Goal: Task Accomplishment & Management: Complete application form

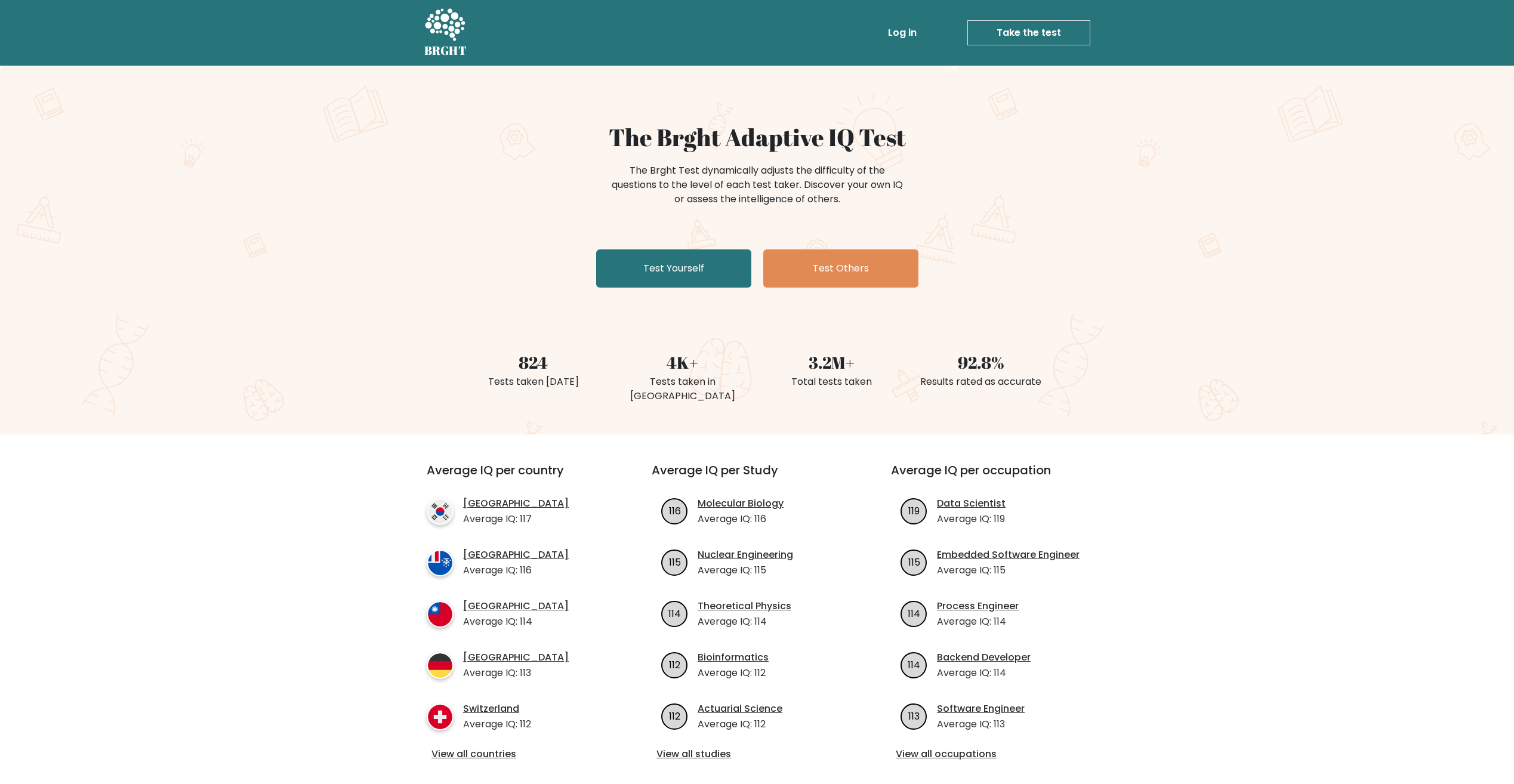
click at [910, 32] on link "Log in" at bounding box center [902, 33] width 38 height 24
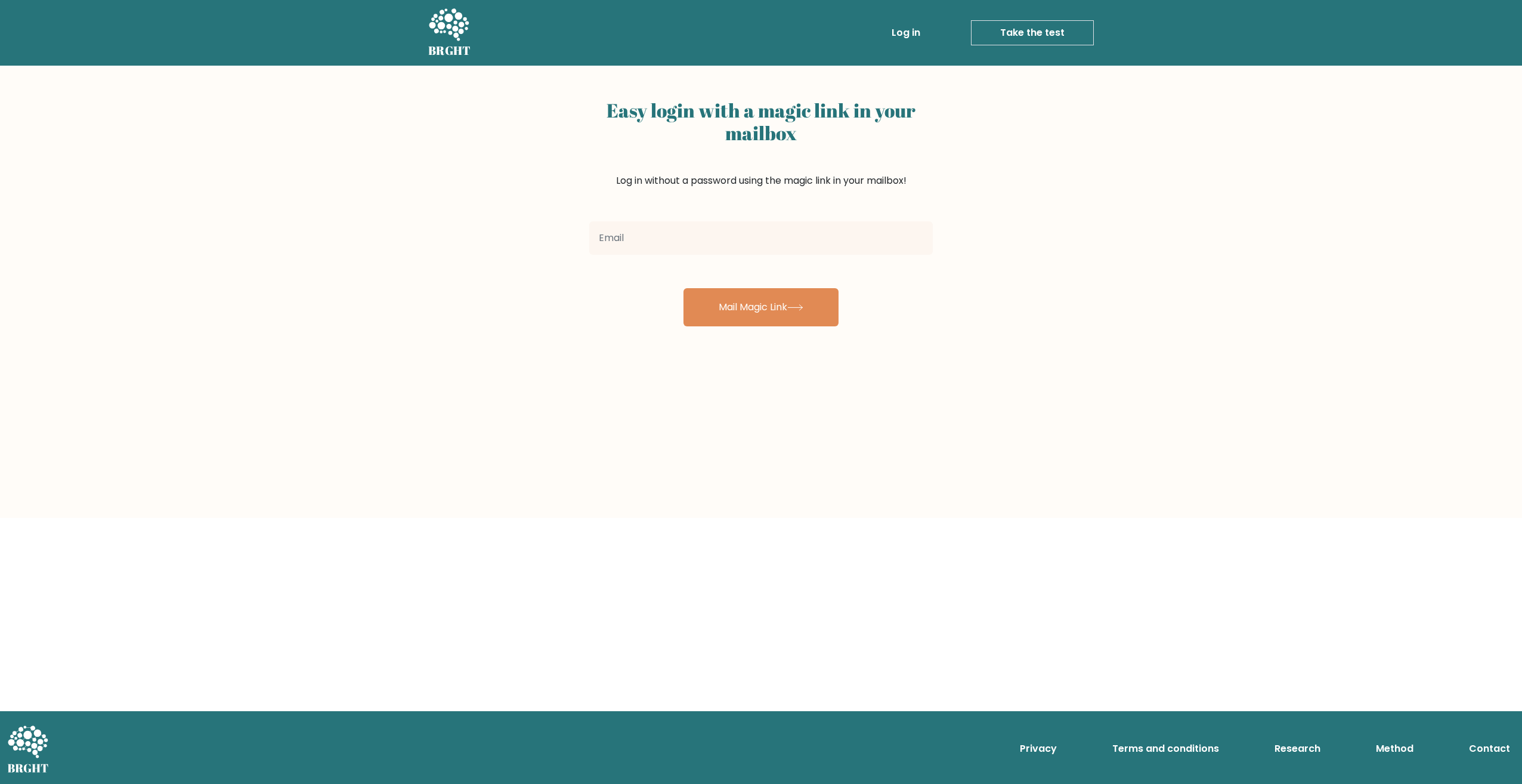
click at [701, 246] on input "email" at bounding box center [761, 238] width 343 height 34
type input "olavi.a.ruusupiha@gmail.com"
click at [782, 306] on button "Mail Magic Link" at bounding box center [761, 307] width 155 height 38
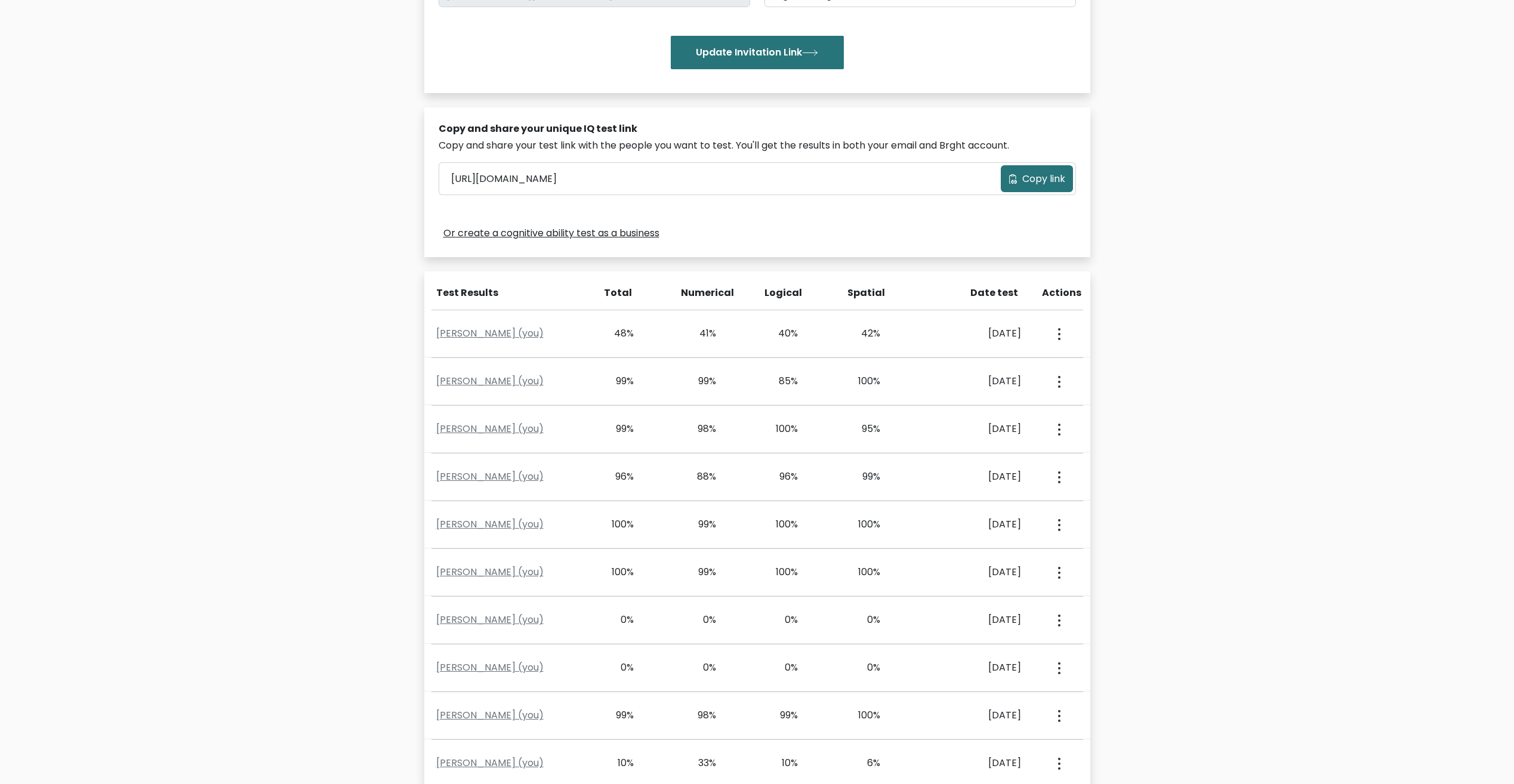
scroll to position [298, 0]
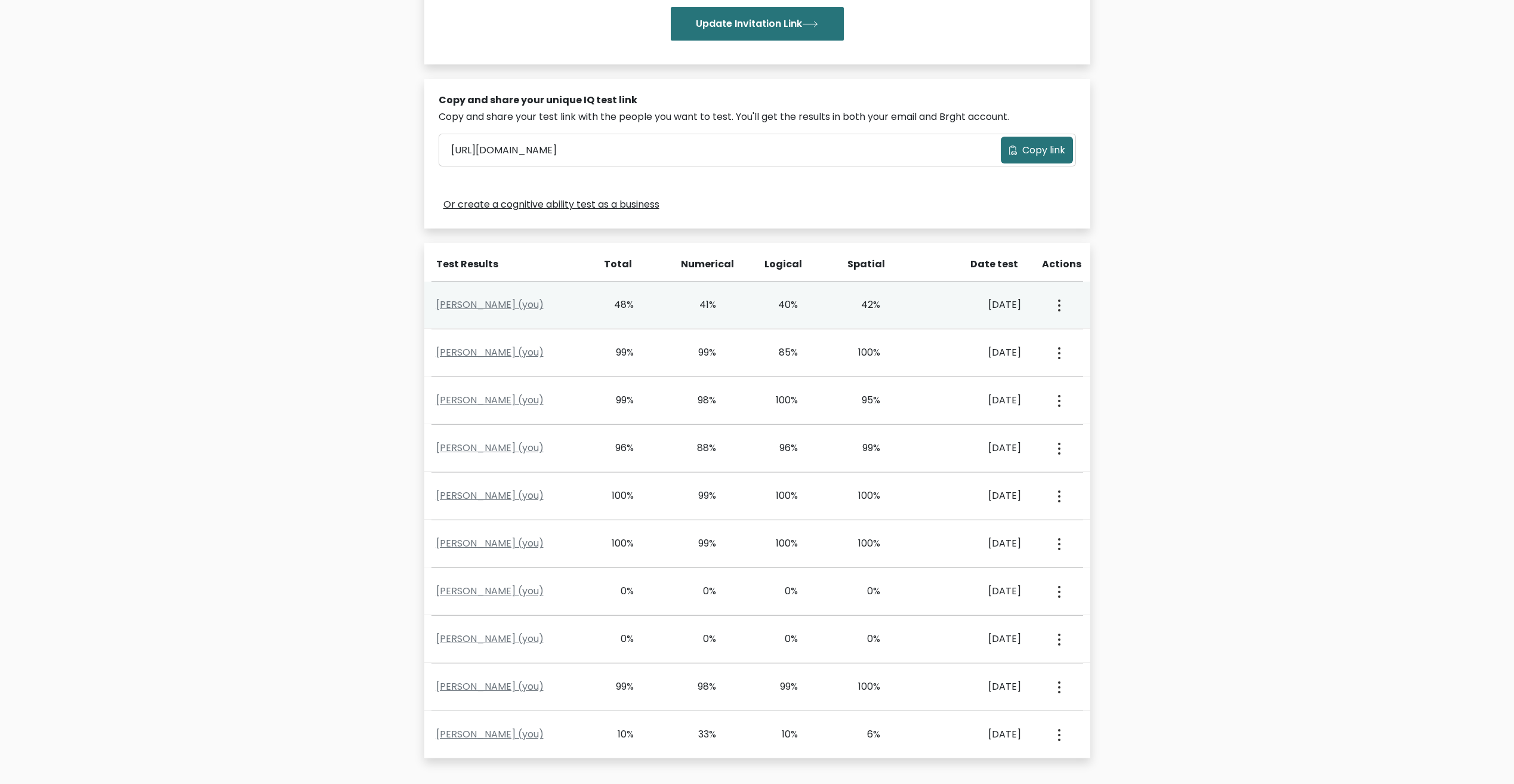
click at [1060, 304] on icon "button" at bounding box center [1060, 305] width 2 height 12
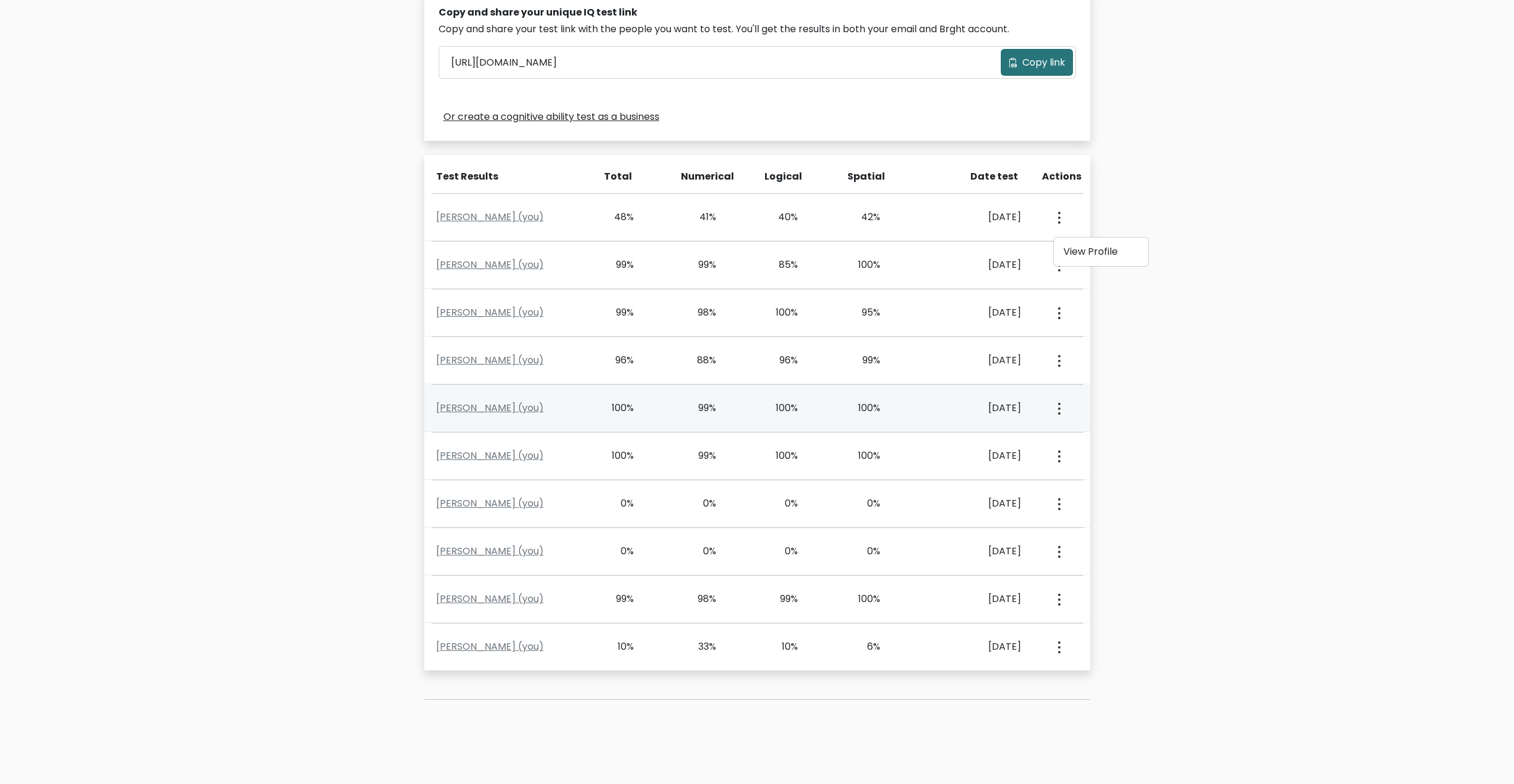
scroll to position [341, 0]
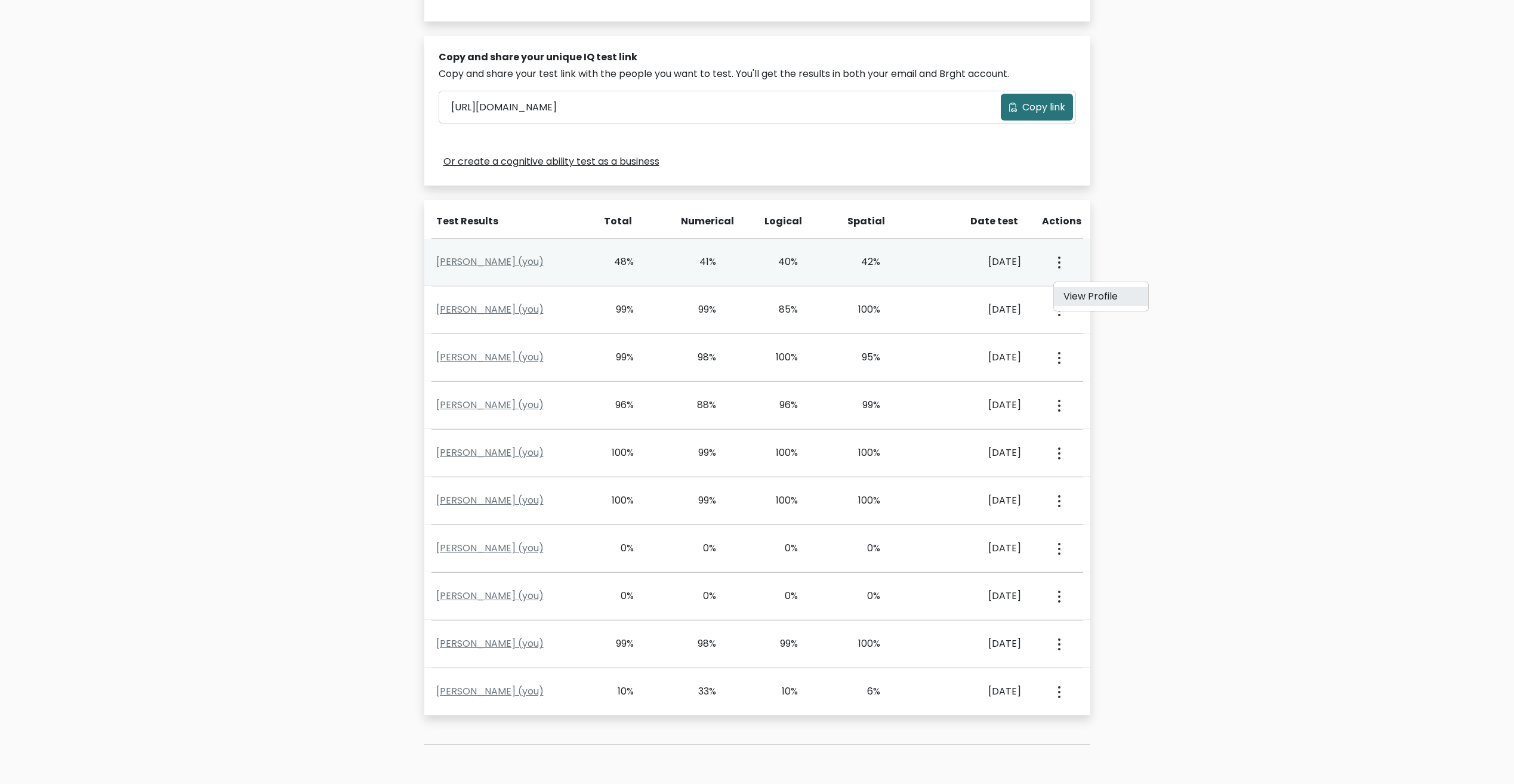
click at [1095, 300] on link "View Profile" at bounding box center [1101, 296] width 94 height 19
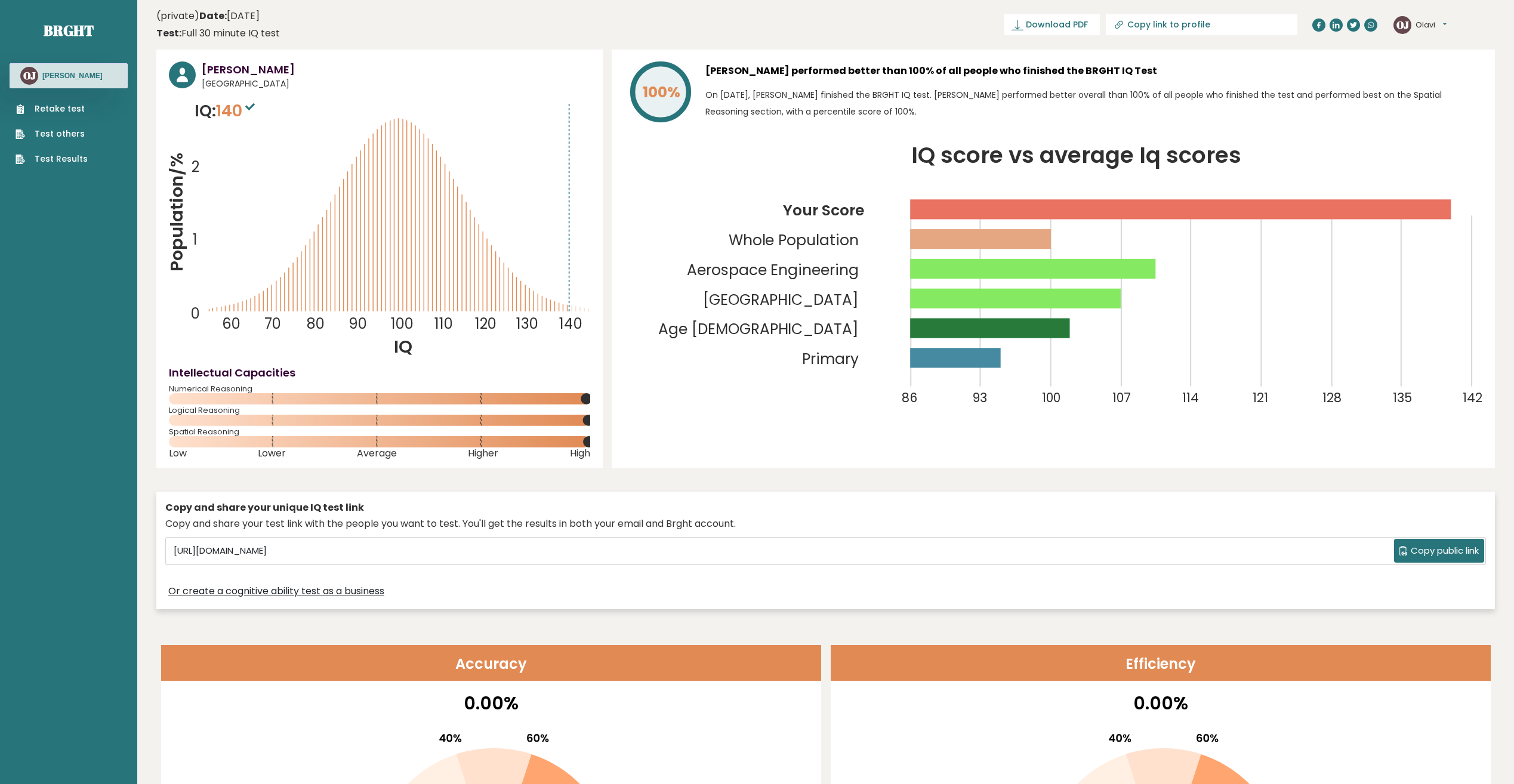
click at [39, 105] on link "Retake test" at bounding box center [52, 109] width 72 height 12
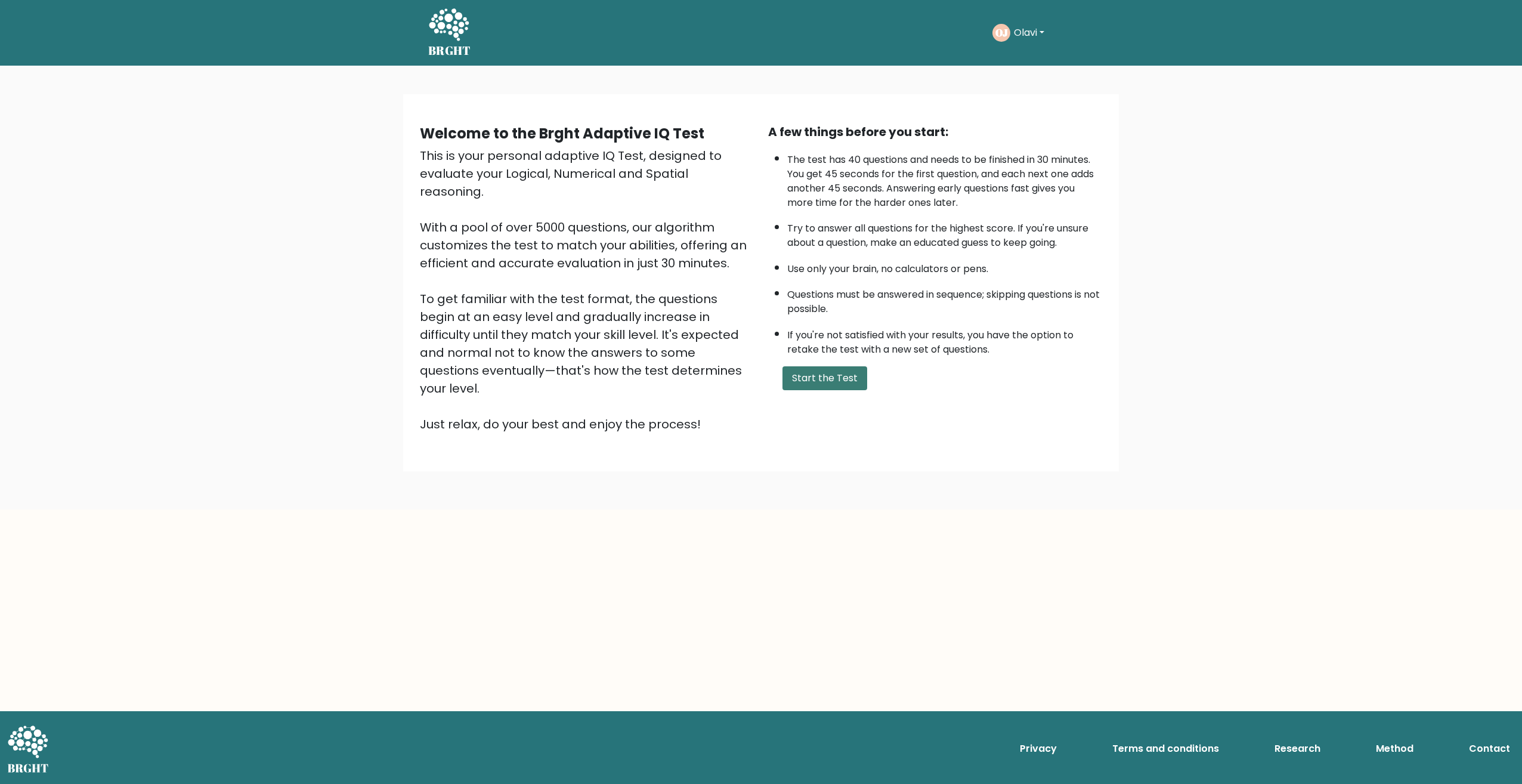
click at [818, 381] on button "Start the Test" at bounding box center [825, 378] width 85 height 24
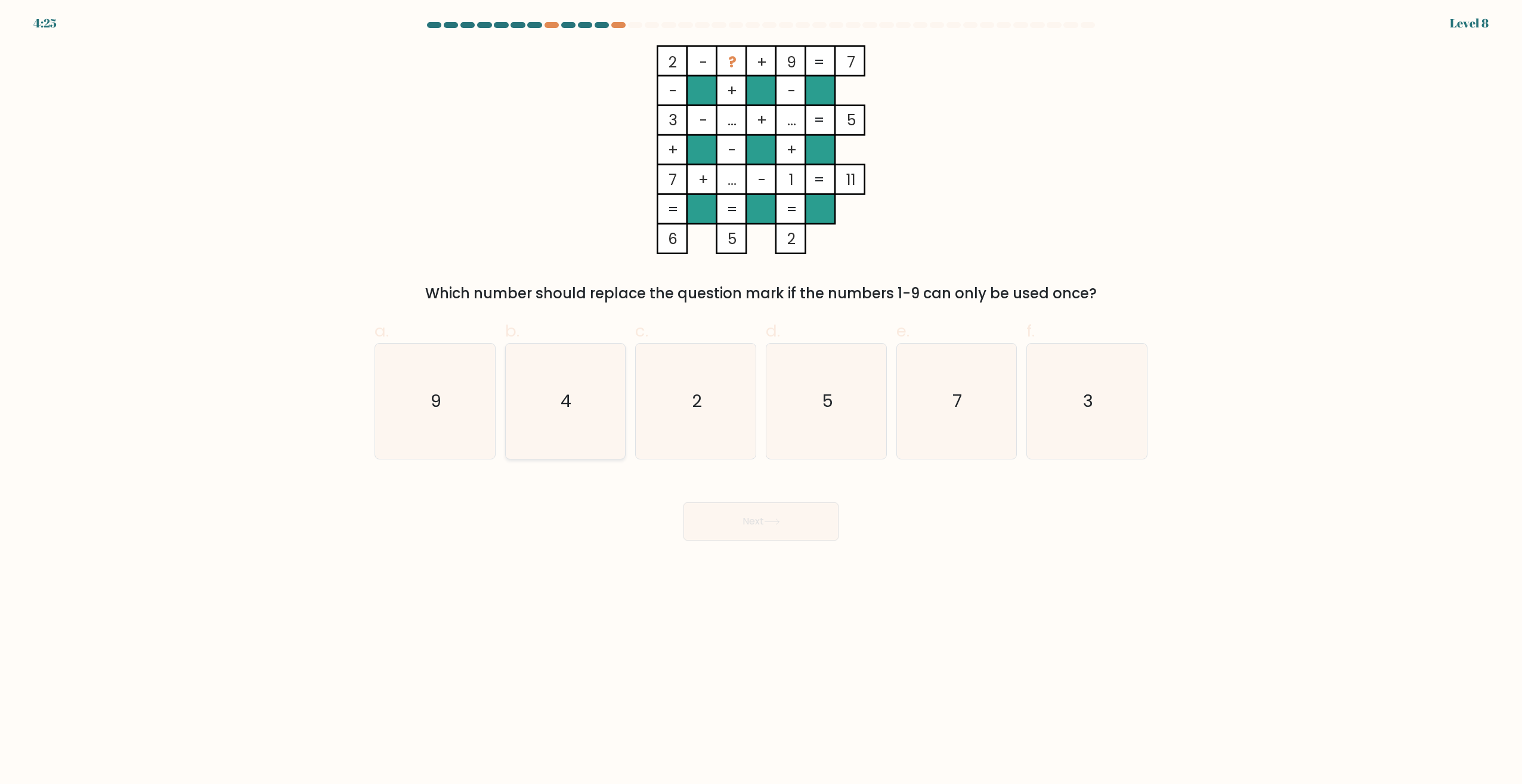
drag, startPoint x: 537, startPoint y: 439, endPoint x: 566, endPoint y: 455, distance: 33.1
click at [538, 437] on icon "4" at bounding box center [565, 401] width 115 height 115
click at [761, 399] on input "b. 4" at bounding box center [761, 396] width 1 height 7
radio input "true"
click at [755, 526] on button "Next" at bounding box center [761, 521] width 155 height 38
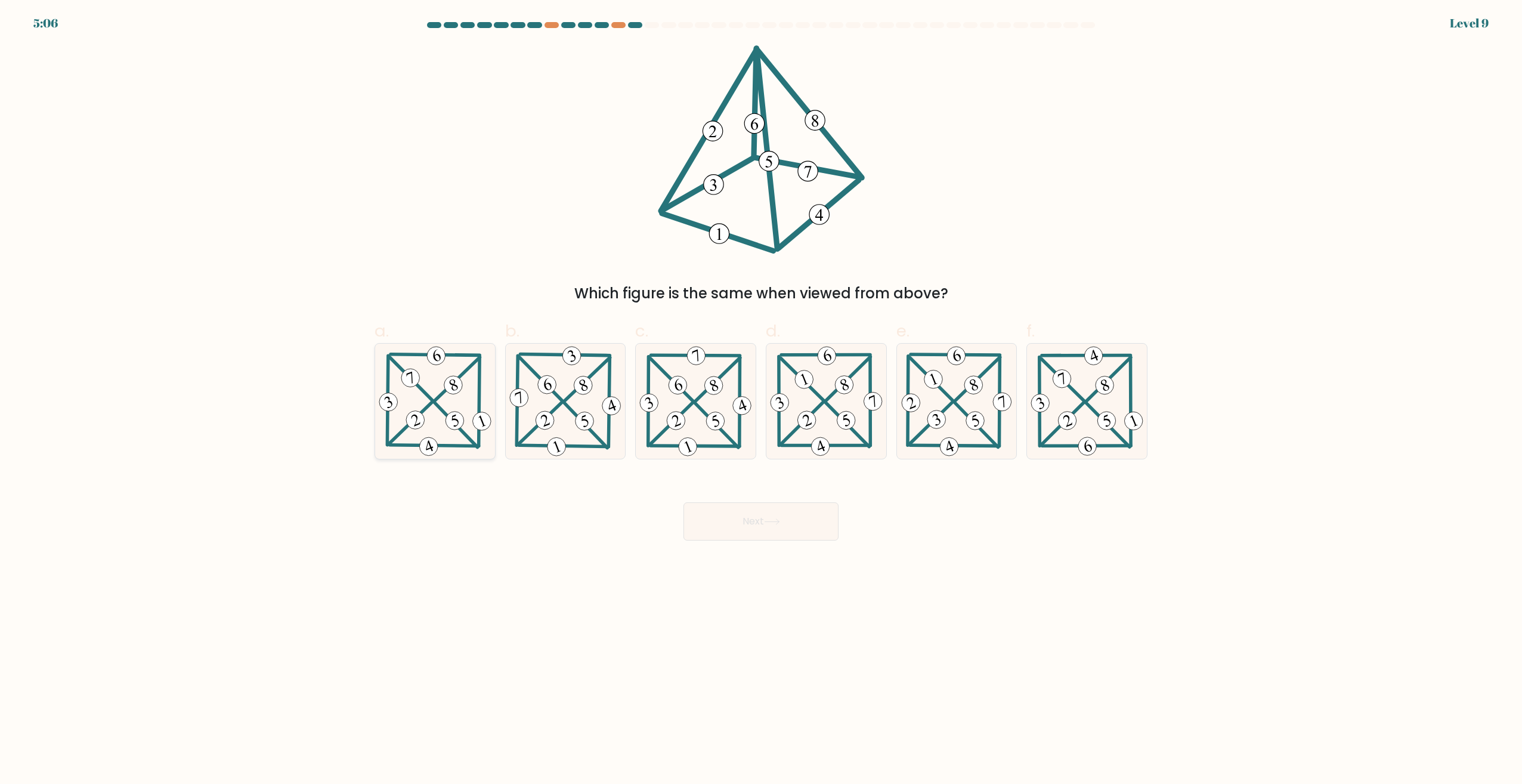
click at [429, 386] on icon at bounding box center [435, 401] width 118 height 115
click at [761, 392] on input "a." at bounding box center [761, 396] width 1 height 7
radio input "true"
click at [791, 525] on button "Next" at bounding box center [761, 521] width 155 height 38
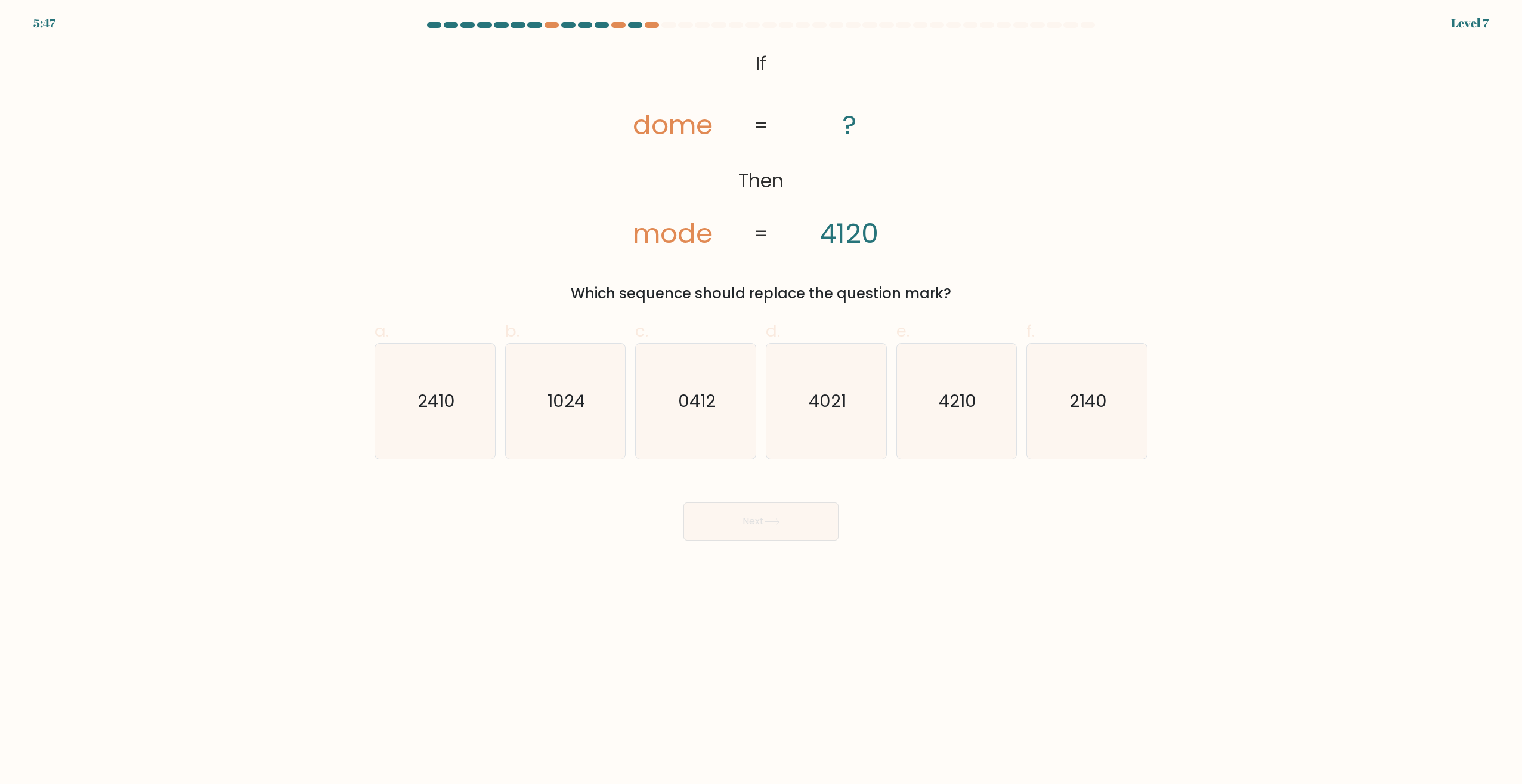
click at [745, 536] on button "Next" at bounding box center [761, 521] width 155 height 38
click at [686, 423] on icon "0412" at bounding box center [696, 401] width 115 height 115
click at [761, 399] on input "c. 0412" at bounding box center [761, 396] width 1 height 7
radio input "true"
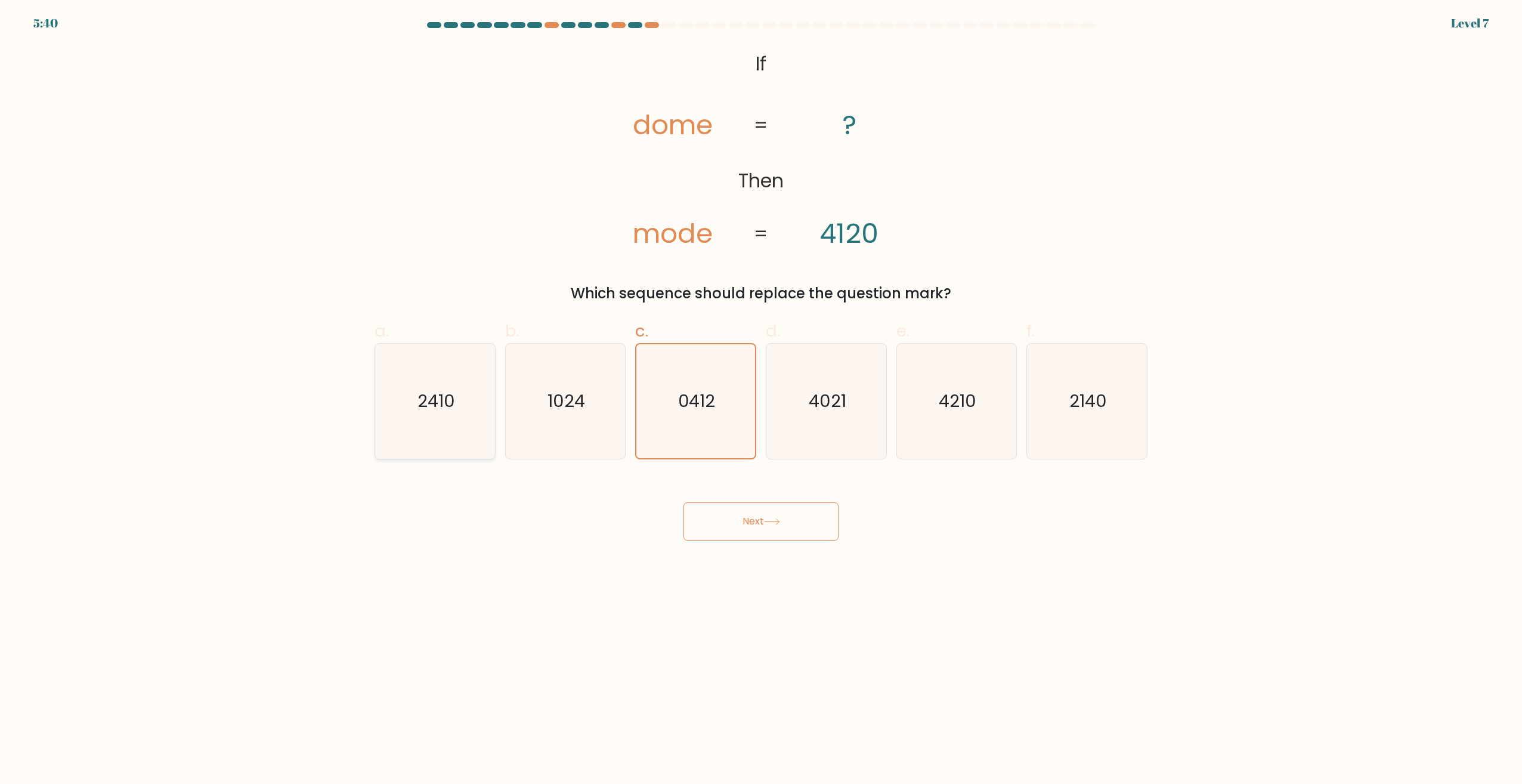
click at [430, 400] on text "2410" at bounding box center [436, 401] width 37 height 24
click at [761, 399] on input "a. 2410" at bounding box center [761, 396] width 1 height 7
radio input "true"
click at [1080, 414] on icon "2140" at bounding box center [1087, 401] width 115 height 115
click at [762, 399] on input "f. 2140" at bounding box center [761, 396] width 1 height 7
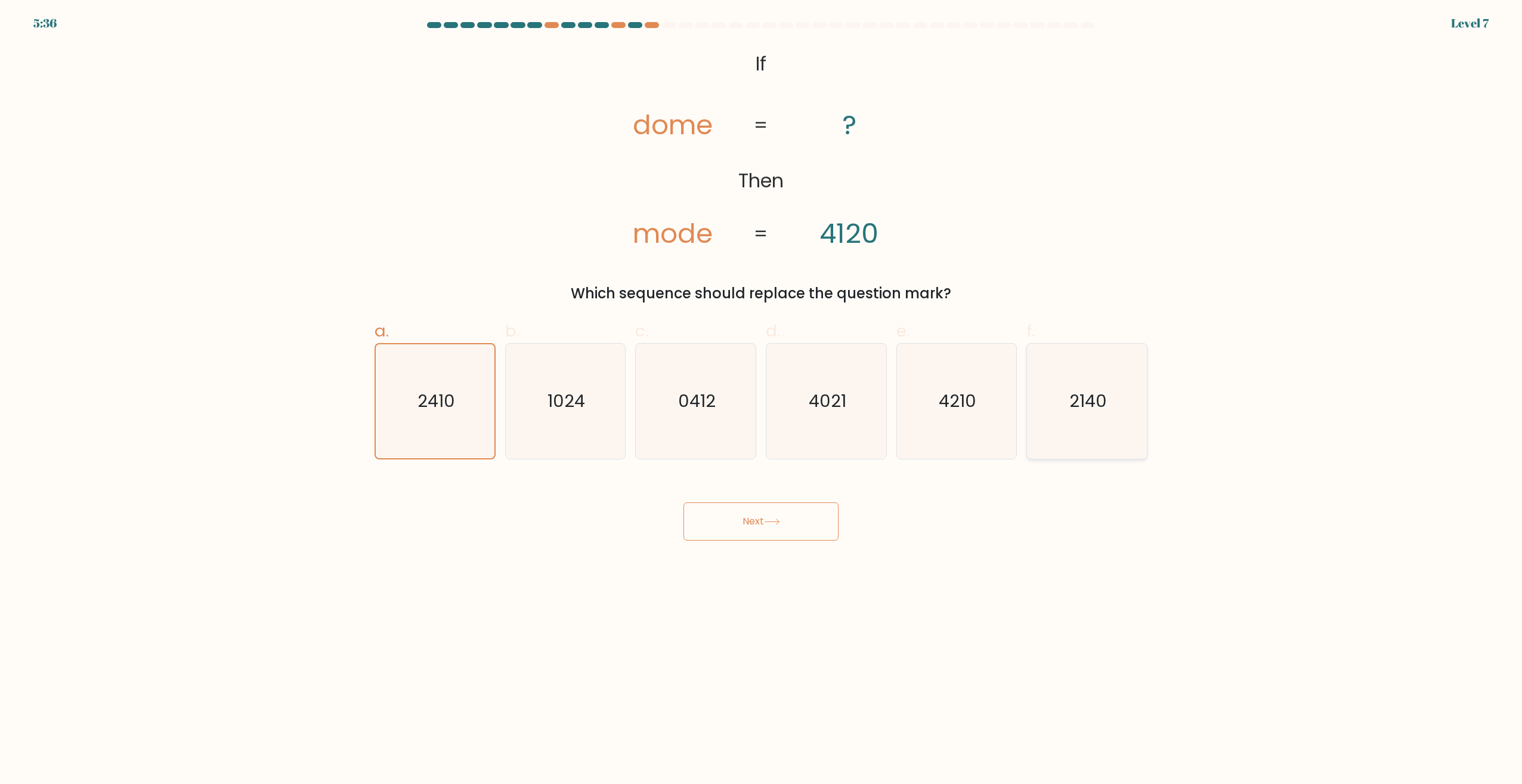
radio input "true"
click at [785, 506] on button "Next" at bounding box center [761, 521] width 155 height 38
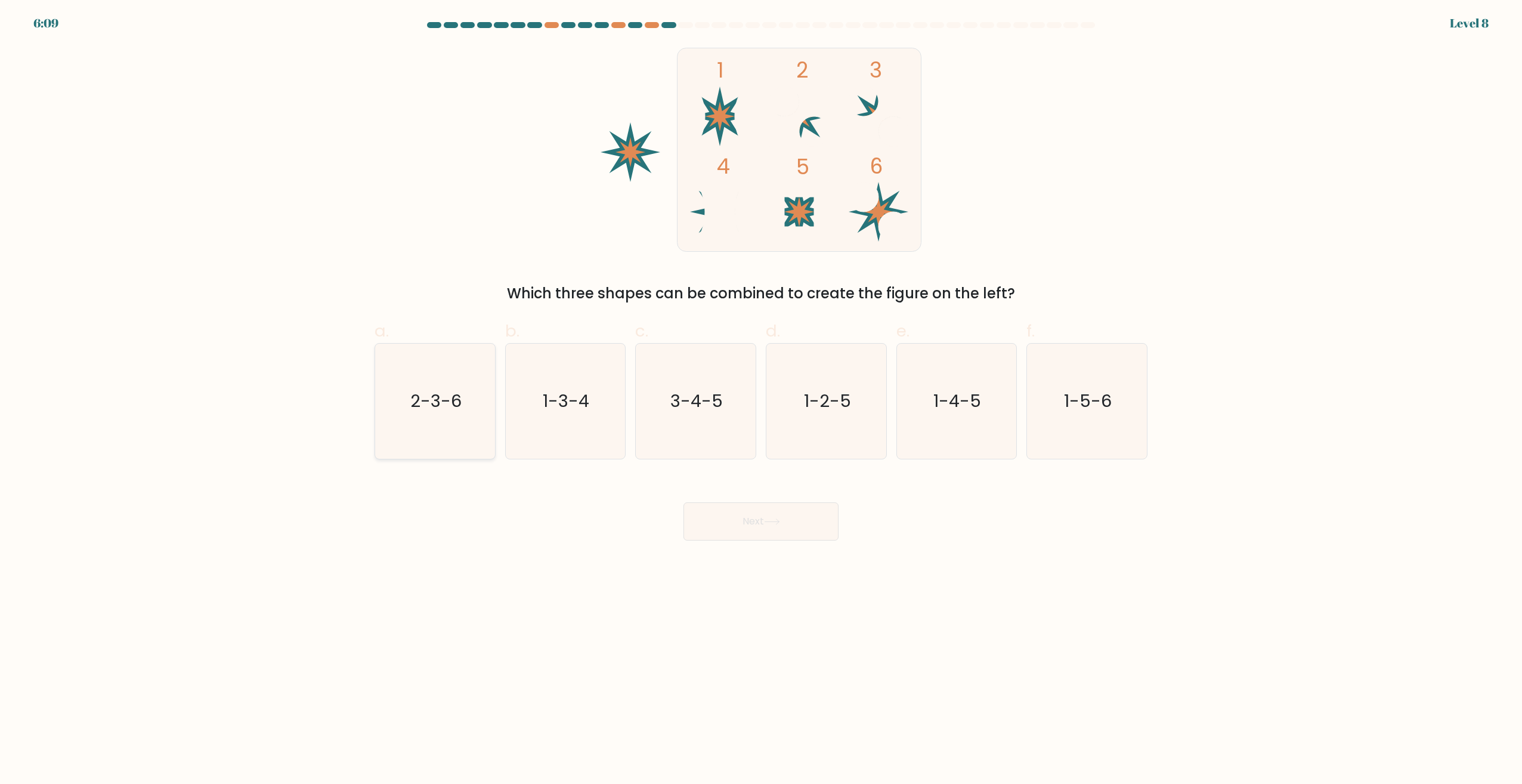
click at [431, 396] on text "2-3-6" at bounding box center [436, 401] width 51 height 24
click at [761, 396] on input "a. 2-3-6" at bounding box center [761, 396] width 1 height 7
radio input "true"
click at [777, 513] on button "Next" at bounding box center [761, 521] width 155 height 38
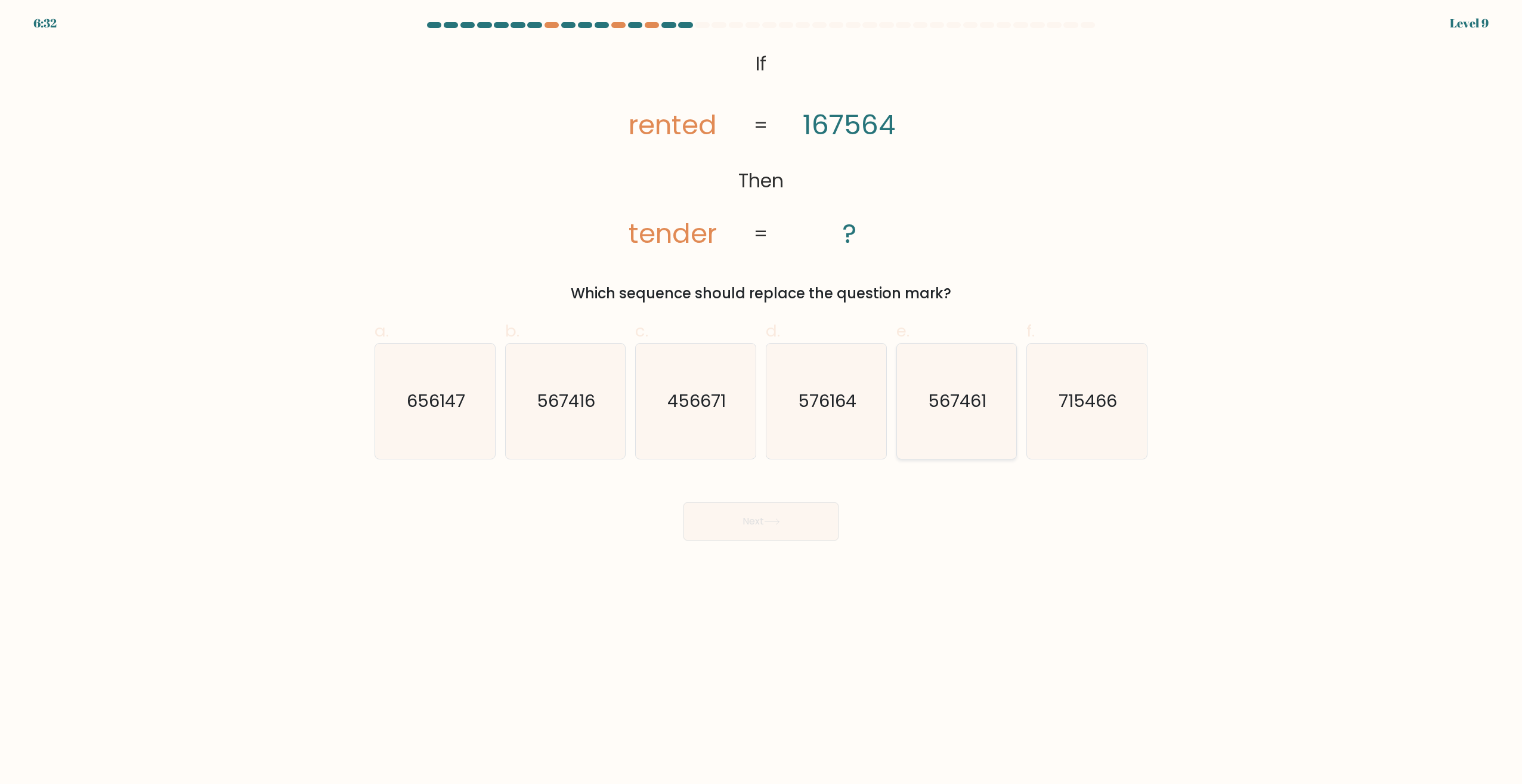
click at [939, 414] on icon "567461" at bounding box center [956, 401] width 115 height 115
click at [762, 399] on input "e. 567461" at bounding box center [761, 396] width 1 height 7
radio input "true"
click at [775, 513] on button "Next" at bounding box center [761, 521] width 155 height 38
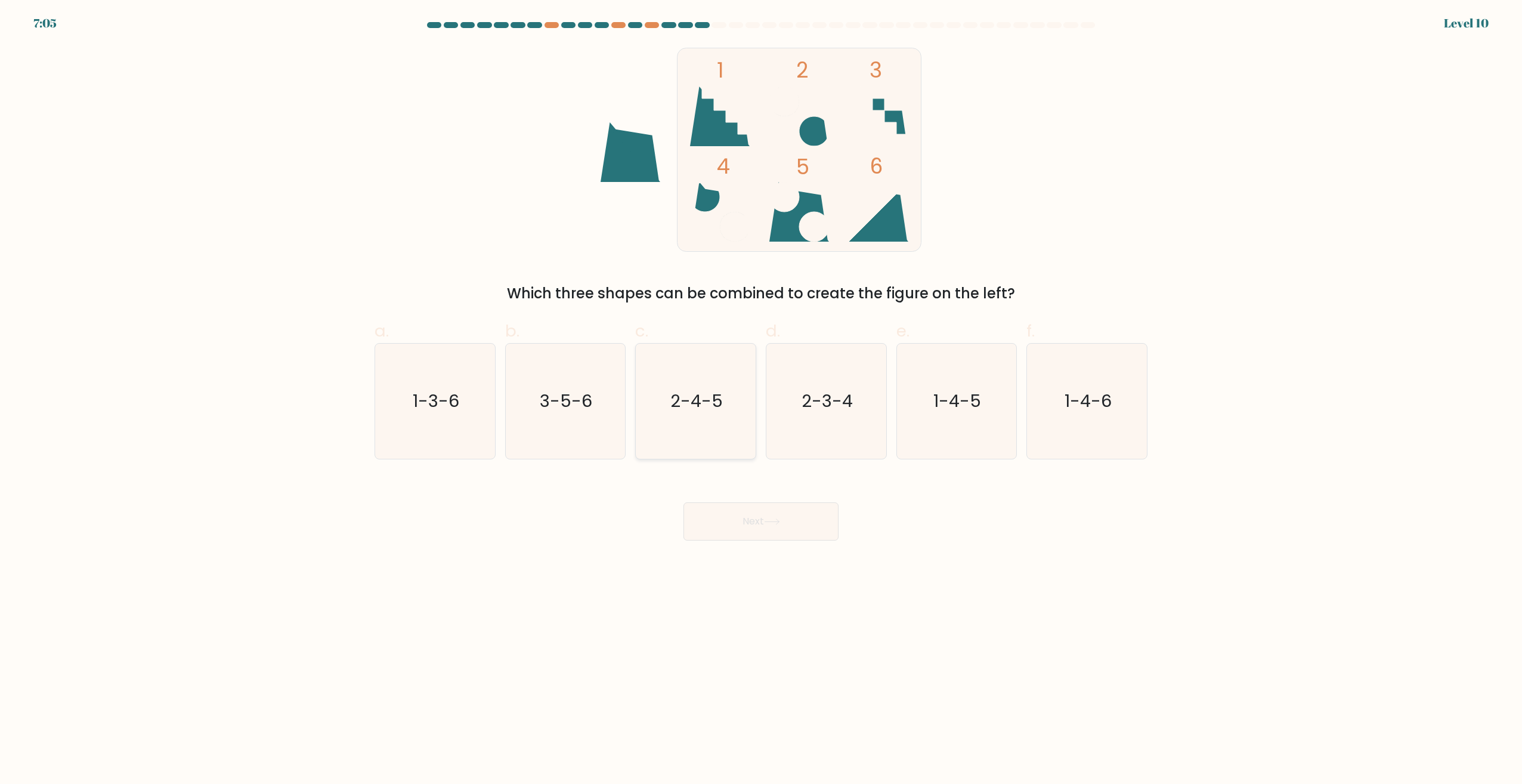
click at [697, 422] on icon "2-4-5" at bounding box center [696, 401] width 115 height 115
click at [773, 527] on button "Next" at bounding box center [761, 521] width 155 height 38
click at [723, 371] on icon "2-4-5" at bounding box center [696, 401] width 115 height 115
click at [761, 392] on input "c. 2-4-5" at bounding box center [761, 396] width 1 height 7
radio input "true"
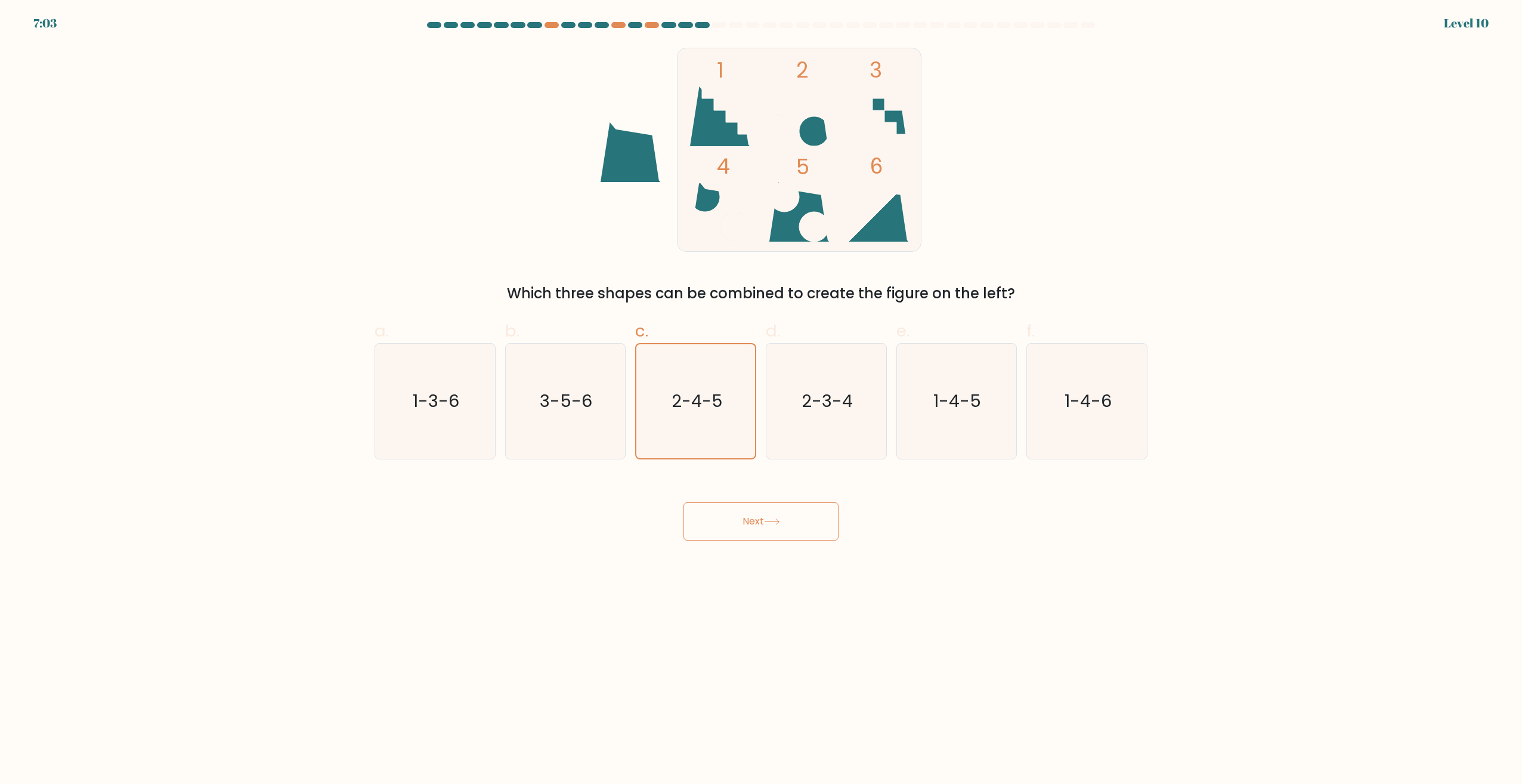
click at [752, 521] on button "Next" at bounding box center [761, 521] width 155 height 38
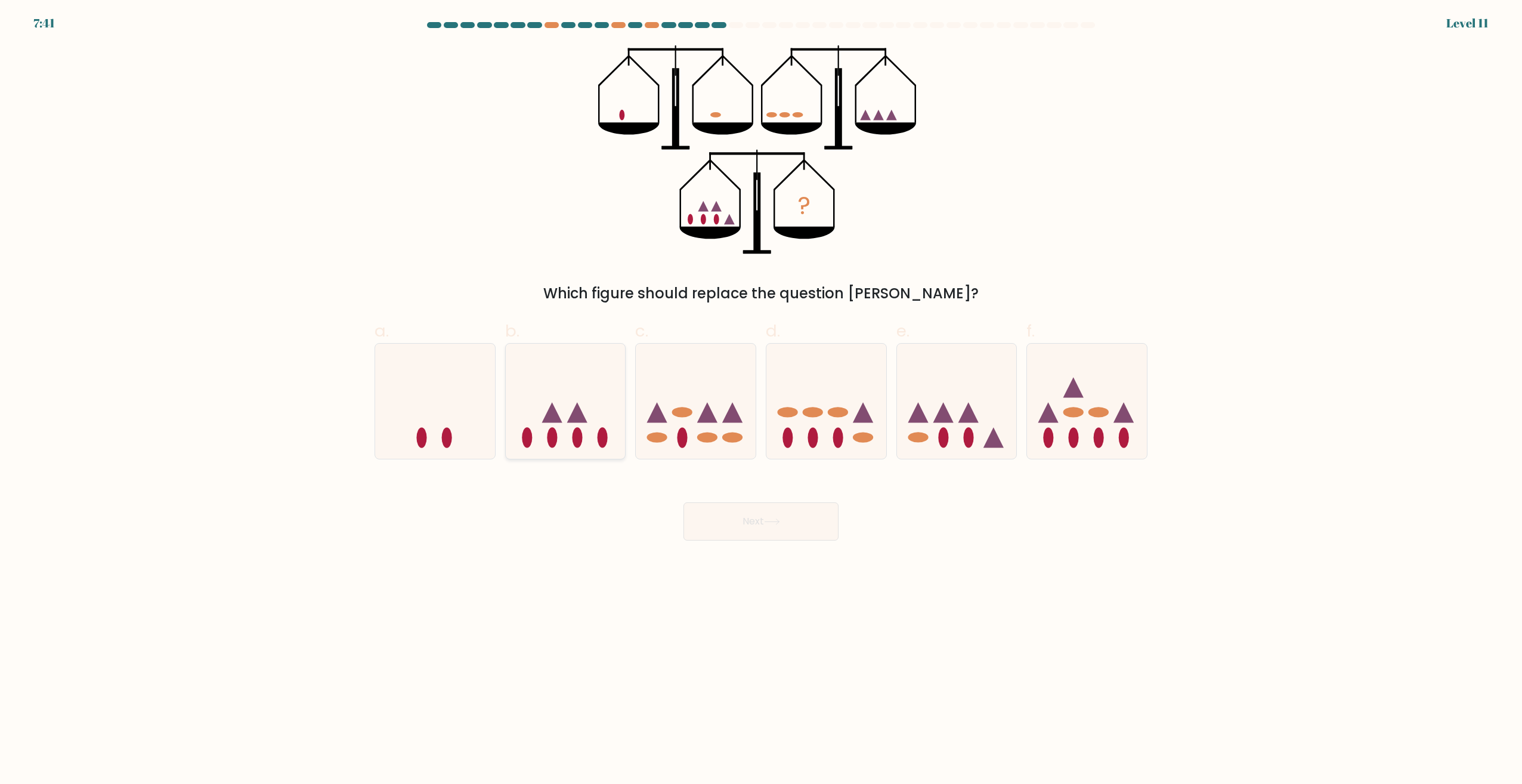
click at [521, 426] on icon at bounding box center [566, 401] width 120 height 99
click at [761, 399] on input "b." at bounding box center [761, 396] width 1 height 7
radio input "true"
click at [770, 532] on button "Next" at bounding box center [761, 521] width 155 height 38
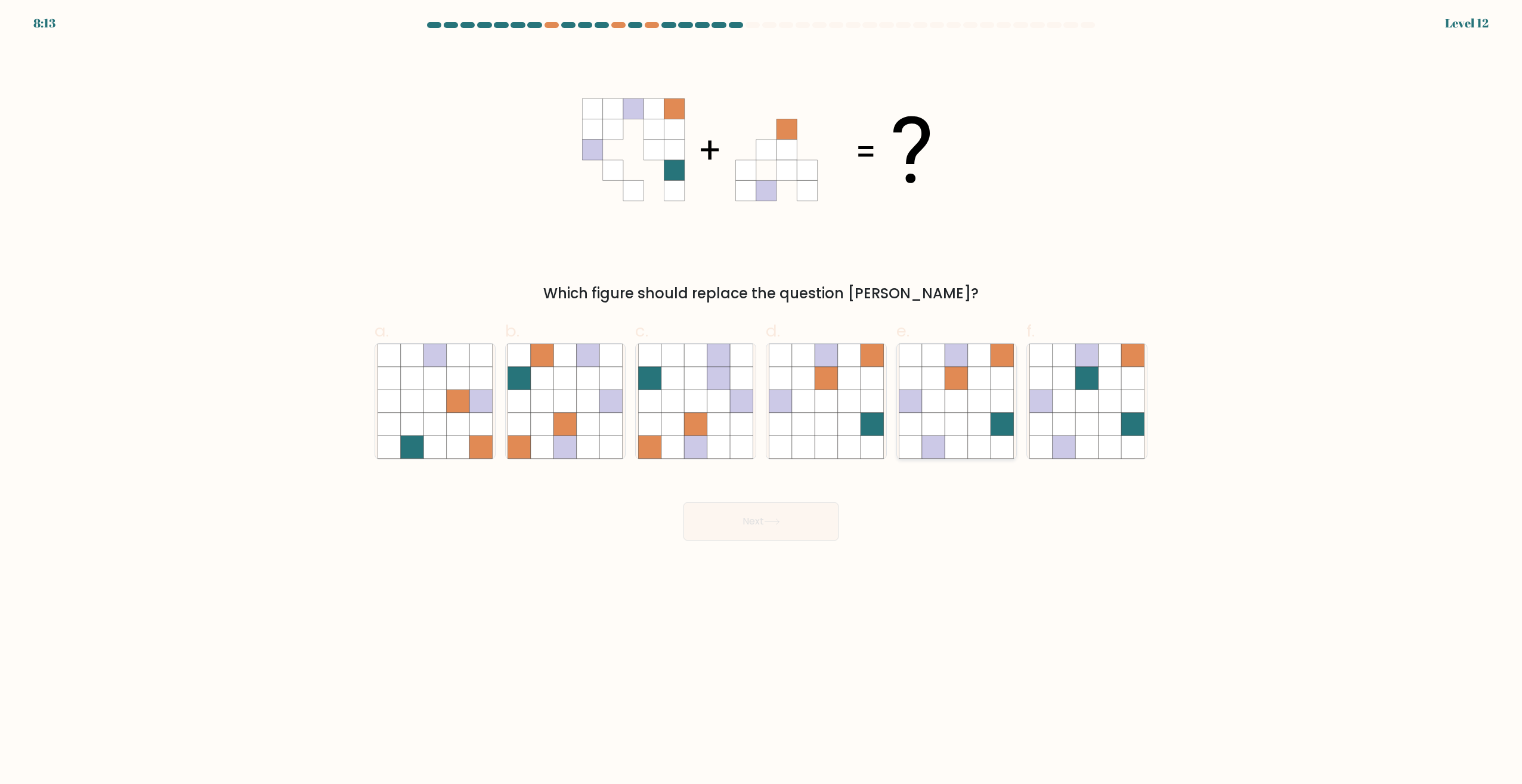
click at [958, 409] on icon at bounding box center [956, 401] width 22 height 22
click at [762, 399] on input "e." at bounding box center [761, 396] width 1 height 7
radio input "true"
click at [762, 526] on button "Next" at bounding box center [761, 521] width 155 height 38
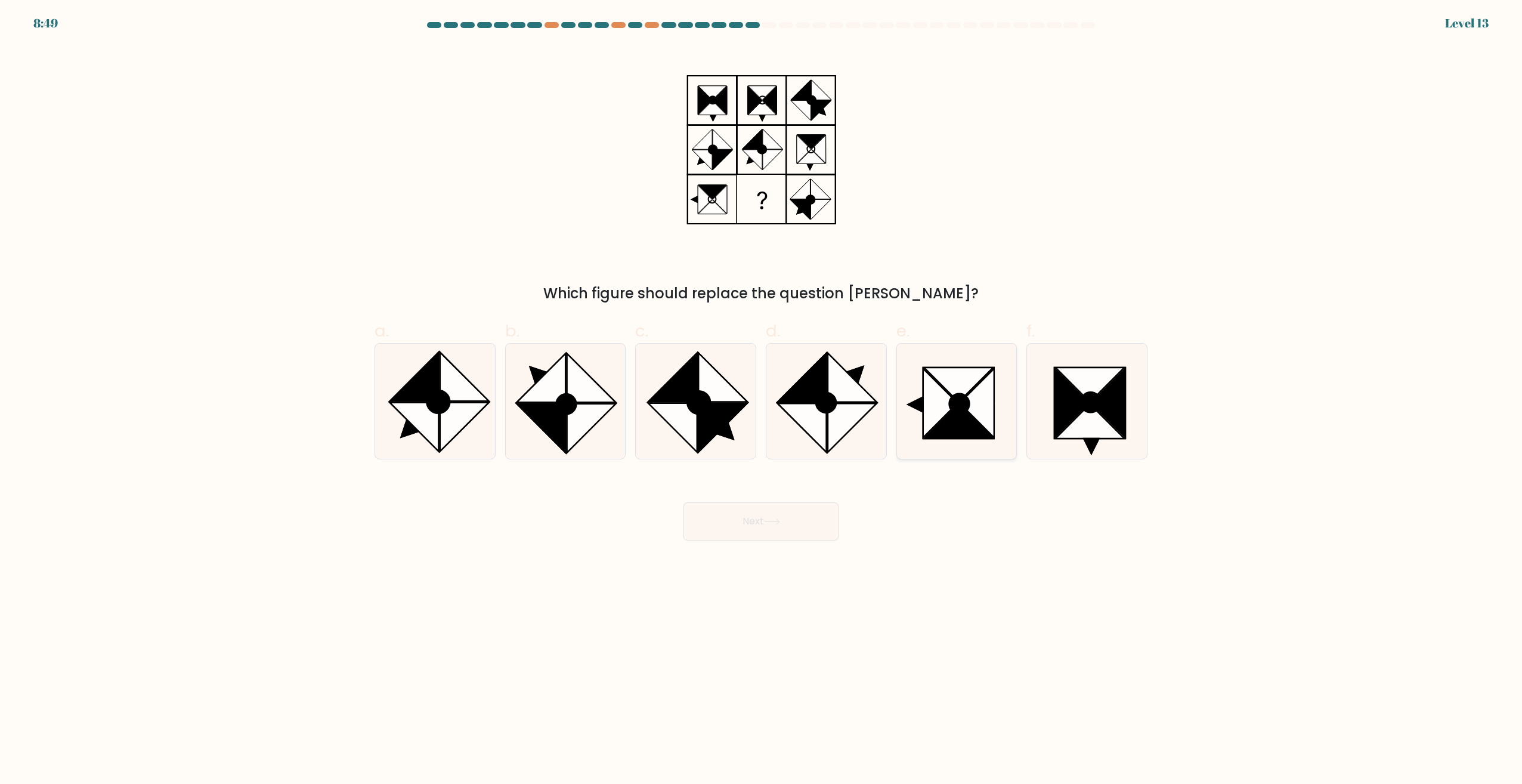
click at [993, 432] on icon at bounding box center [977, 403] width 35 height 69
click at [762, 399] on input "e." at bounding box center [761, 396] width 1 height 7
radio input "true"
click at [762, 518] on button "Next" at bounding box center [761, 521] width 155 height 38
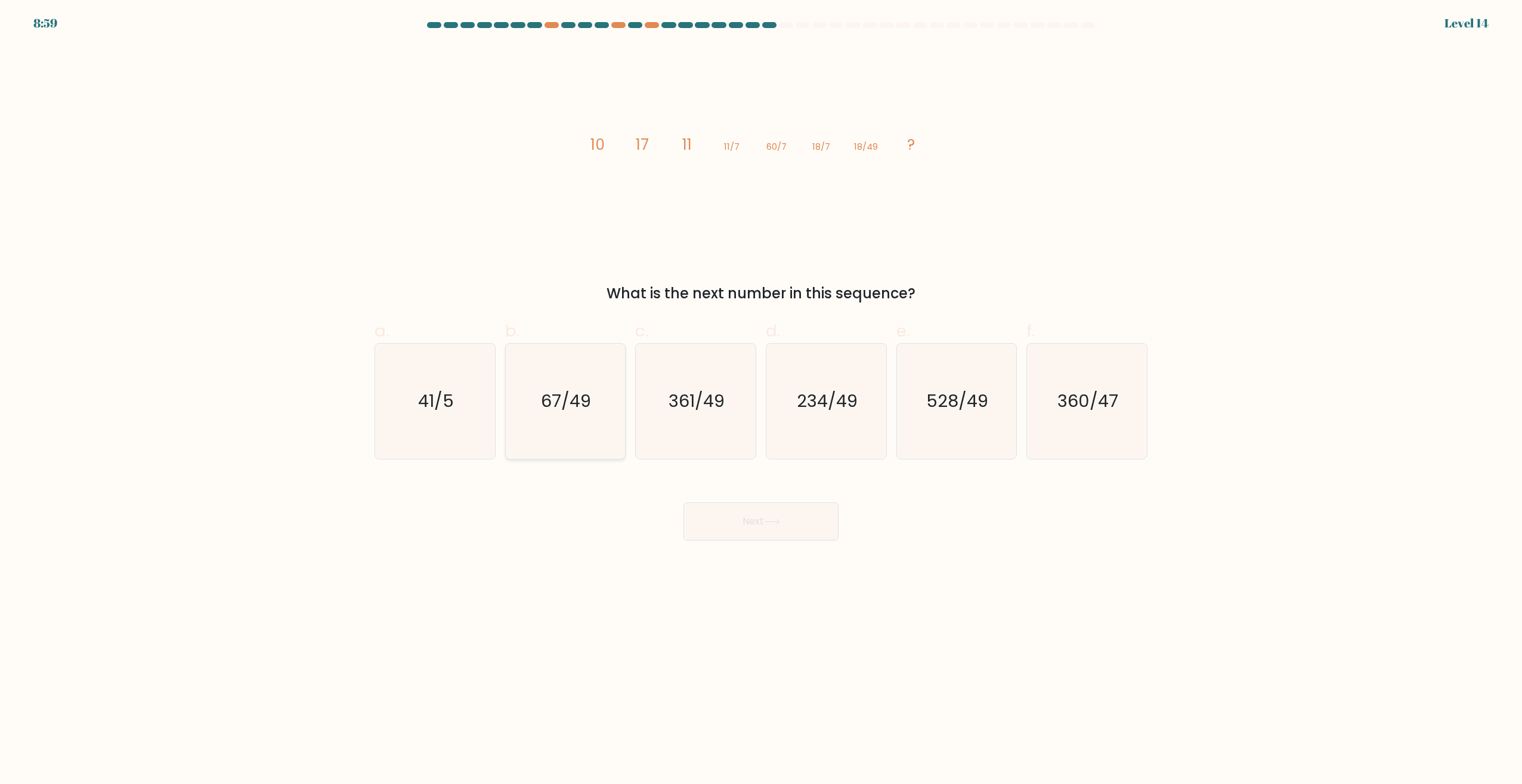
click at [560, 382] on icon "67/49" at bounding box center [565, 401] width 115 height 115
click at [761, 392] on input "b. 67/49" at bounding box center [761, 396] width 1 height 7
radio input "true"
click at [766, 510] on button "Next" at bounding box center [761, 521] width 155 height 38
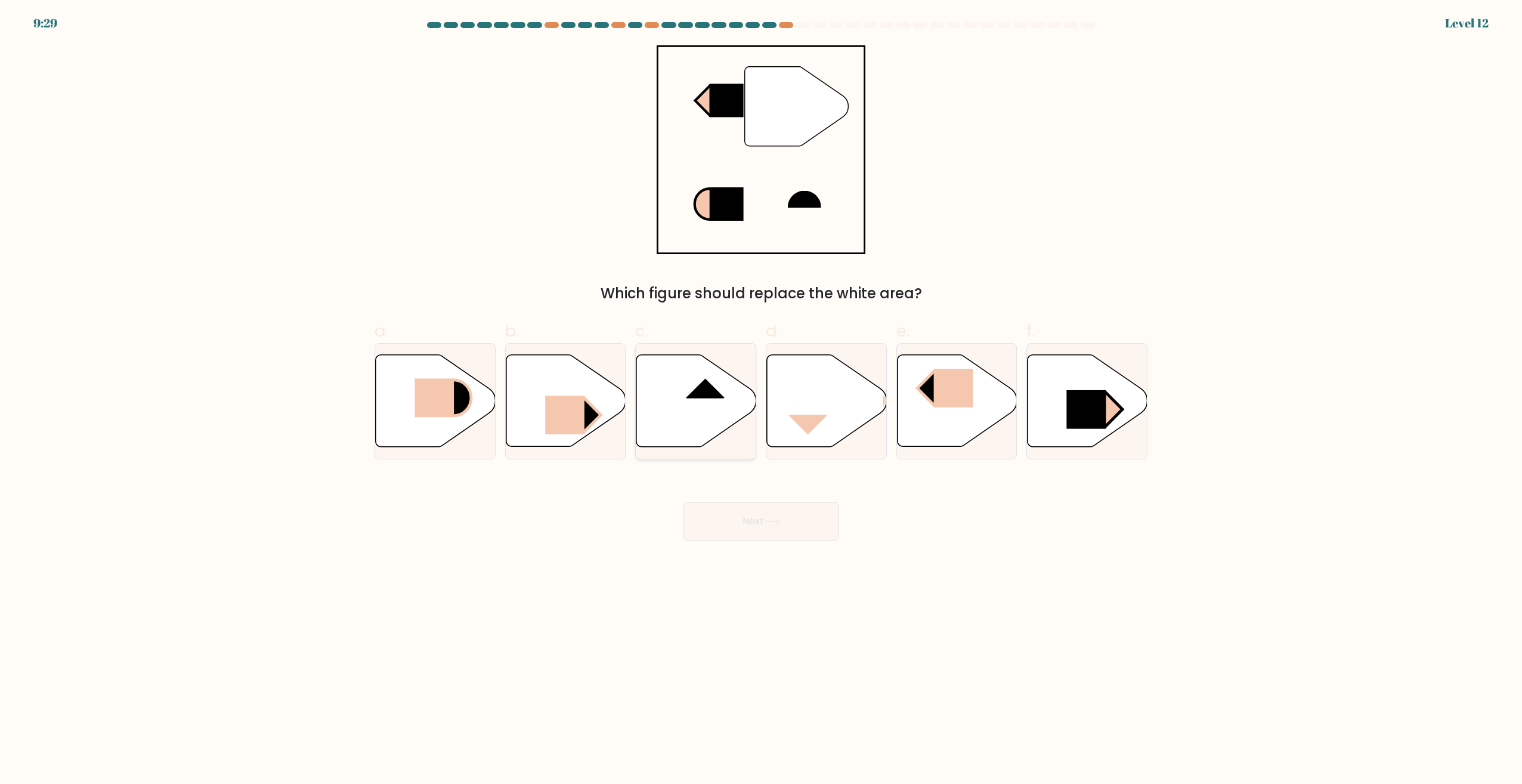
click at [699, 400] on icon at bounding box center [696, 401] width 120 height 92
click at [761, 399] on input "c." at bounding box center [761, 396] width 1 height 7
radio input "true"
click at [746, 515] on button "Next" at bounding box center [761, 521] width 155 height 38
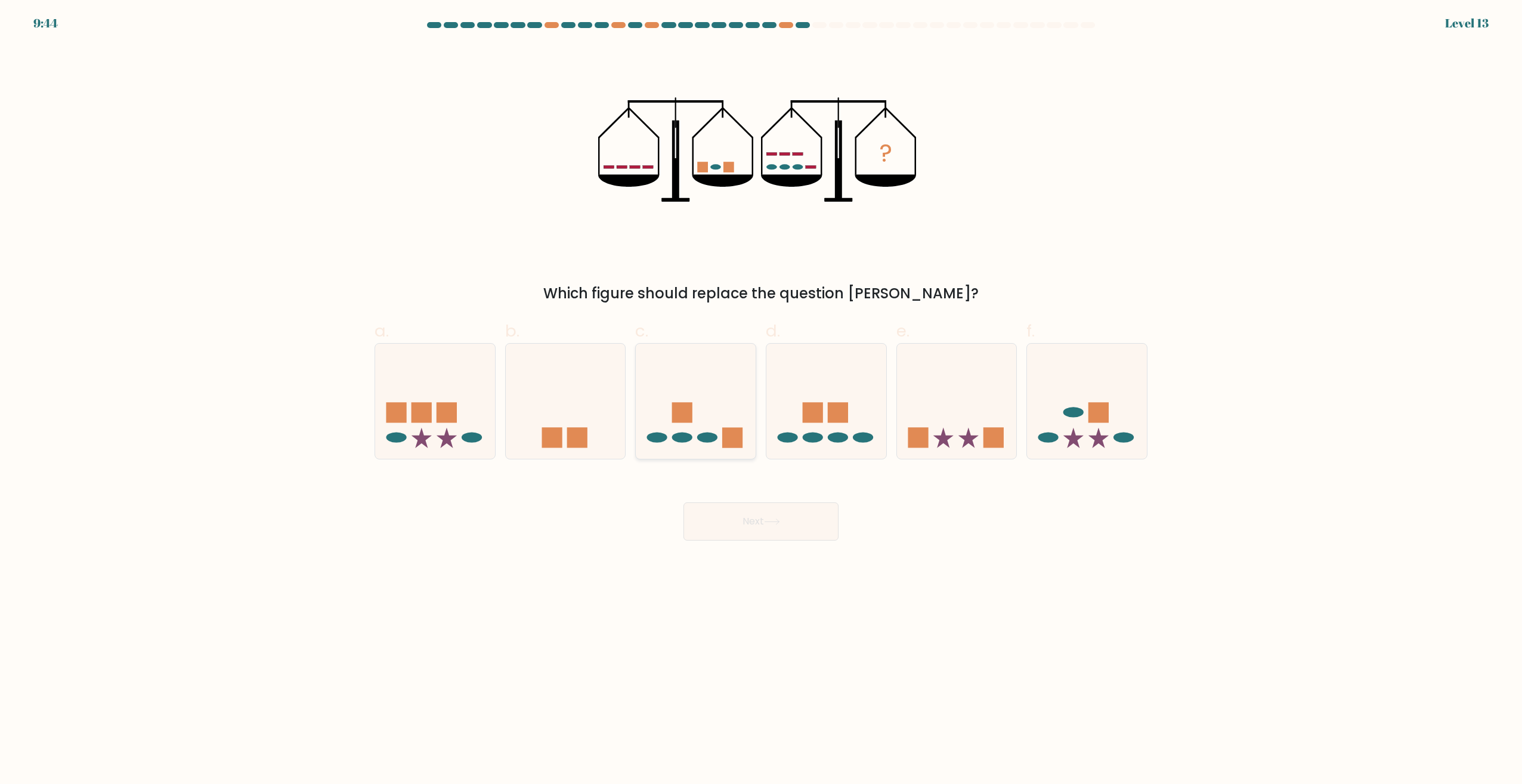
click at [713, 390] on icon at bounding box center [696, 401] width 120 height 99
click at [761, 392] on input "c." at bounding box center [761, 396] width 1 height 7
radio input "true"
click at [851, 373] on icon at bounding box center [826, 401] width 120 height 99
click at [762, 392] on input "d." at bounding box center [761, 396] width 1 height 7
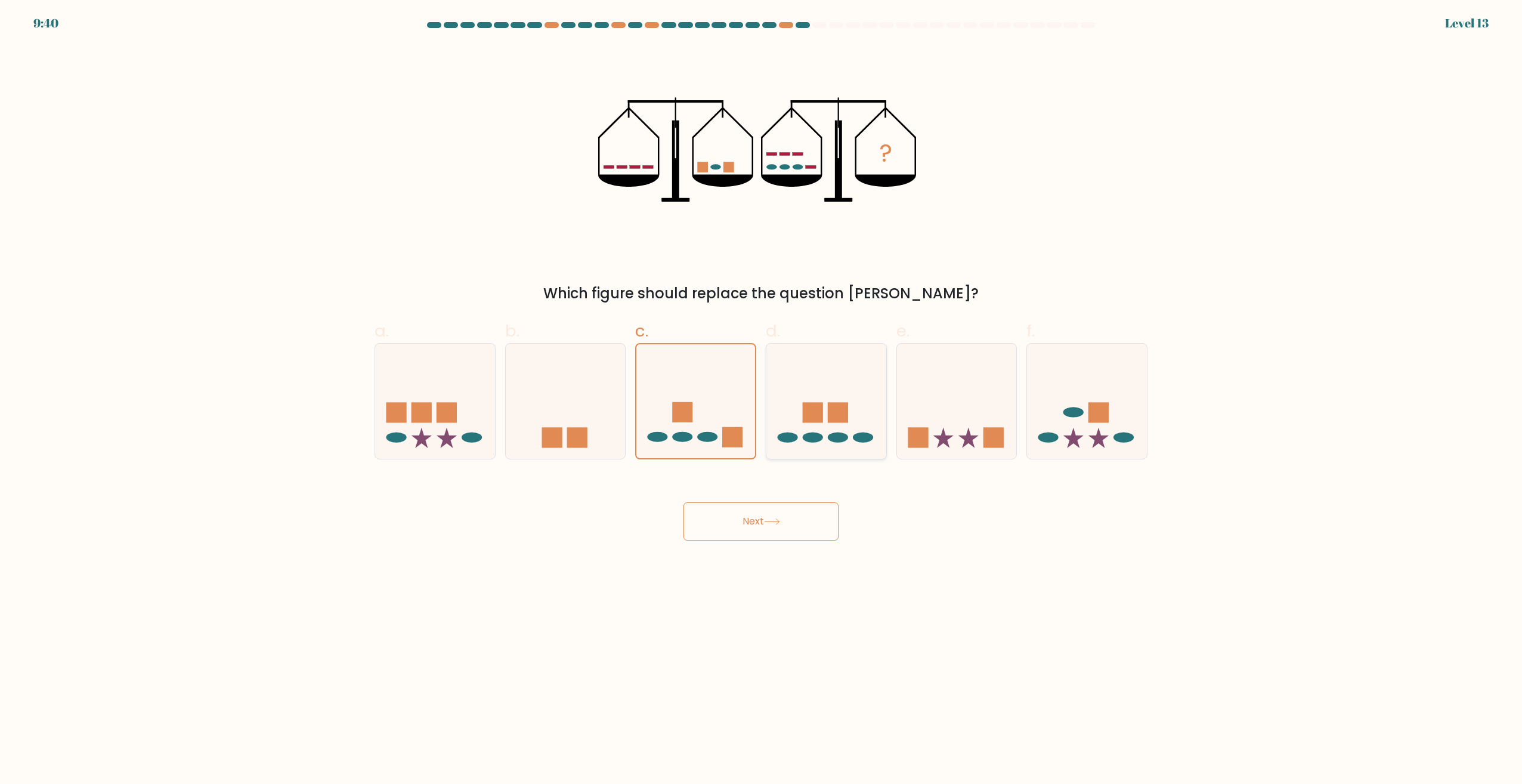
radio input "true"
click at [744, 529] on button "Next" at bounding box center [761, 521] width 155 height 38
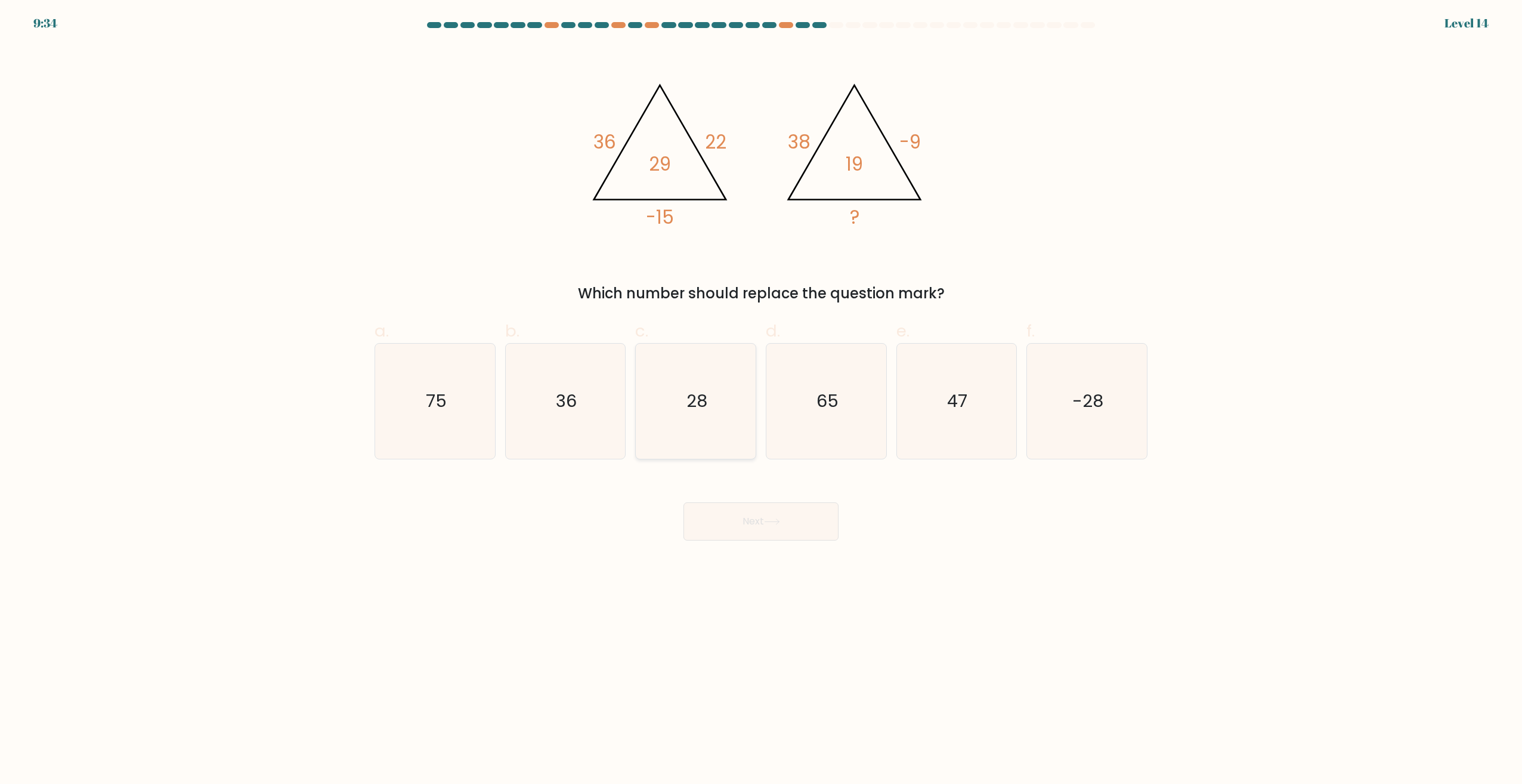
drag, startPoint x: 668, startPoint y: 399, endPoint x: 693, endPoint y: 436, distance: 44.7
click at [669, 399] on icon "28" at bounding box center [696, 401] width 115 height 115
click at [761, 399] on input "c. 28" at bounding box center [761, 396] width 1 height 7
radio input "true"
click at [758, 539] on button "Next" at bounding box center [761, 521] width 155 height 38
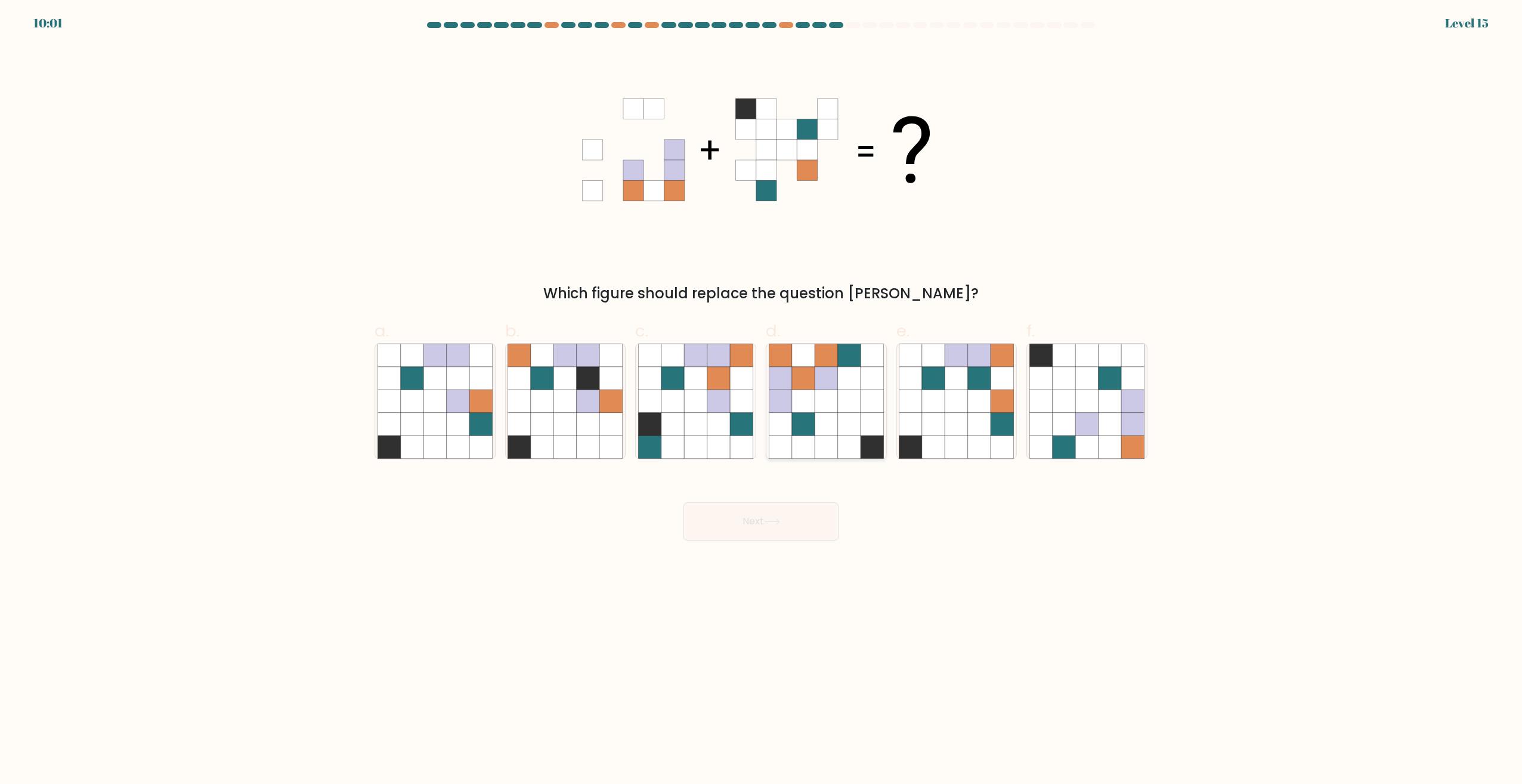
click at [797, 397] on icon at bounding box center [803, 401] width 22 height 22
click at [762, 397] on input "d." at bounding box center [761, 396] width 1 height 7
radio input "true"
click at [757, 509] on button "Next" at bounding box center [761, 521] width 155 height 38
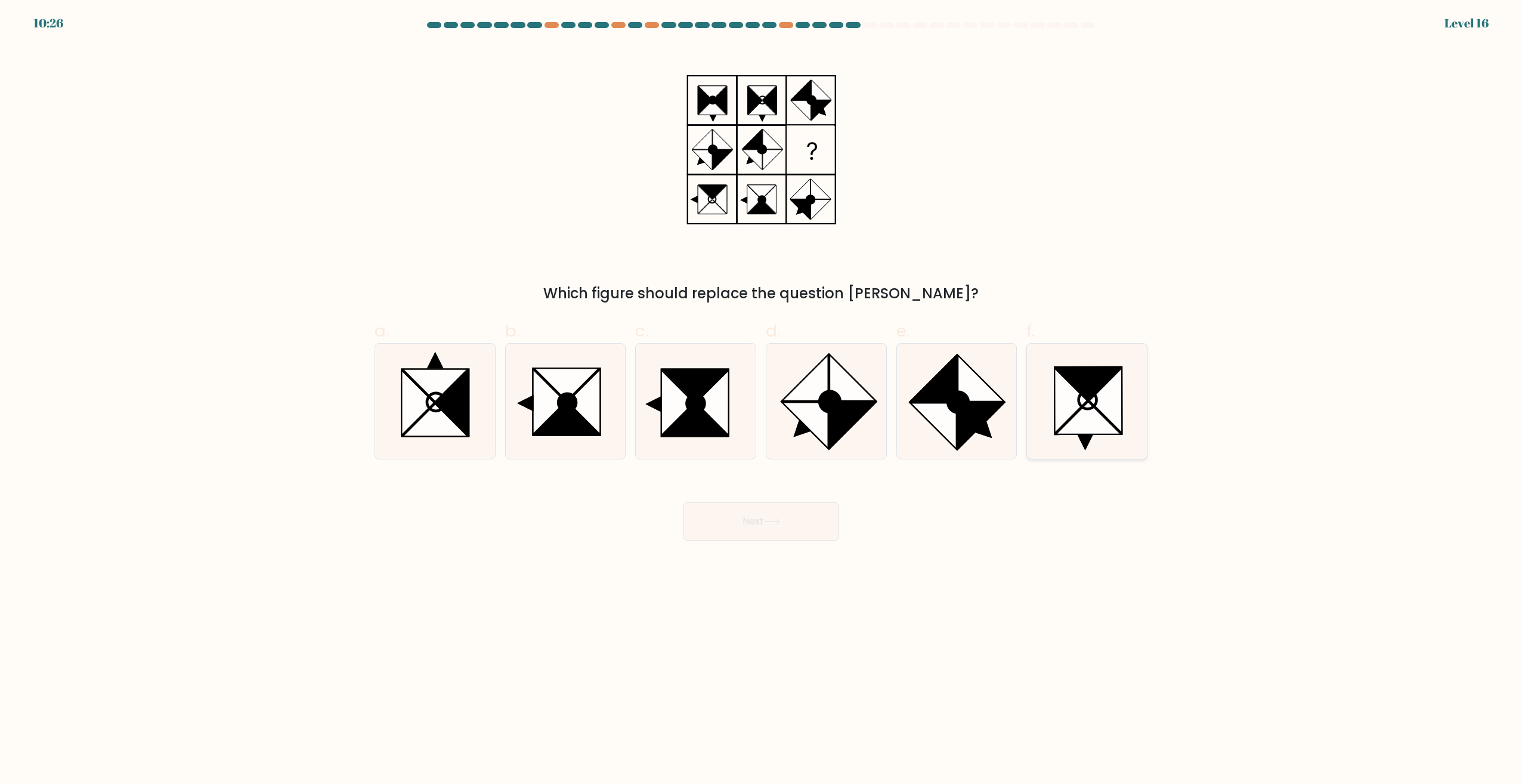
click at [1065, 440] on icon at bounding box center [1087, 401] width 115 height 115
click at [762, 399] on input "f." at bounding box center [761, 396] width 1 height 7
radio input "true"
click at [727, 515] on button "Next" at bounding box center [761, 521] width 155 height 38
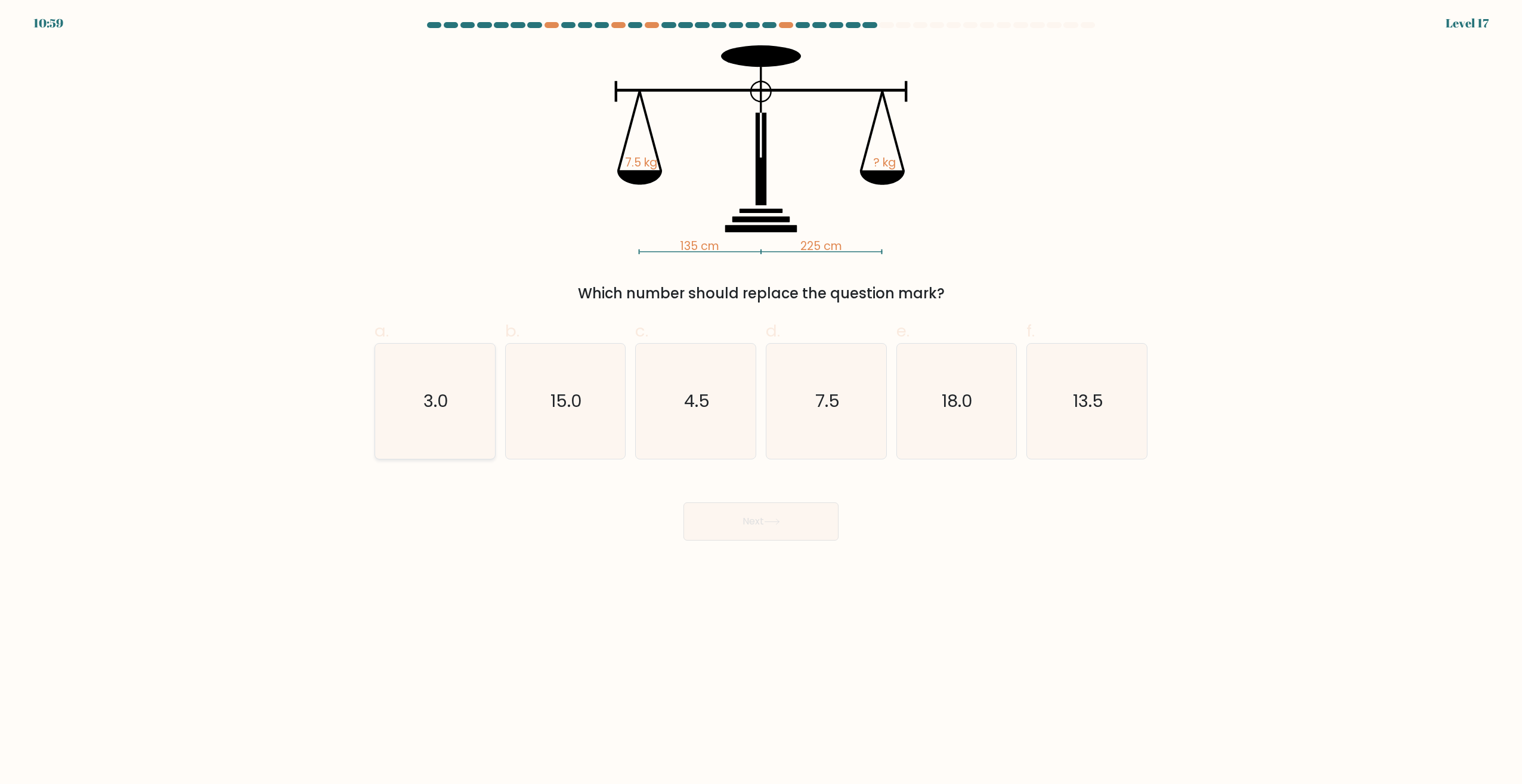
click at [392, 401] on icon "3.0" at bounding box center [435, 401] width 115 height 115
click at [761, 399] on input "a. 3.0" at bounding box center [761, 396] width 1 height 7
radio input "true"
click at [744, 521] on button "Next" at bounding box center [761, 521] width 155 height 38
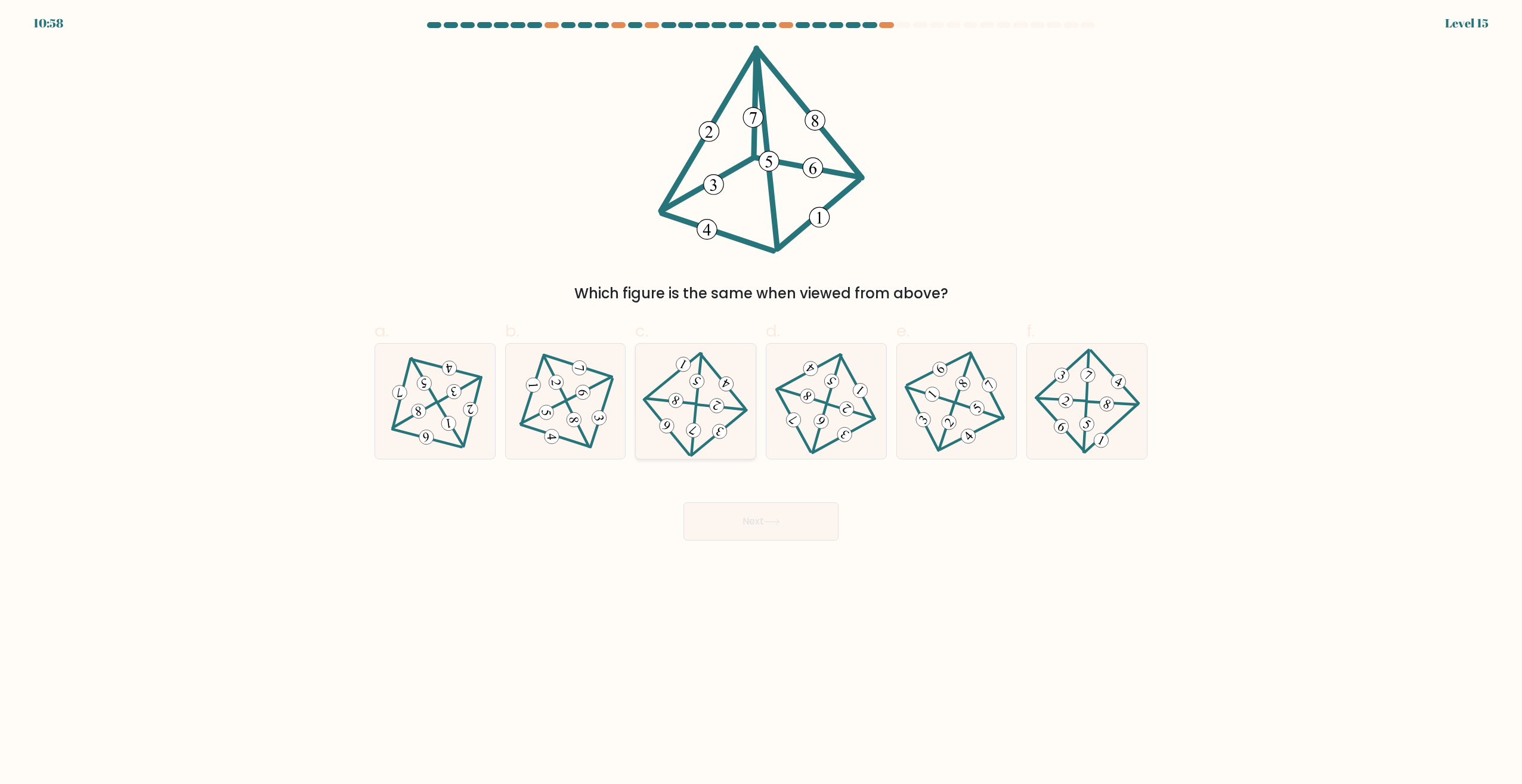
click at [735, 394] on 301 at bounding box center [722, 380] width 45 height 55
click at [761, 394] on input "c." at bounding box center [761, 396] width 1 height 7
radio input "true"
click at [719, 519] on button "Next" at bounding box center [761, 521] width 155 height 38
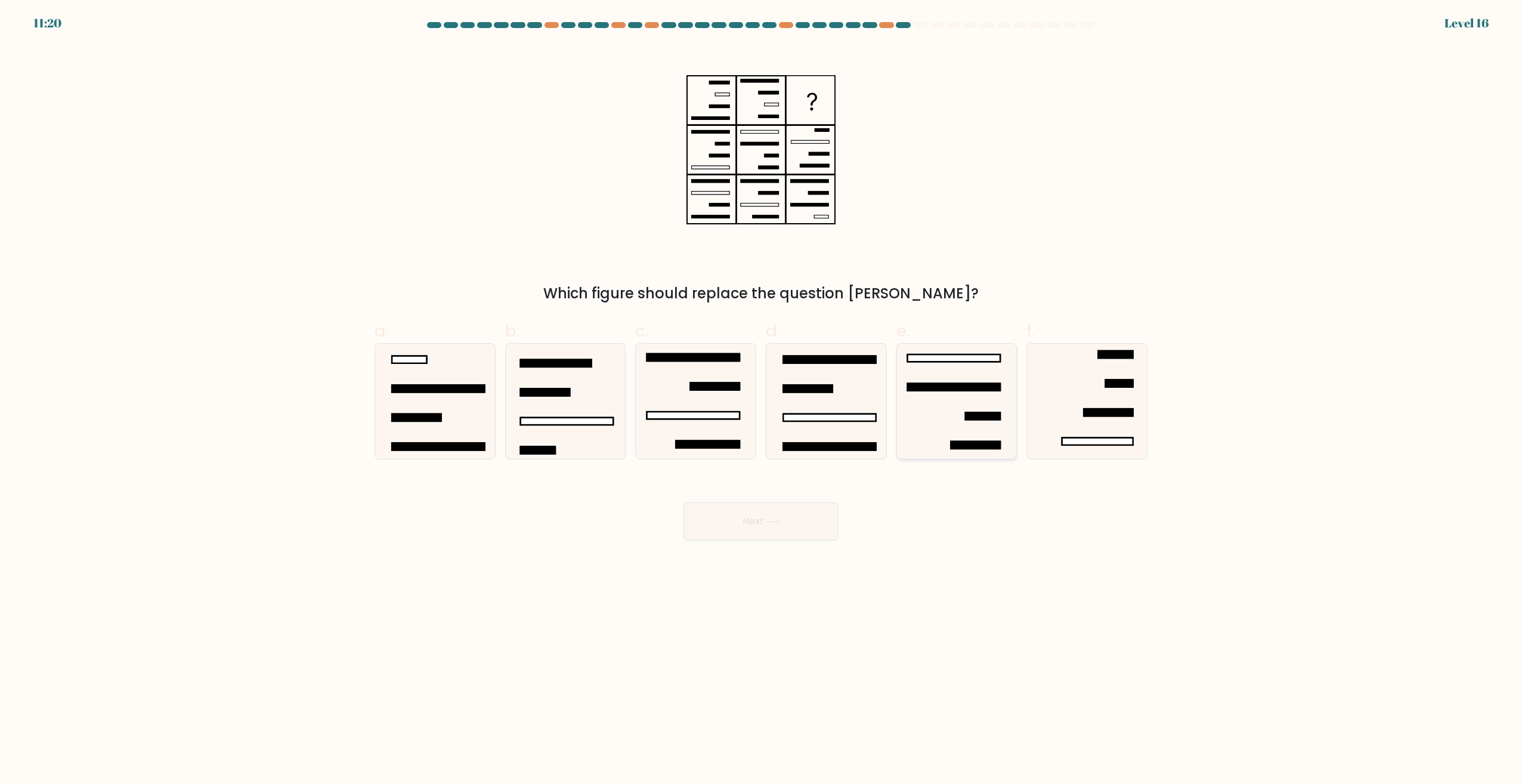
drag, startPoint x: 1002, startPoint y: 377, endPoint x: 1009, endPoint y: 378, distance: 7.1
click at [1003, 377] on icon at bounding box center [956, 401] width 115 height 115
click at [762, 392] on input "e." at bounding box center [761, 396] width 1 height 7
radio input "true"
click at [1080, 378] on icon at bounding box center [1087, 401] width 115 height 115
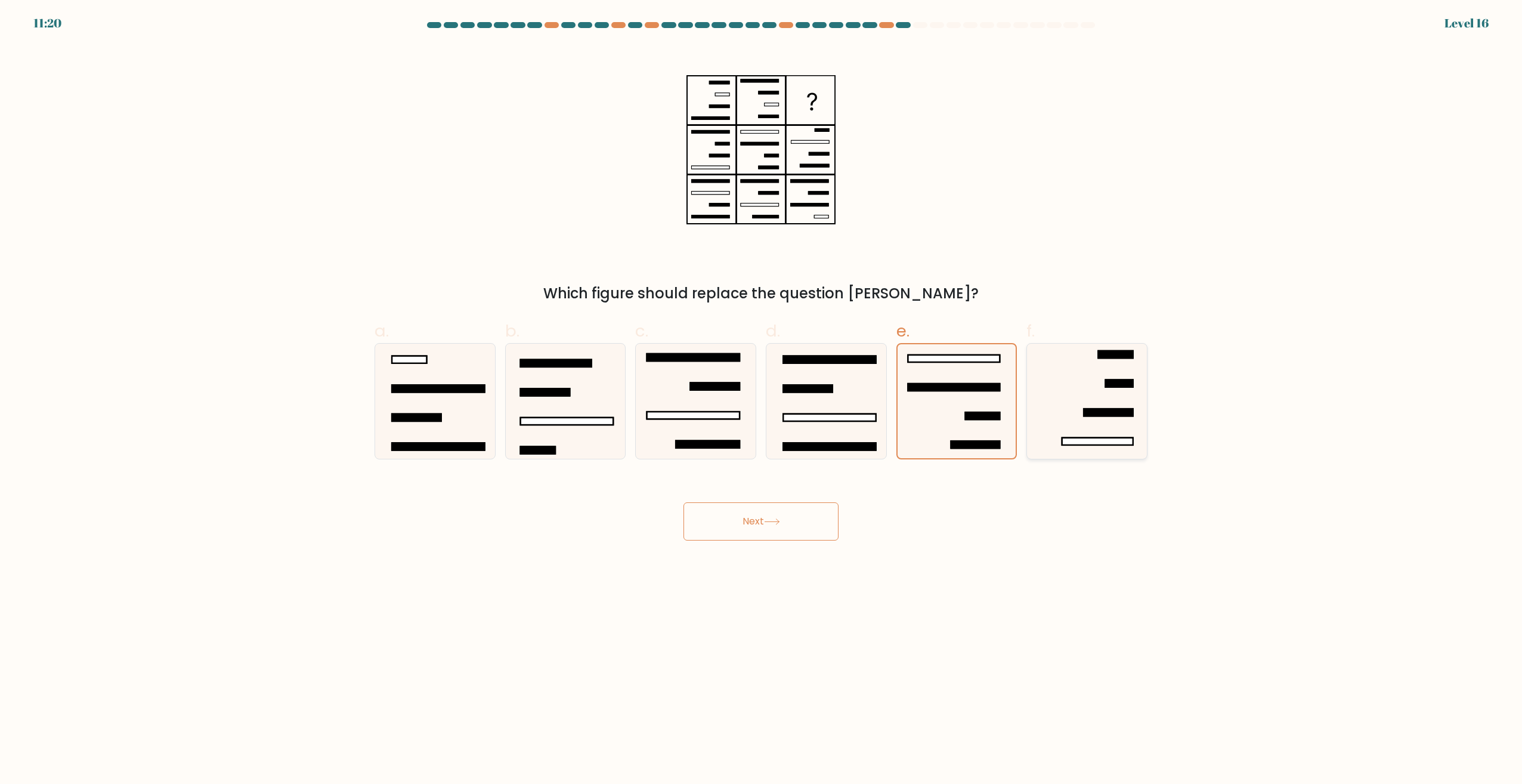
click at [762, 392] on input "f." at bounding box center [761, 396] width 1 height 7
radio input "true"
click at [811, 523] on button "Next" at bounding box center [761, 521] width 155 height 38
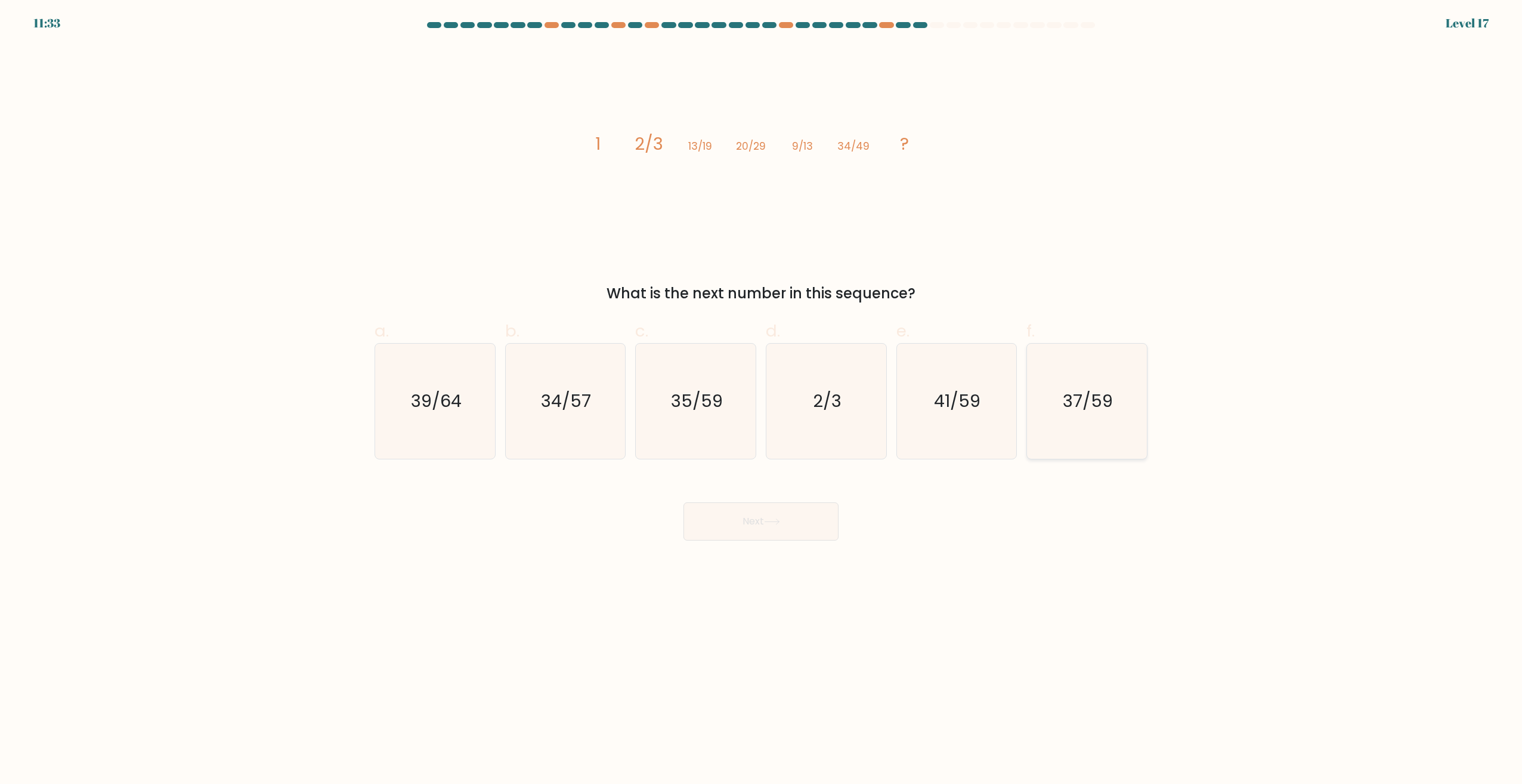
click at [1095, 399] on text "37/59" at bounding box center [1088, 401] width 50 height 24
click at [762, 399] on input "f. 37/59" at bounding box center [761, 396] width 1 height 7
radio input "true"
click at [778, 523] on icon at bounding box center [772, 521] width 16 height 7
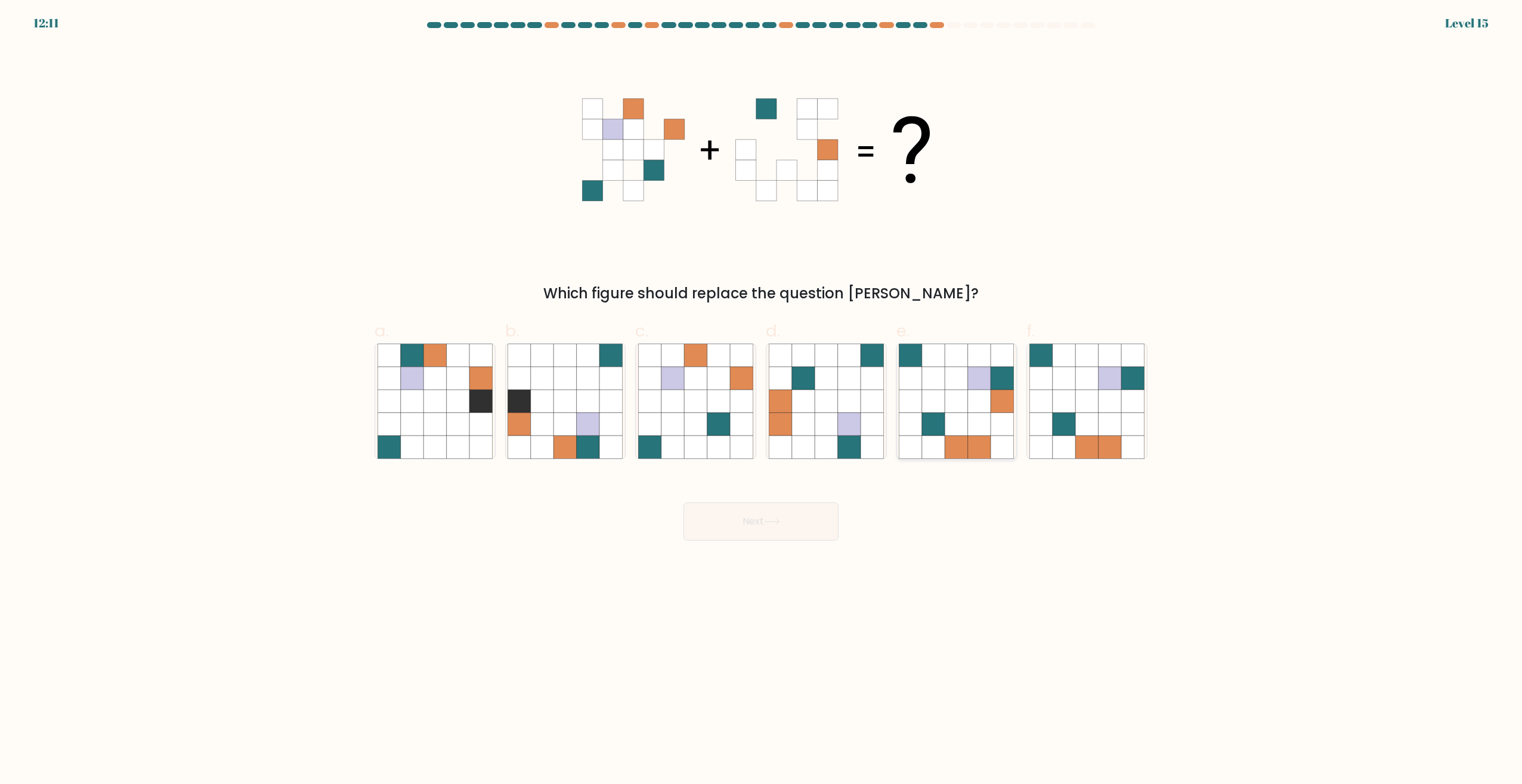
click at [947, 393] on icon at bounding box center [956, 401] width 22 height 22
click at [762, 393] on input "e." at bounding box center [761, 396] width 1 height 7
radio input "true"
click at [756, 520] on button "Next" at bounding box center [761, 521] width 155 height 38
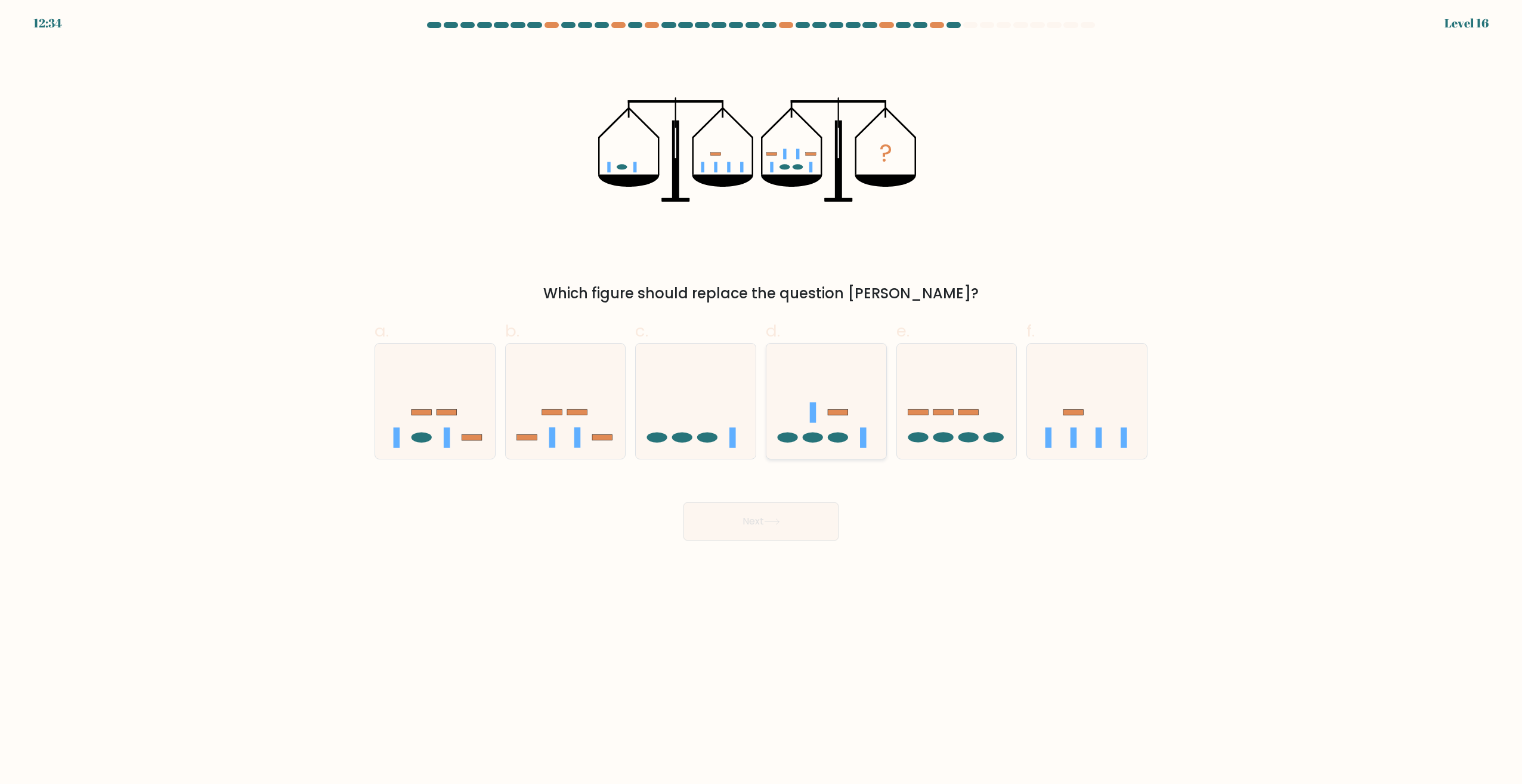
click at [810, 380] on icon at bounding box center [826, 401] width 120 height 99
click at [762, 392] on input "d." at bounding box center [761, 396] width 1 height 7
radio input "true"
click at [757, 521] on button "Next" at bounding box center [761, 521] width 155 height 38
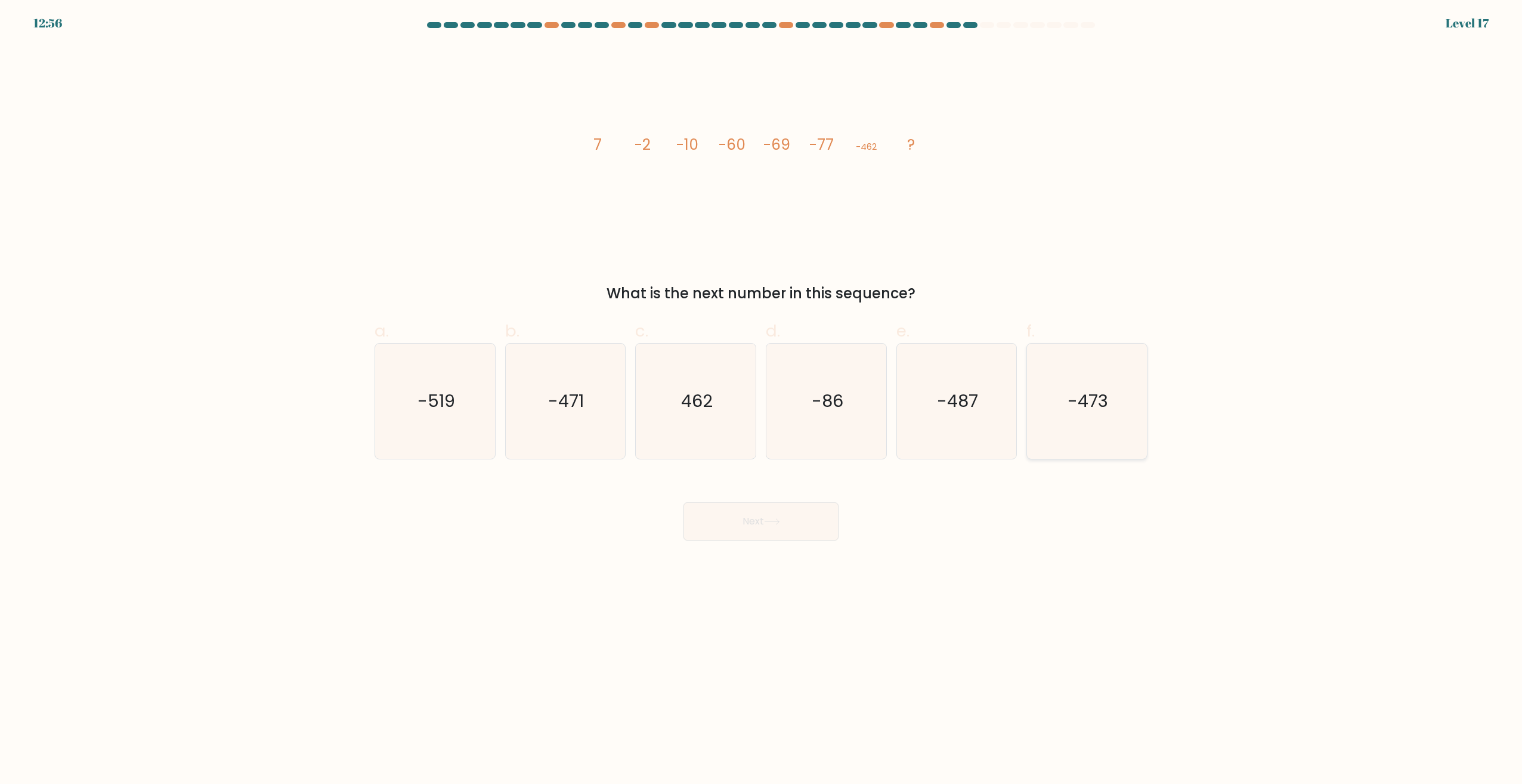
click at [1096, 412] on text "-473" at bounding box center [1088, 401] width 40 height 24
click at [762, 399] on input "f. -473" at bounding box center [761, 396] width 1 height 7
radio input "true"
click at [582, 385] on icon "-471" at bounding box center [565, 401] width 115 height 115
click at [761, 392] on input "b. -471" at bounding box center [761, 396] width 1 height 7
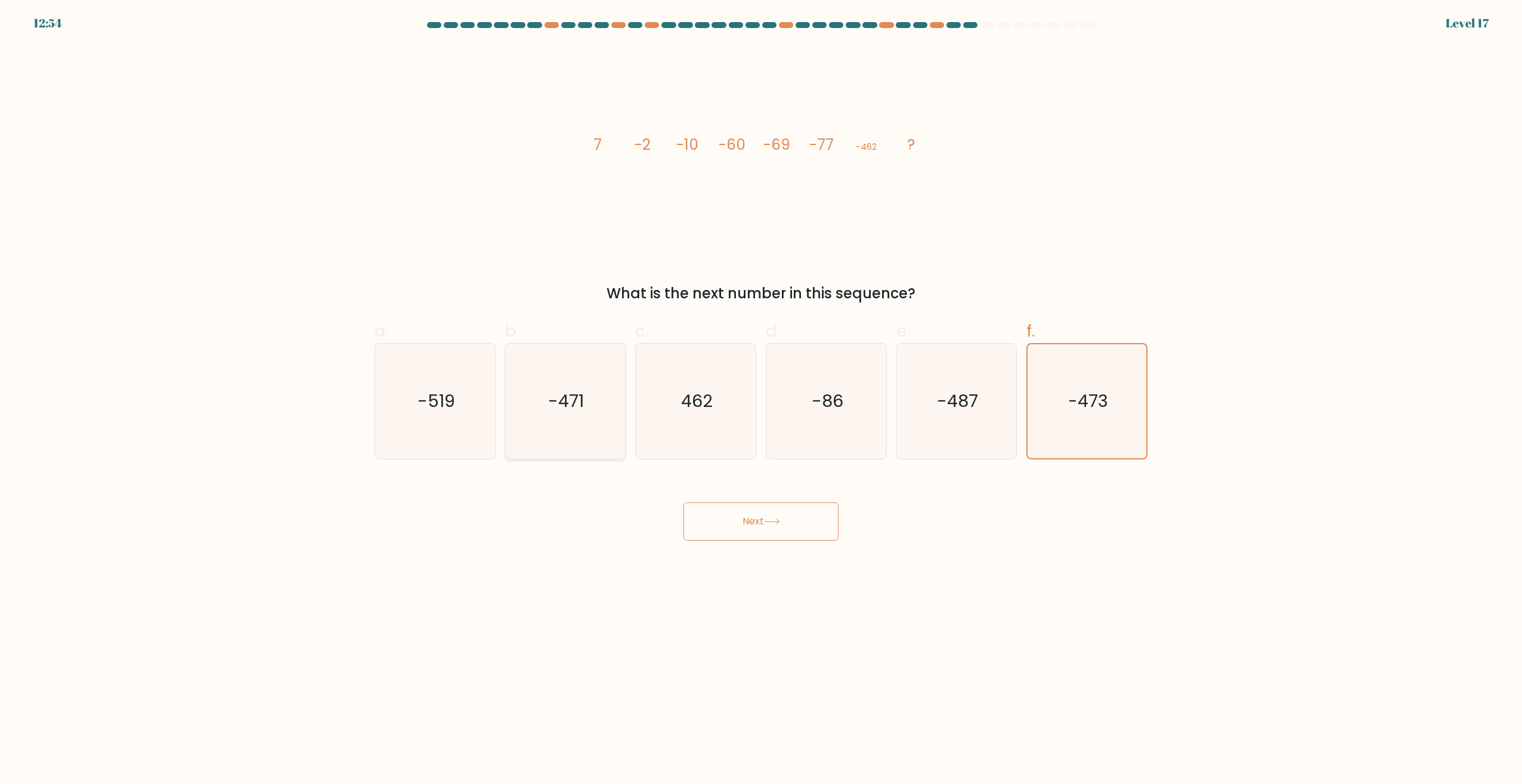
radio input "true"
click at [743, 522] on button "Next" at bounding box center [761, 521] width 155 height 38
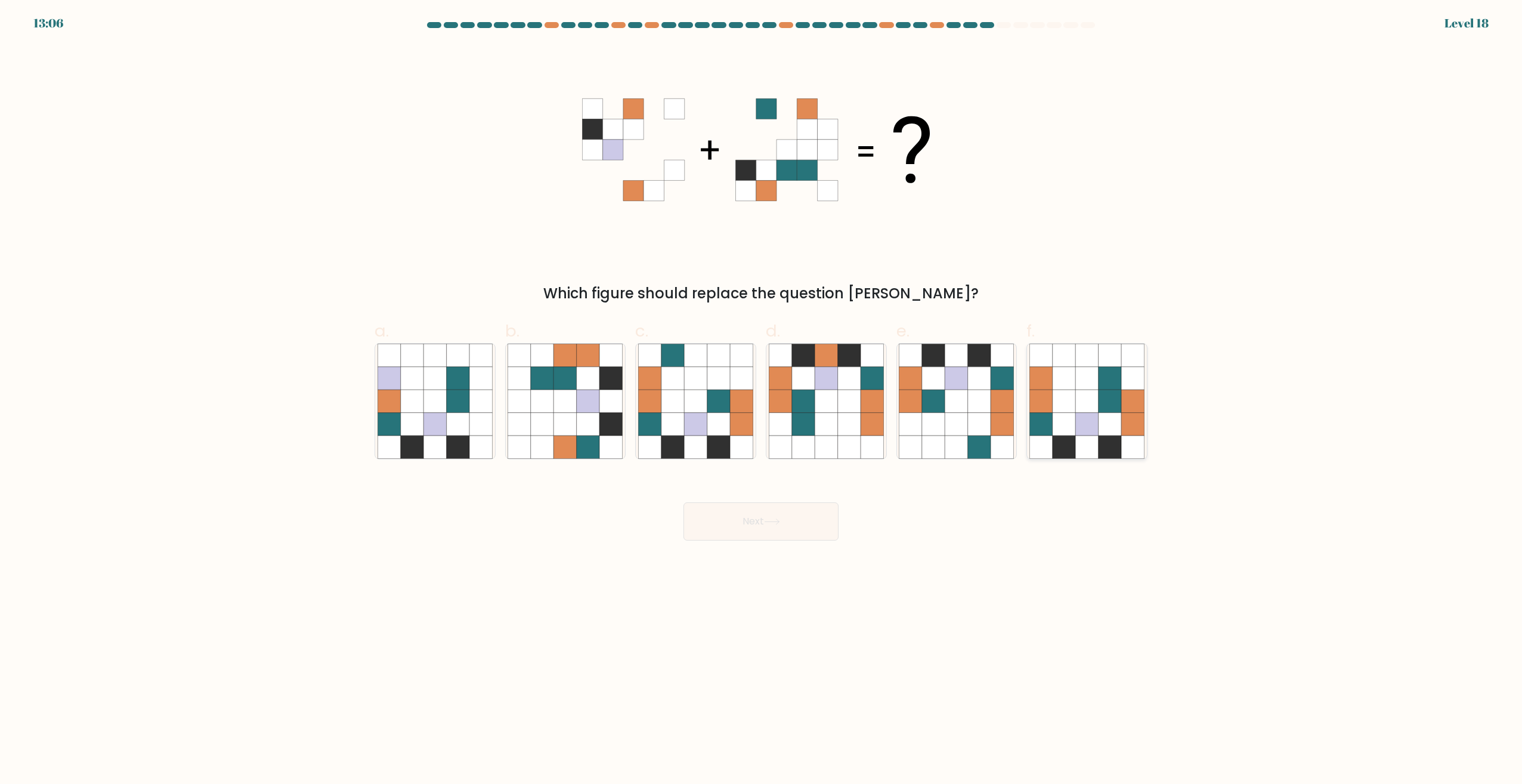
click at [1065, 397] on icon at bounding box center [1064, 401] width 22 height 22
click at [762, 397] on input "f." at bounding box center [761, 396] width 1 height 7
radio input "true"
click at [771, 523] on icon at bounding box center [772, 521] width 16 height 7
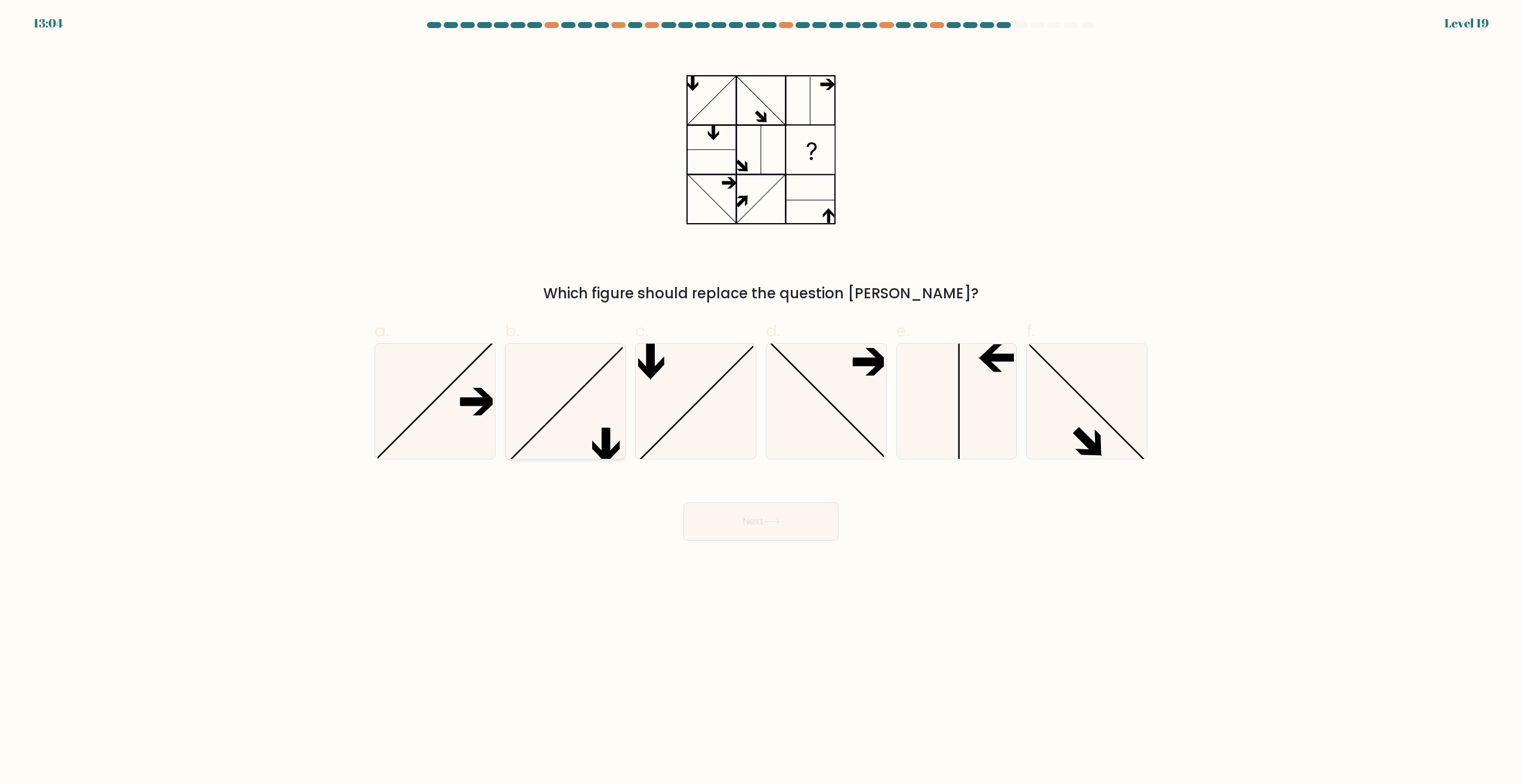
click at [577, 420] on icon at bounding box center [565, 401] width 115 height 115
click at [761, 399] on input "b." at bounding box center [761, 396] width 1 height 7
radio input "true"
click at [748, 539] on button "Next" at bounding box center [761, 521] width 155 height 38
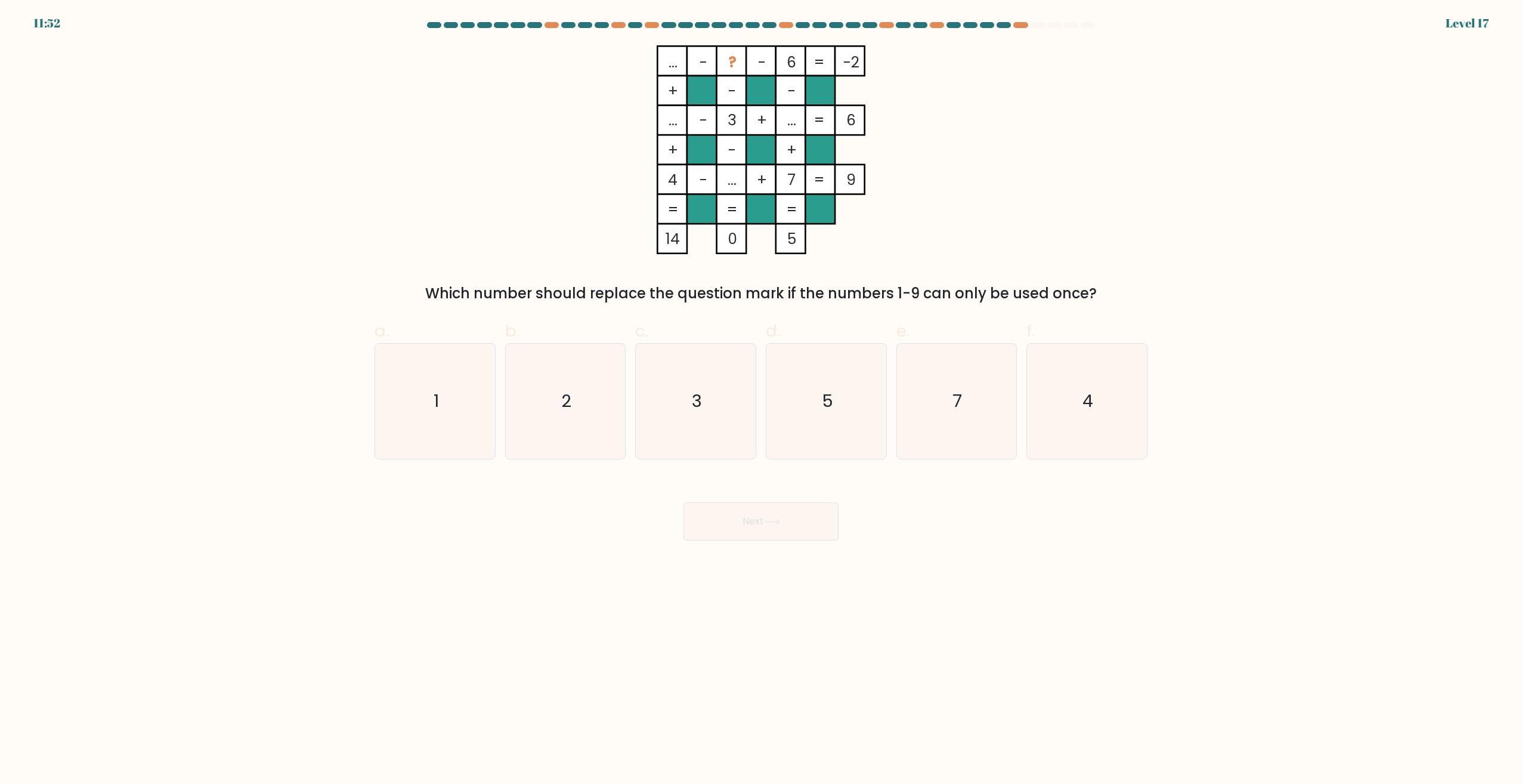
drag, startPoint x: 434, startPoint y: 407, endPoint x: 630, endPoint y: 473, distance: 206.8
click at [436, 406] on text "1" at bounding box center [436, 401] width 6 height 24
click at [761, 399] on input "a. 1" at bounding box center [761, 396] width 1 height 7
radio input "true"
click at [760, 522] on button "Next" at bounding box center [761, 521] width 155 height 38
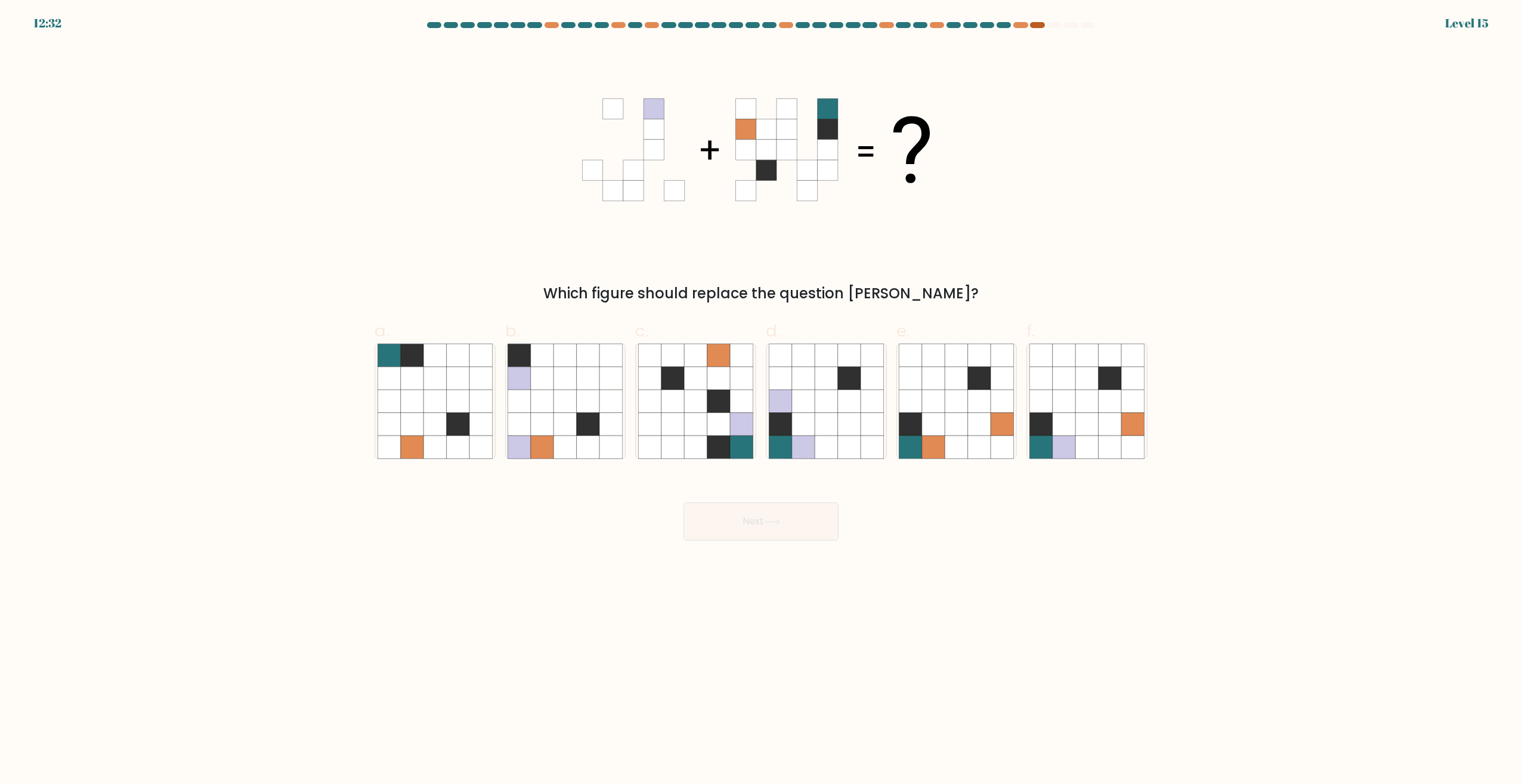
click at [1039, 27] on div at bounding box center [1037, 25] width 14 height 6
click at [1078, 397] on icon at bounding box center [1086, 401] width 22 height 22
click at [762, 397] on input "f." at bounding box center [761, 396] width 1 height 7
radio input "true"
click at [750, 536] on button "Next" at bounding box center [761, 521] width 155 height 38
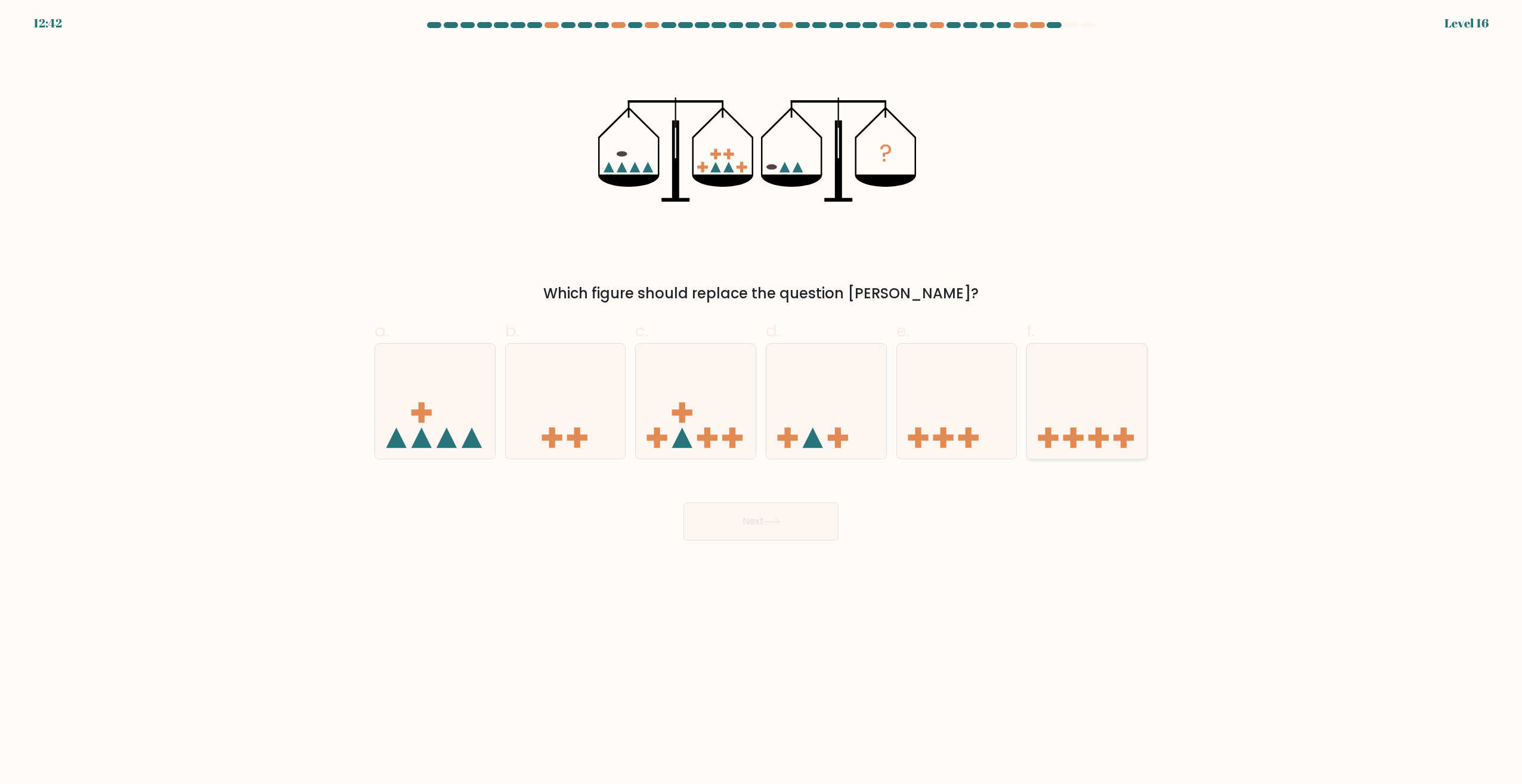
click at [1076, 383] on icon at bounding box center [1087, 401] width 120 height 99
click at [762, 392] on input "f." at bounding box center [761, 396] width 1 height 7
radio input "true"
click at [736, 540] on button "Next" at bounding box center [761, 521] width 155 height 38
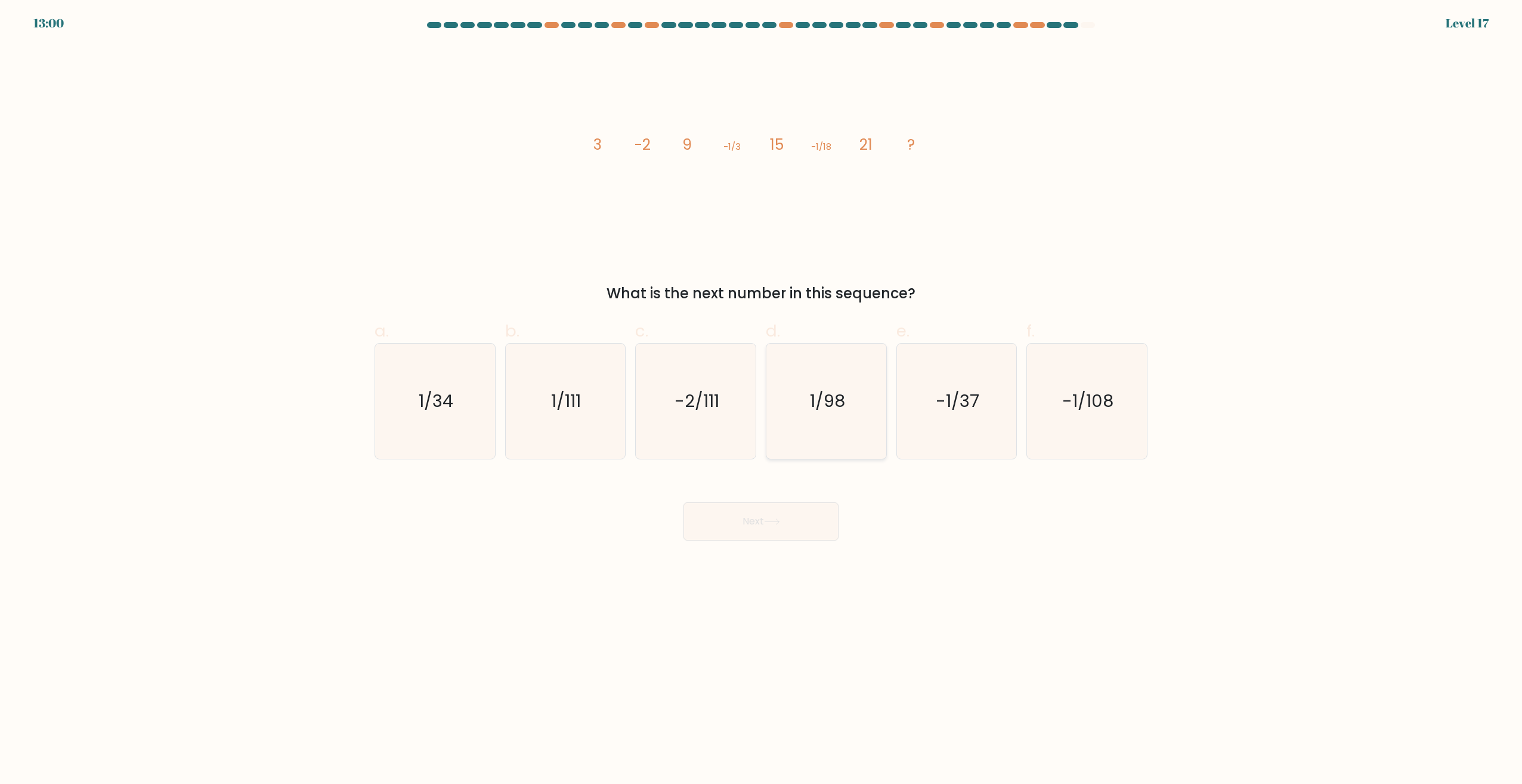
click at [832, 403] on text "1/98" at bounding box center [828, 401] width 35 height 24
click at [762, 399] on input "d. 1/98" at bounding box center [761, 396] width 1 height 7
radio input "true"
click at [752, 515] on button "Next" at bounding box center [761, 521] width 155 height 38
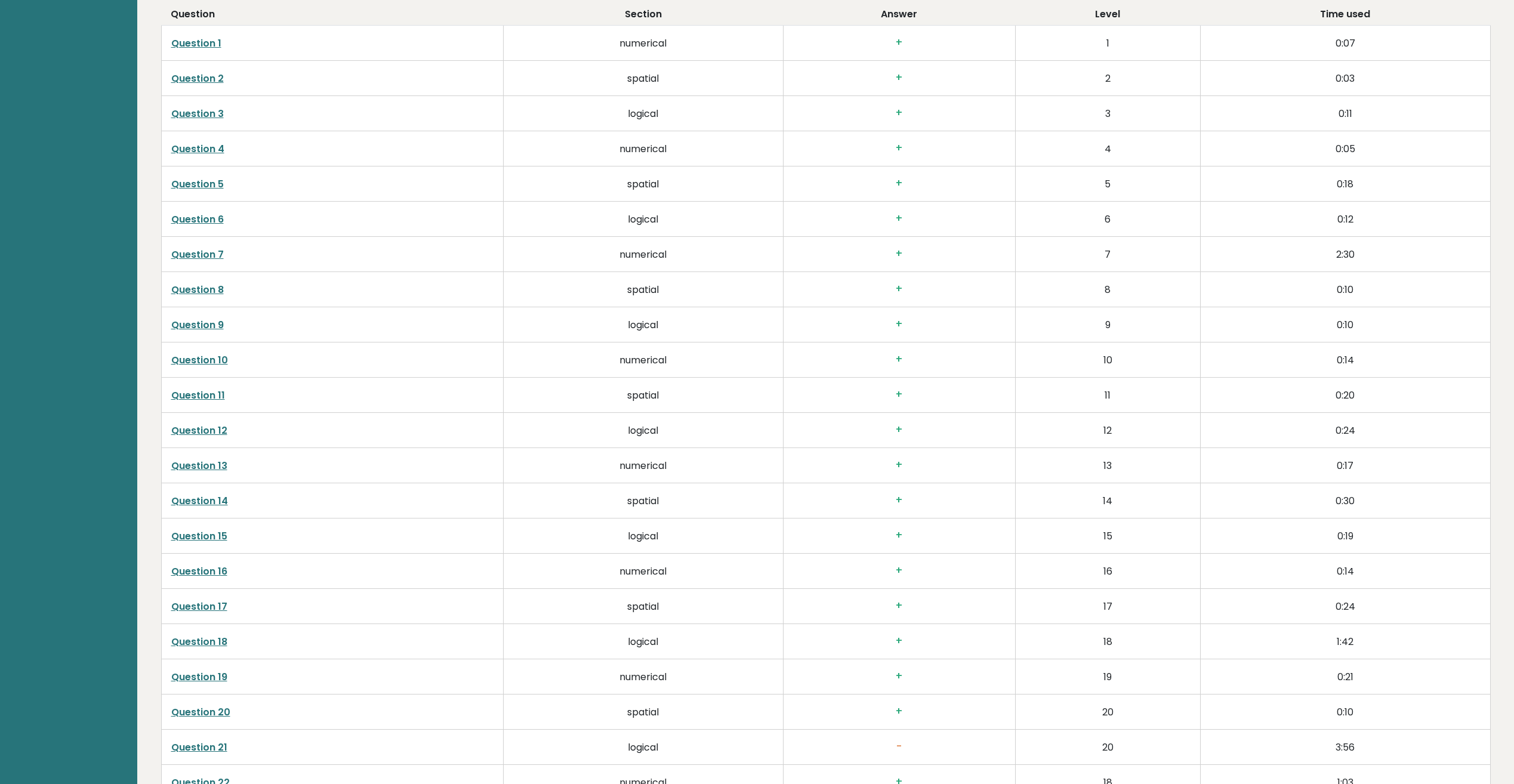
scroll to position [2207, 0]
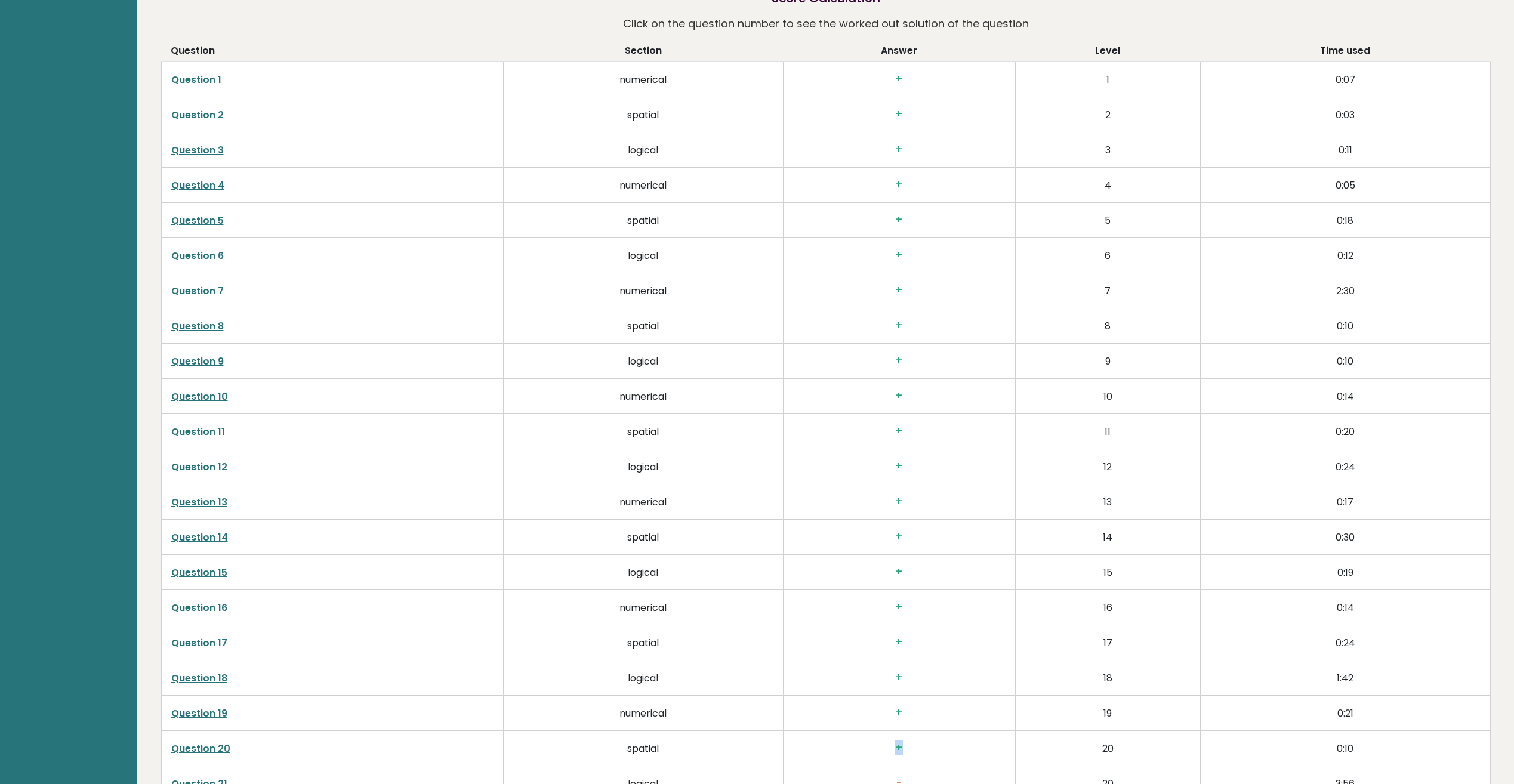
drag, startPoint x: 912, startPoint y: 742, endPoint x: 863, endPoint y: 742, distance: 49.0
click at [863, 742] on h3 "+" at bounding box center [899, 748] width 212 height 12
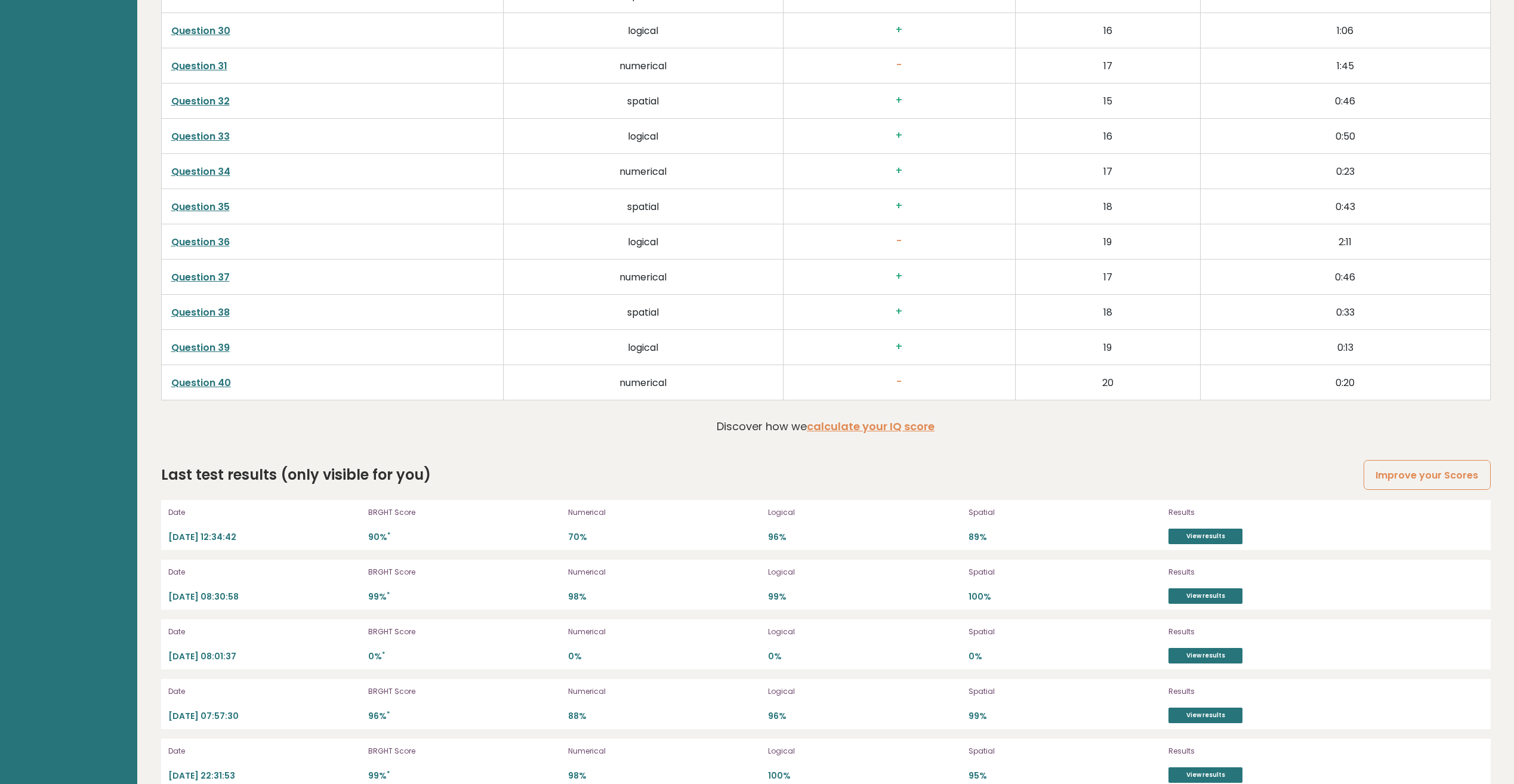
scroll to position [3280, 0]
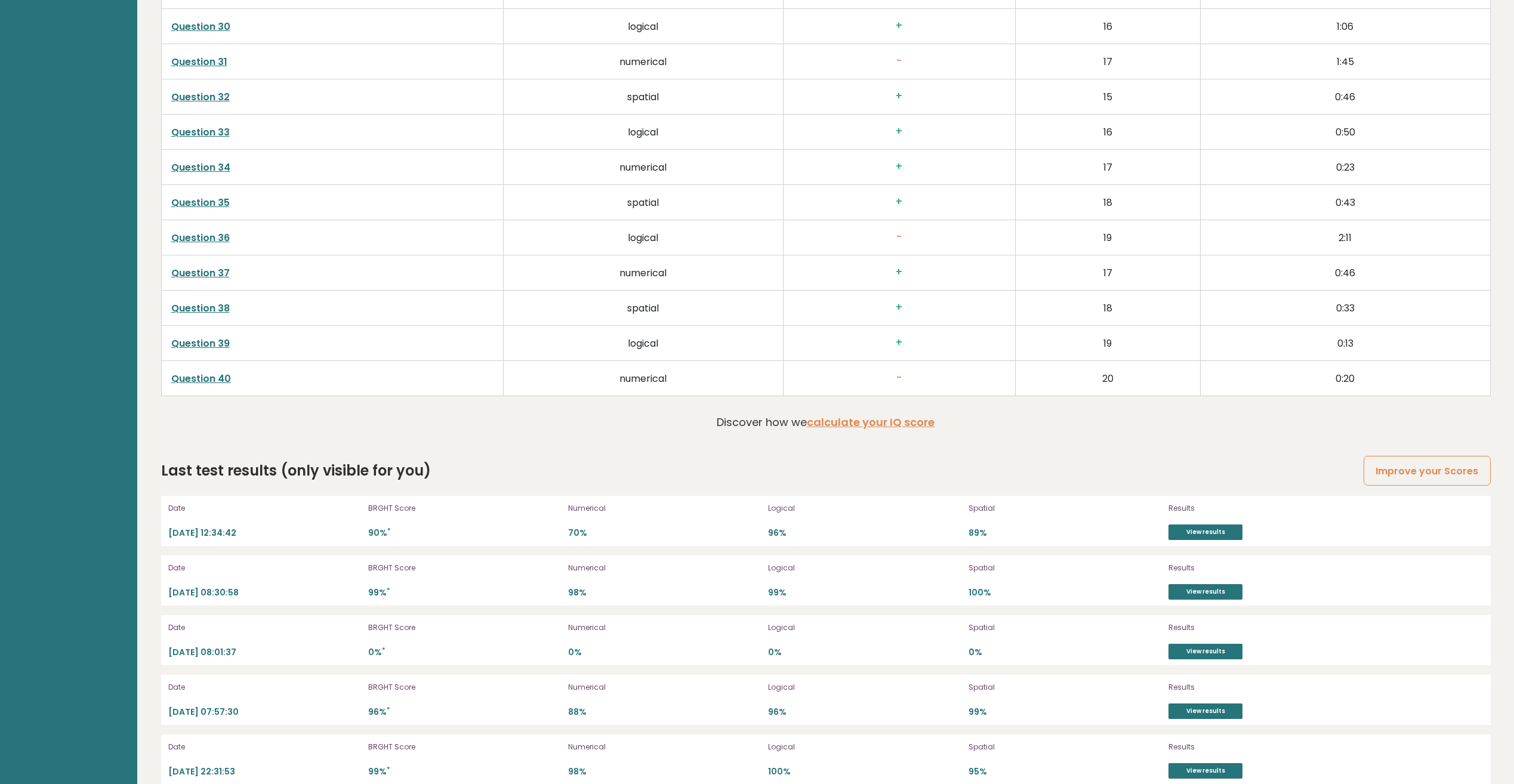
drag, startPoint x: 242, startPoint y: 532, endPoint x: 277, endPoint y: 531, distance: 35.0
click at [277, 531] on p "2025-09-13 12:34:42" at bounding box center [265, 533] width 193 height 11
click at [281, 531] on p "2025-09-13 12:34:42" at bounding box center [265, 533] width 193 height 11
click at [1201, 531] on link "View results" at bounding box center [1205, 532] width 74 height 16
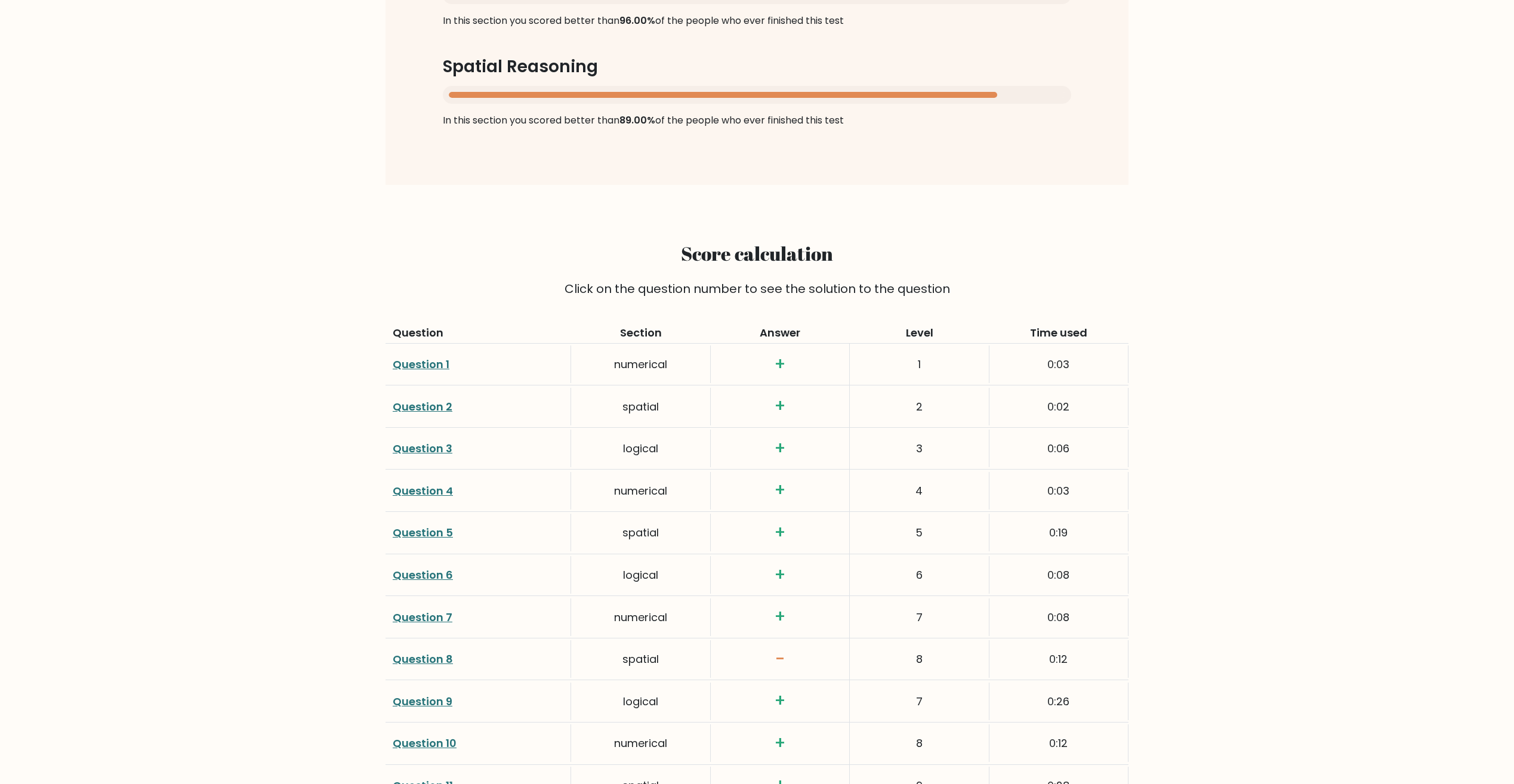
scroll to position [1551, 0]
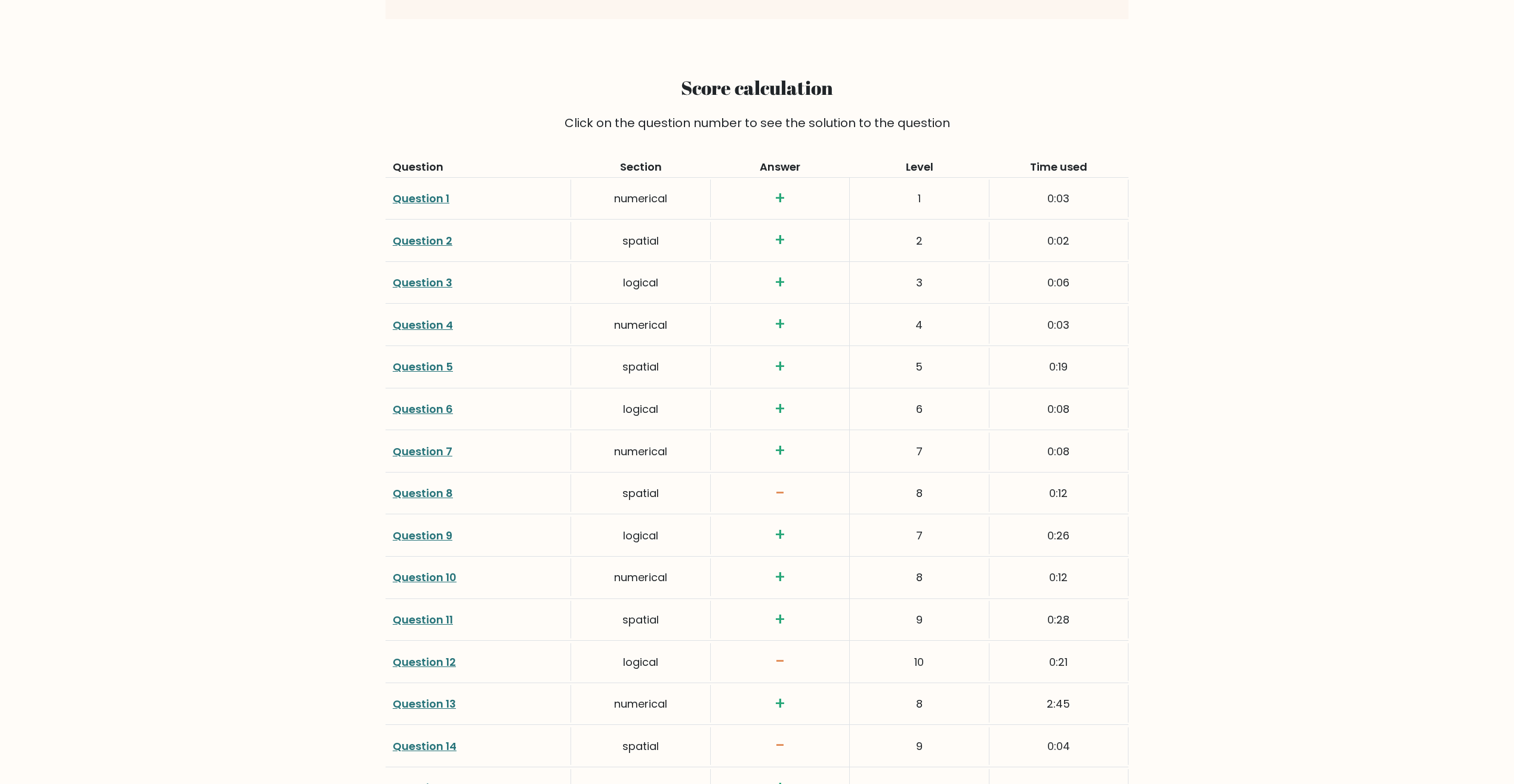
click at [408, 494] on link "Question 8" at bounding box center [423, 493] width 60 height 15
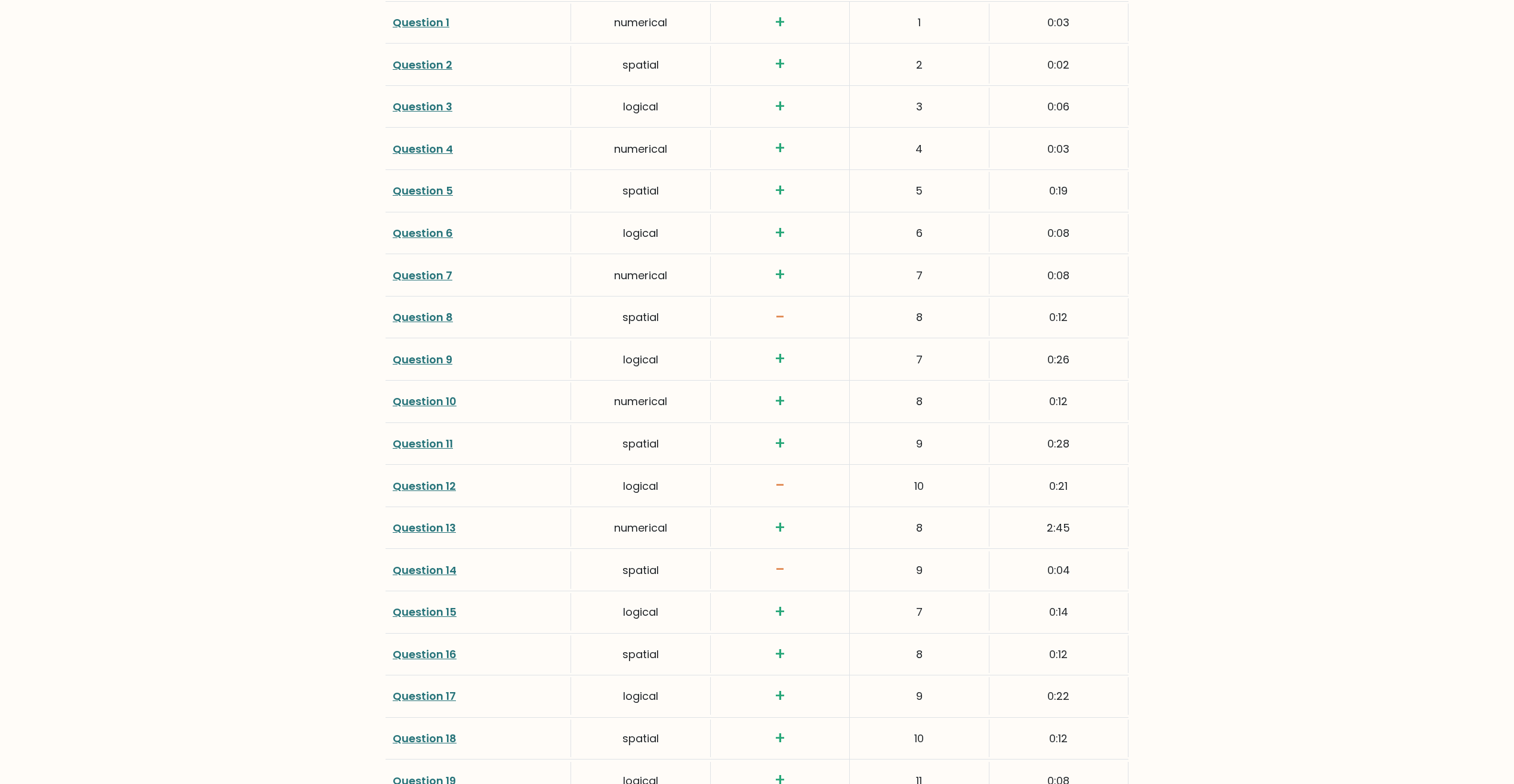
scroll to position [1730, 0]
click at [421, 485] on link "Question 12" at bounding box center [425, 483] width 63 height 15
click at [428, 481] on link "Question 12" at bounding box center [425, 483] width 63 height 15
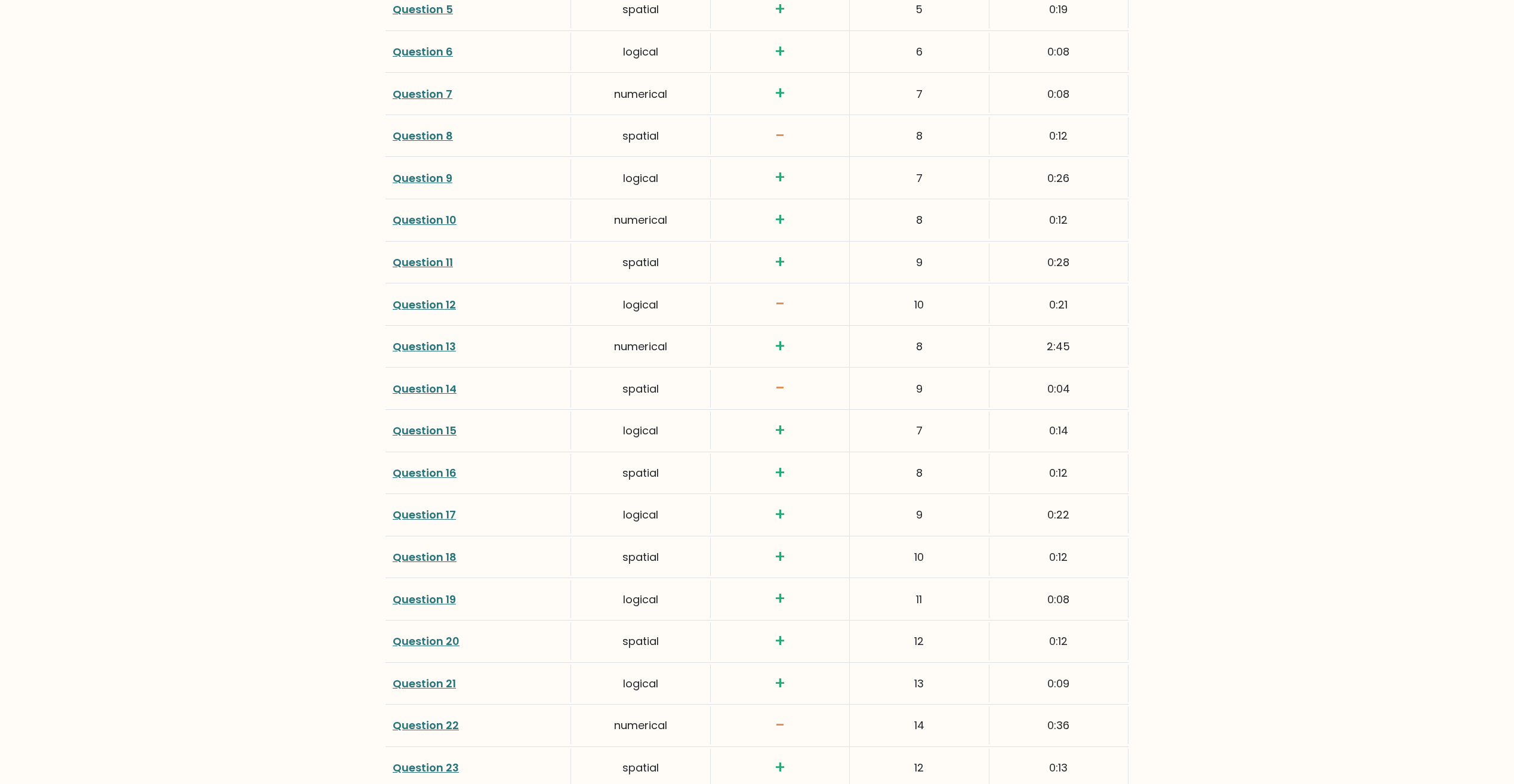
scroll to position [1909, 0]
click at [447, 388] on link "Question 14" at bounding box center [425, 388] width 64 height 15
click at [411, 388] on link "Question 14" at bounding box center [425, 388] width 64 height 15
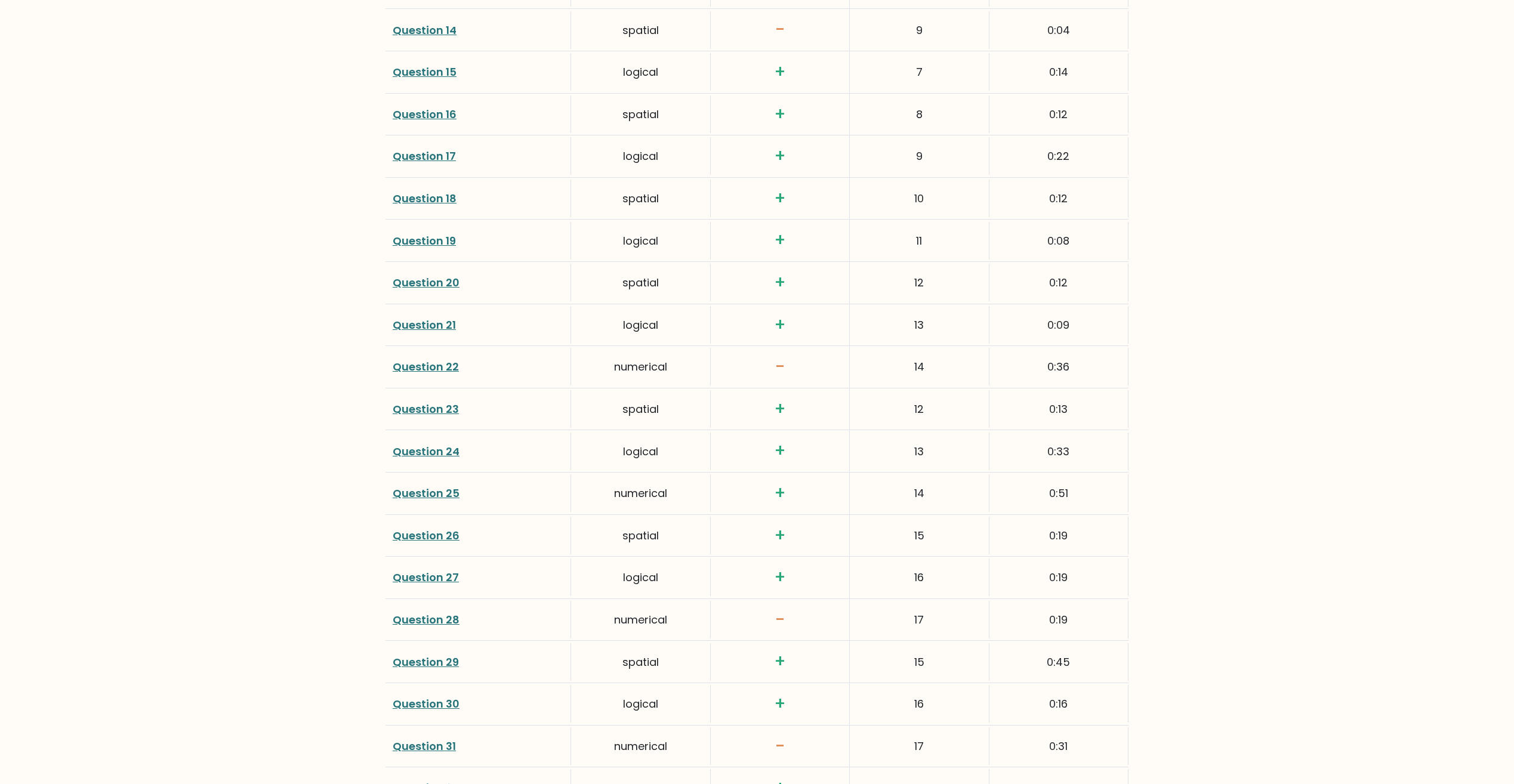
click at [437, 367] on link "Question 22" at bounding box center [426, 366] width 66 height 15
click at [421, 620] on link "Question 28" at bounding box center [426, 620] width 67 height 15
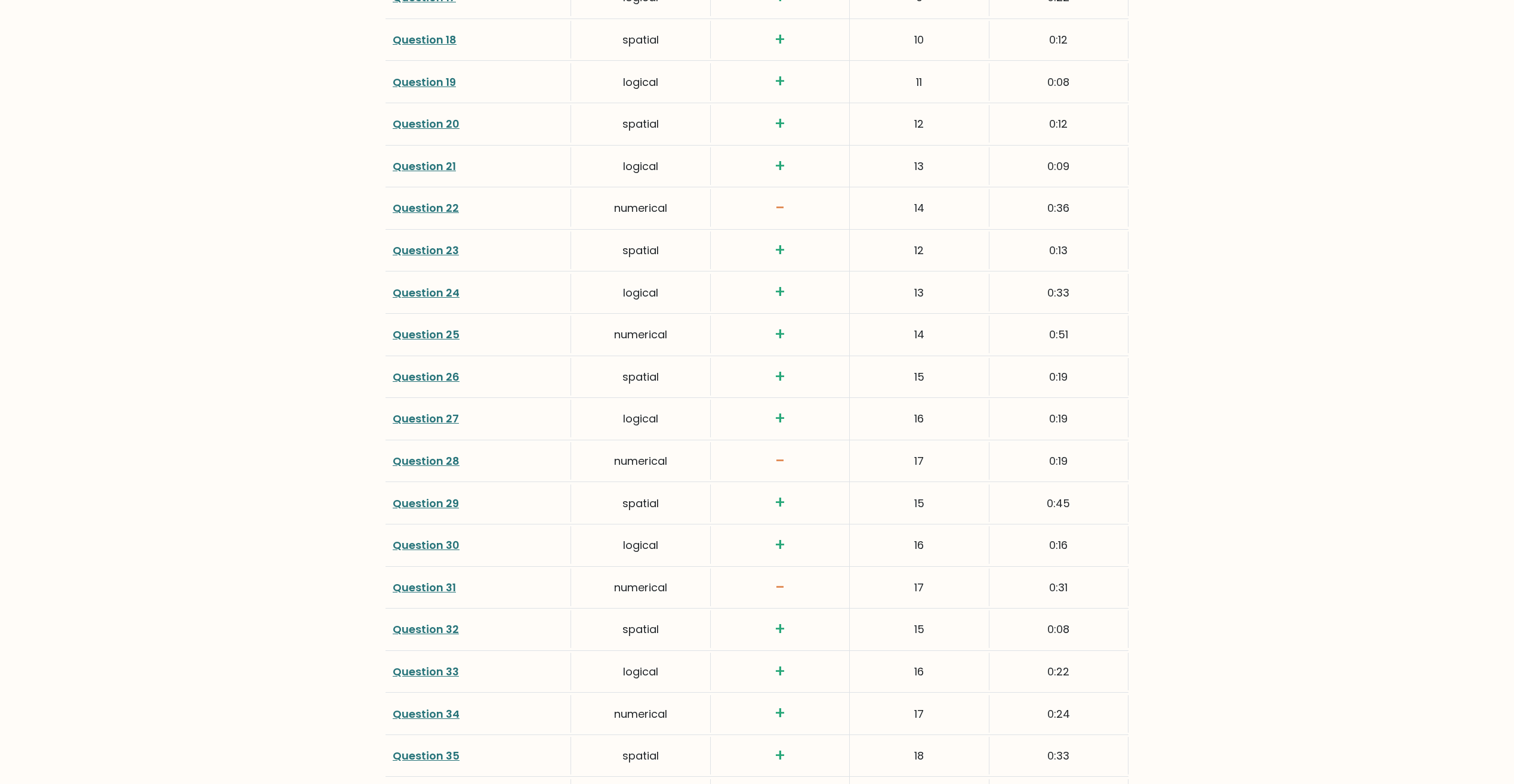
scroll to position [2803, 0]
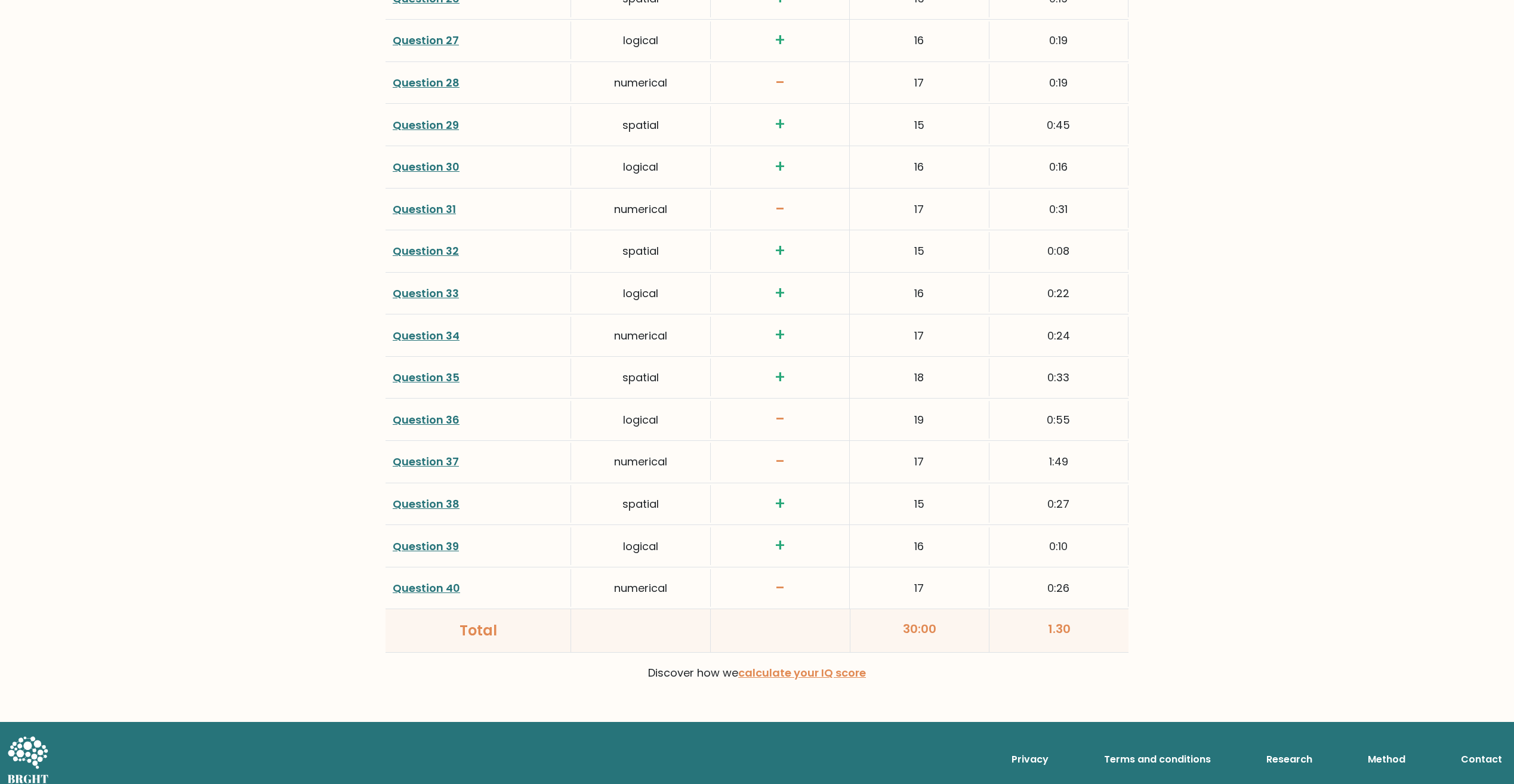
click at [412, 587] on link "Question 40" at bounding box center [426, 588] width 67 height 15
click at [420, 456] on link "Question 37" at bounding box center [426, 462] width 66 height 15
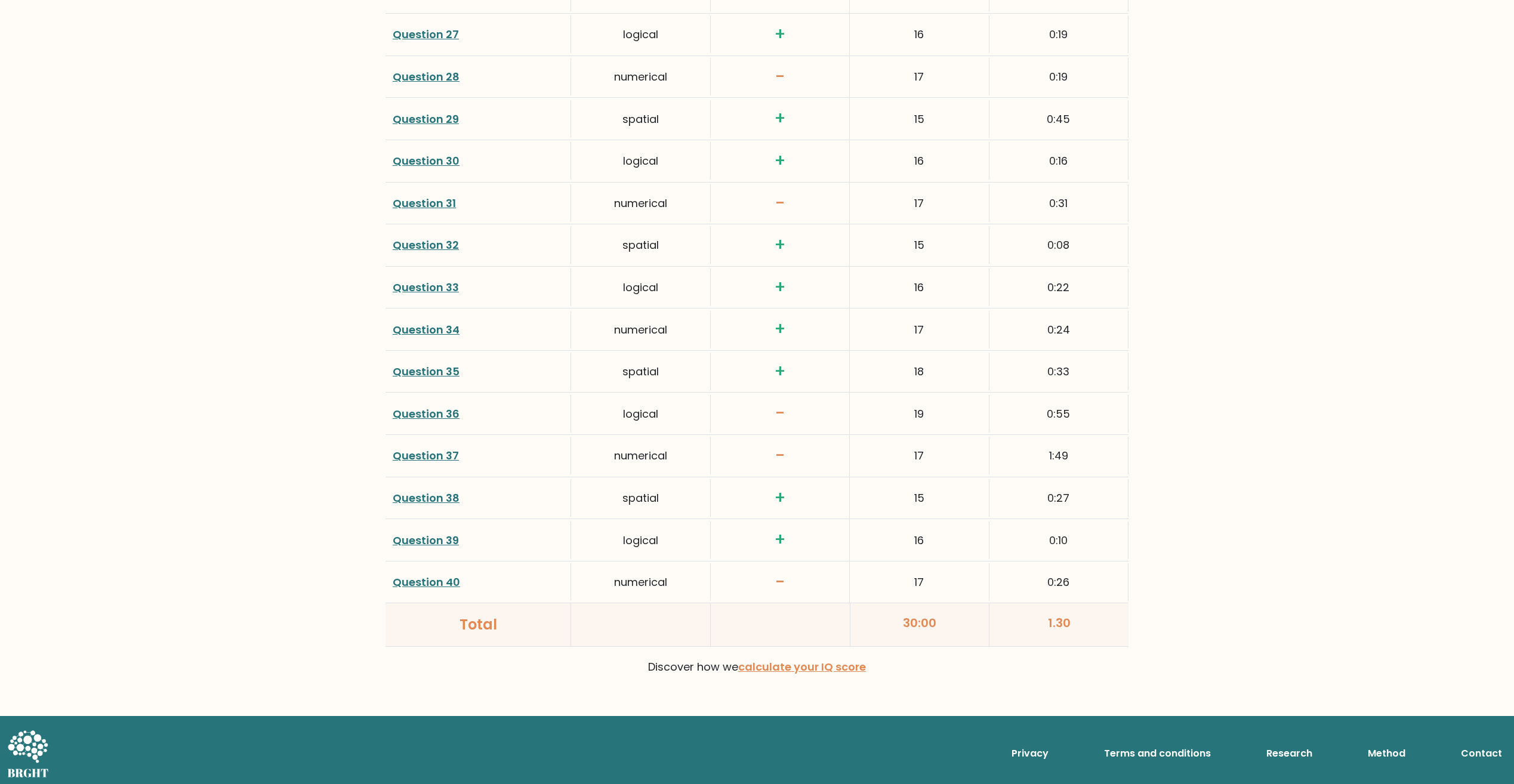
scroll to position [2814, 0]
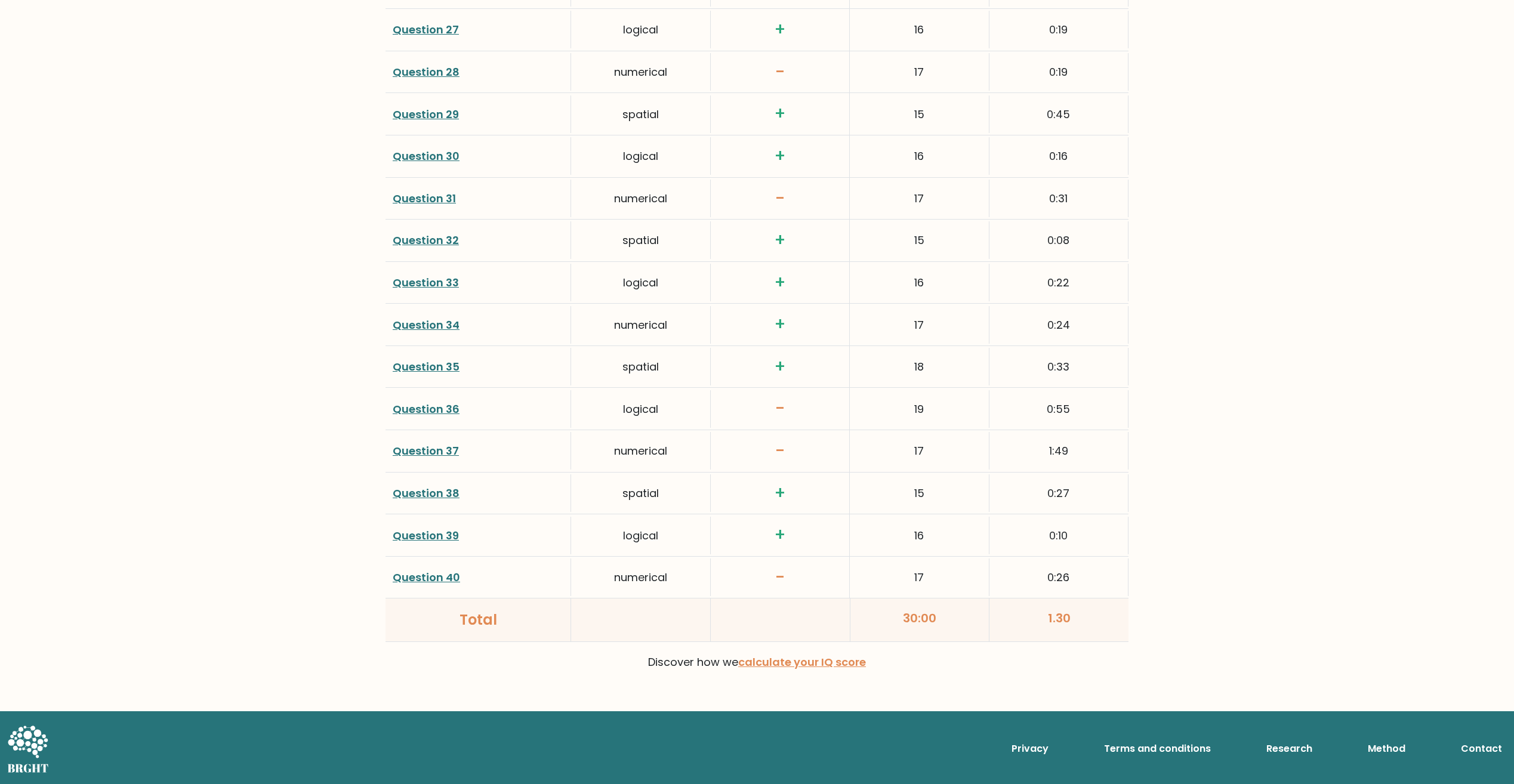
drag, startPoint x: 968, startPoint y: 623, endPoint x: 915, endPoint y: 619, distance: 53.2
click at [915, 619] on div "30:00" at bounding box center [920, 619] width 139 height 43
click at [942, 627] on div "30:00" at bounding box center [920, 619] width 139 height 43
click at [1055, 625] on div "1.30" at bounding box center [1058, 619] width 139 height 43
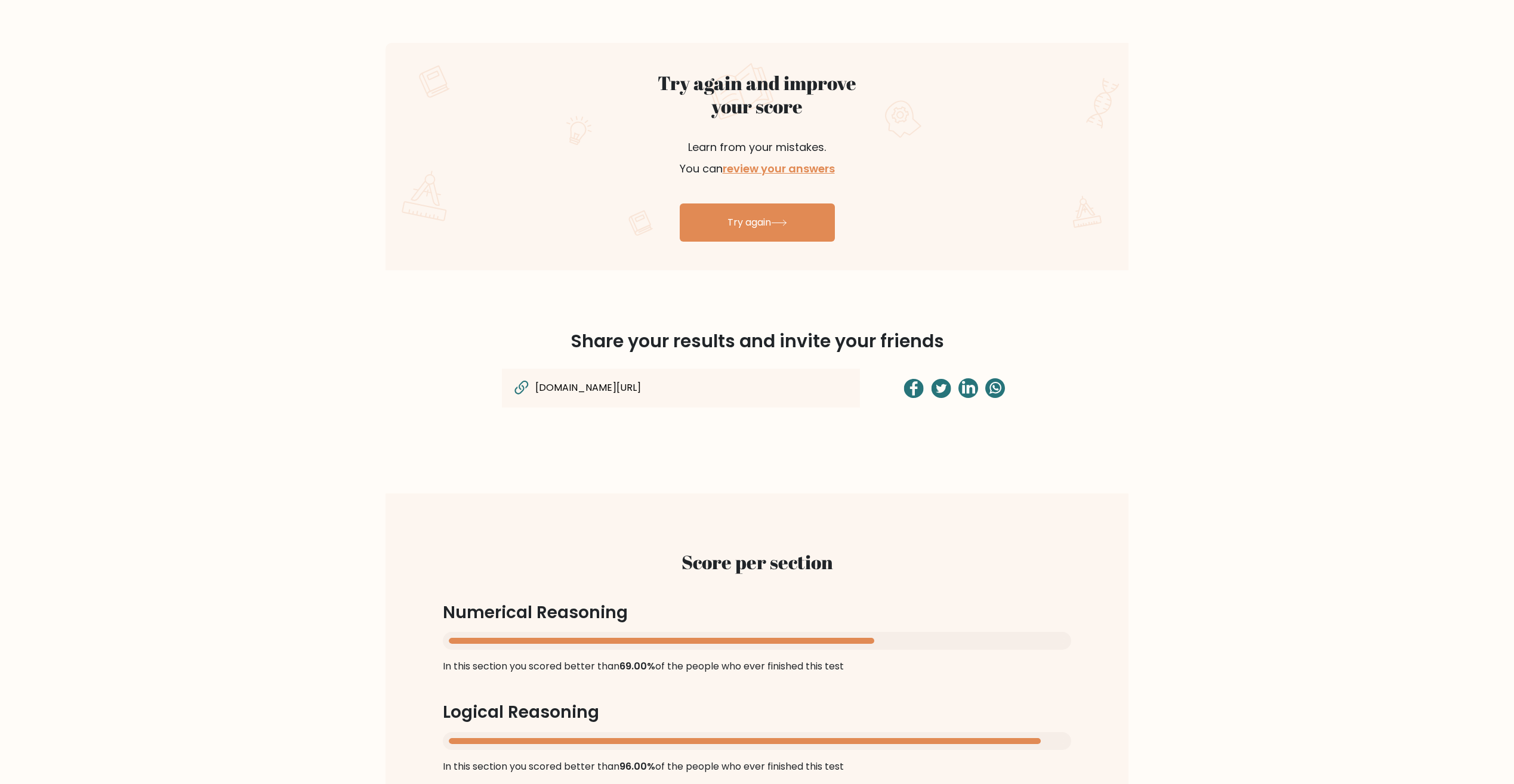
scroll to position [130, 0]
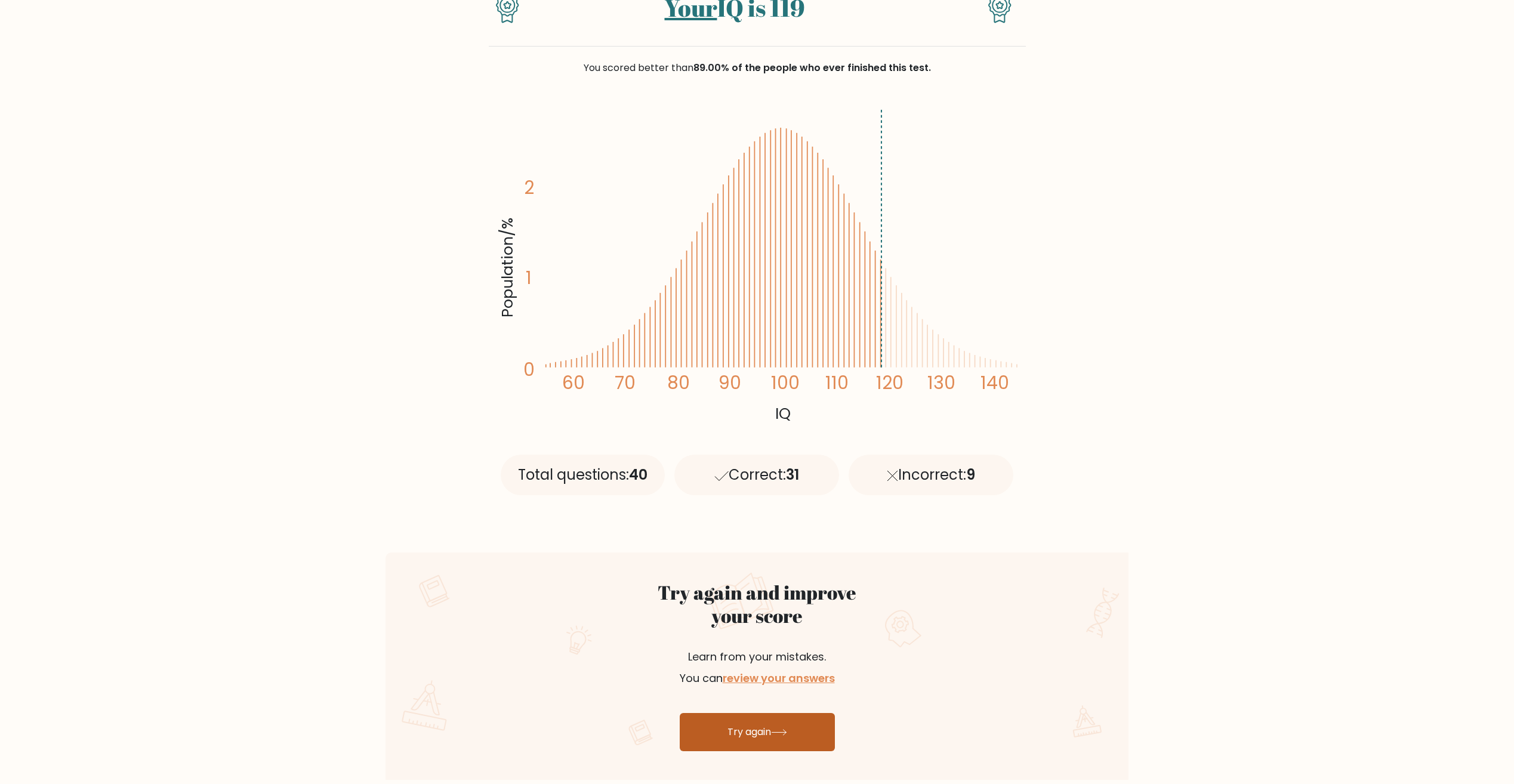
click at [759, 737] on link "Try again" at bounding box center [757, 732] width 155 height 38
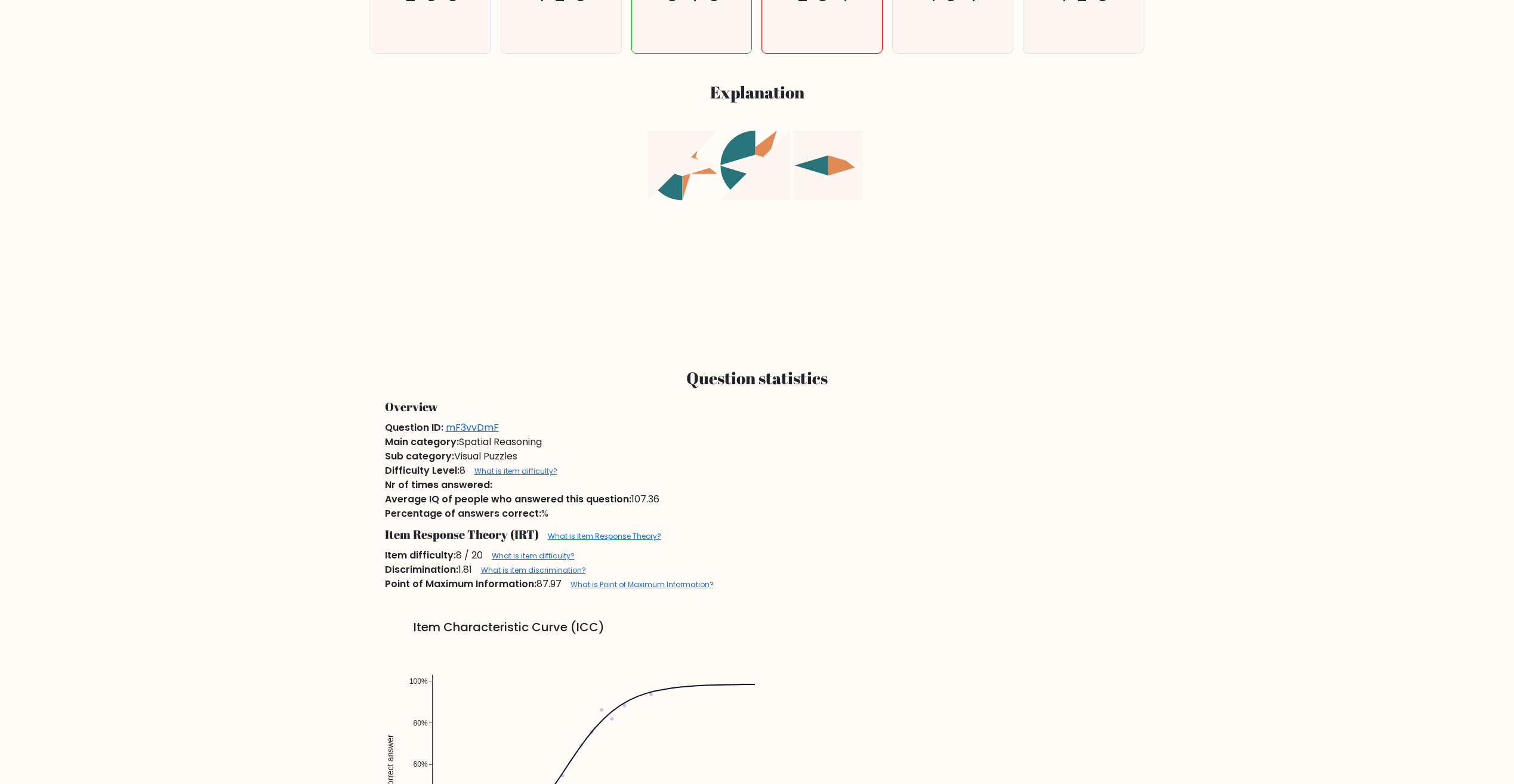
scroll to position [597, 0]
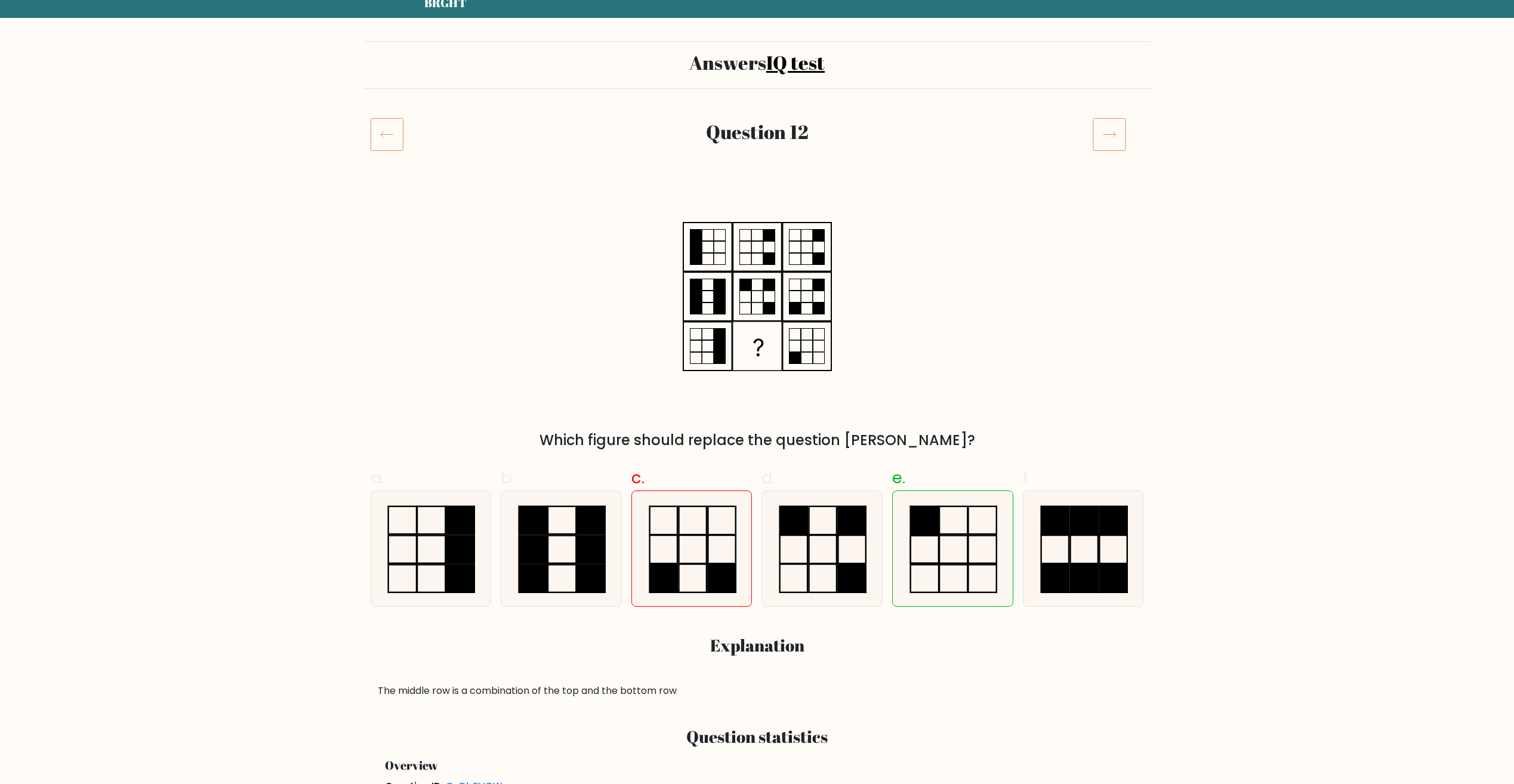
scroll to position [298, 0]
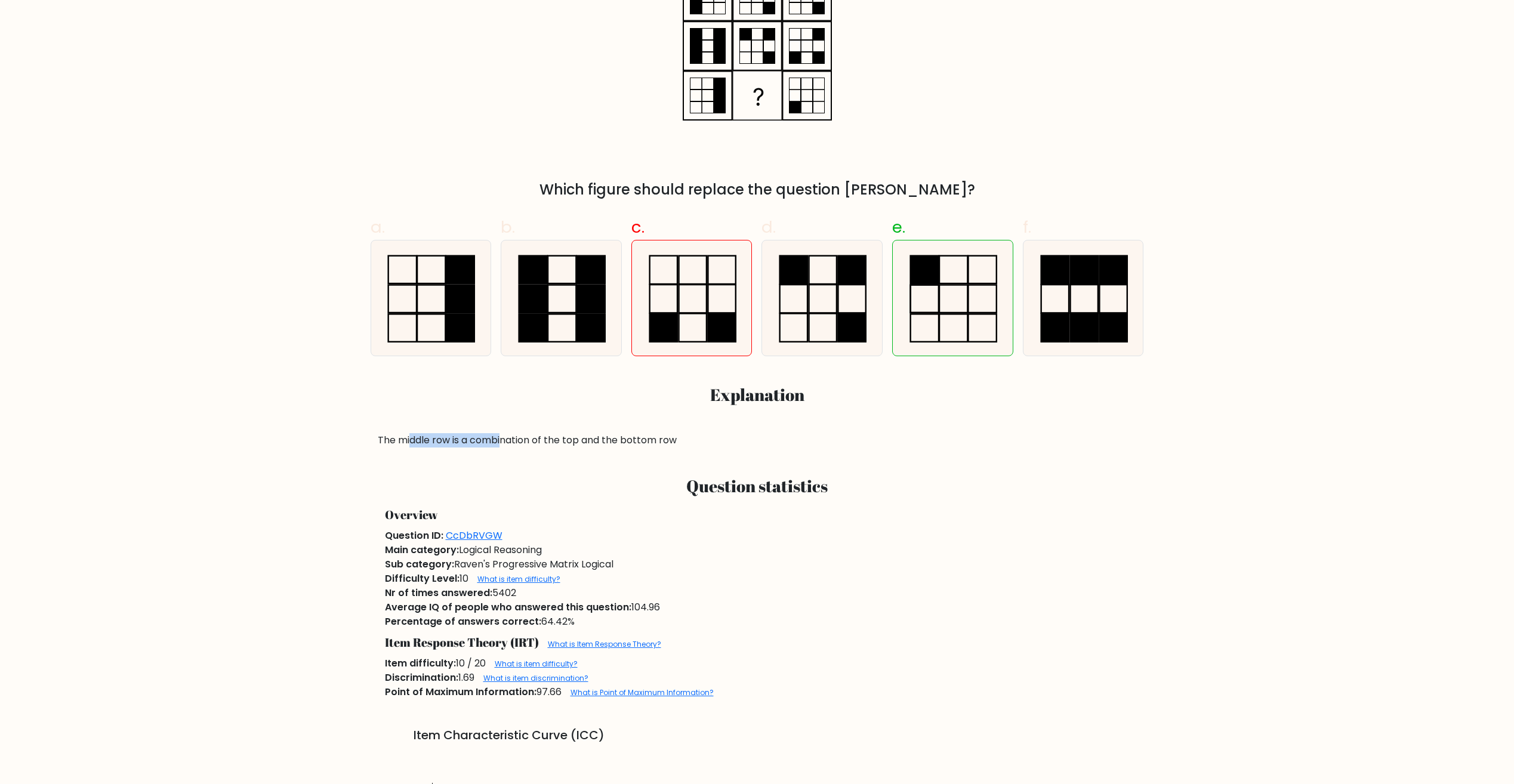
drag, startPoint x: 418, startPoint y: 437, endPoint x: 502, endPoint y: 438, distance: 84.0
click at [502, 438] on div "The middle row is a combination of the top and the bottom row" at bounding box center [757, 440] width 759 height 14
click at [535, 439] on div "The middle row is a combination of the top and the bottom row" at bounding box center [757, 440] width 759 height 14
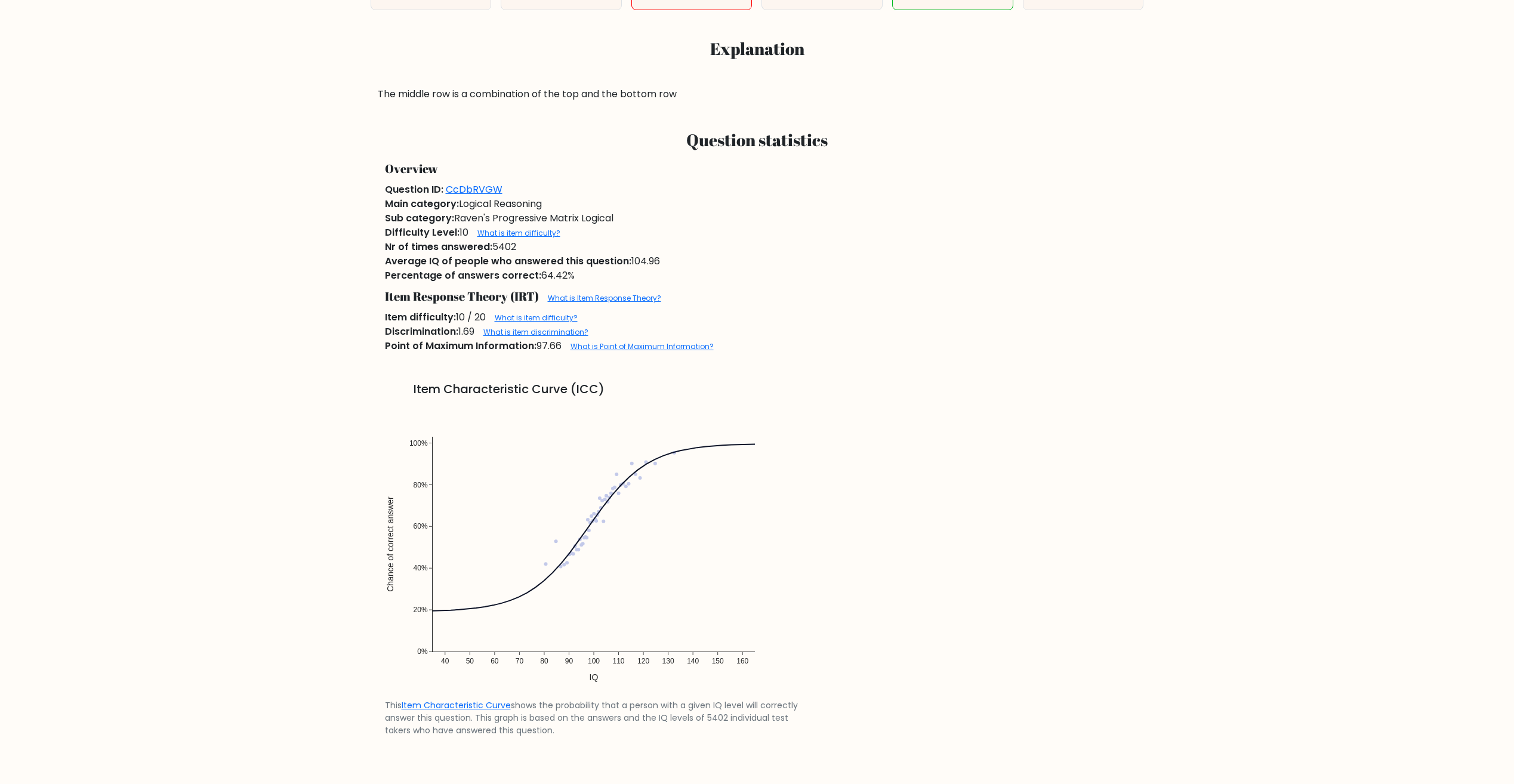
scroll to position [716, 0]
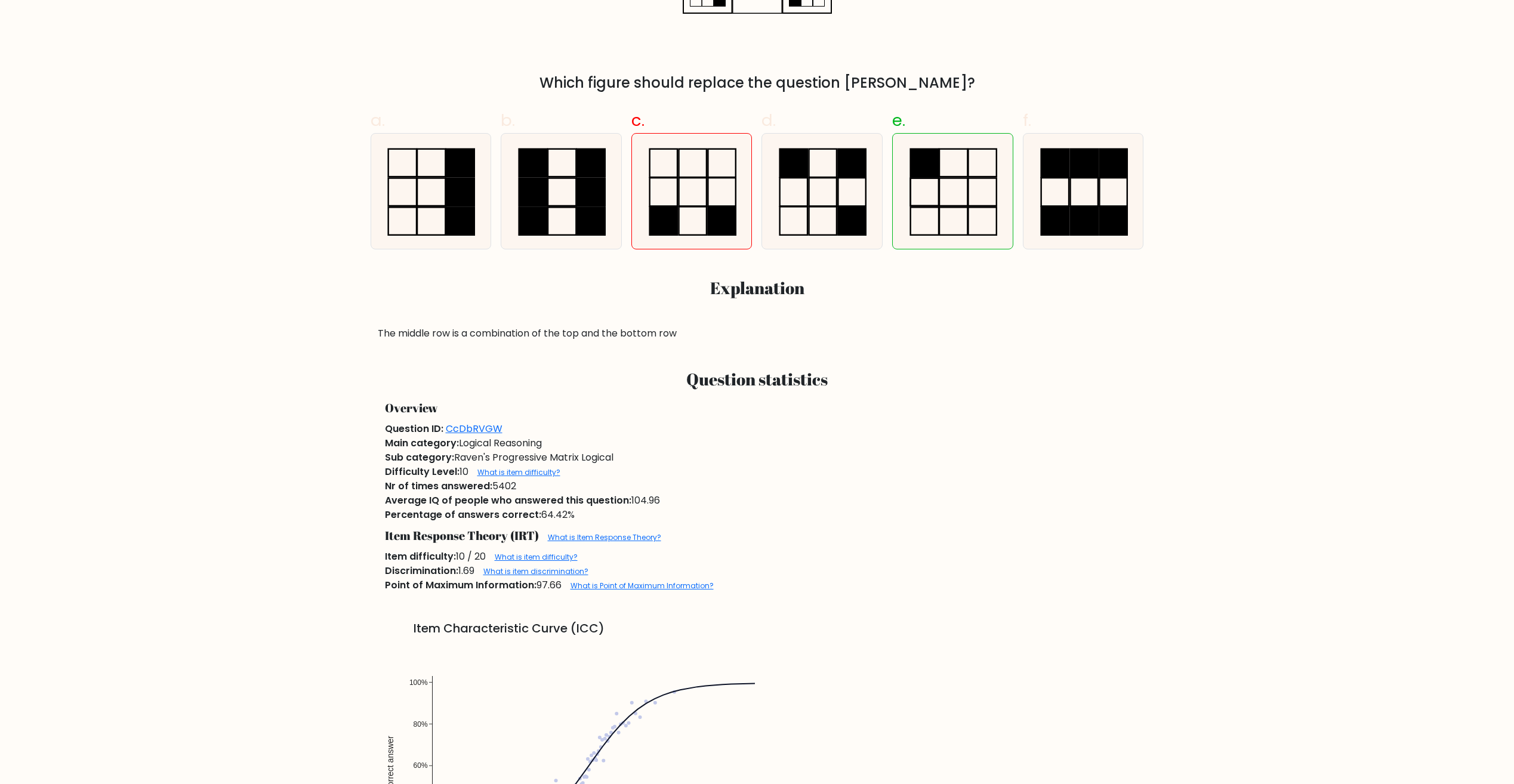
scroll to position [418, 0]
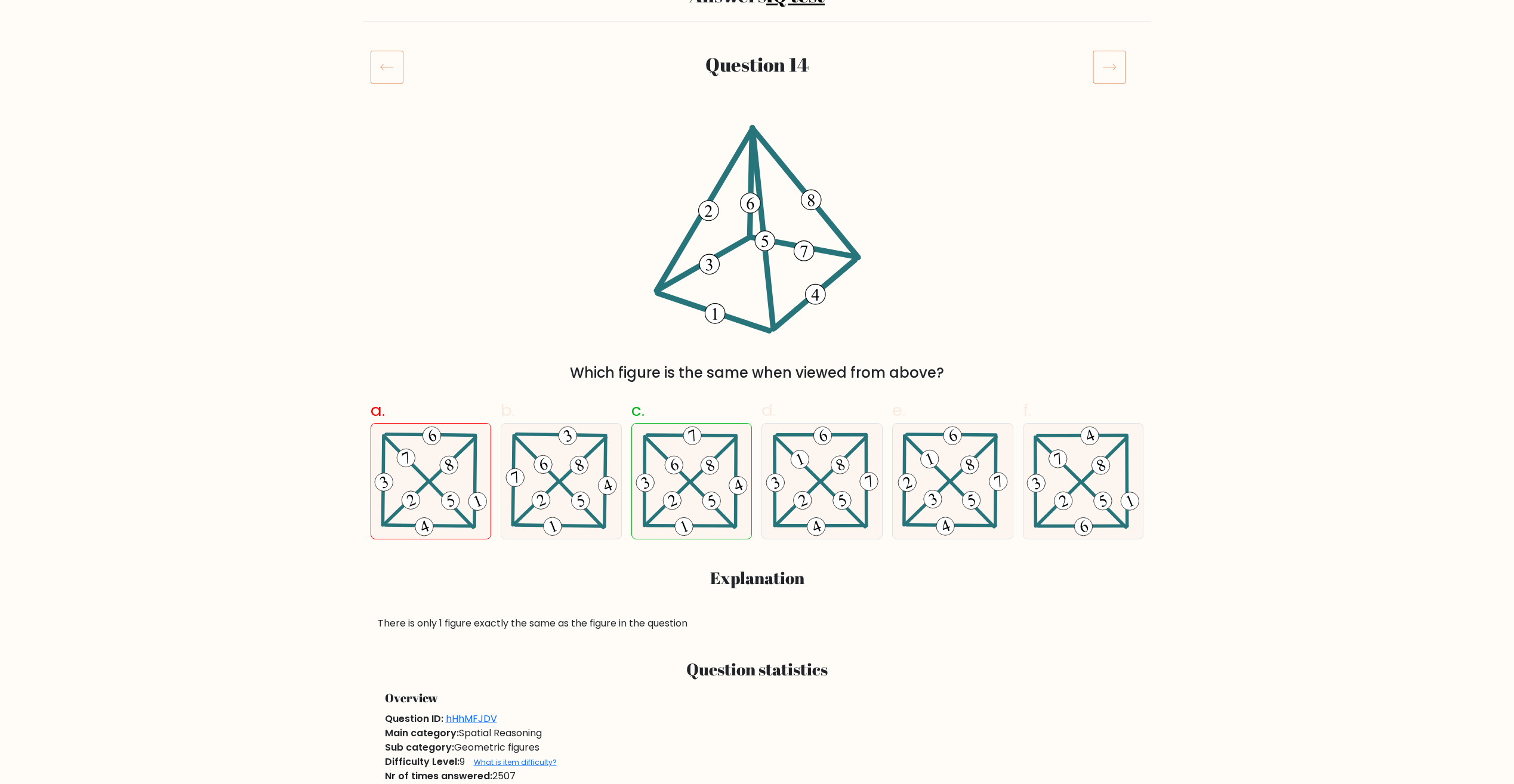
scroll to position [119, 0]
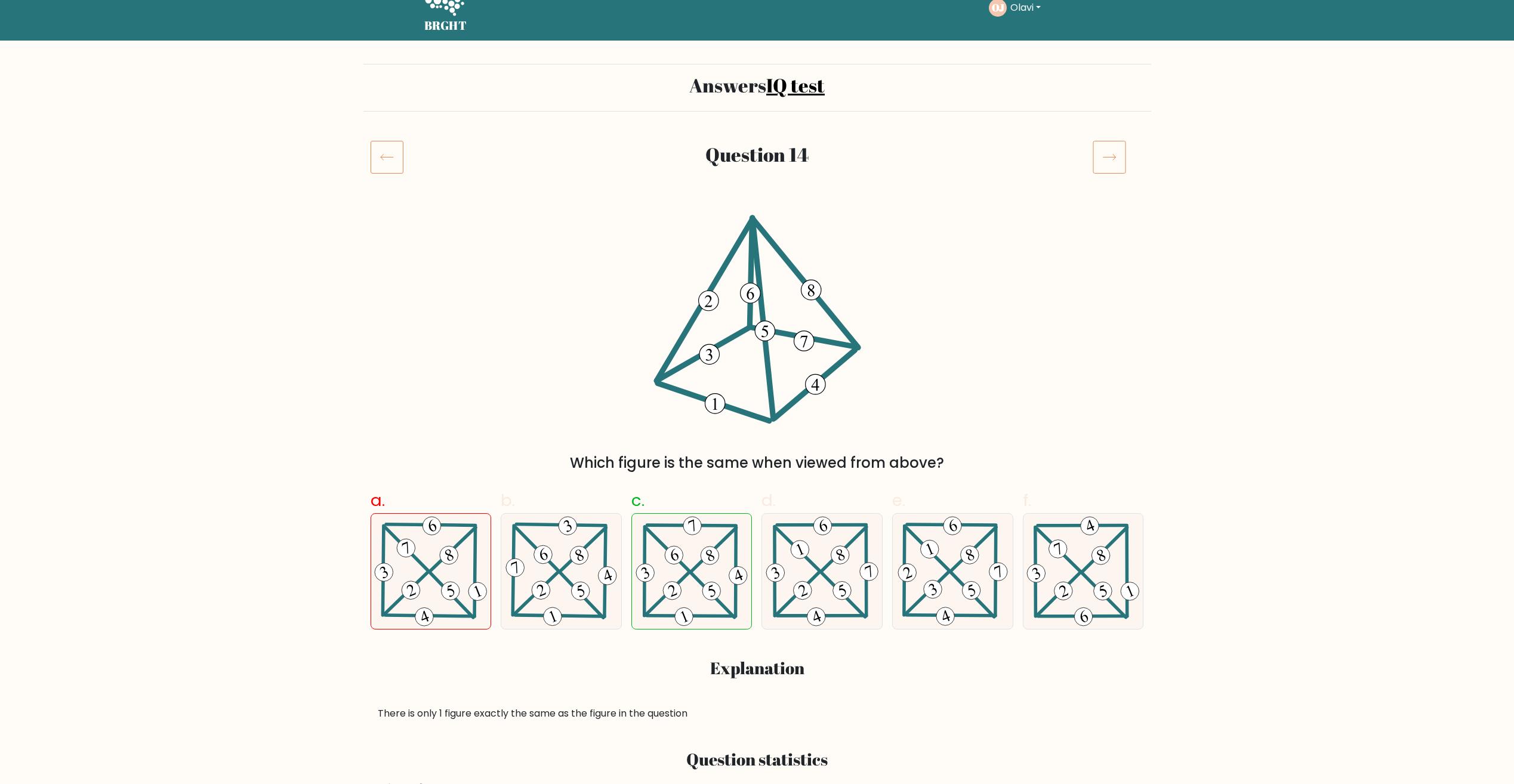
scroll to position [60, 0]
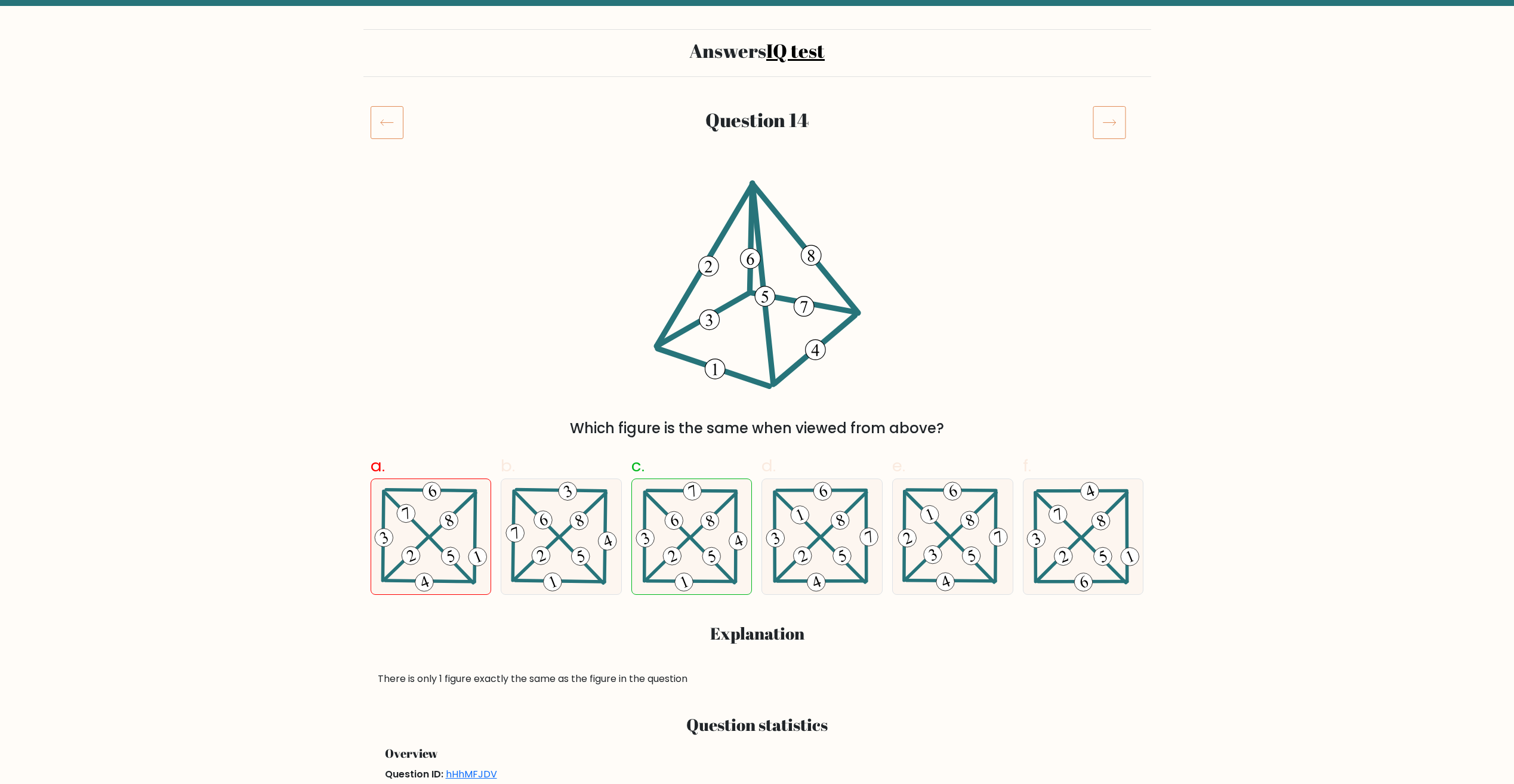
drag, startPoint x: 893, startPoint y: 406, endPoint x: 886, endPoint y: 404, distance: 7.3
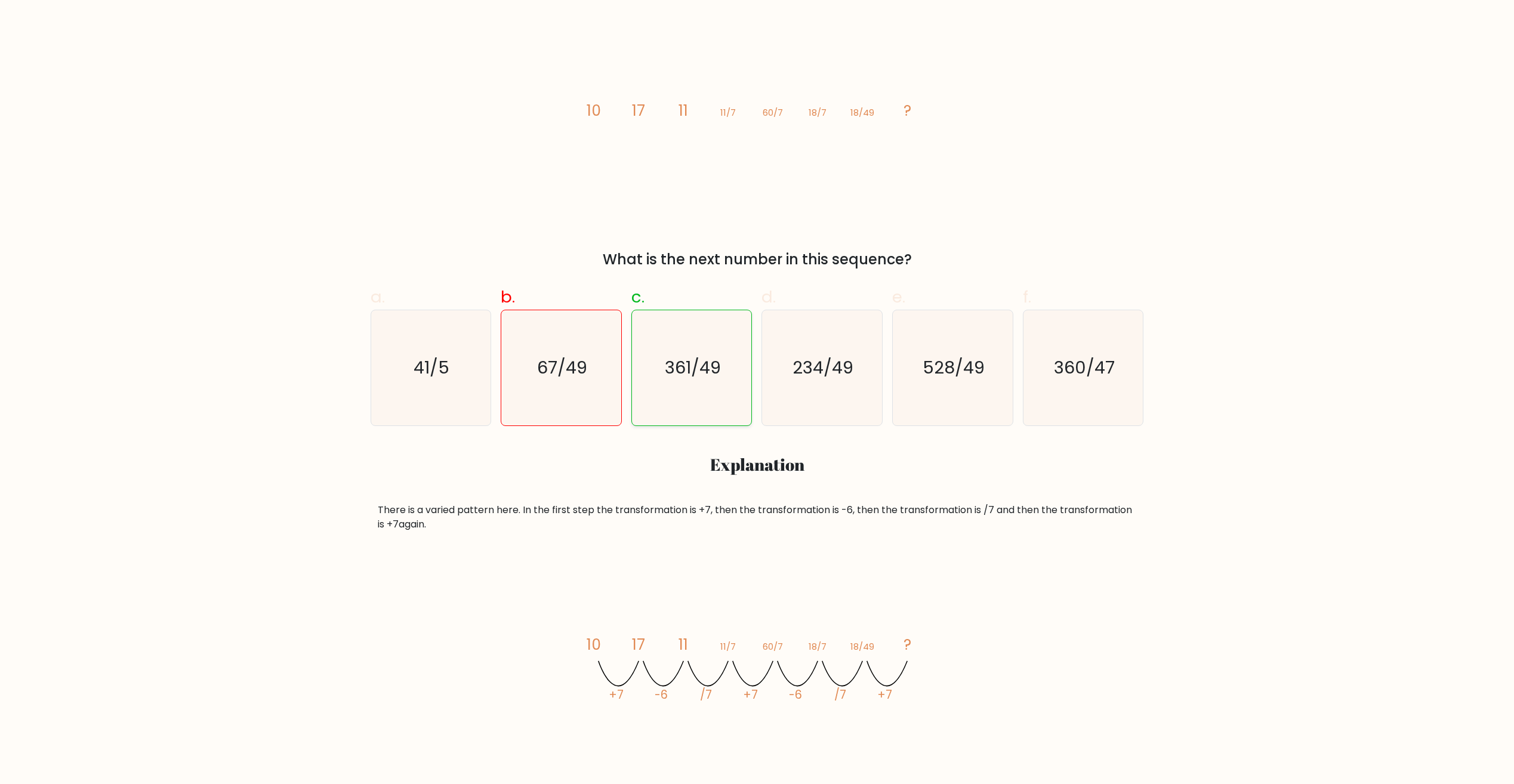
scroll to position [238, 0]
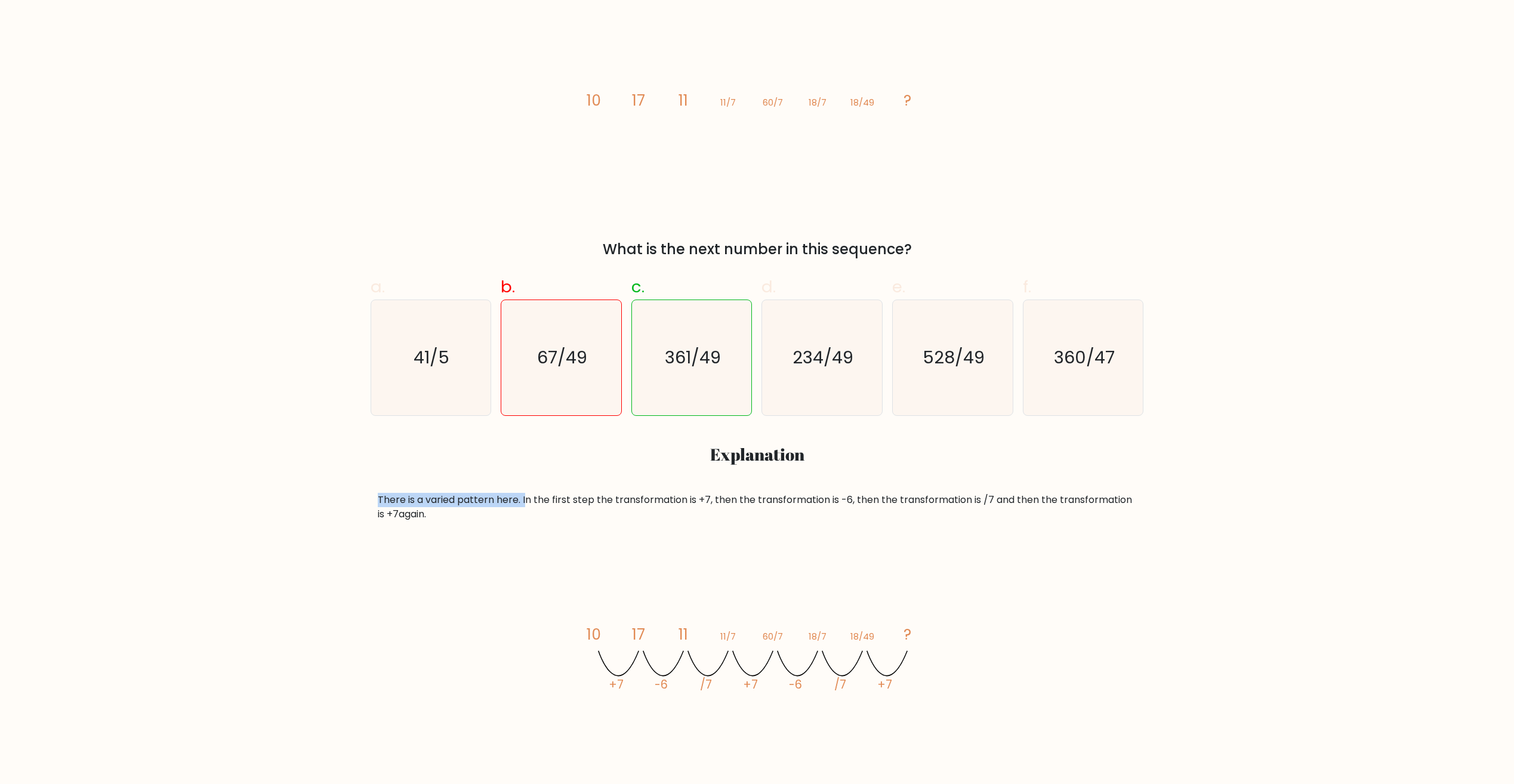
drag, startPoint x: 377, startPoint y: 501, endPoint x: 525, endPoint y: 501, distance: 148.0
click at [525, 501] on div "There is a varied pattern here. In the first step the transformation is +7, the…" at bounding box center [757, 507] width 759 height 29
click at [558, 500] on div "There is a varied pattern here. In the first step the transformation is +7, the…" at bounding box center [757, 507] width 759 height 29
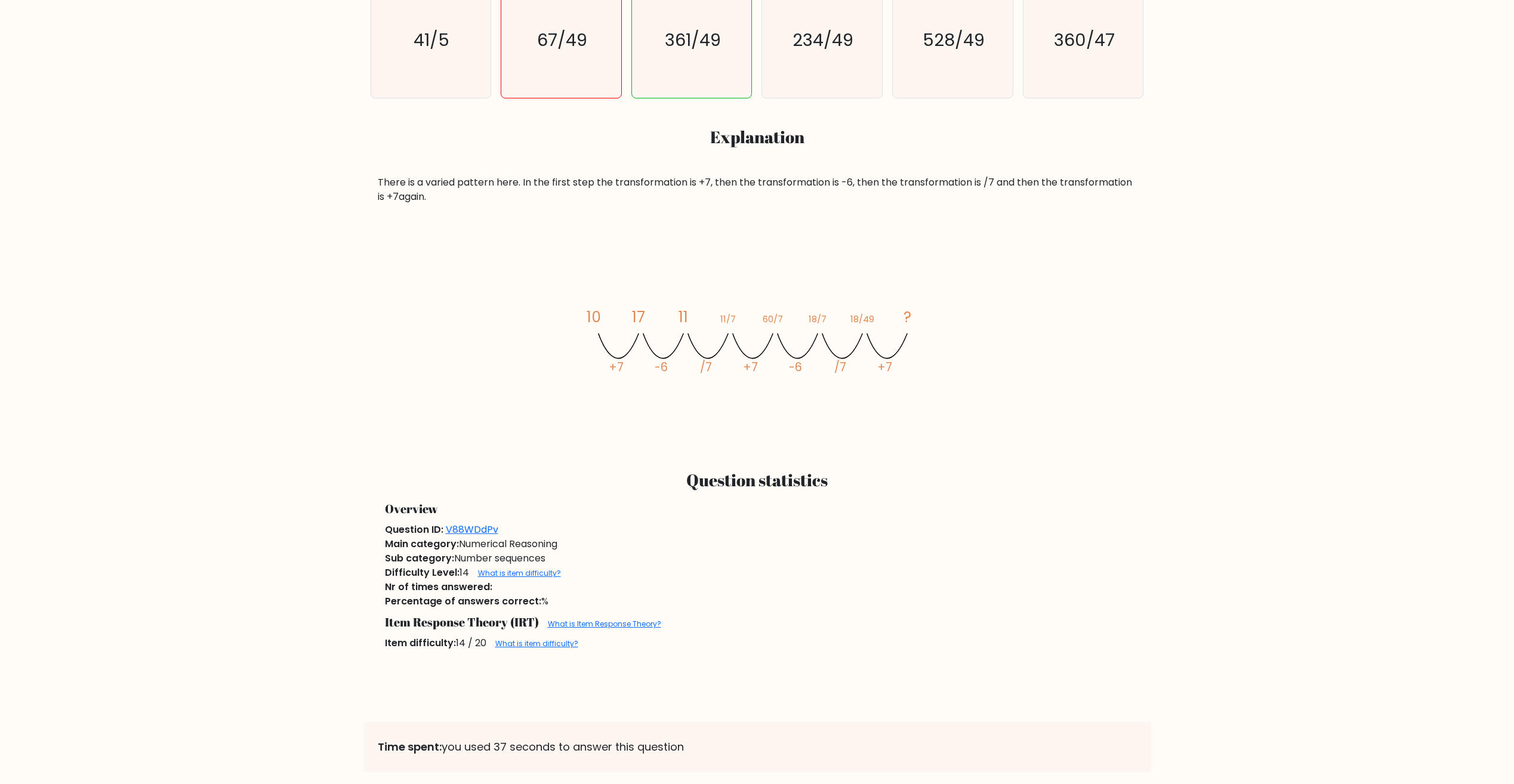
scroll to position [645, 0]
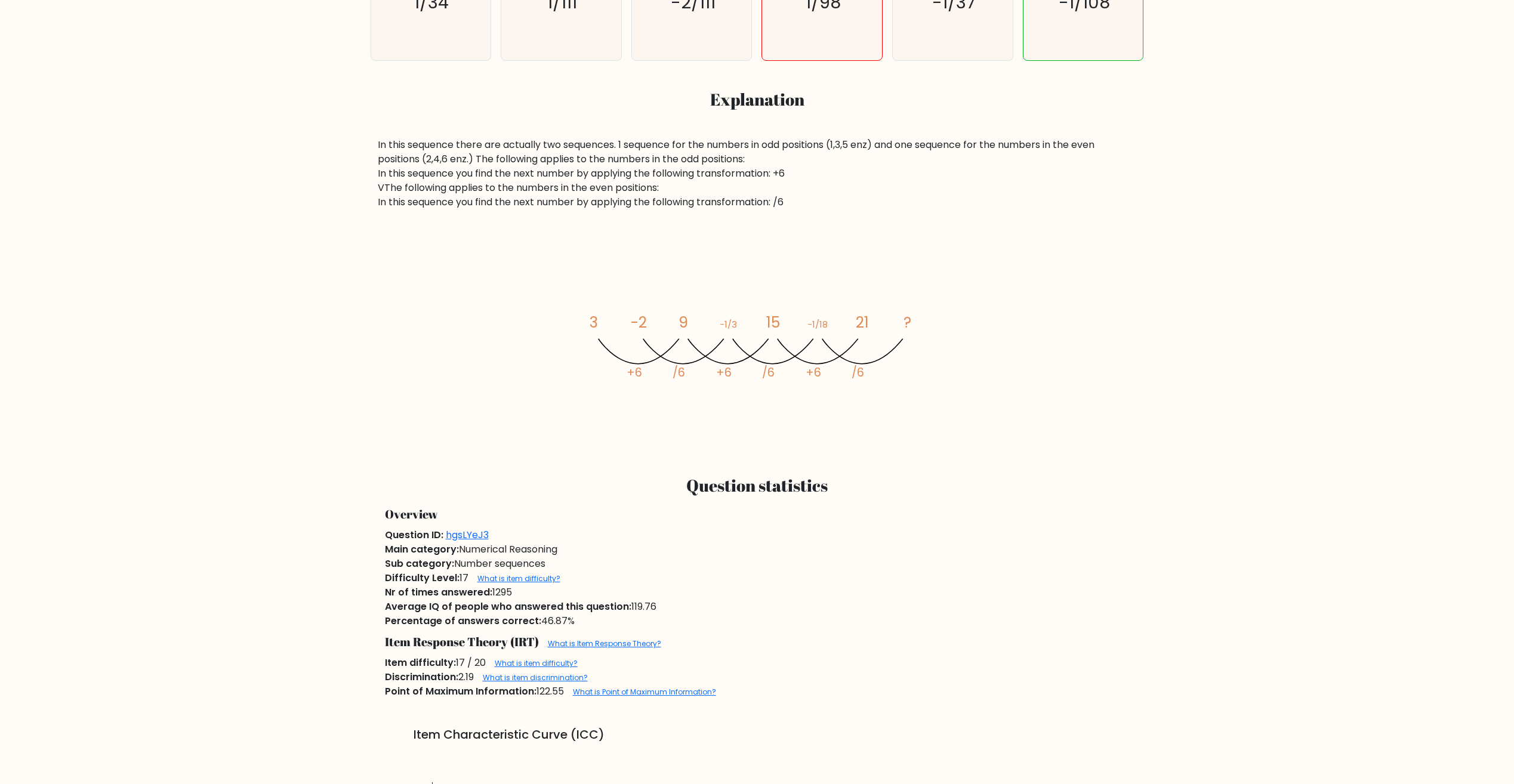
scroll to position [597, 0]
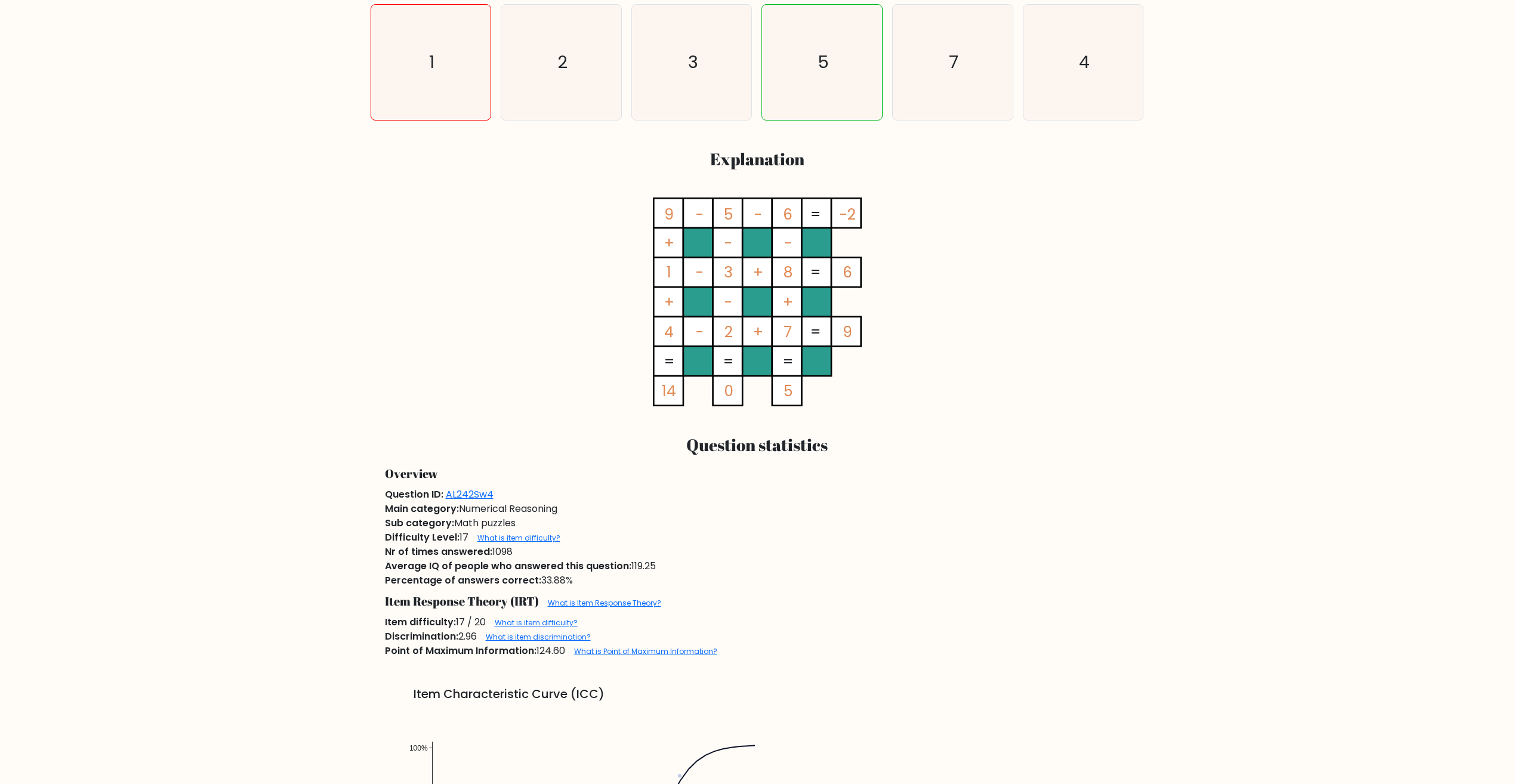
scroll to position [537, 0]
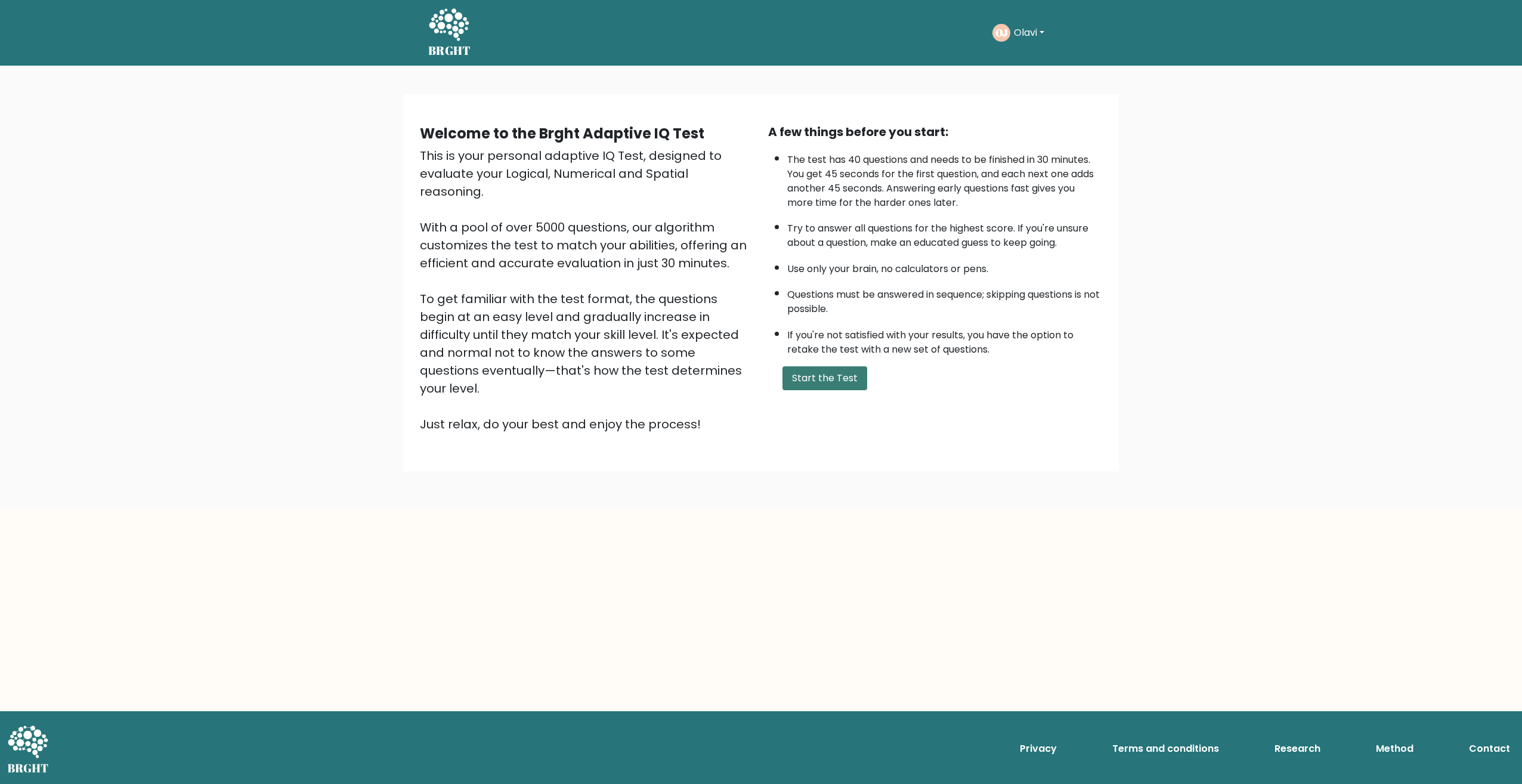
click at [815, 376] on button "Start the Test" at bounding box center [825, 378] width 85 height 24
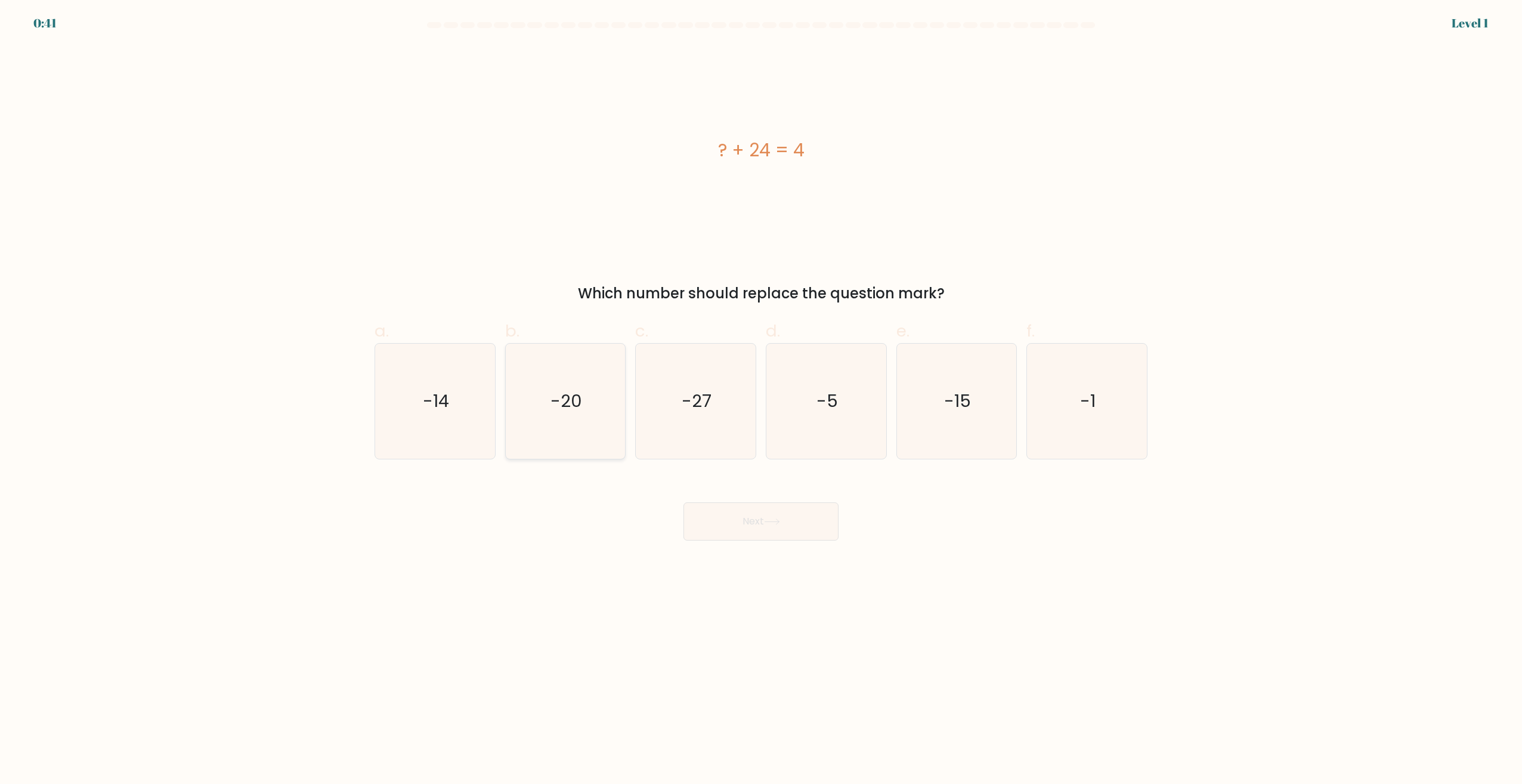
click at [577, 410] on text "-20" at bounding box center [566, 401] width 32 height 24
click at [761, 399] on input "b. -20" at bounding box center [761, 396] width 1 height 7
radio input "true"
click at [744, 520] on button "Next" at bounding box center [761, 521] width 155 height 38
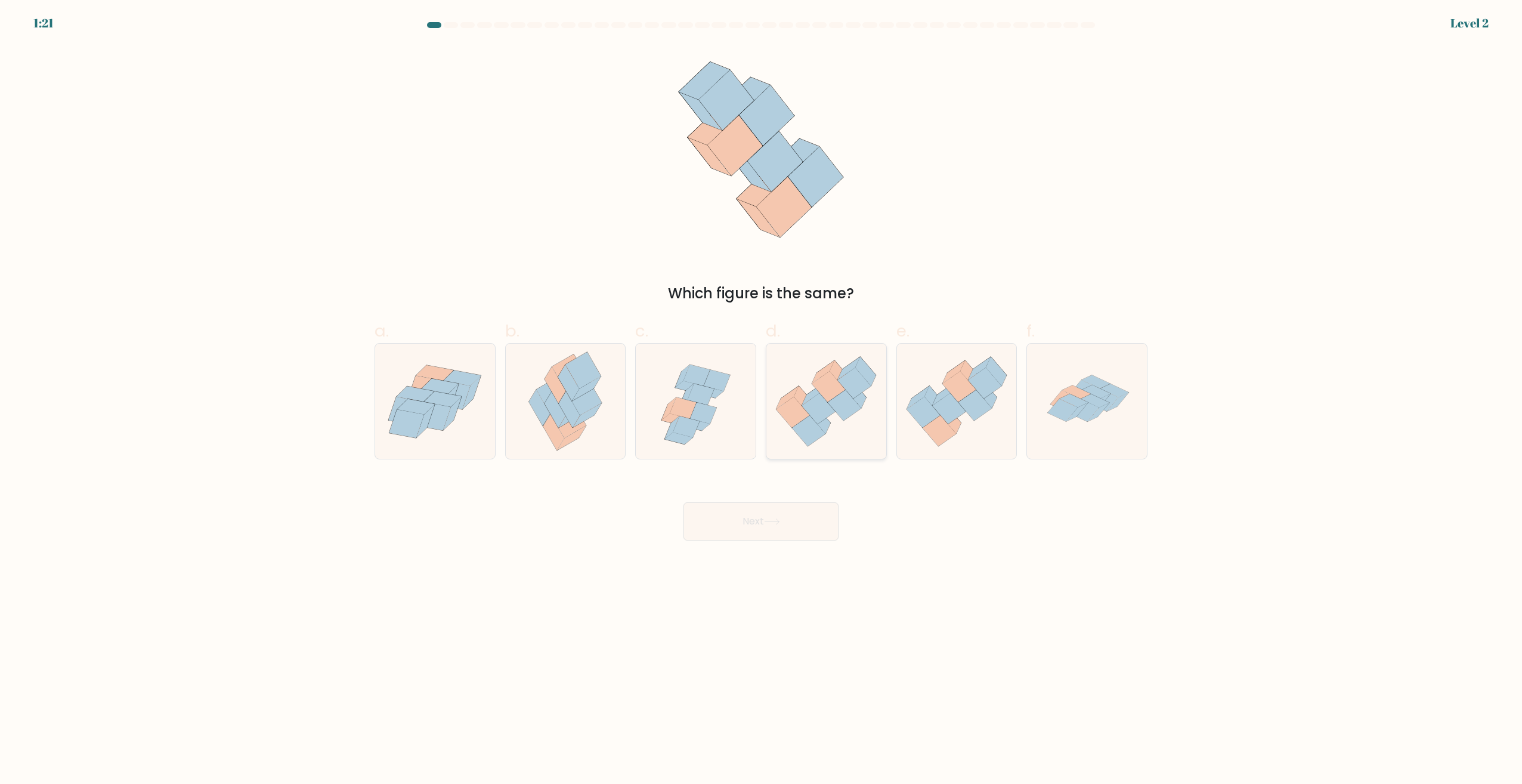
click at [837, 404] on icon at bounding box center [845, 405] width 34 height 31
click at [762, 399] on input "d." at bounding box center [761, 396] width 1 height 7
radio input "true"
click at [768, 536] on button "Next" at bounding box center [761, 521] width 155 height 38
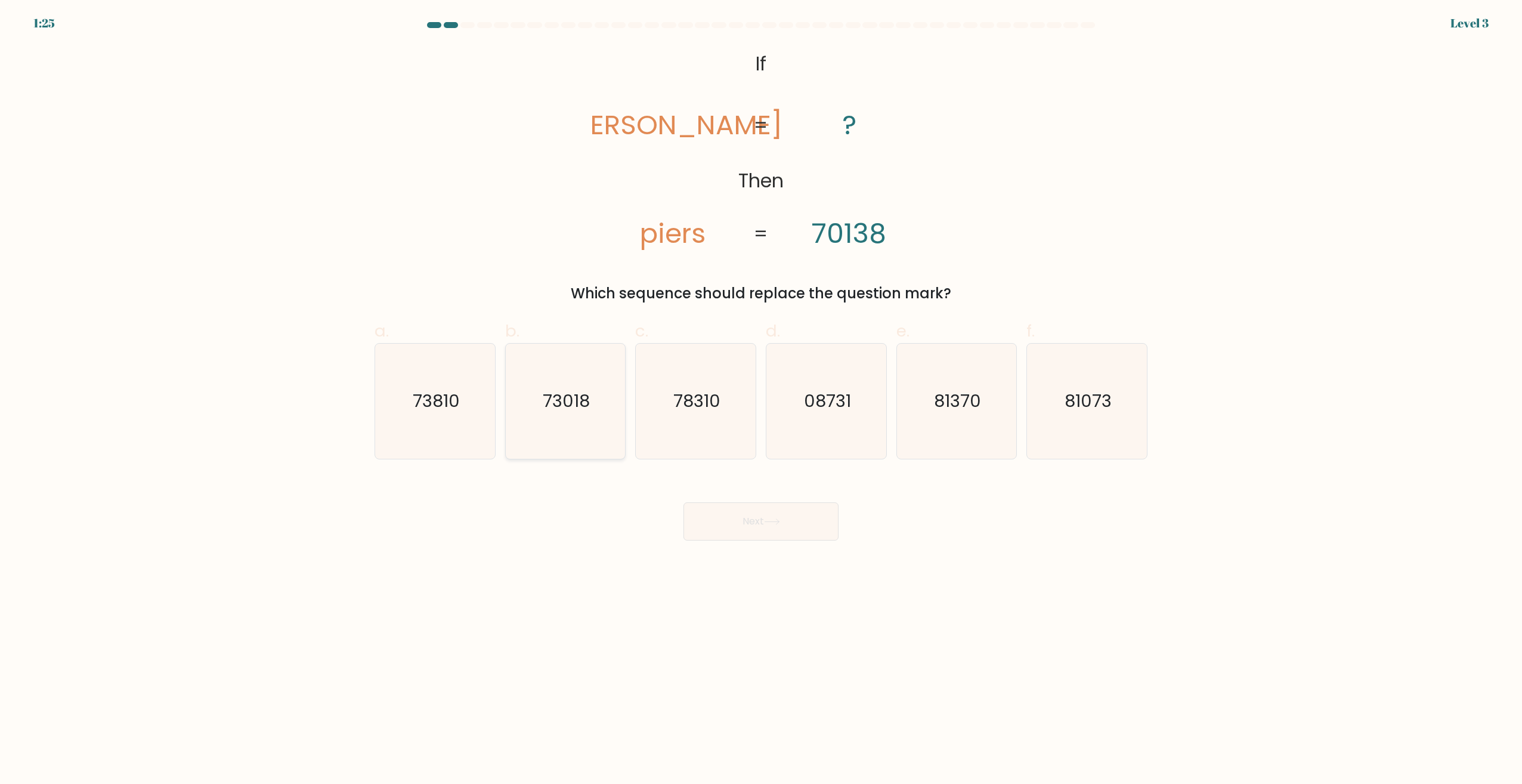
click at [566, 406] on text "73018" at bounding box center [566, 401] width 47 height 24
click at [761, 399] on input "b. 73018" at bounding box center [761, 396] width 1 height 7
radio input "true"
click at [779, 520] on icon at bounding box center [772, 521] width 16 height 7
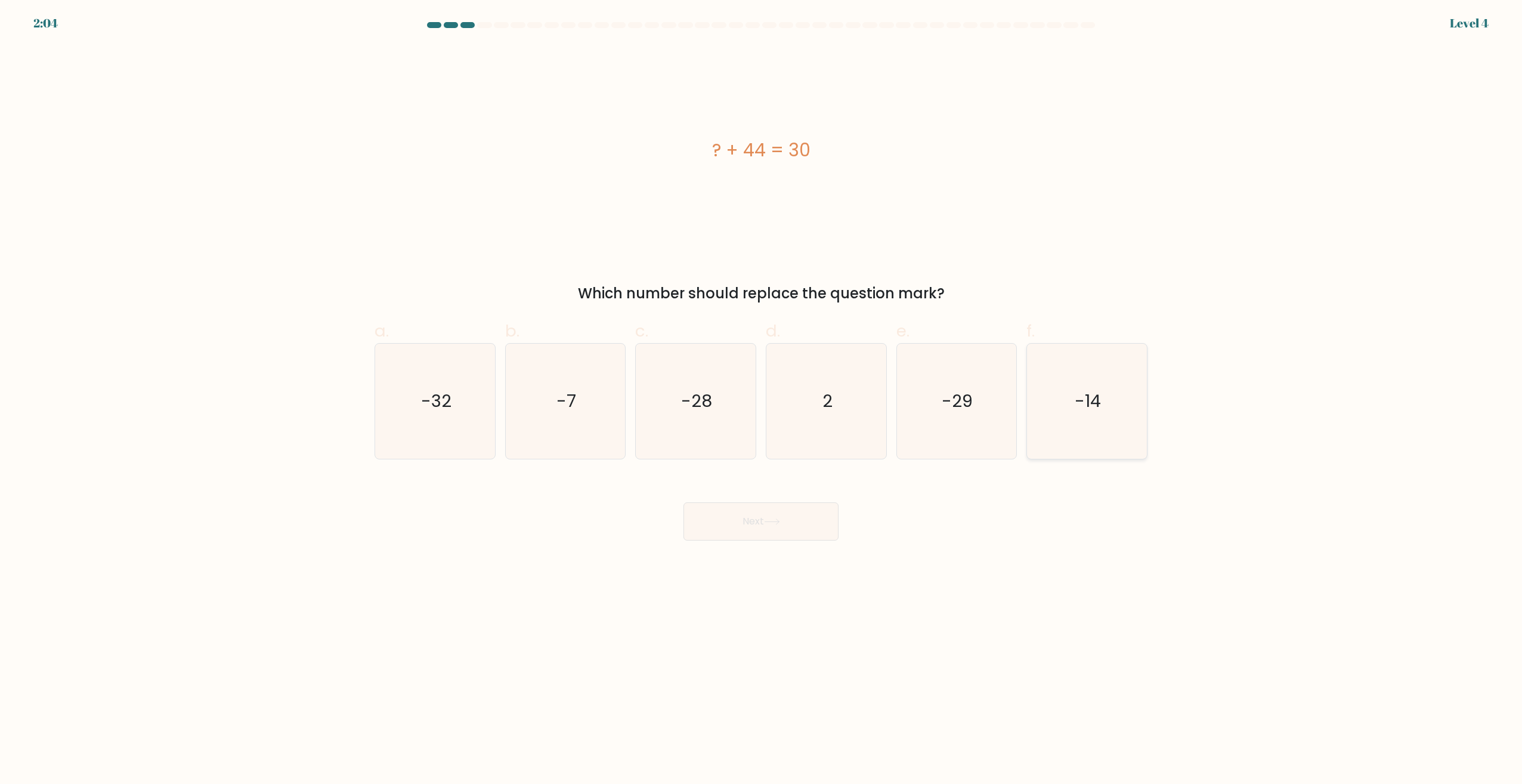
click at [1132, 424] on icon "-14" at bounding box center [1087, 401] width 115 height 115
click at [762, 399] on input "f. -14" at bounding box center [761, 396] width 1 height 7
radio input "true"
click at [746, 509] on button "Next" at bounding box center [761, 521] width 155 height 38
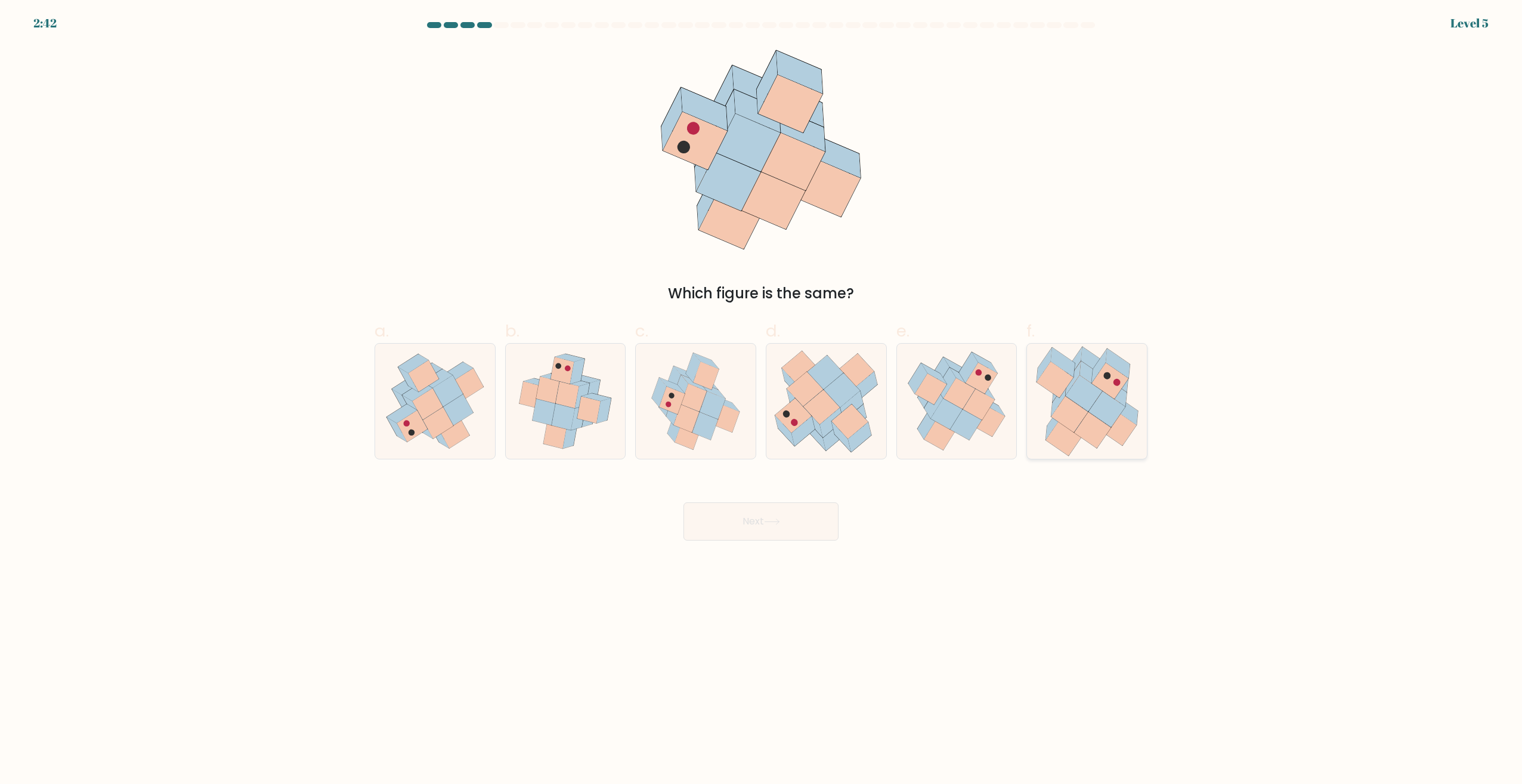
click at [1097, 383] on icon at bounding box center [1109, 381] width 36 height 36
click at [762, 392] on input "f." at bounding box center [761, 396] width 1 height 7
radio input "true"
click at [788, 516] on button "Next" at bounding box center [761, 521] width 155 height 38
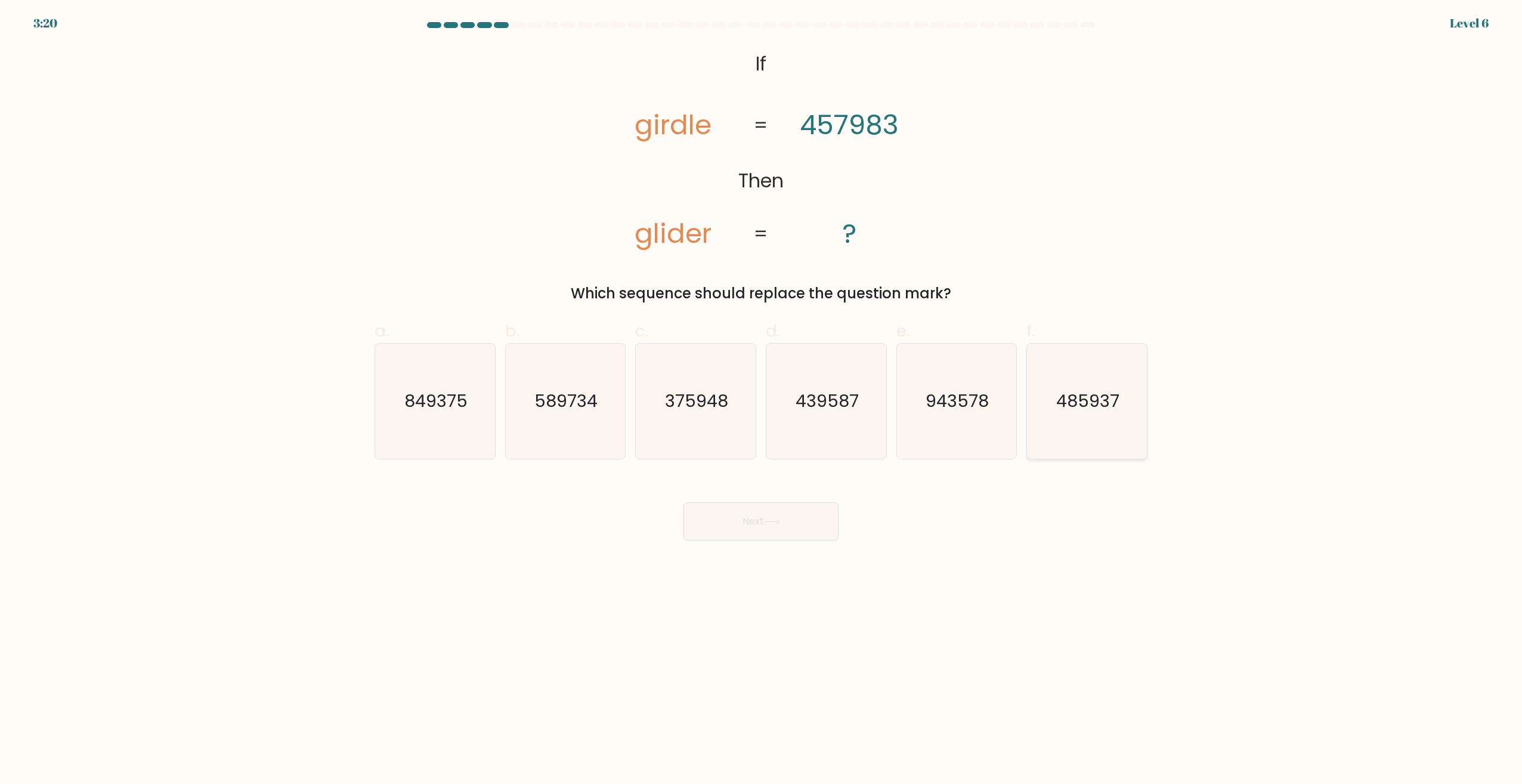
drag, startPoint x: 1119, startPoint y: 409, endPoint x: 1101, endPoint y: 411, distance: 18.1
click at [1118, 409] on text "485937" at bounding box center [1089, 401] width 63 height 24
click at [762, 399] on input "f. 485937" at bounding box center [761, 396] width 1 height 7
radio input "true"
click at [775, 516] on button "Next" at bounding box center [761, 521] width 155 height 38
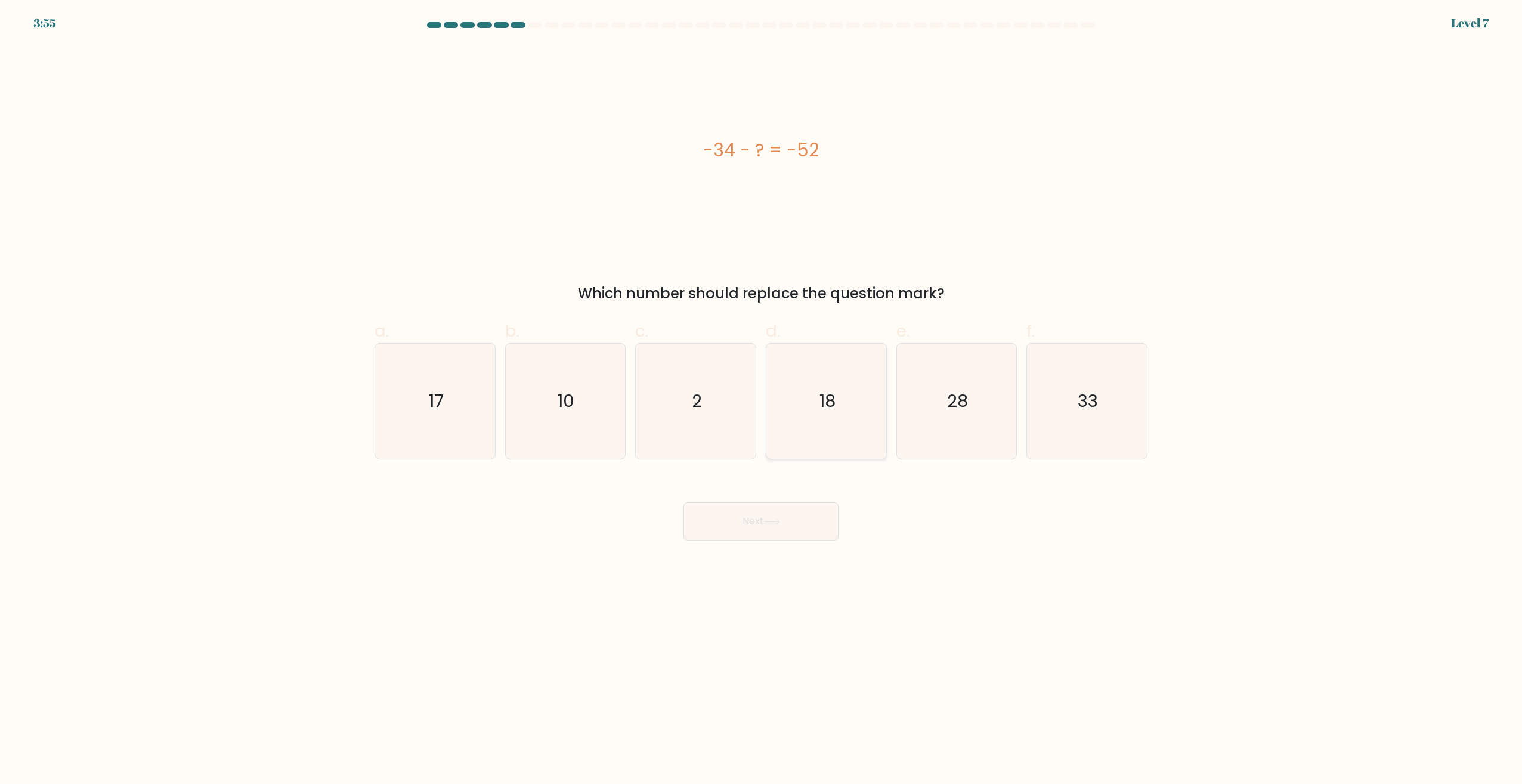
click at [817, 373] on icon "18" at bounding box center [826, 401] width 115 height 115
click at [762, 392] on input "d. 18" at bounding box center [761, 396] width 1 height 7
radio input "true"
click at [742, 526] on button "Next" at bounding box center [761, 521] width 155 height 38
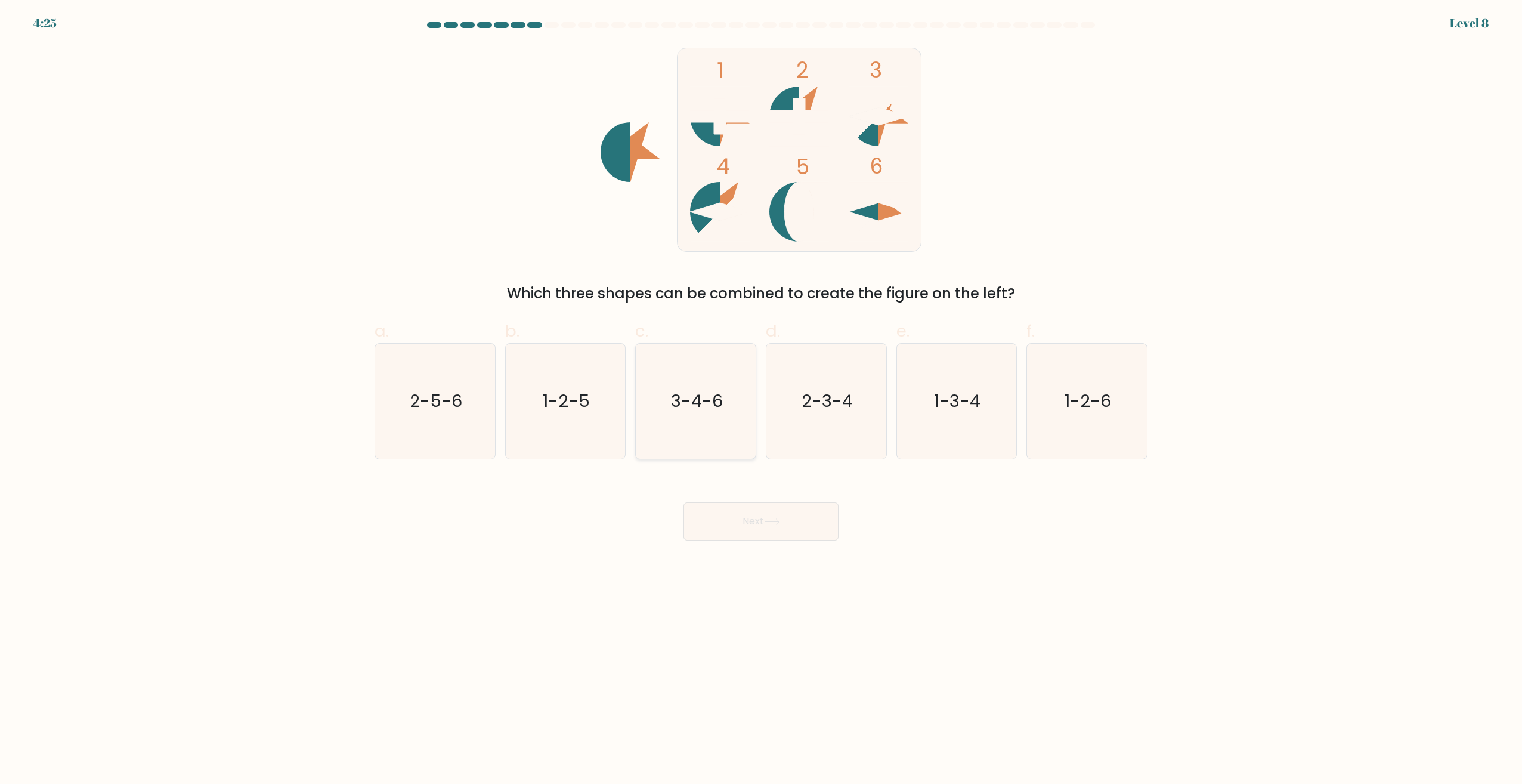
click at [665, 410] on icon "3-4-6" at bounding box center [696, 401] width 115 height 115
click at [761, 399] on input "c. 3-4-6" at bounding box center [761, 396] width 1 height 7
radio input "true"
click at [761, 527] on button "Next" at bounding box center [761, 521] width 155 height 38
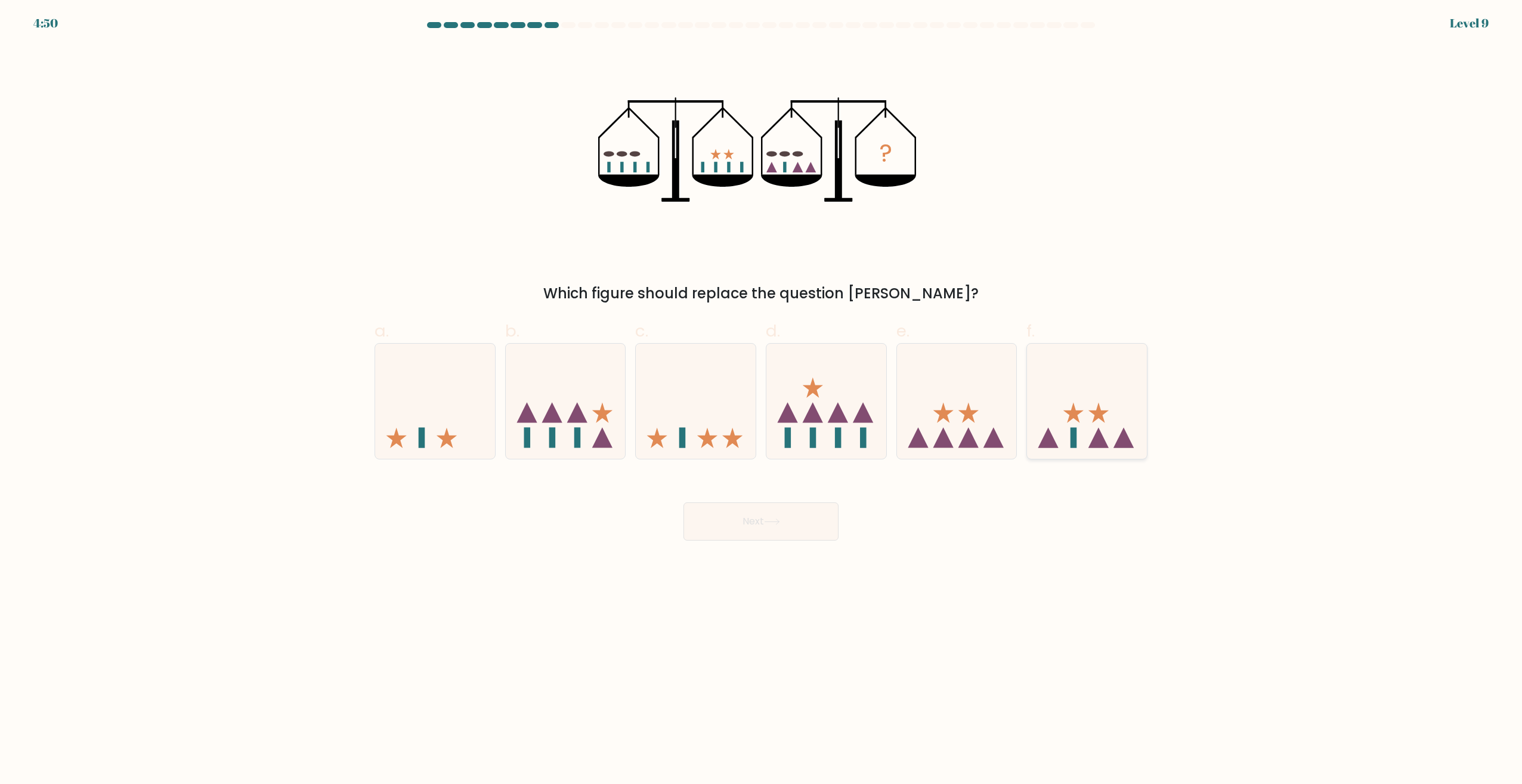
click at [1060, 381] on icon at bounding box center [1087, 401] width 120 height 99
click at [762, 392] on input "f." at bounding box center [761, 396] width 1 height 7
radio input "true"
click at [743, 521] on button "Next" at bounding box center [761, 521] width 155 height 38
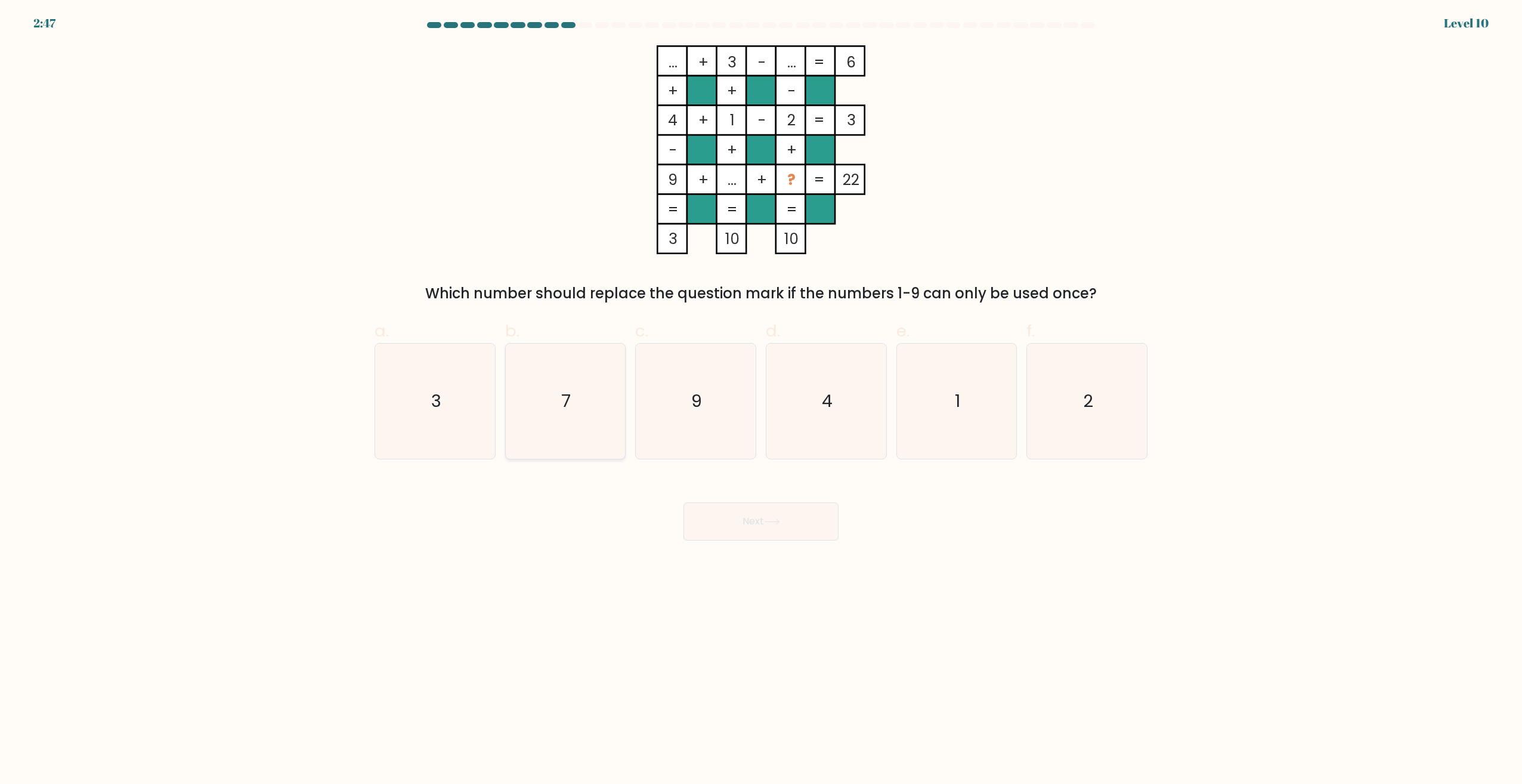
click at [583, 412] on icon "7" at bounding box center [565, 401] width 115 height 115
click at [761, 399] on input "b. 7" at bounding box center [761, 396] width 1 height 7
radio input "true"
click at [735, 512] on button "Next" at bounding box center [761, 521] width 155 height 38
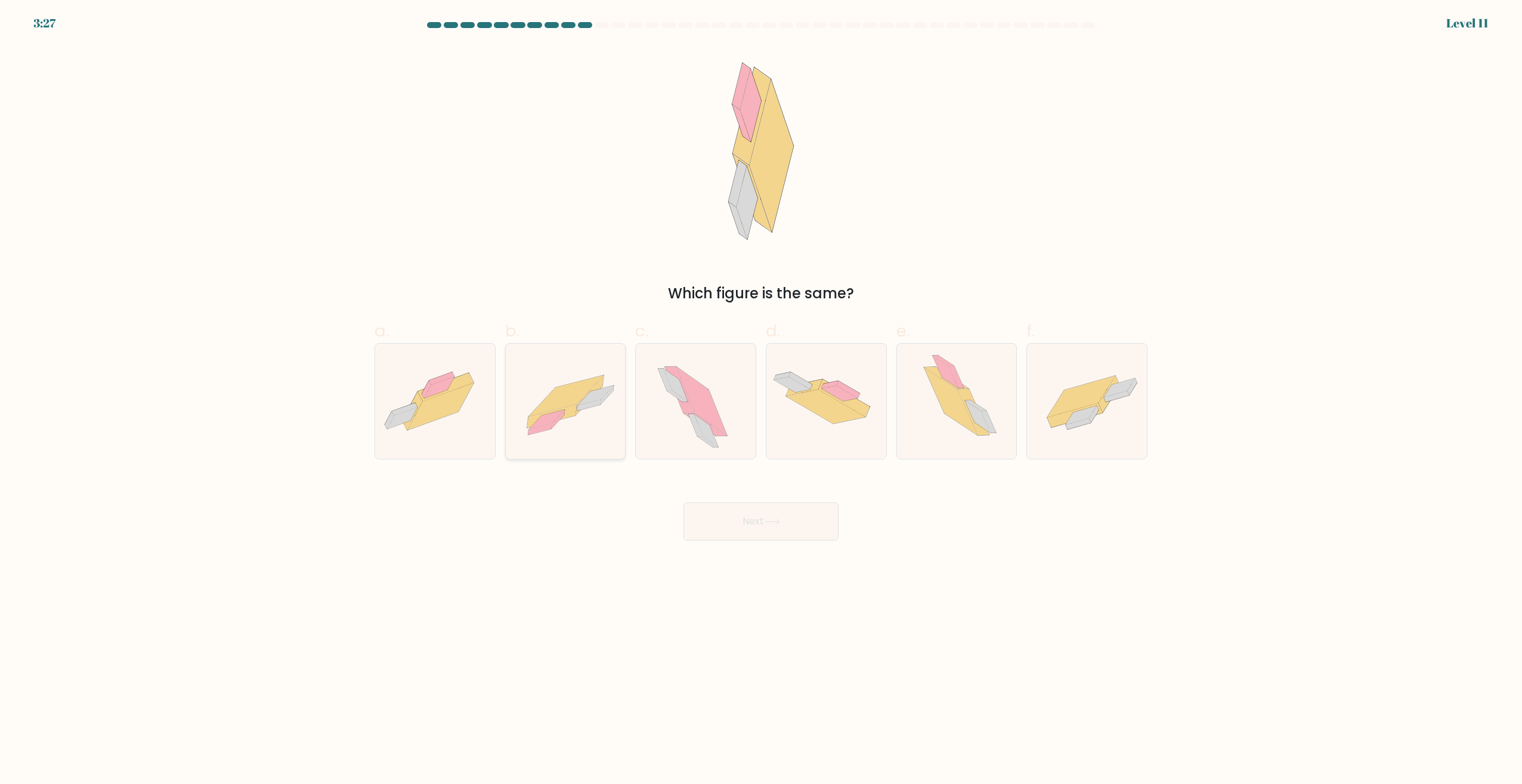
click at [574, 431] on icon at bounding box center [566, 401] width 120 height 86
click at [761, 399] on input "b." at bounding box center [761, 396] width 1 height 7
radio input "true"
click at [745, 492] on div "Next" at bounding box center [761, 506] width 787 height 67
click at [750, 521] on button "Next" at bounding box center [761, 521] width 155 height 38
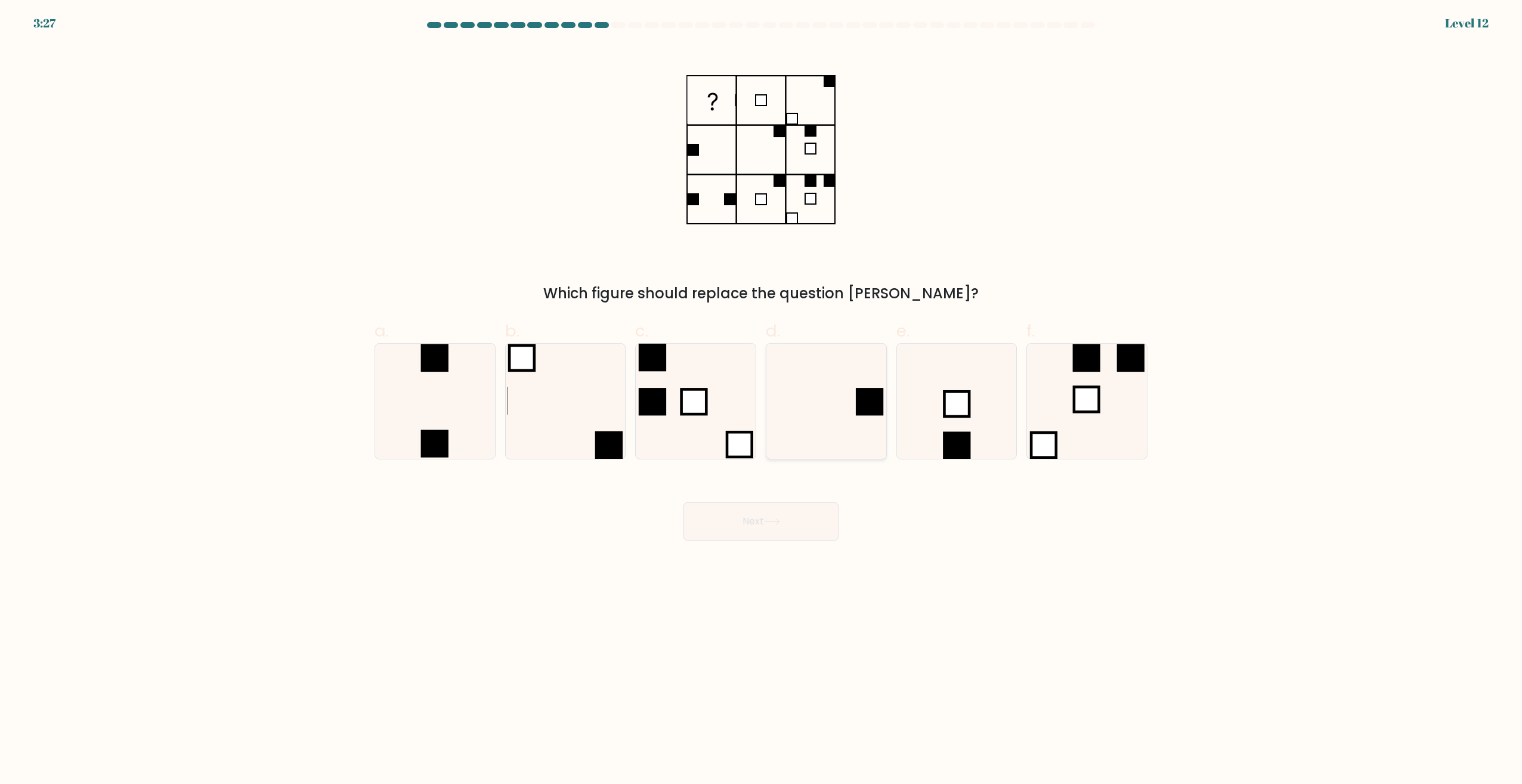
click at [833, 362] on icon at bounding box center [826, 401] width 115 height 115
click at [762, 392] on input "d." at bounding box center [761, 396] width 1 height 7
radio input "true"
click at [746, 518] on button "Next" at bounding box center [761, 521] width 155 height 38
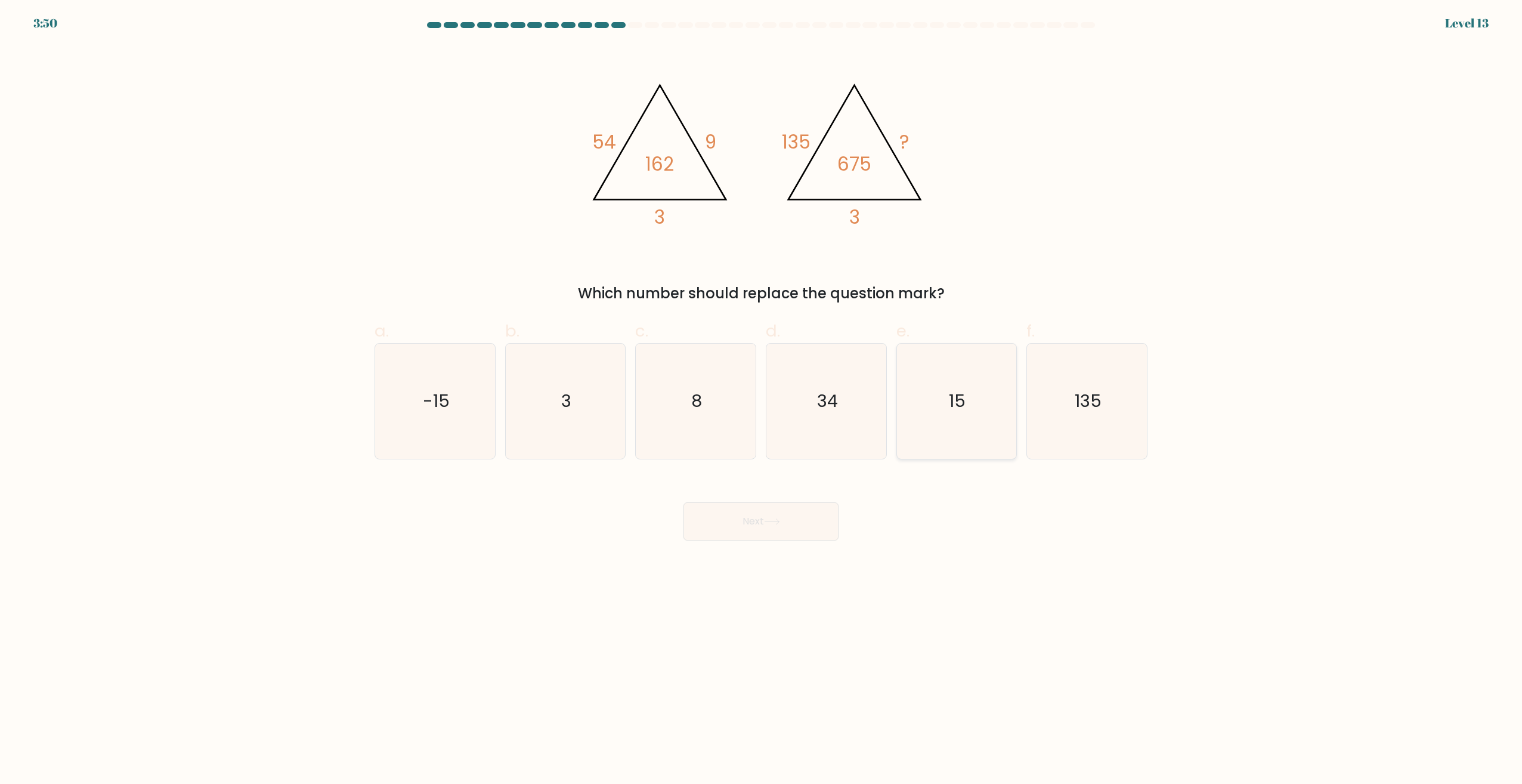
click at [1007, 372] on icon "15" at bounding box center [956, 401] width 115 height 115
click at [762, 392] on input "e. 15" at bounding box center [761, 396] width 1 height 7
radio input "true"
click at [798, 517] on button "Next" at bounding box center [761, 521] width 155 height 38
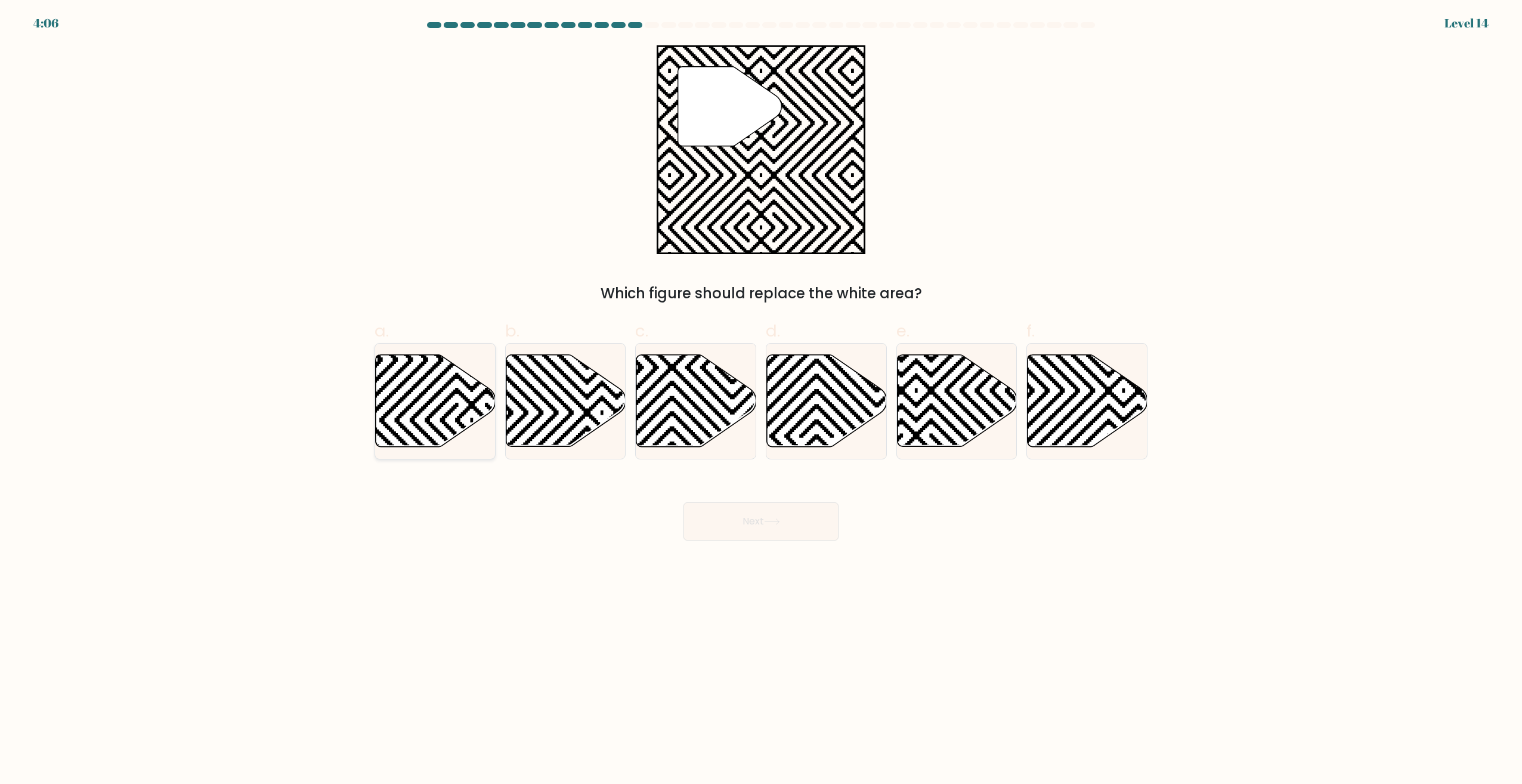
click at [435, 386] on icon at bounding box center [436, 401] width 120 height 92
click at [761, 392] on input "a." at bounding box center [761, 396] width 1 height 7
radio input "true"
click at [745, 513] on button "Next" at bounding box center [761, 521] width 155 height 38
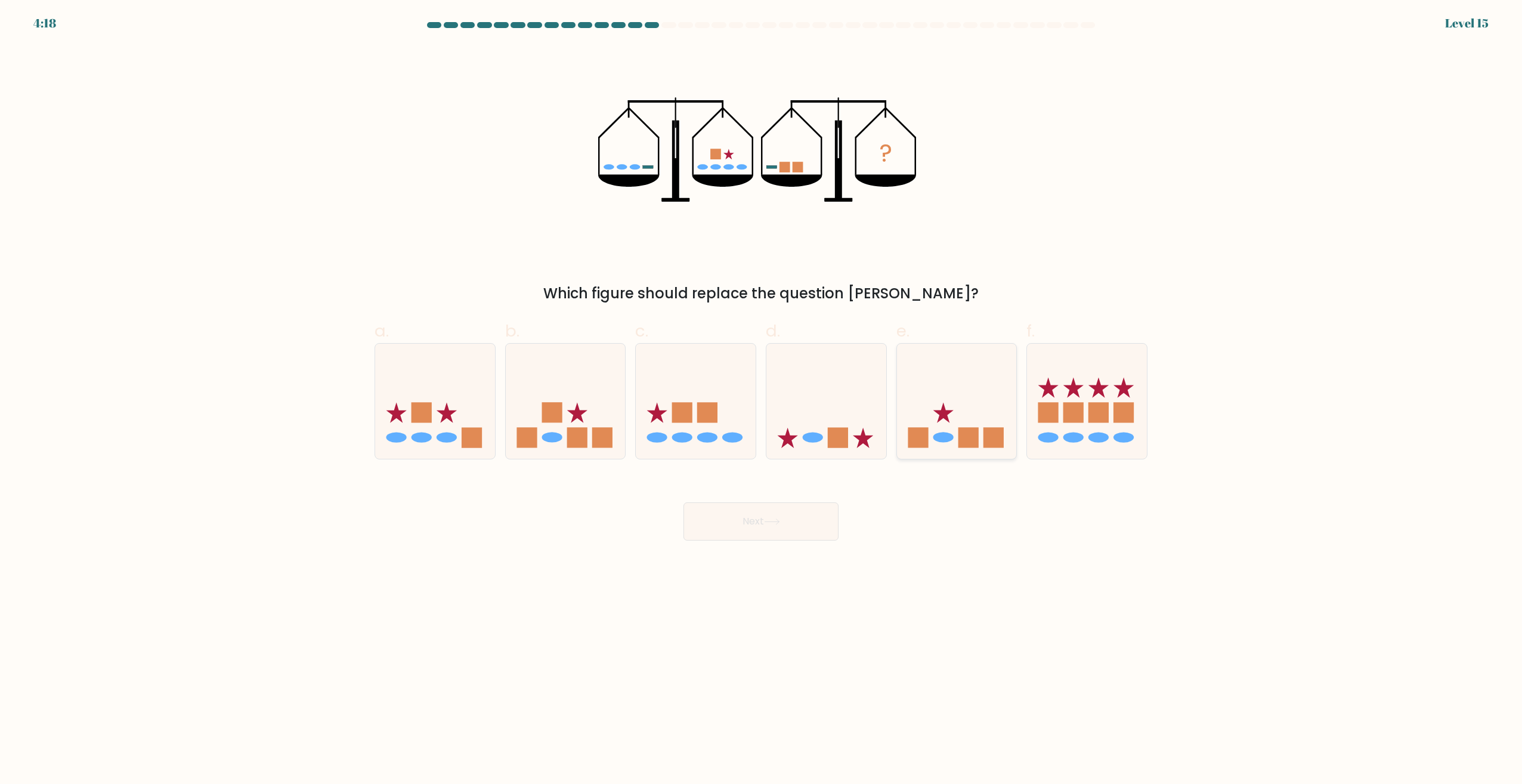
click at [944, 365] on icon at bounding box center [957, 401] width 120 height 99
click at [762, 392] on input "e." at bounding box center [761, 396] width 1 height 7
radio input "true"
click at [745, 524] on button "Next" at bounding box center [761, 521] width 155 height 38
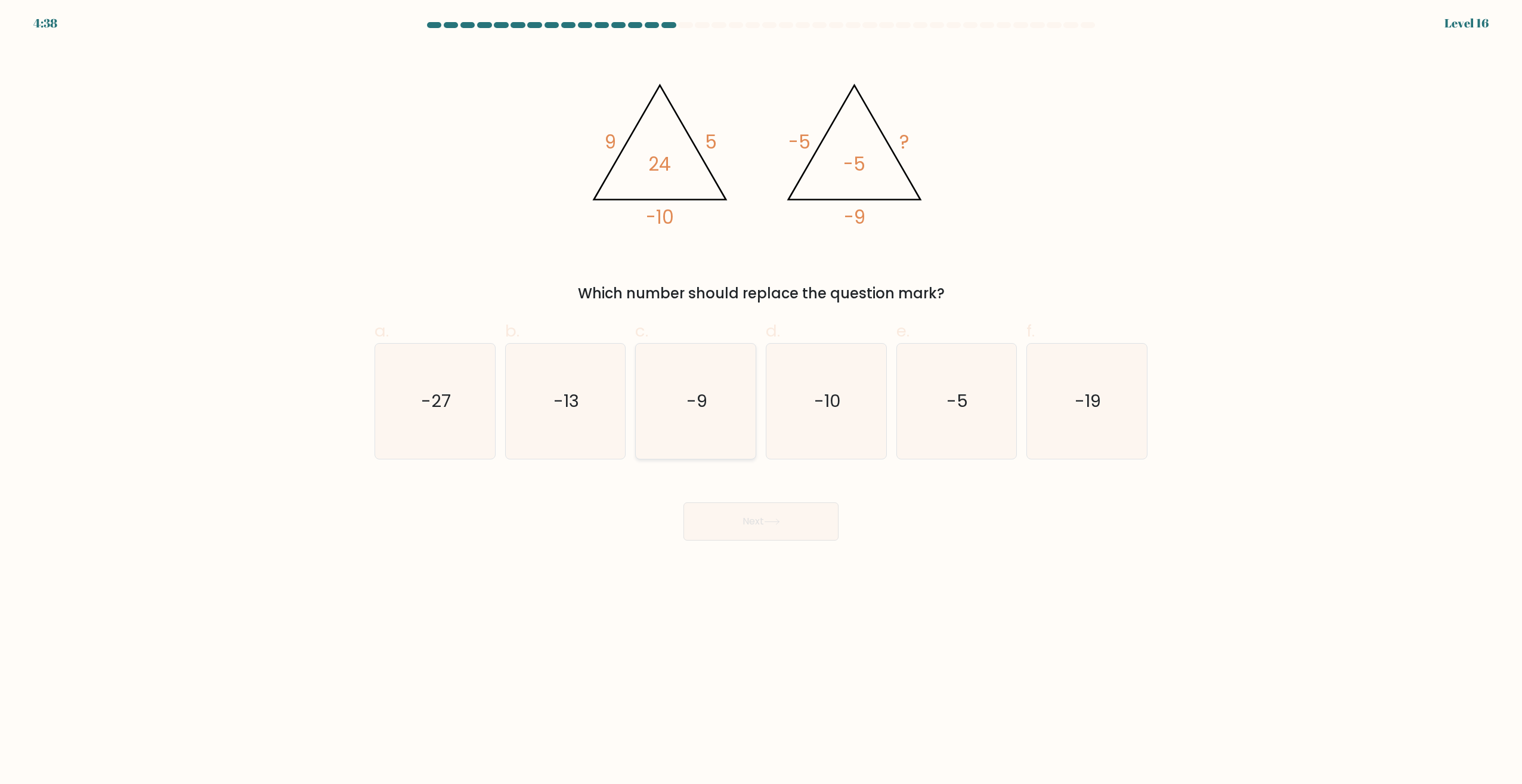
click at [703, 393] on text "-9" at bounding box center [697, 401] width 21 height 24
click at [761, 393] on input "c. -9" at bounding box center [761, 396] width 1 height 7
radio input "true"
click at [760, 518] on button "Next" at bounding box center [761, 521] width 155 height 38
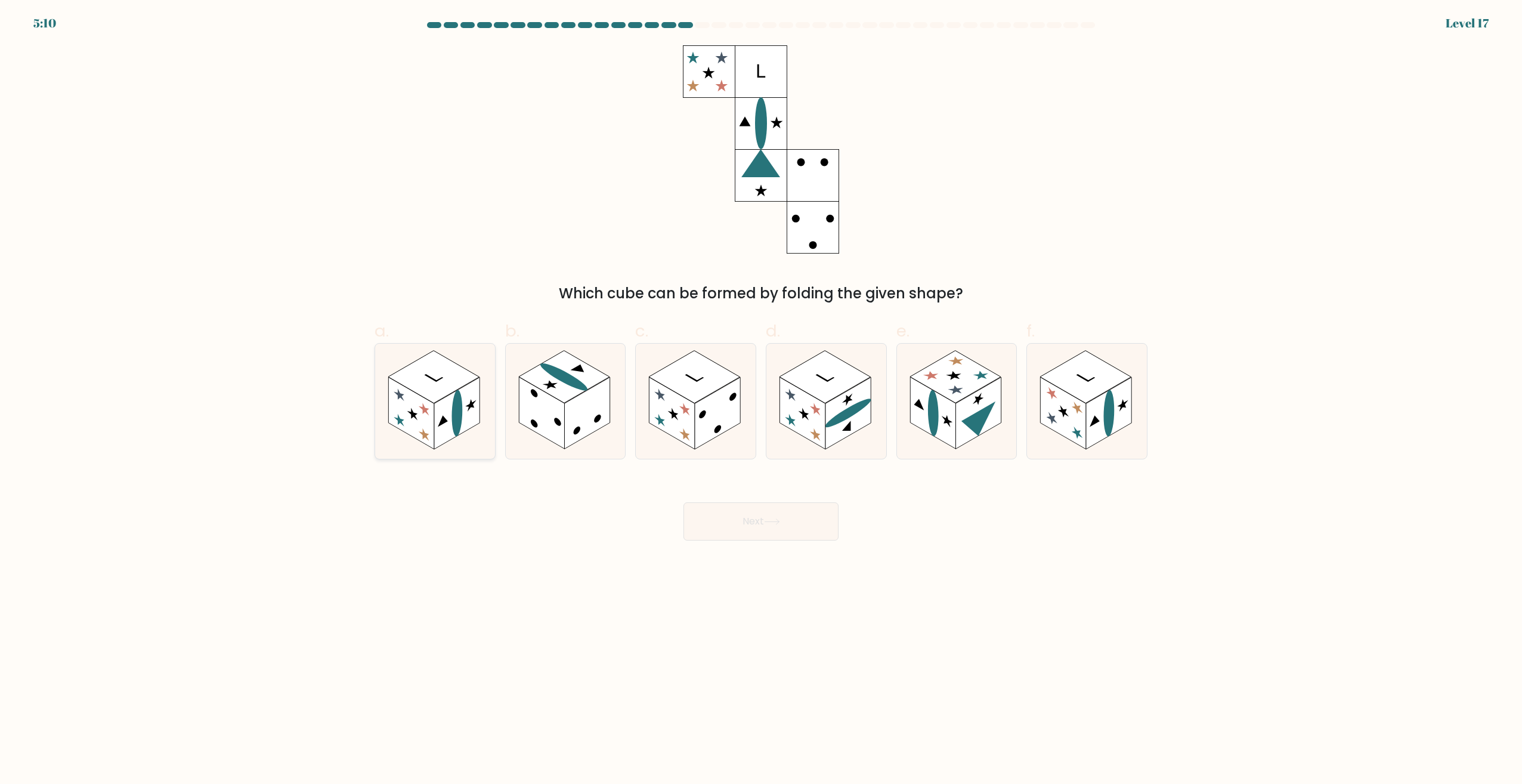
click at [437, 376] on rect at bounding box center [434, 377] width 91 height 52
click at [761, 392] on input "a." at bounding box center [761, 396] width 1 height 7
radio input "true"
click at [752, 524] on button "Next" at bounding box center [761, 521] width 155 height 38
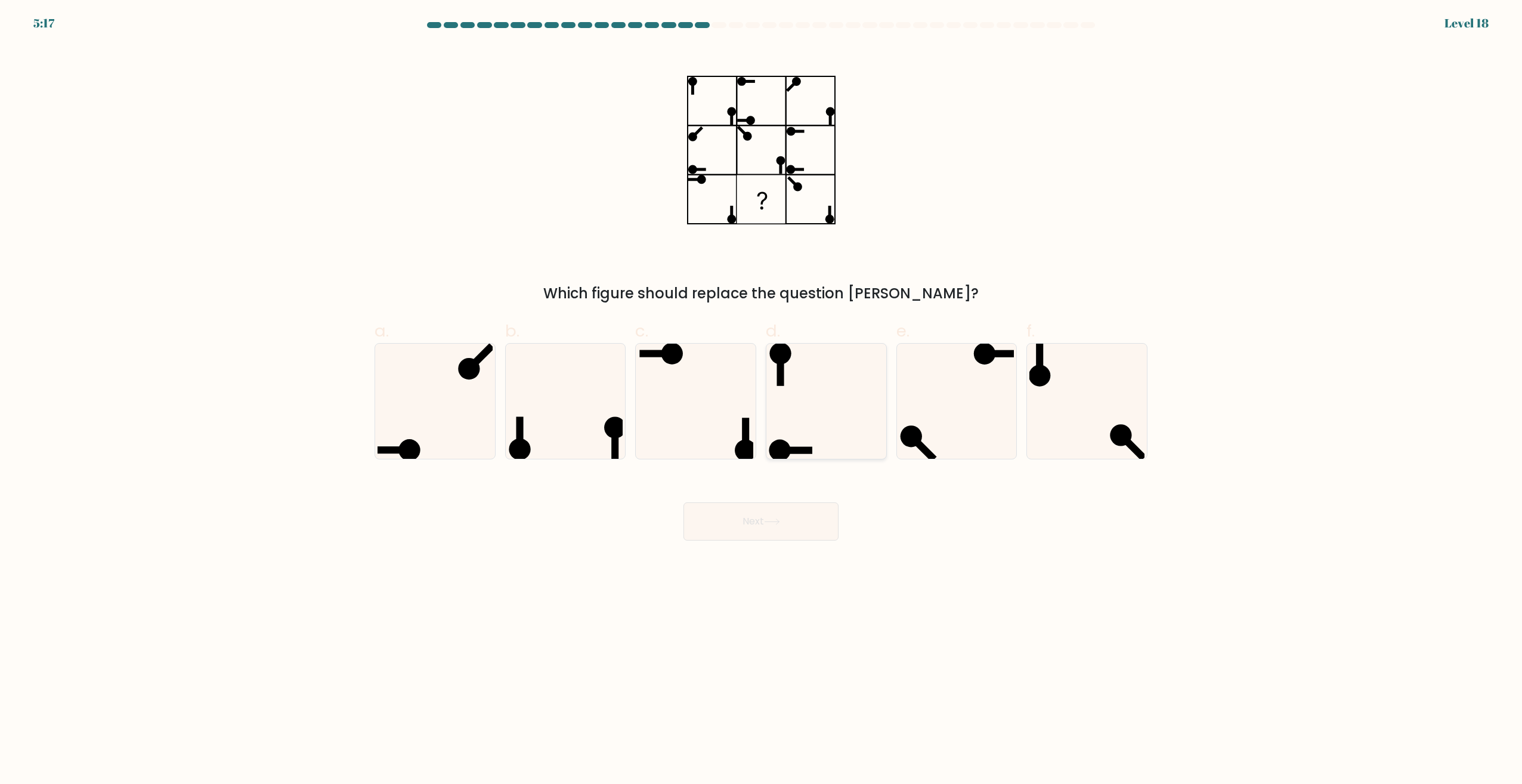
click at [805, 382] on icon at bounding box center [826, 401] width 115 height 115
click at [762, 392] on input "d." at bounding box center [761, 396] width 1 height 7
radio input "true"
click at [750, 511] on button "Next" at bounding box center [761, 521] width 155 height 38
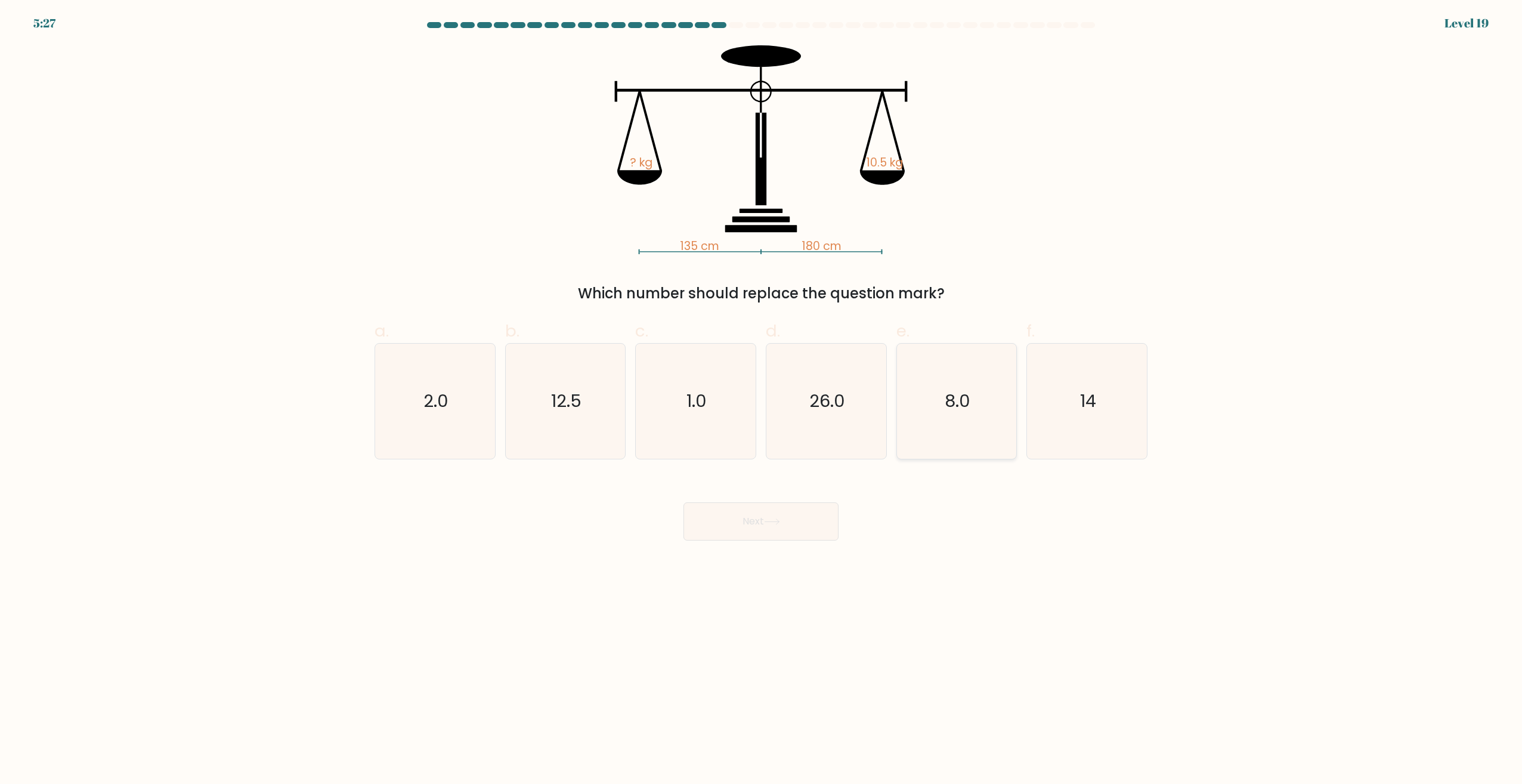
click at [942, 403] on icon "8.0" at bounding box center [956, 401] width 115 height 115
click at [762, 399] on input "e. 8.0" at bounding box center [761, 396] width 1 height 7
radio input "true"
click at [753, 526] on button "Next" at bounding box center [761, 521] width 155 height 38
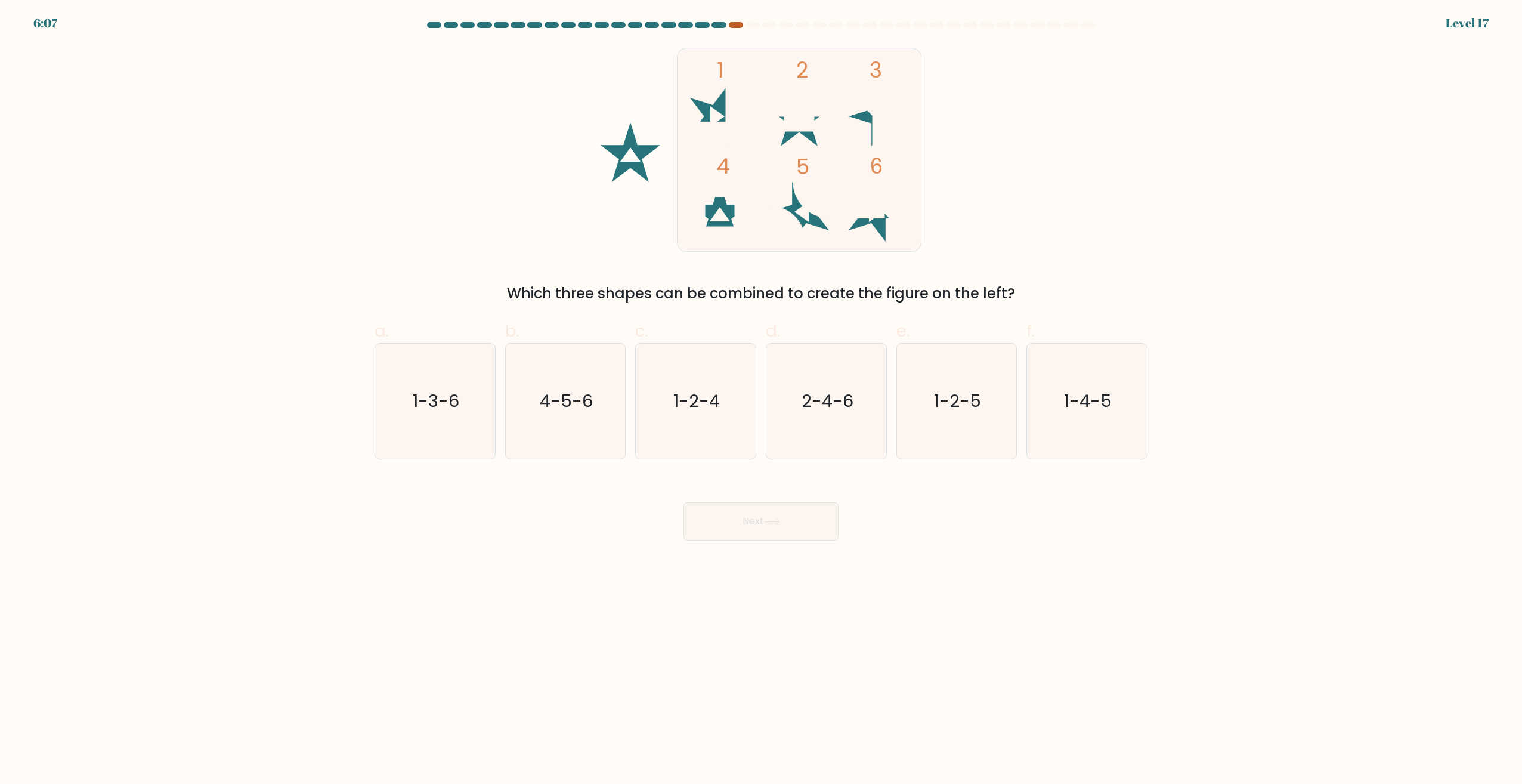
click at [735, 24] on div at bounding box center [735, 25] width 14 height 6
click at [423, 403] on text "1-3-6" at bounding box center [436, 401] width 47 height 24
click at [761, 399] on input "a. 1-3-6" at bounding box center [761, 396] width 1 height 7
radio input "true"
click at [762, 528] on button "Next" at bounding box center [761, 521] width 155 height 38
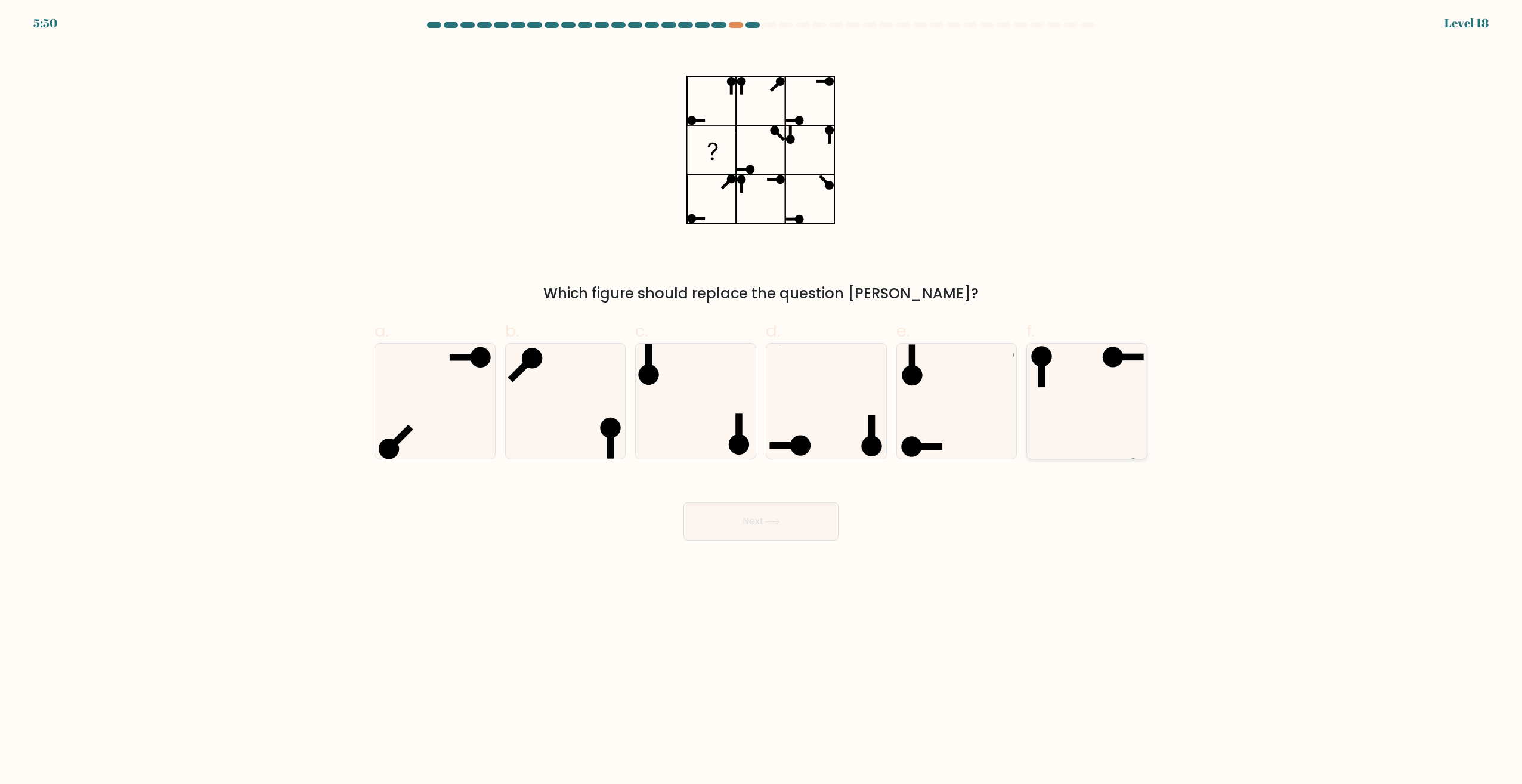
click at [1086, 397] on icon at bounding box center [1087, 401] width 115 height 115
click at [762, 397] on input "f." at bounding box center [761, 396] width 1 height 7
radio input "true"
click at [760, 534] on button "Next" at bounding box center [761, 521] width 155 height 38
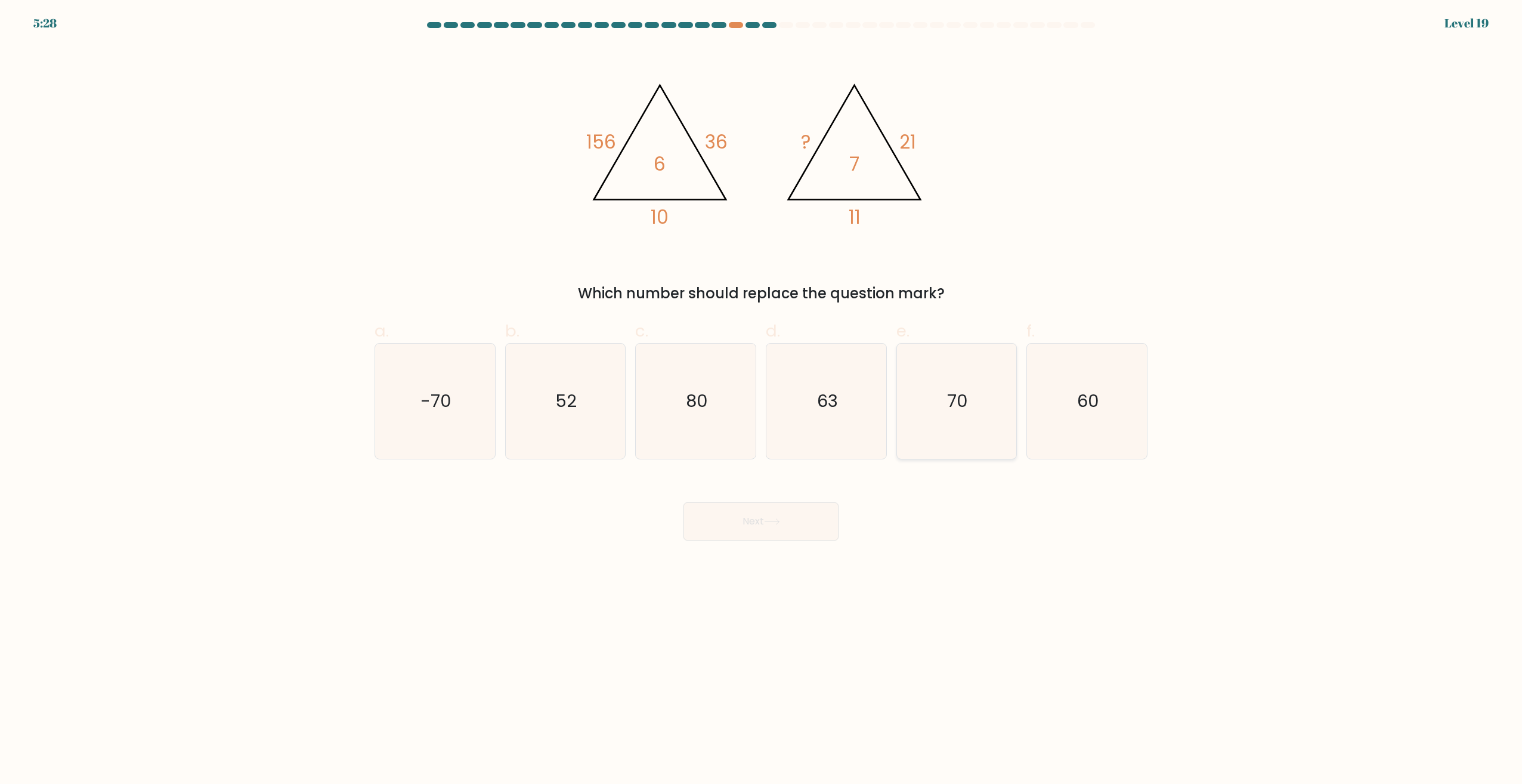
click at [929, 416] on icon "70" at bounding box center [956, 401] width 115 height 115
click at [762, 399] on input "e. 70" at bounding box center [761, 396] width 1 height 7
radio input "true"
drag, startPoint x: 729, startPoint y: 546, endPoint x: 734, endPoint y: 532, distance: 14.9
click at [730, 544] on body "5:28 Level 19" at bounding box center [761, 392] width 1522 height 784
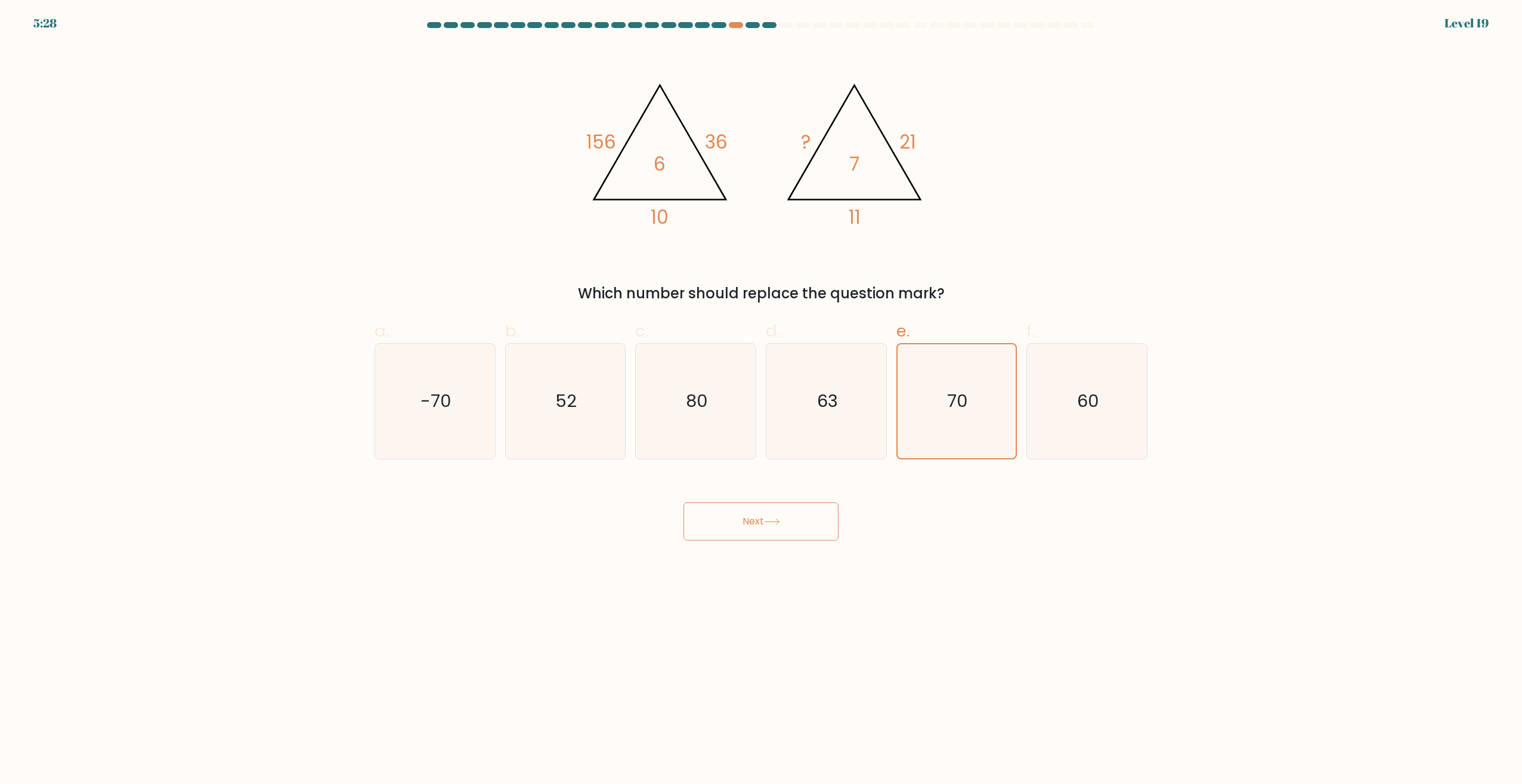
click at [736, 526] on button "Next" at bounding box center [761, 521] width 155 height 38
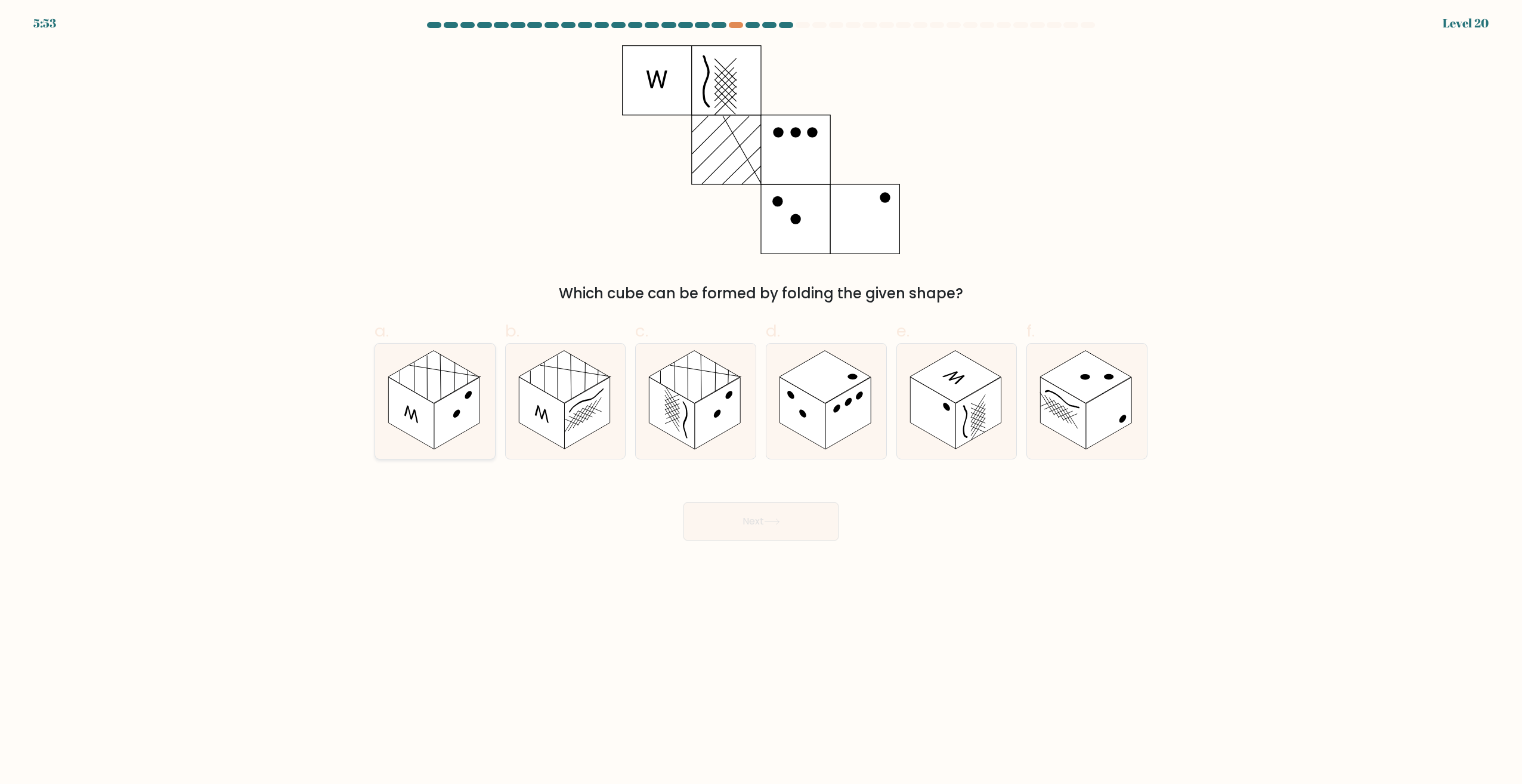
click at [445, 366] on rect at bounding box center [434, 377] width 91 height 52
click at [761, 392] on input "a." at bounding box center [761, 396] width 1 height 7
radio input "true"
click at [754, 510] on button "Next" at bounding box center [761, 521] width 155 height 38
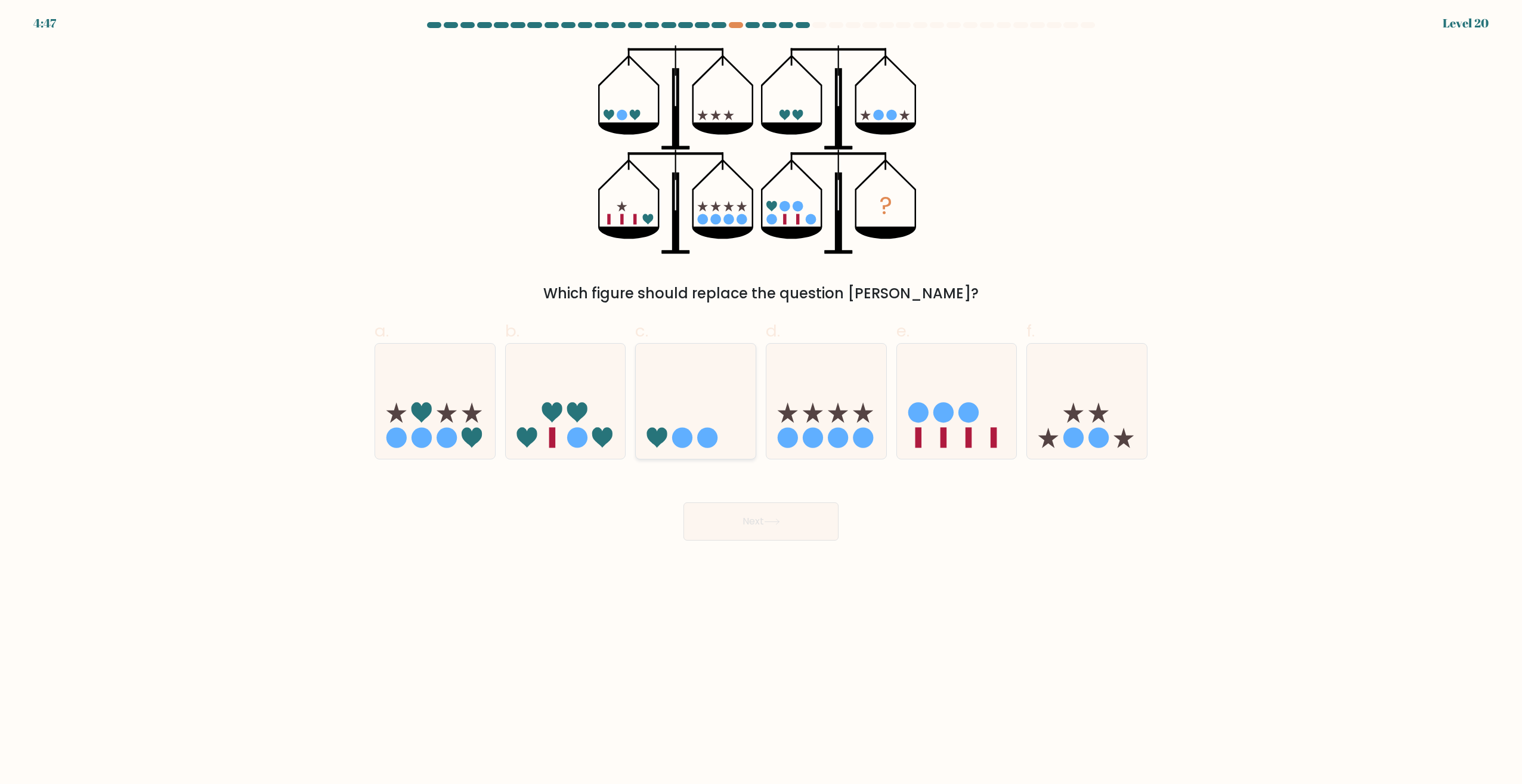
click at [711, 371] on icon at bounding box center [696, 401] width 120 height 99
click at [761, 392] on input "c." at bounding box center [761, 396] width 1 height 7
radio input "true"
click at [764, 530] on button "Next" at bounding box center [761, 521] width 155 height 38
click at [768, 533] on button "Next" at bounding box center [761, 521] width 155 height 38
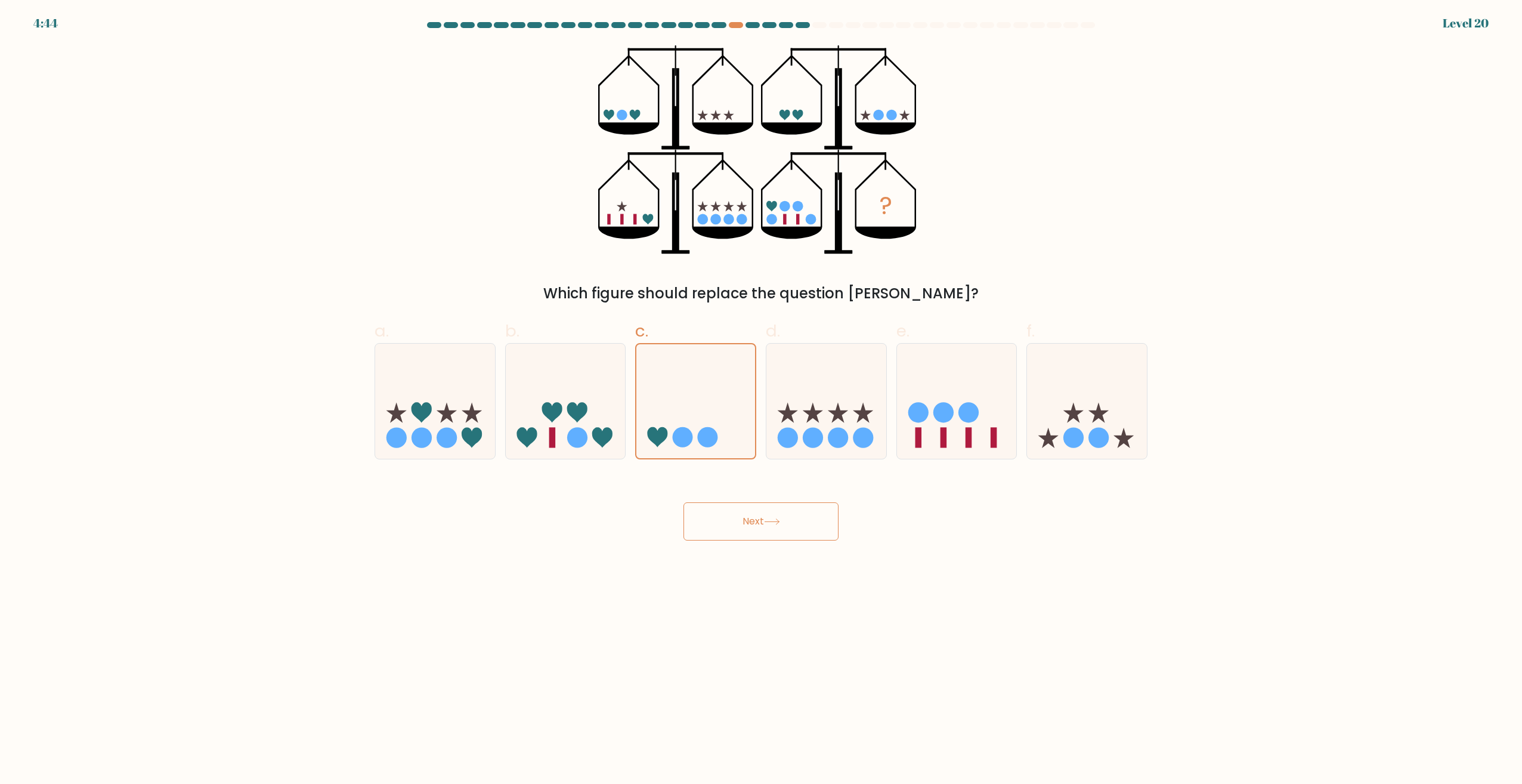
click at [773, 527] on button "Next" at bounding box center [761, 521] width 155 height 38
click at [670, 436] on icon at bounding box center [696, 401] width 120 height 99
click at [761, 399] on input "c." at bounding box center [761, 396] width 1 height 7
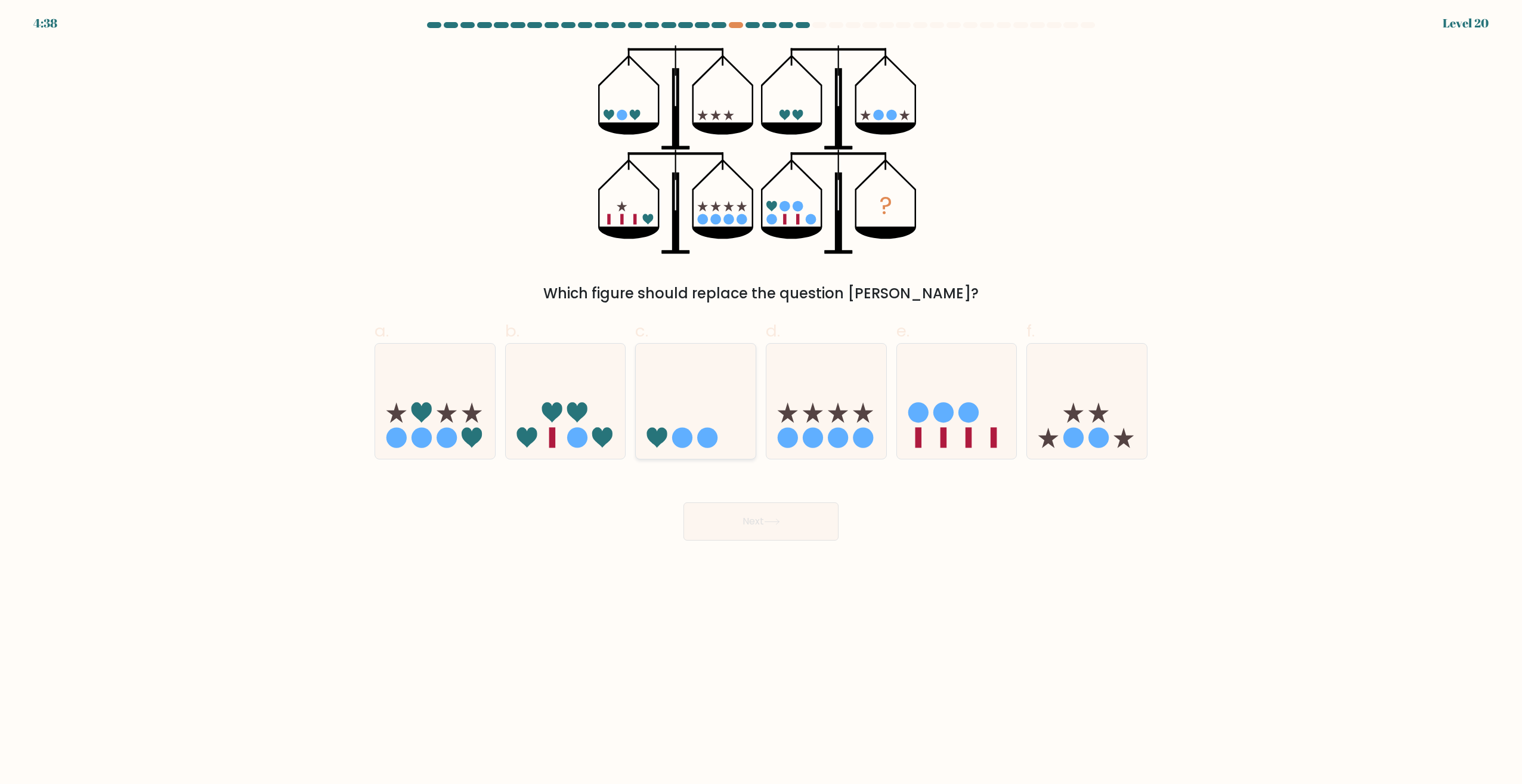
radio input "true"
click at [782, 532] on button "Next" at bounding box center [761, 521] width 155 height 38
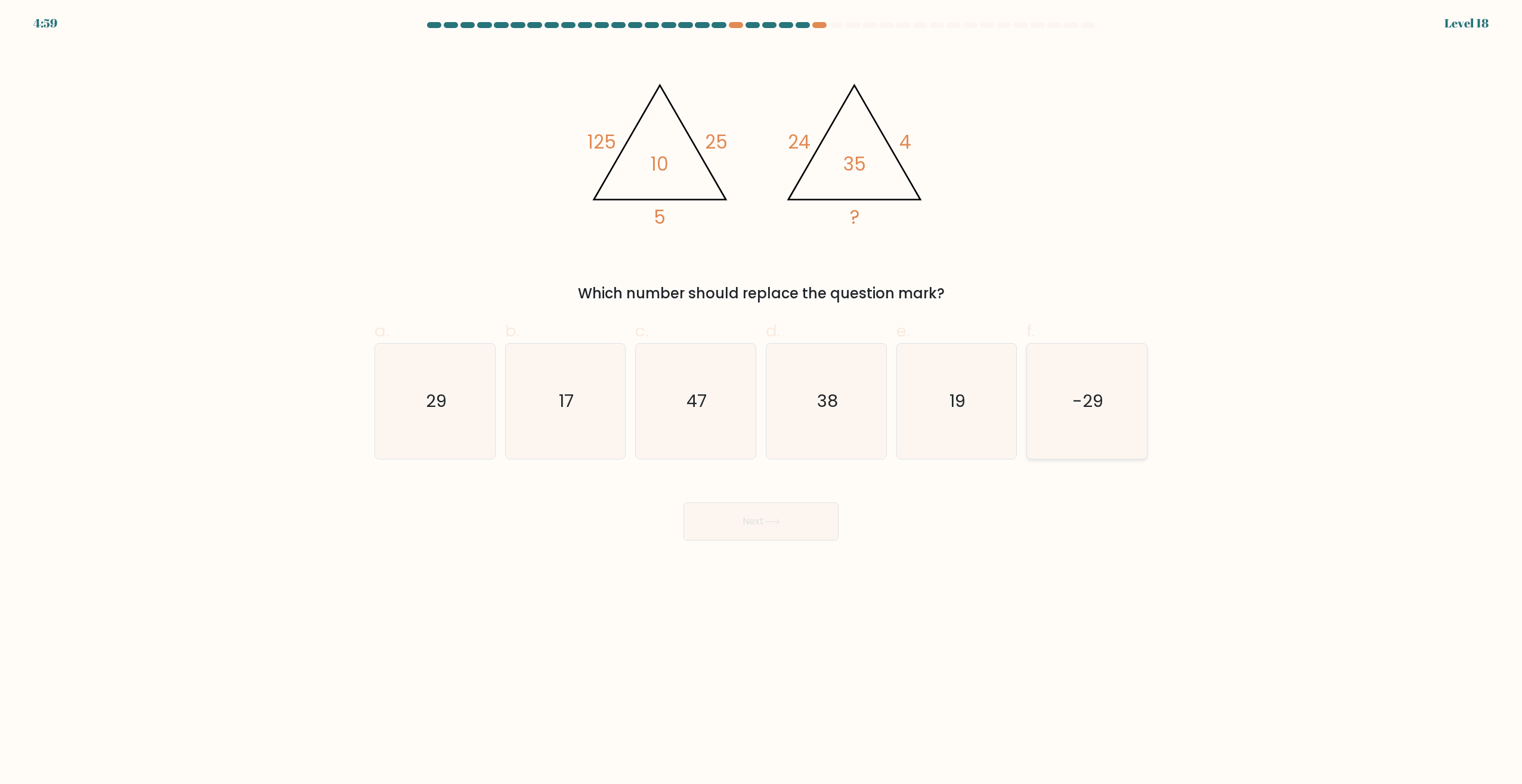
click at [1088, 368] on icon "-29" at bounding box center [1087, 401] width 115 height 115
click at [762, 392] on input "f. -29" at bounding box center [761, 396] width 1 height 7
radio input "true"
click at [409, 395] on icon "29" at bounding box center [435, 401] width 115 height 115
click at [761, 395] on input "a. 29" at bounding box center [761, 396] width 1 height 7
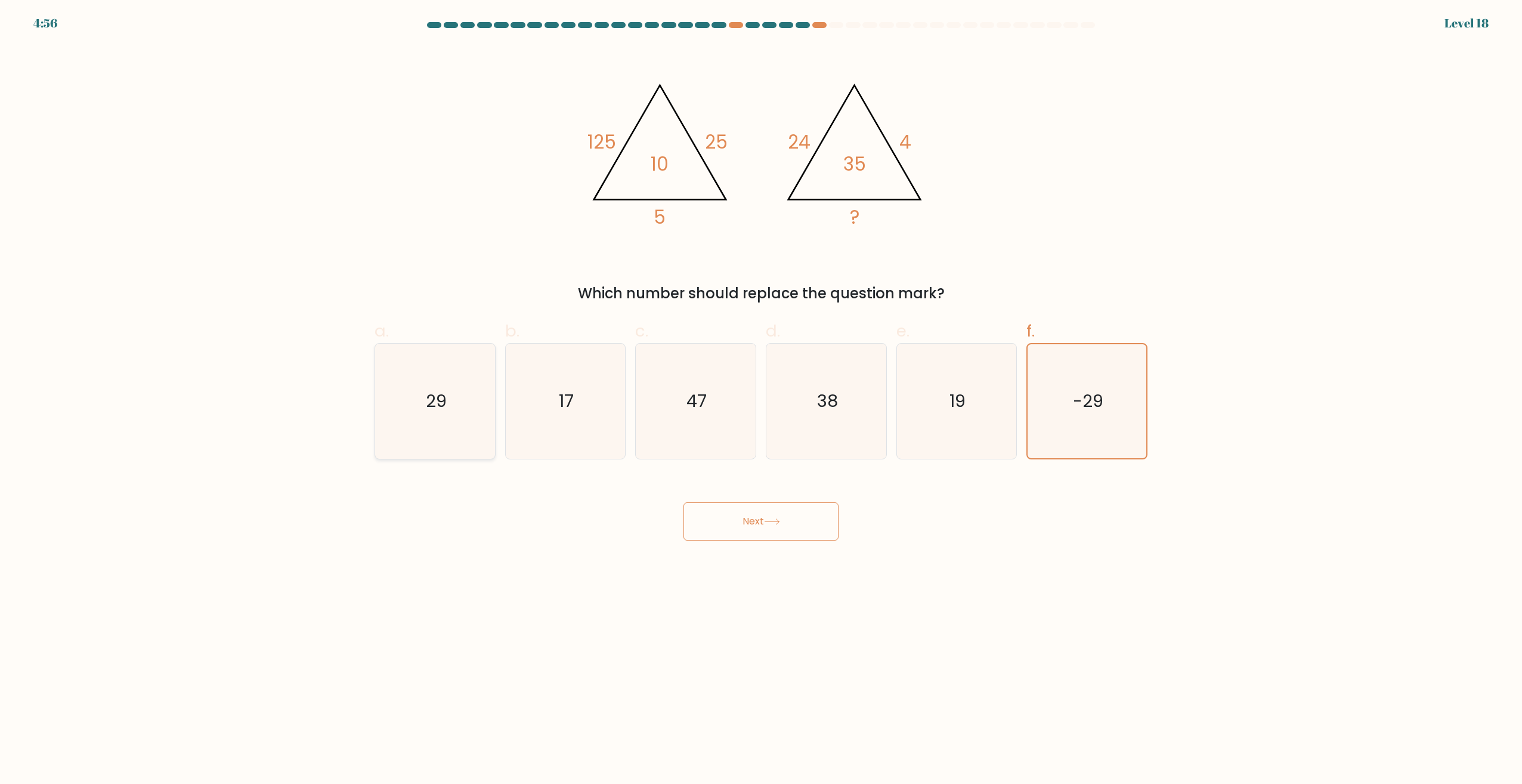
radio input "true"
click at [718, 515] on button "Next" at bounding box center [761, 521] width 155 height 38
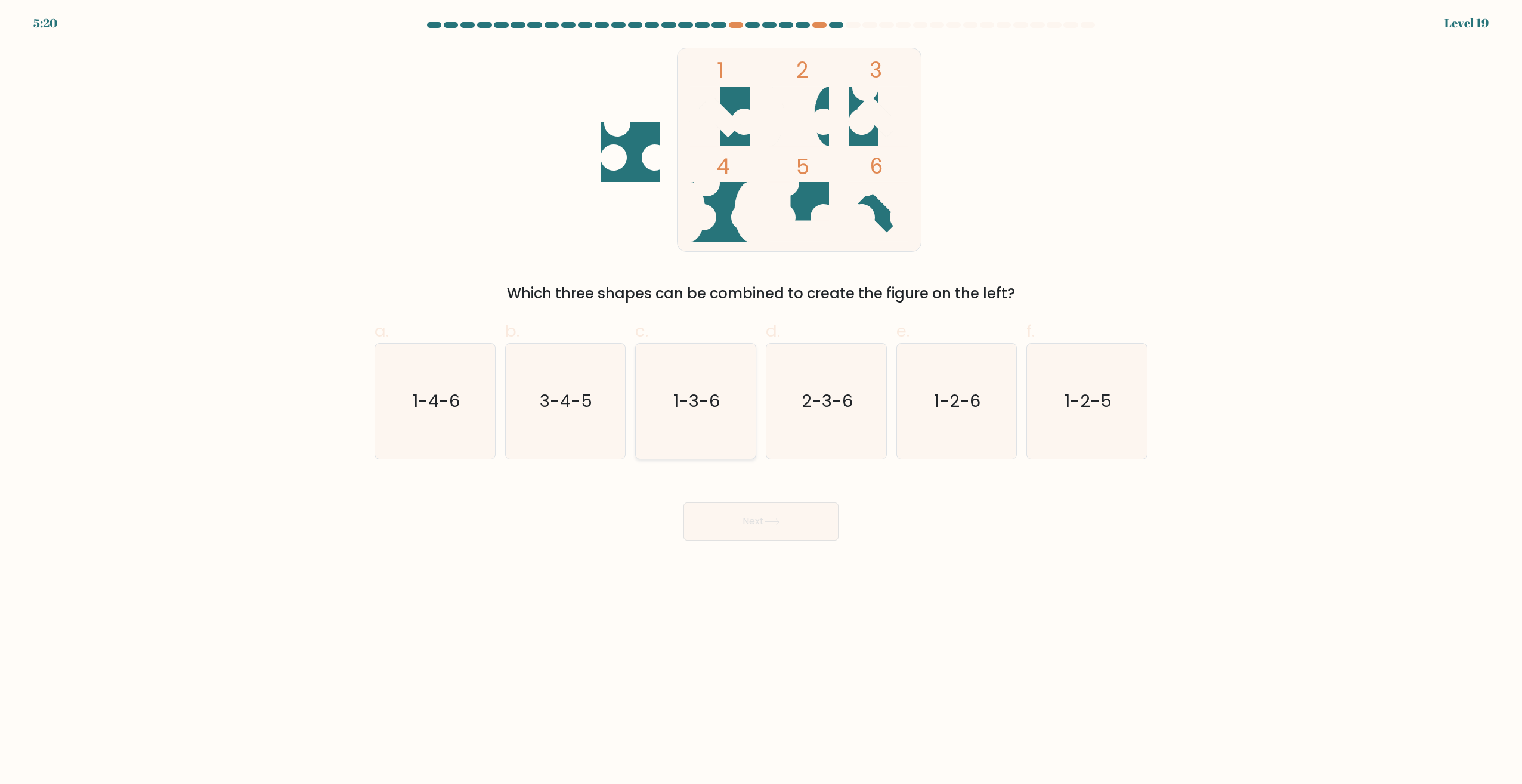
click at [708, 418] on icon "1-3-6" at bounding box center [696, 401] width 115 height 115
click at [761, 399] on input "c. 1-3-6" at bounding box center [761, 396] width 1 height 7
radio input "true"
click at [710, 521] on button "Next" at bounding box center [761, 521] width 155 height 38
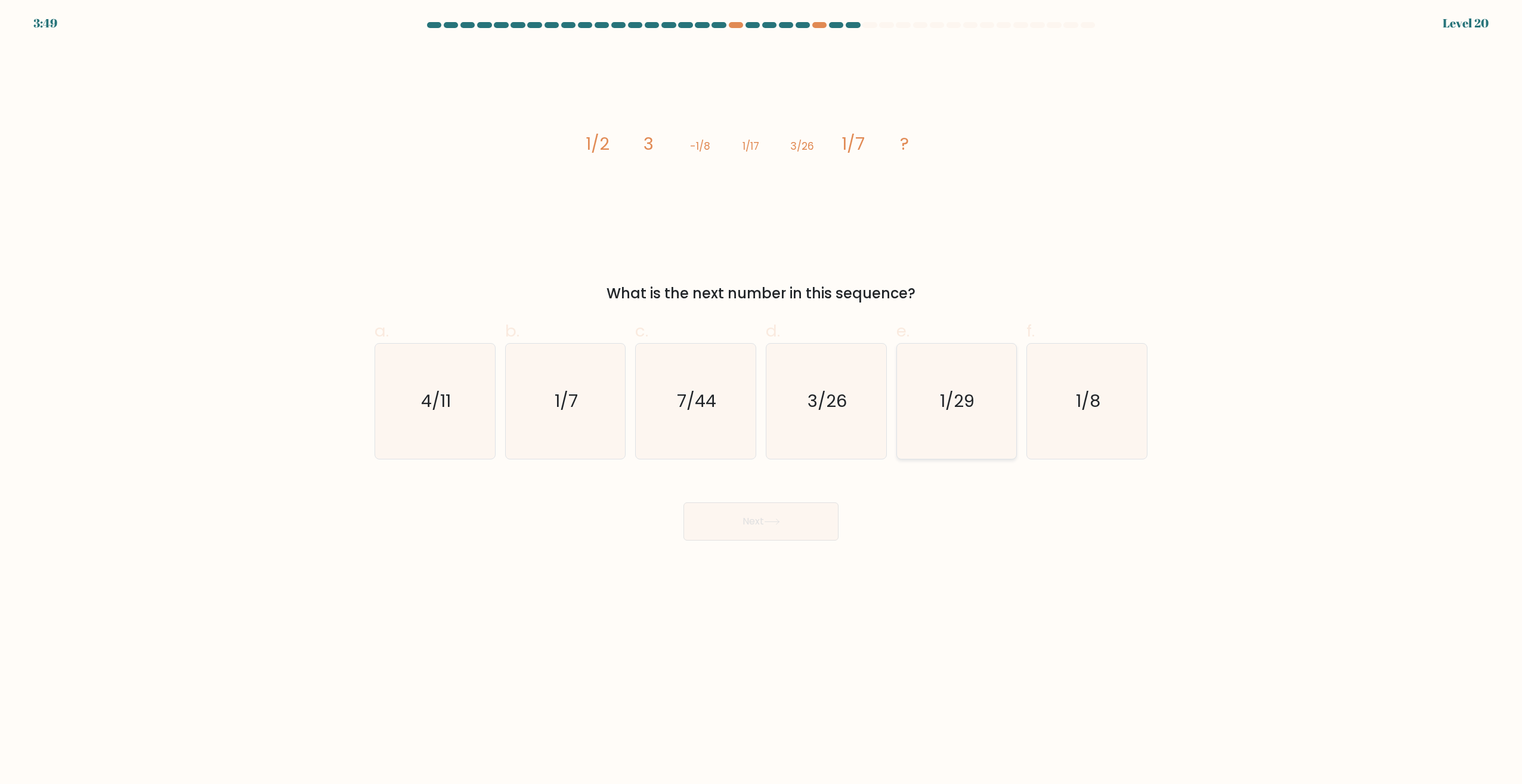
click at [956, 403] on text "1/29" at bounding box center [958, 401] width 35 height 24
click at [762, 399] on input "e. 1/29" at bounding box center [761, 396] width 1 height 7
radio input "true"
click at [759, 520] on button "Next" at bounding box center [761, 521] width 155 height 38
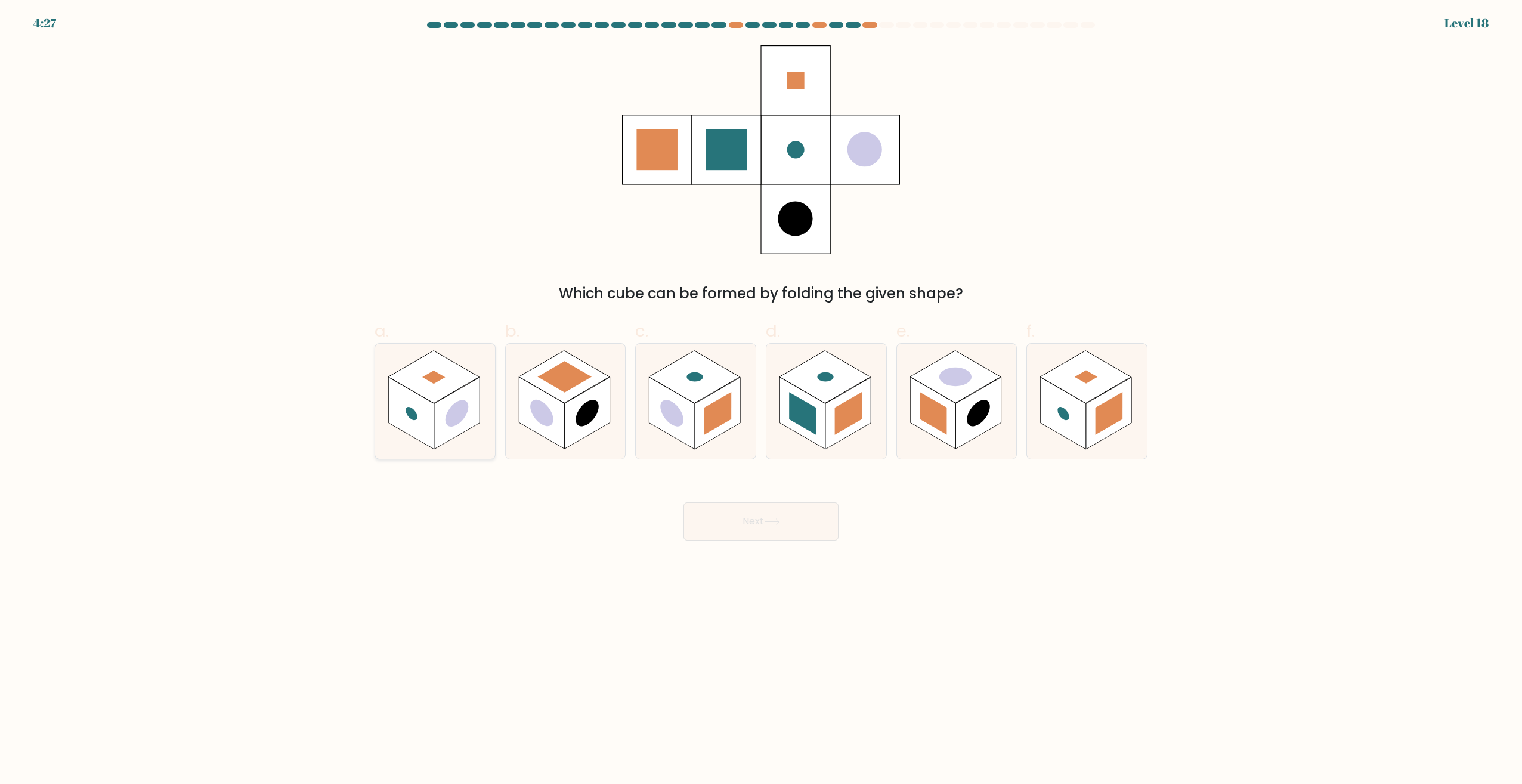
click at [377, 404] on icon at bounding box center [435, 401] width 120 height 115
click at [761, 399] on input "a." at bounding box center [761, 396] width 1 height 7
radio input "true"
click at [790, 531] on button "Next" at bounding box center [761, 521] width 155 height 38
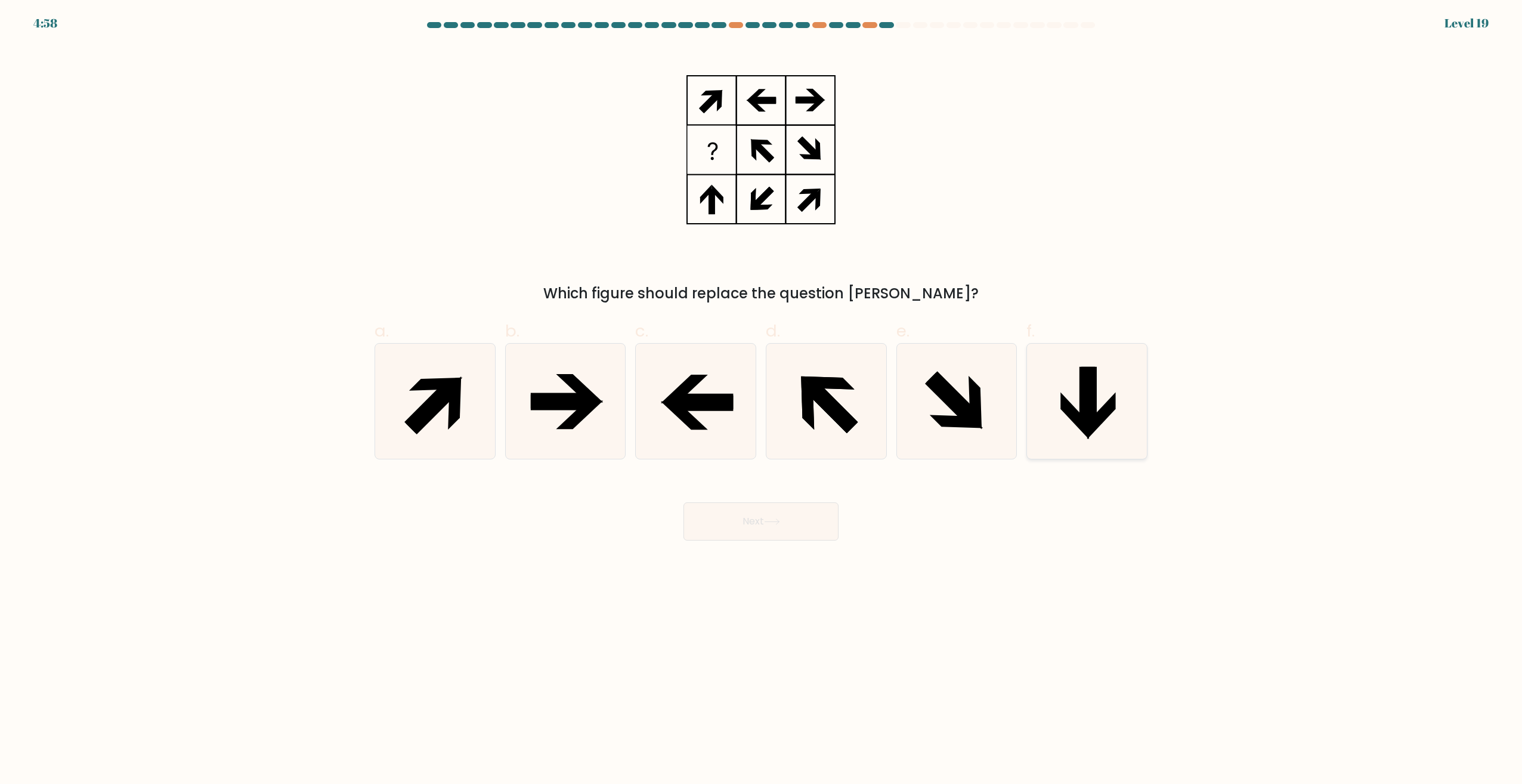
click at [1114, 432] on icon at bounding box center [1087, 401] width 115 height 115
click at [762, 399] on input "f." at bounding box center [761, 396] width 1 height 7
radio input "true"
click at [754, 528] on button "Next" at bounding box center [761, 521] width 155 height 38
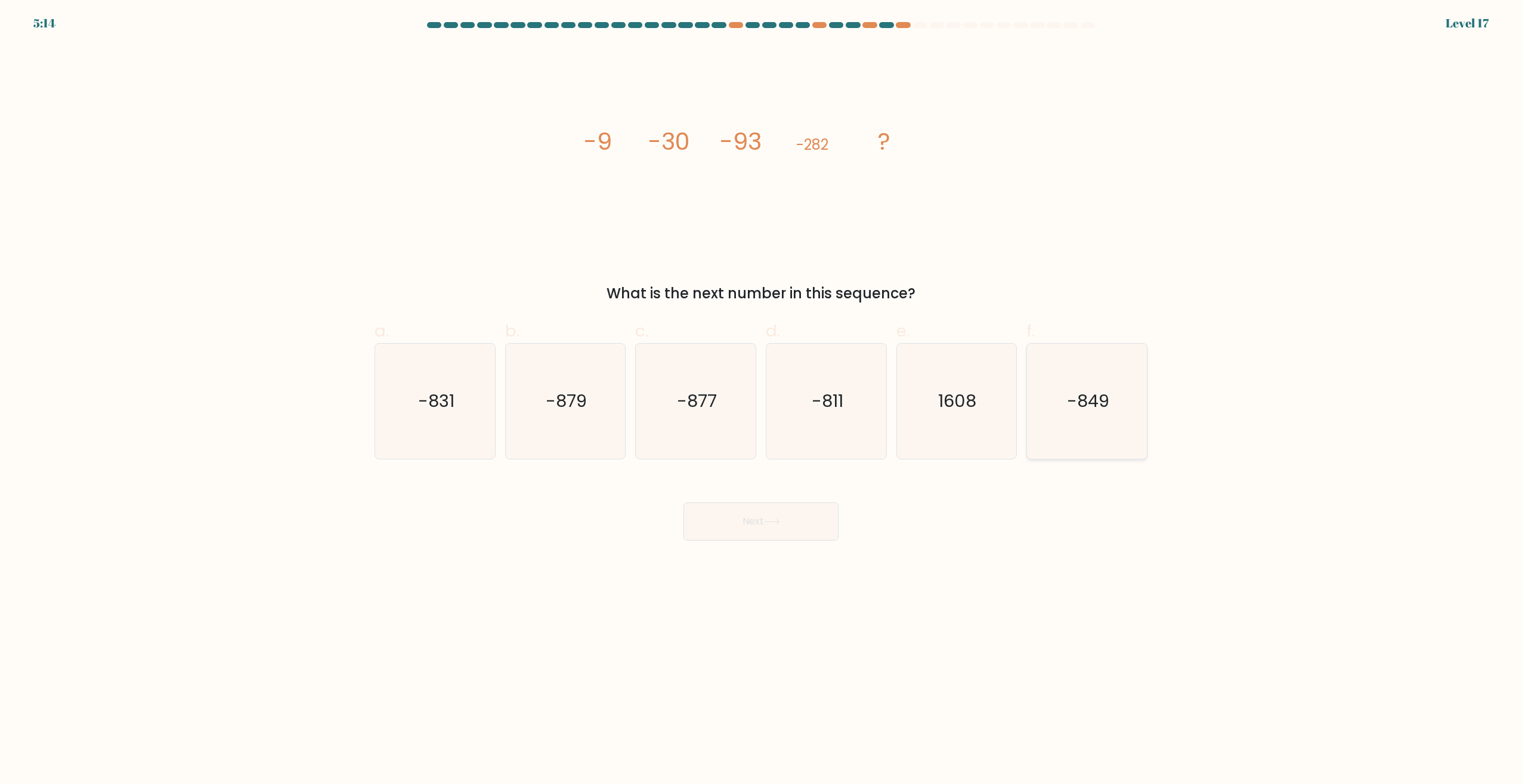
click at [1111, 382] on icon "-849" at bounding box center [1087, 401] width 115 height 115
click at [762, 392] on input "f. -849" at bounding box center [761, 396] width 1 height 7
radio input "true"
click at [778, 518] on icon at bounding box center [772, 521] width 16 height 7
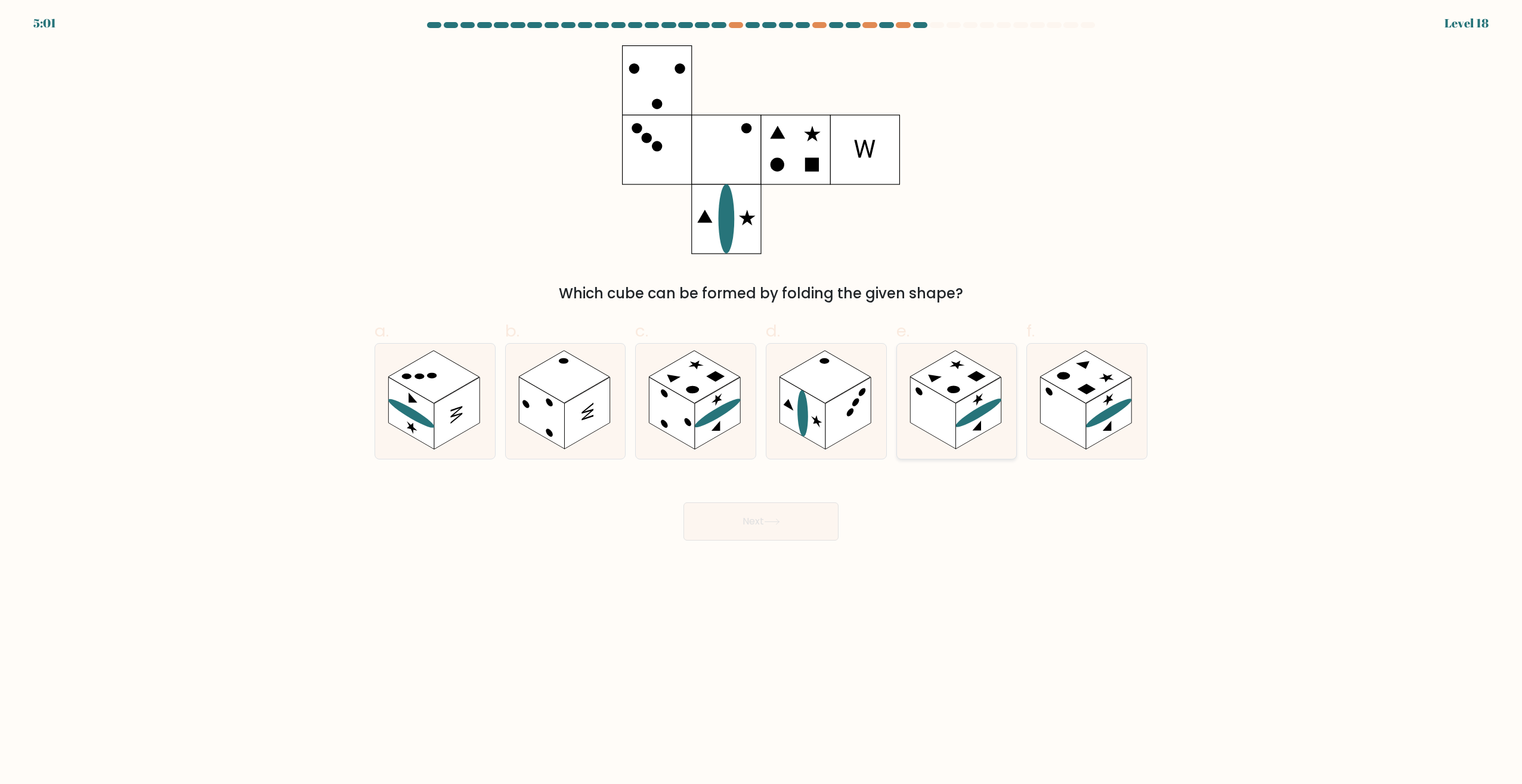
click at [962, 403] on rect at bounding box center [978, 414] width 45 height 72
click at [762, 399] on input "e." at bounding box center [761, 396] width 1 height 7
radio input "true"
click at [745, 511] on button "Next" at bounding box center [761, 521] width 155 height 38
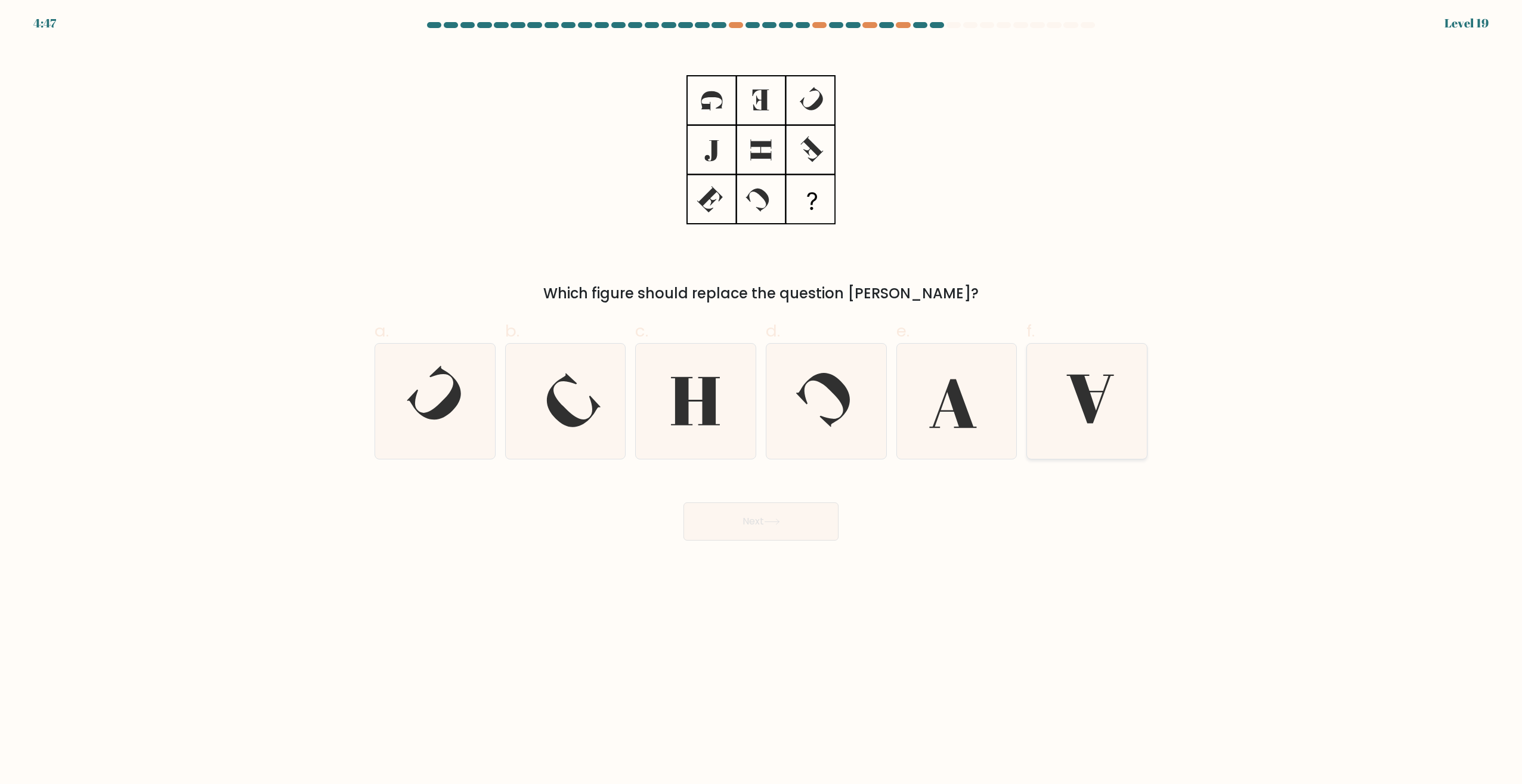
click at [1101, 411] on icon at bounding box center [1087, 401] width 115 height 115
click at [762, 399] on input "f." at bounding box center [761, 396] width 1 height 7
radio input "true"
click at [782, 516] on button "Next" at bounding box center [761, 521] width 155 height 38
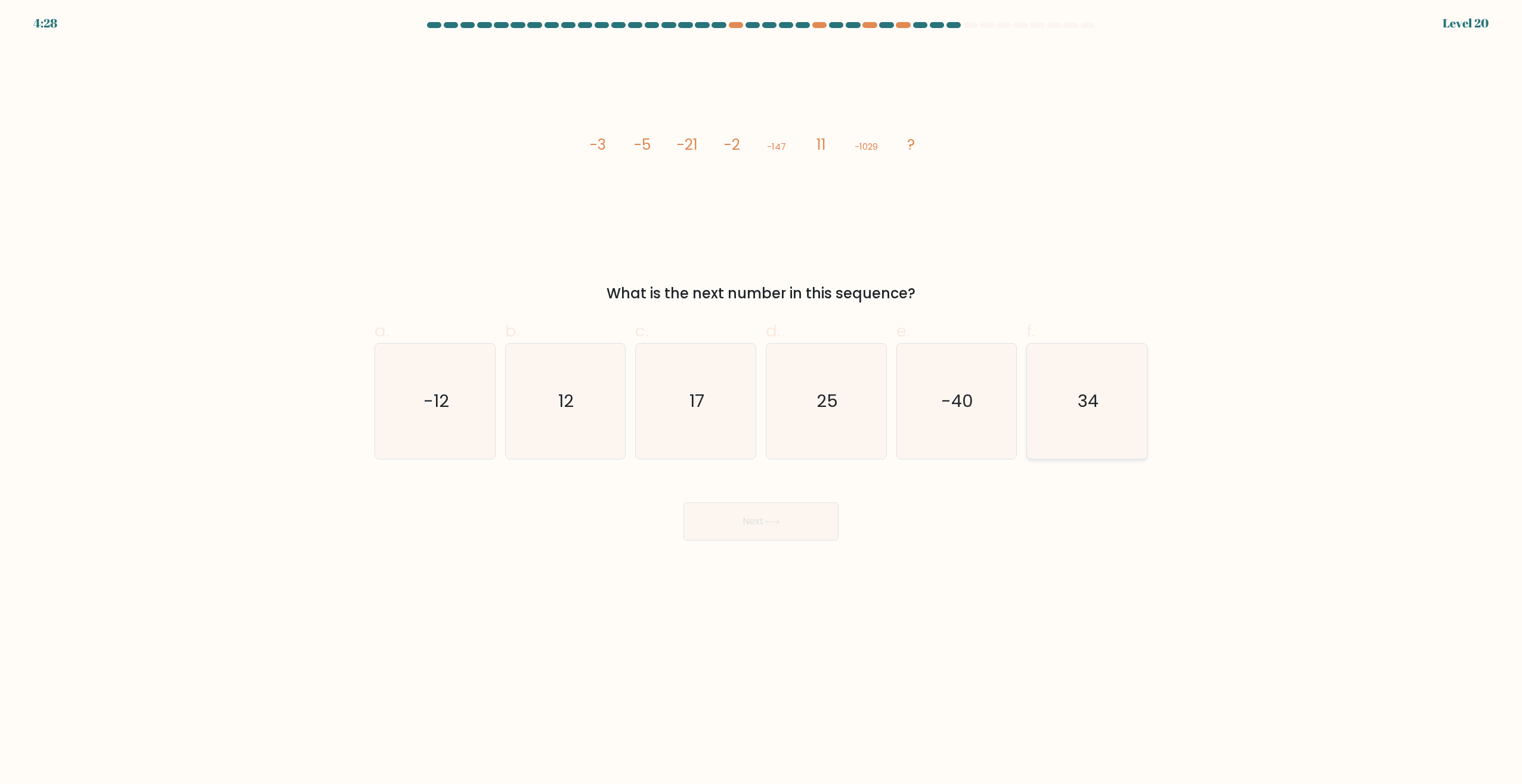
drag, startPoint x: 1153, startPoint y: 322, endPoint x: 1121, endPoint y: 390, distance: 75.2
click at [1152, 324] on div "a. -12 b. 12 c. 17 d." at bounding box center [761, 385] width 787 height 151
drag, startPoint x: 1112, startPoint y: 409, endPoint x: 1014, endPoint y: 463, distance: 111.9
click at [1111, 409] on icon "34" at bounding box center [1087, 401] width 115 height 115
click at [762, 399] on input "f. 34" at bounding box center [761, 396] width 1 height 7
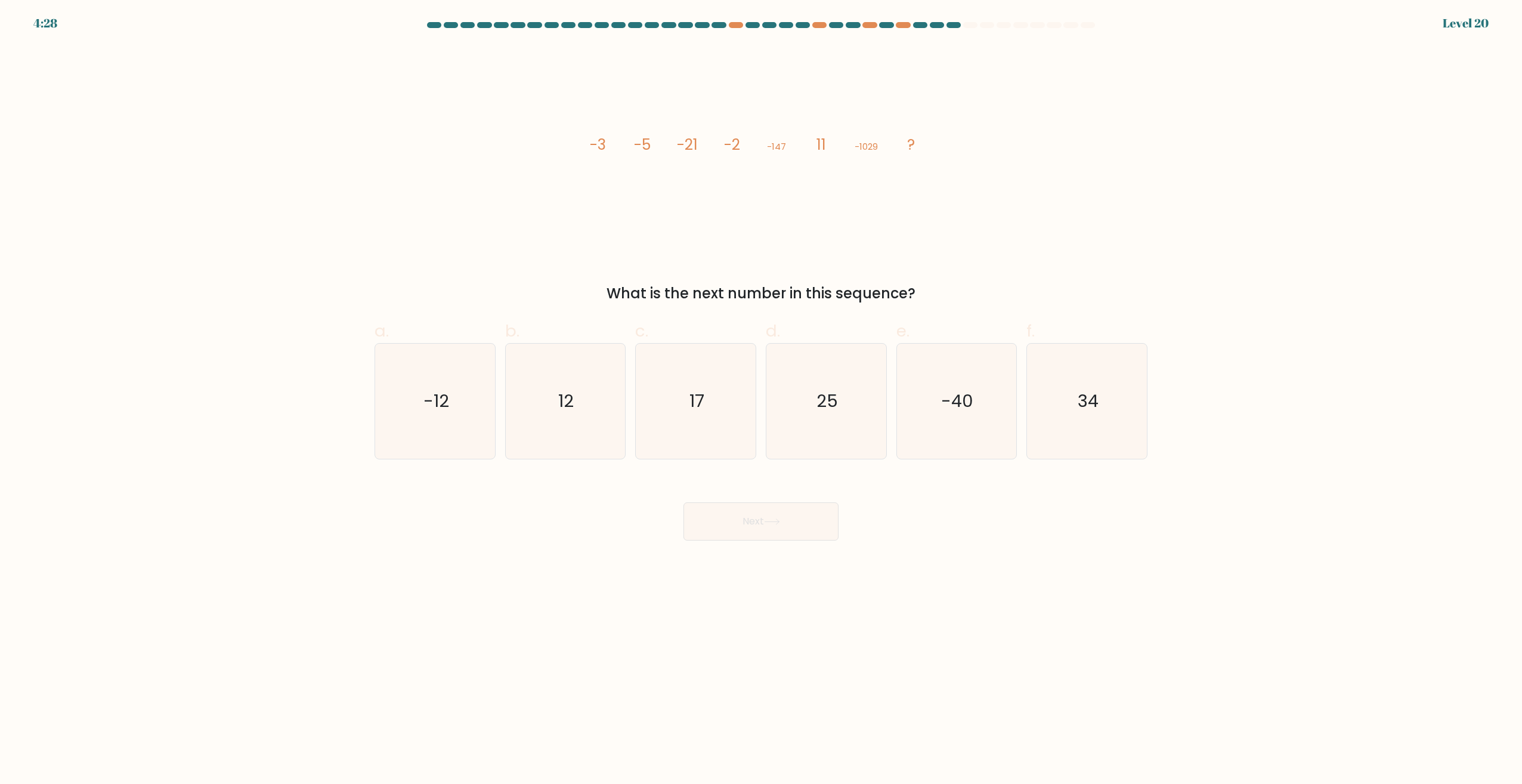
radio input "true"
click at [800, 520] on button "Next" at bounding box center [761, 521] width 155 height 38
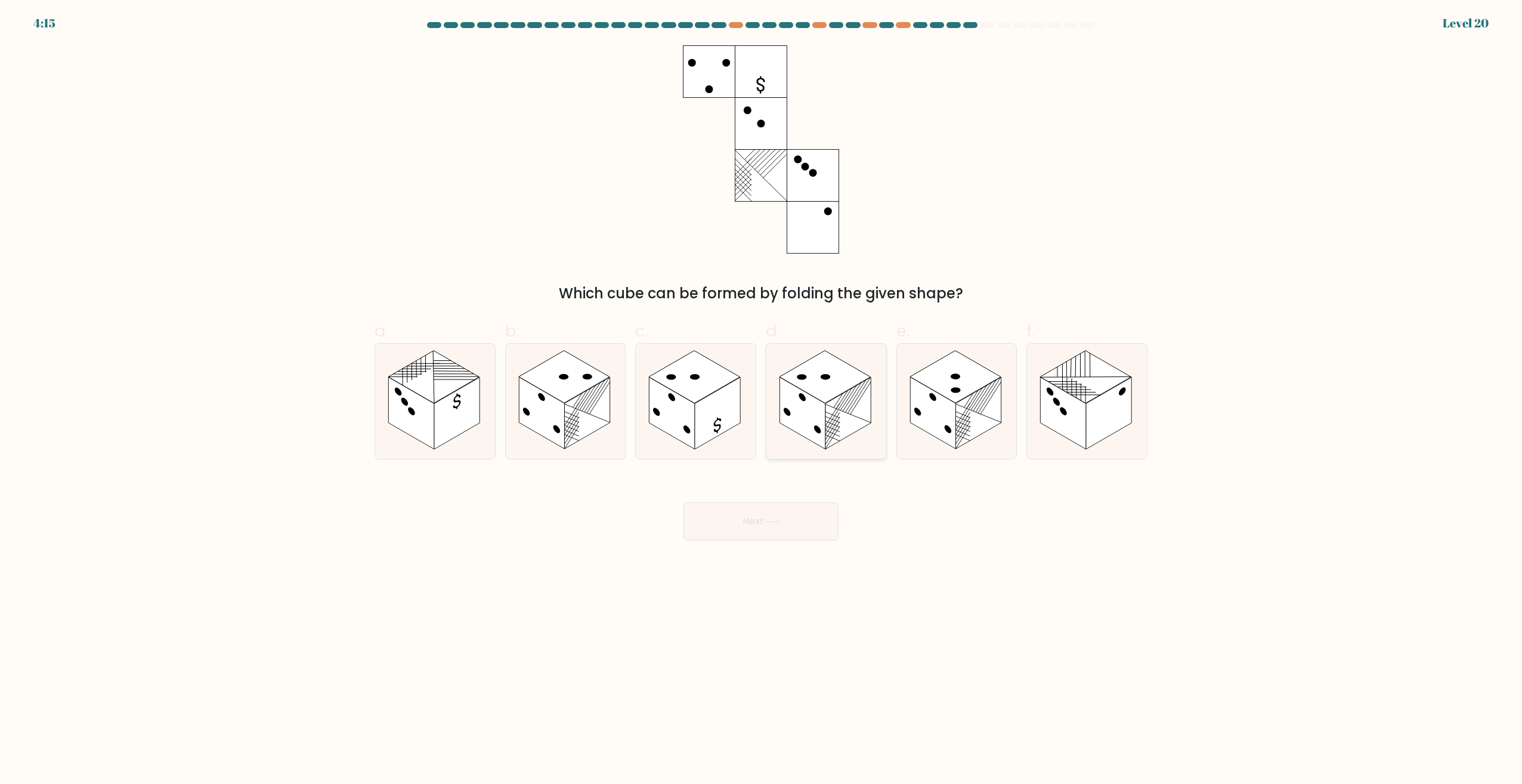
click at [802, 394] on rect at bounding box center [802, 414] width 45 height 72
click at [762, 394] on input "d." at bounding box center [761, 396] width 1 height 7
radio input "true"
click at [759, 520] on button "Next" at bounding box center [761, 521] width 155 height 38
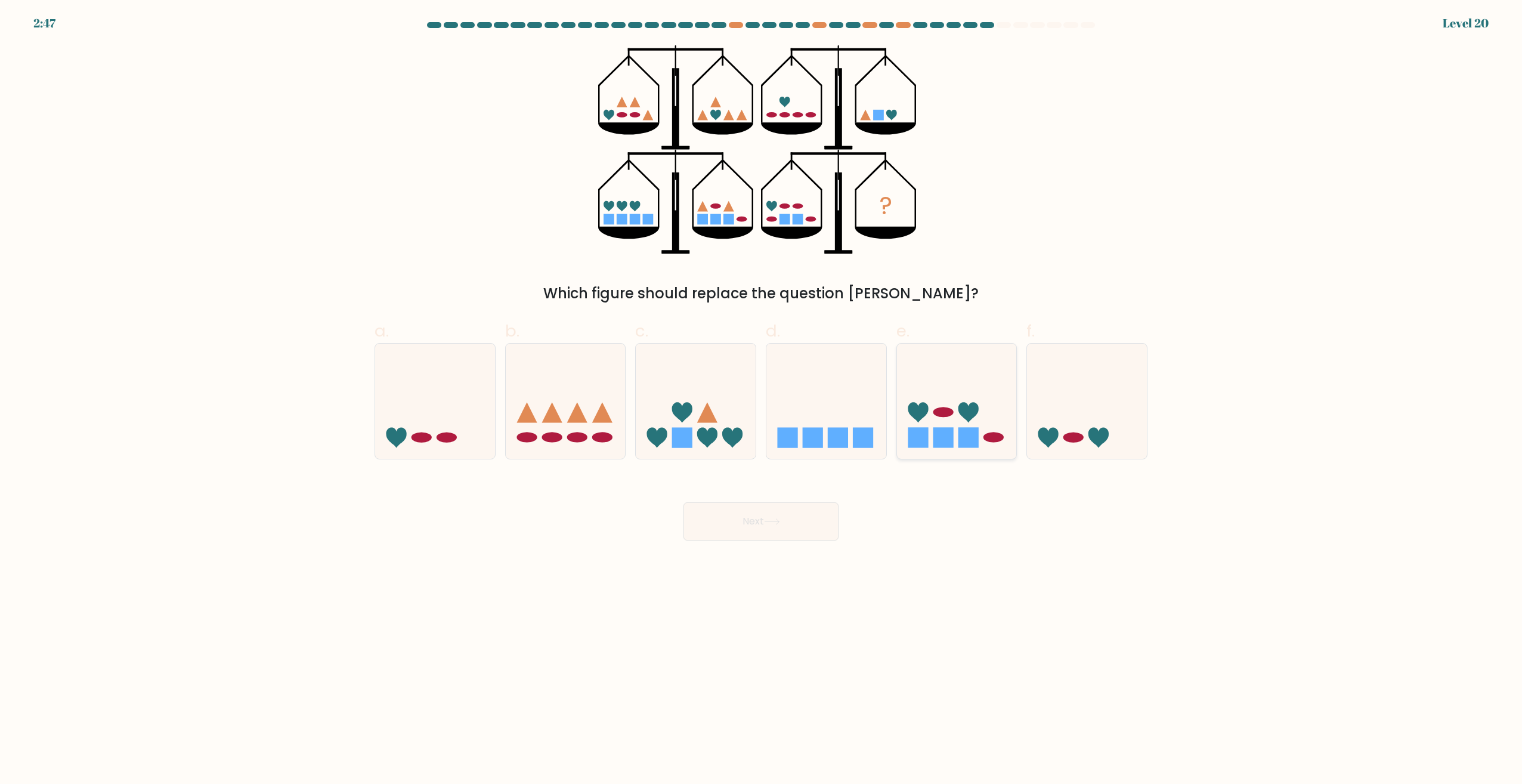
click at [981, 376] on icon at bounding box center [957, 401] width 120 height 99
click at [762, 392] on input "e." at bounding box center [761, 396] width 1 height 7
radio input "true"
click at [697, 399] on icon at bounding box center [696, 401] width 120 height 99
click at [761, 399] on input "c." at bounding box center [761, 396] width 1 height 7
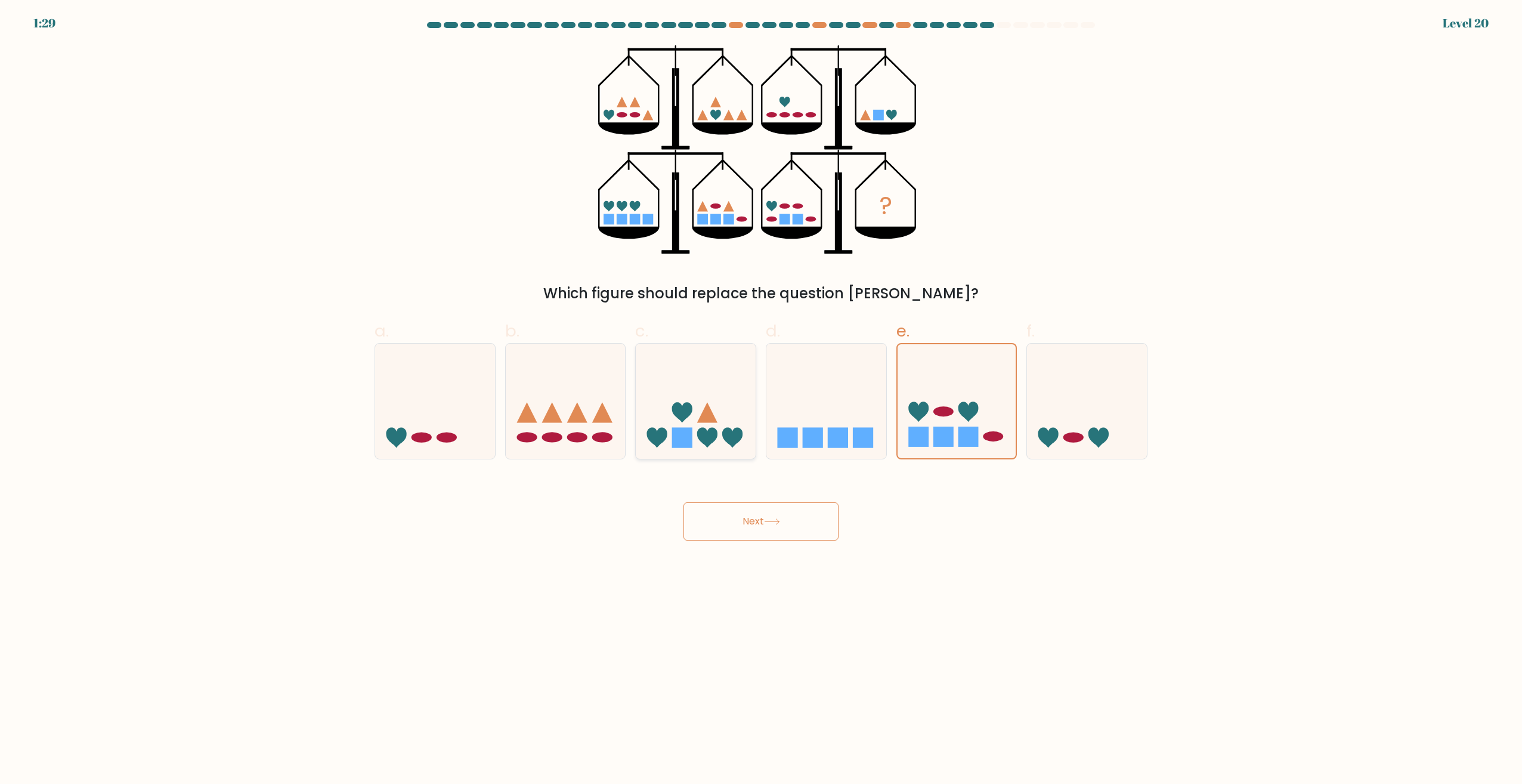
radio input "true"
click at [582, 391] on icon at bounding box center [566, 401] width 120 height 99
click at [761, 392] on input "b." at bounding box center [761, 396] width 1 height 7
radio input "true"
click at [684, 385] on icon at bounding box center [696, 401] width 120 height 99
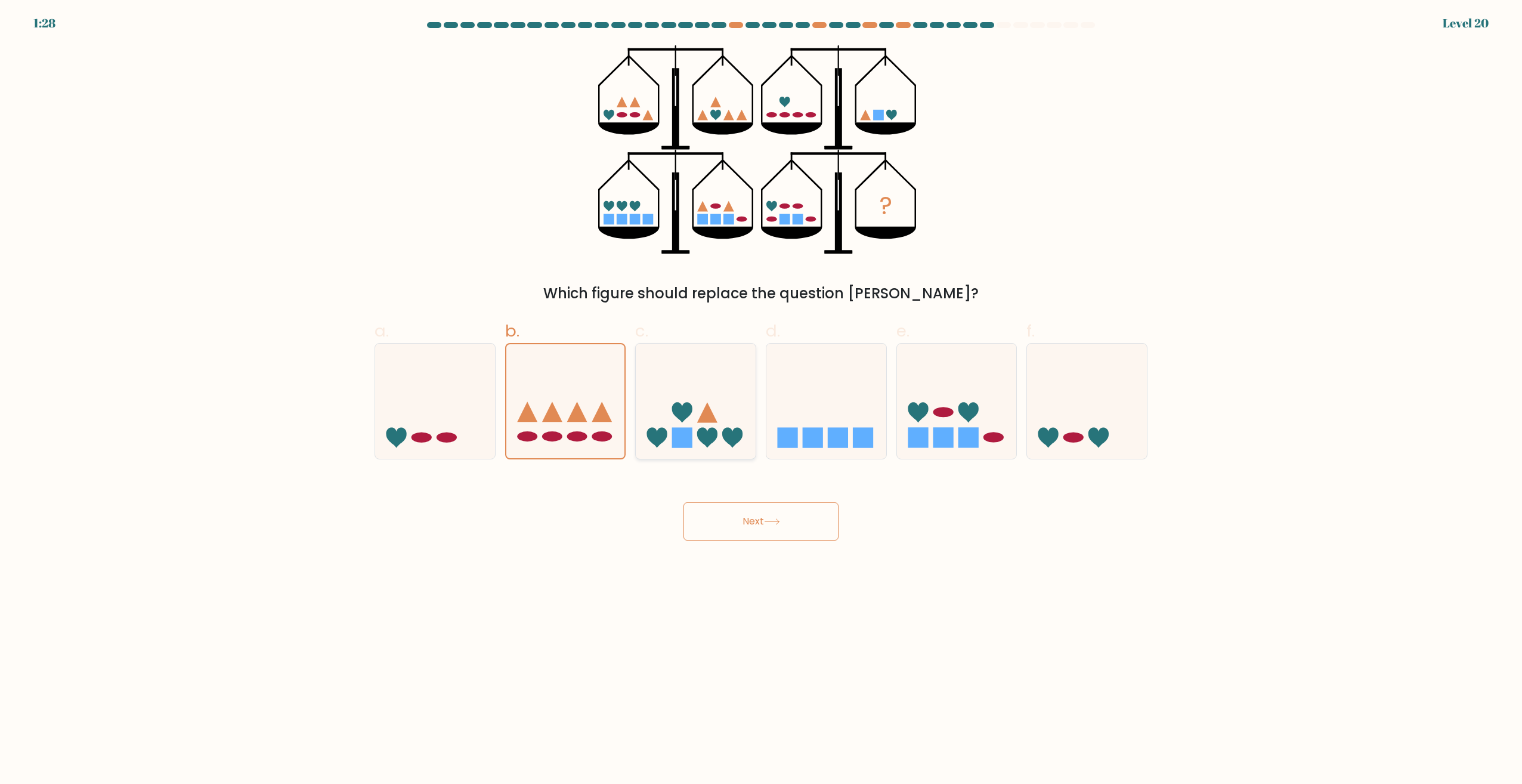
click at [761, 392] on input "c." at bounding box center [761, 396] width 1 height 7
radio input "true"
click at [585, 376] on icon at bounding box center [566, 401] width 120 height 99
click at [761, 392] on input "b." at bounding box center [761, 396] width 1 height 7
radio input "true"
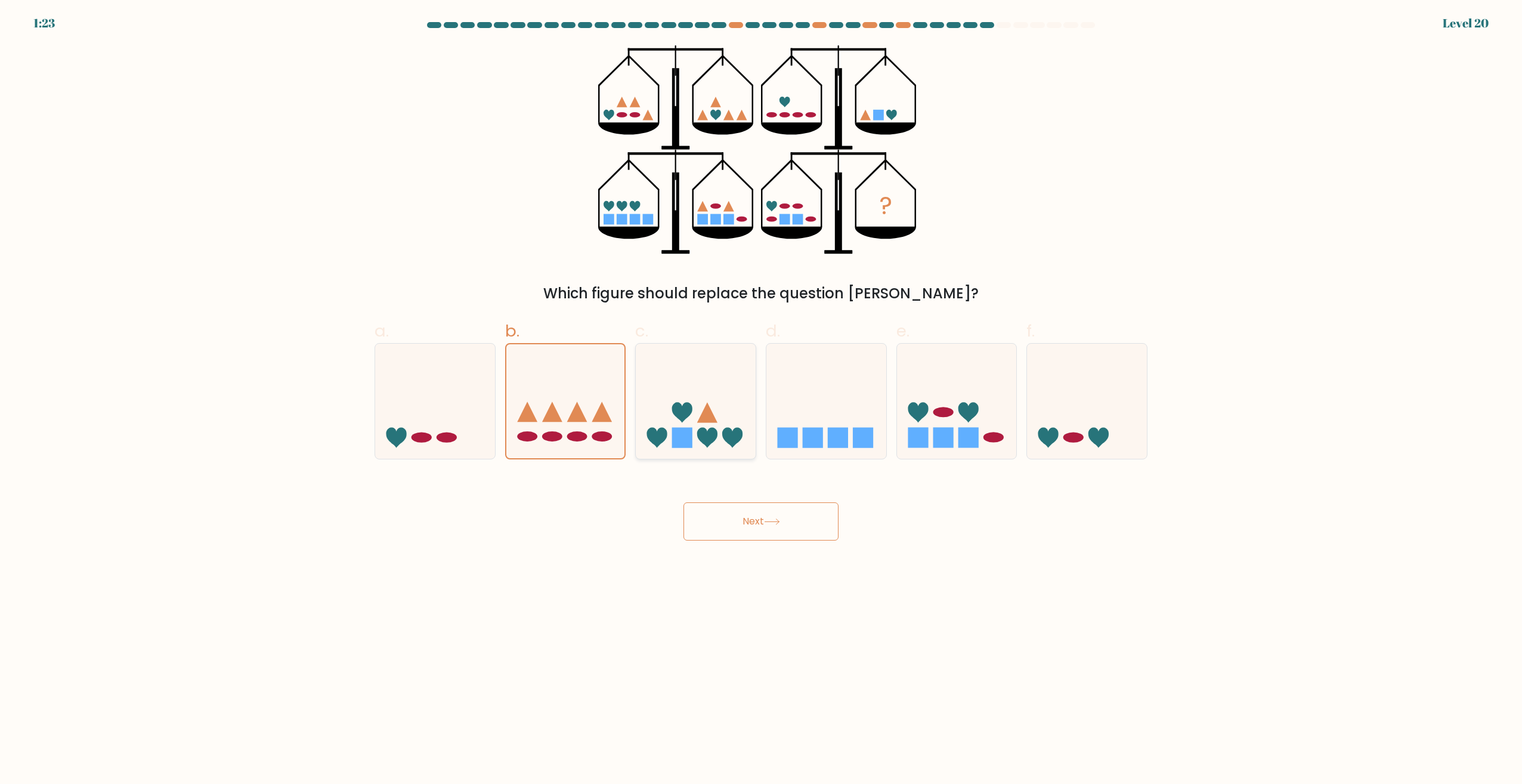
click at [673, 383] on icon at bounding box center [696, 401] width 120 height 99
click at [761, 392] on input "c." at bounding box center [761, 396] width 1 height 7
radio input "true"
click at [772, 533] on button "Next" at bounding box center [761, 521] width 155 height 38
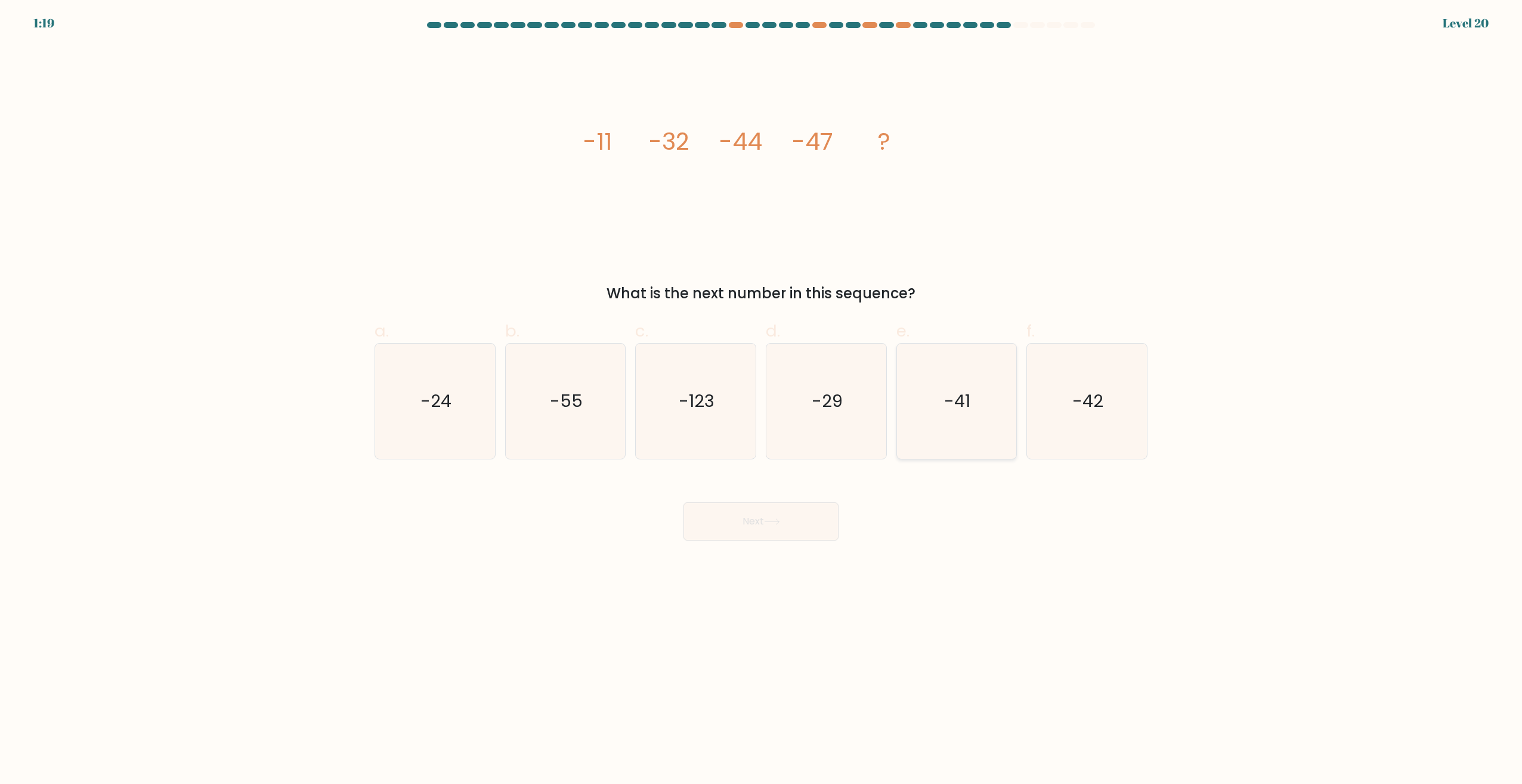
click at [944, 411] on icon "-41" at bounding box center [956, 401] width 115 height 115
click at [762, 399] on input "e. -41" at bounding box center [761, 396] width 1 height 7
radio input "true"
click at [768, 523] on icon at bounding box center [772, 521] width 16 height 7
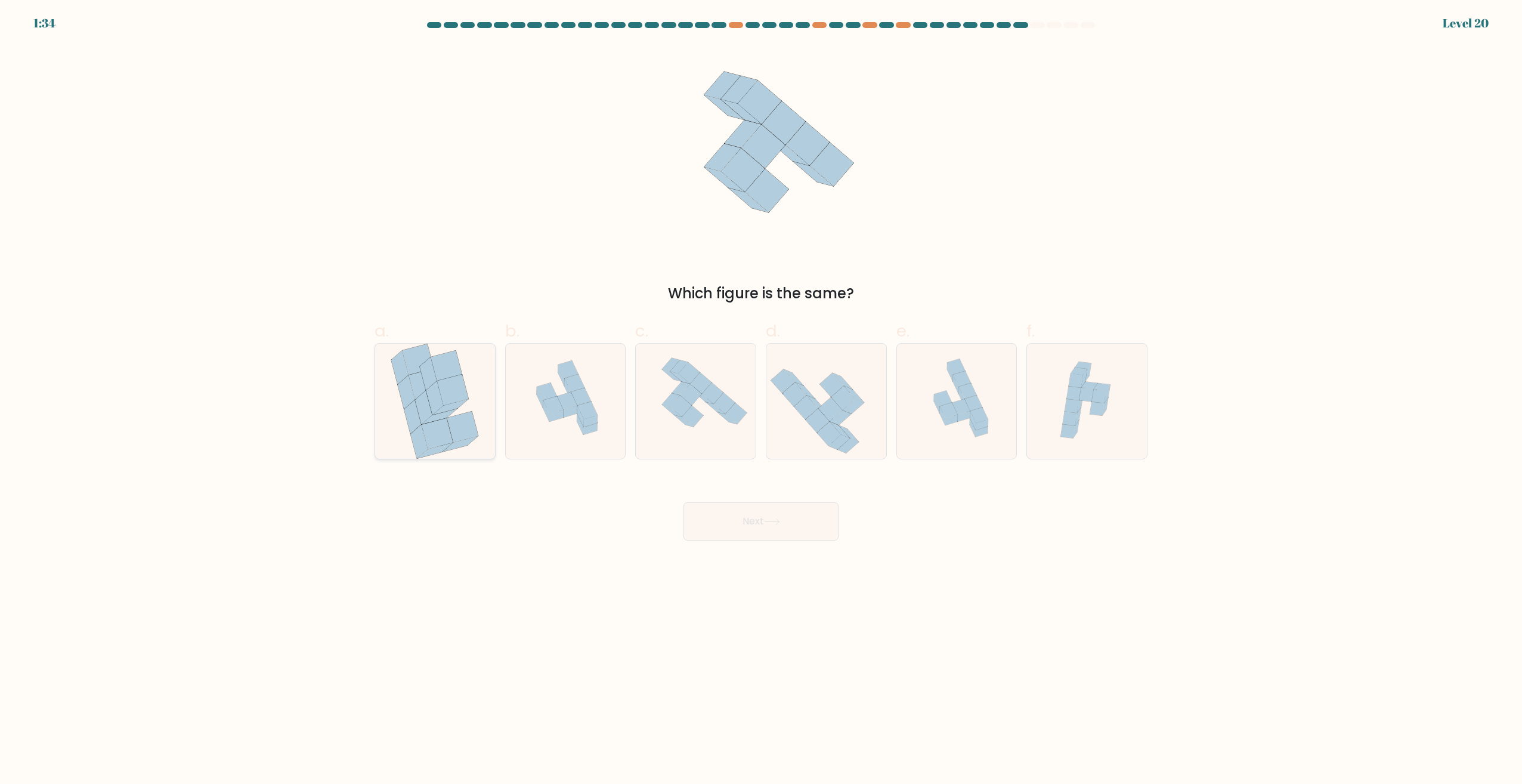
click at [465, 426] on icon at bounding box center [463, 427] width 31 height 31
click at [761, 399] on input "a." at bounding box center [761, 396] width 1 height 7
radio input "true"
click at [732, 508] on button "Next" at bounding box center [761, 521] width 155 height 38
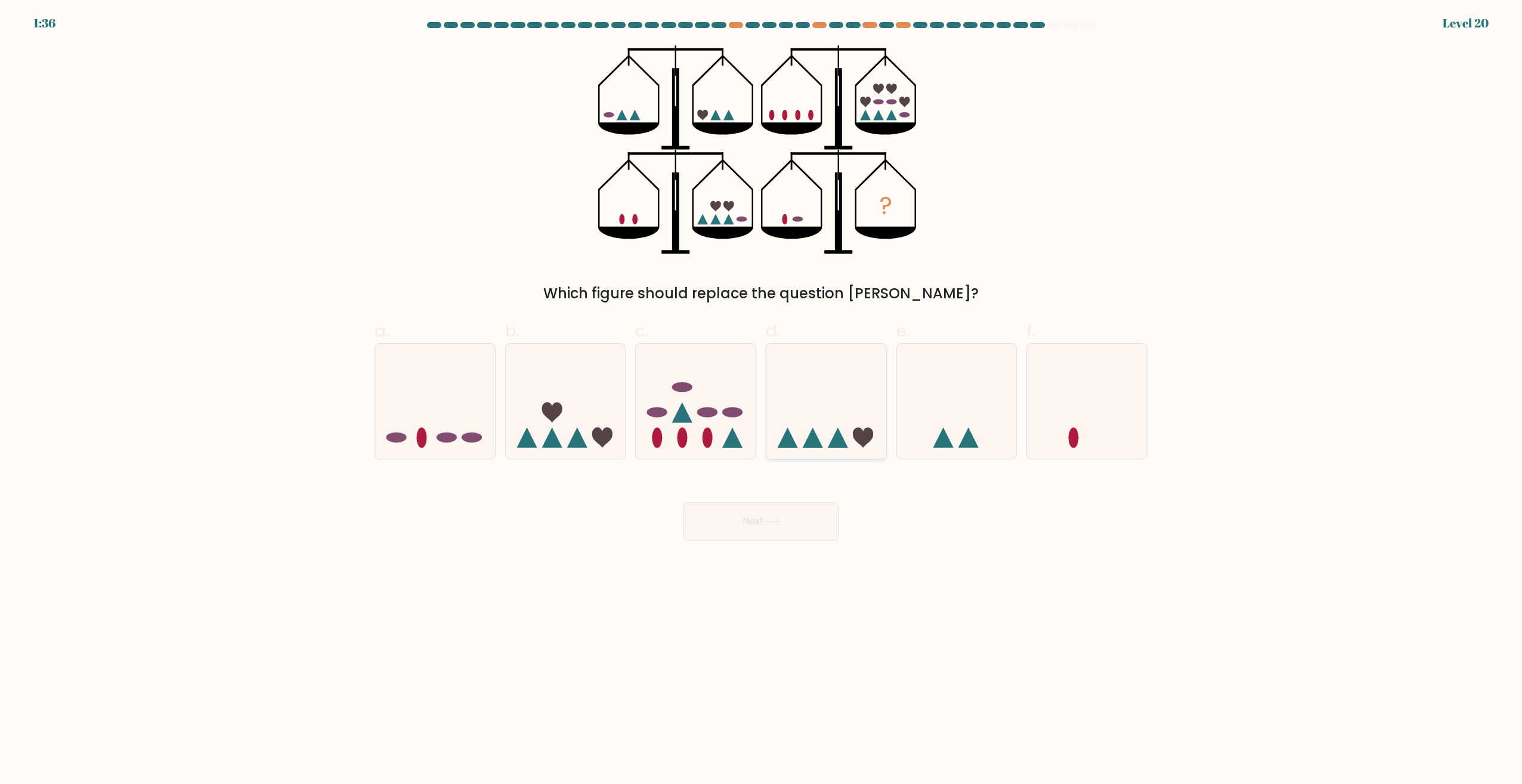
click at [839, 392] on icon at bounding box center [826, 401] width 120 height 99
click at [762, 392] on input "d." at bounding box center [761, 396] width 1 height 7
radio input "true"
click at [757, 526] on button "Next" at bounding box center [761, 521] width 155 height 38
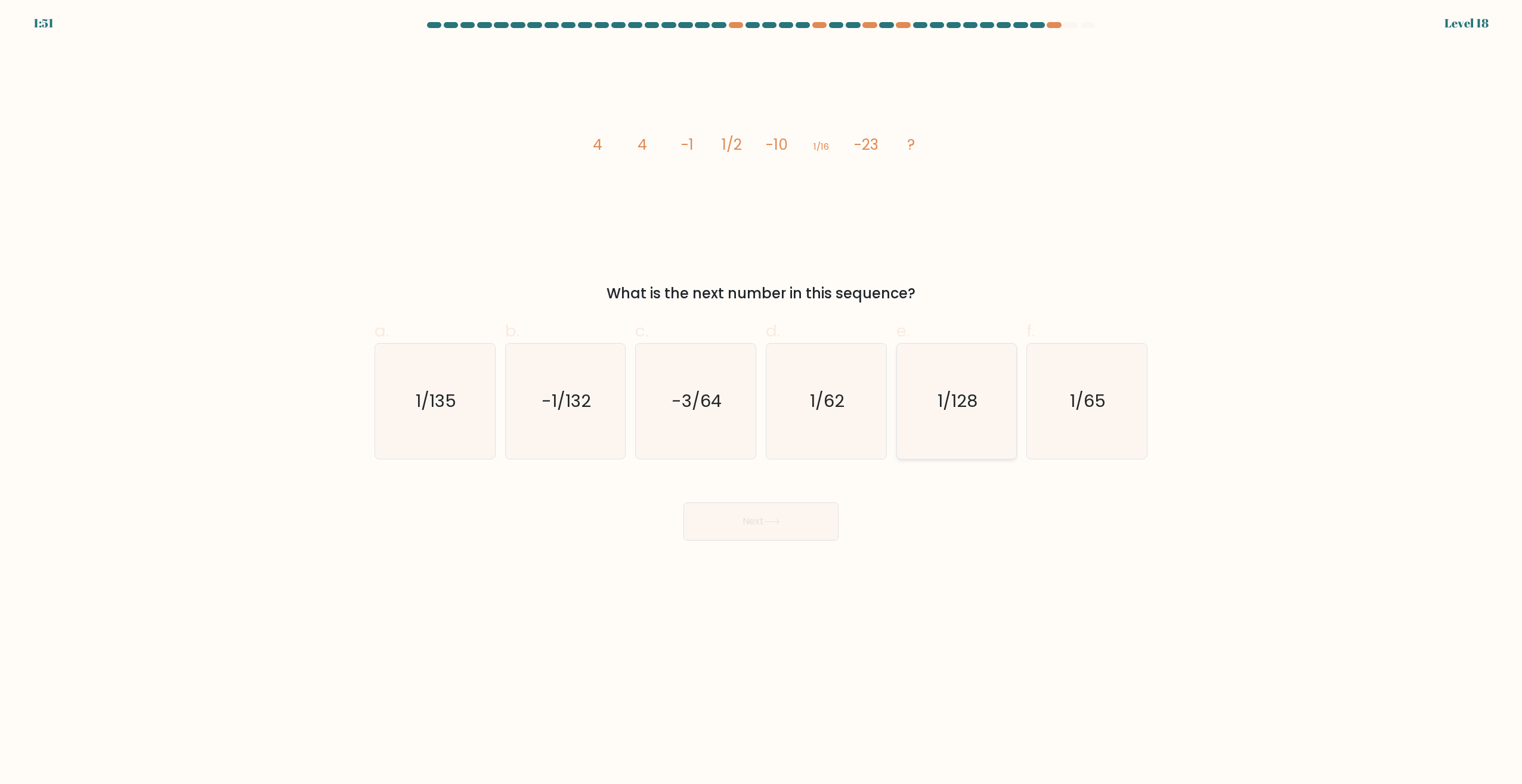
click at [943, 427] on icon "1/128" at bounding box center [956, 401] width 115 height 115
click at [762, 399] on input "e. 1/128" at bounding box center [761, 396] width 1 height 7
radio input "true"
click at [784, 511] on button "Next" at bounding box center [761, 521] width 155 height 38
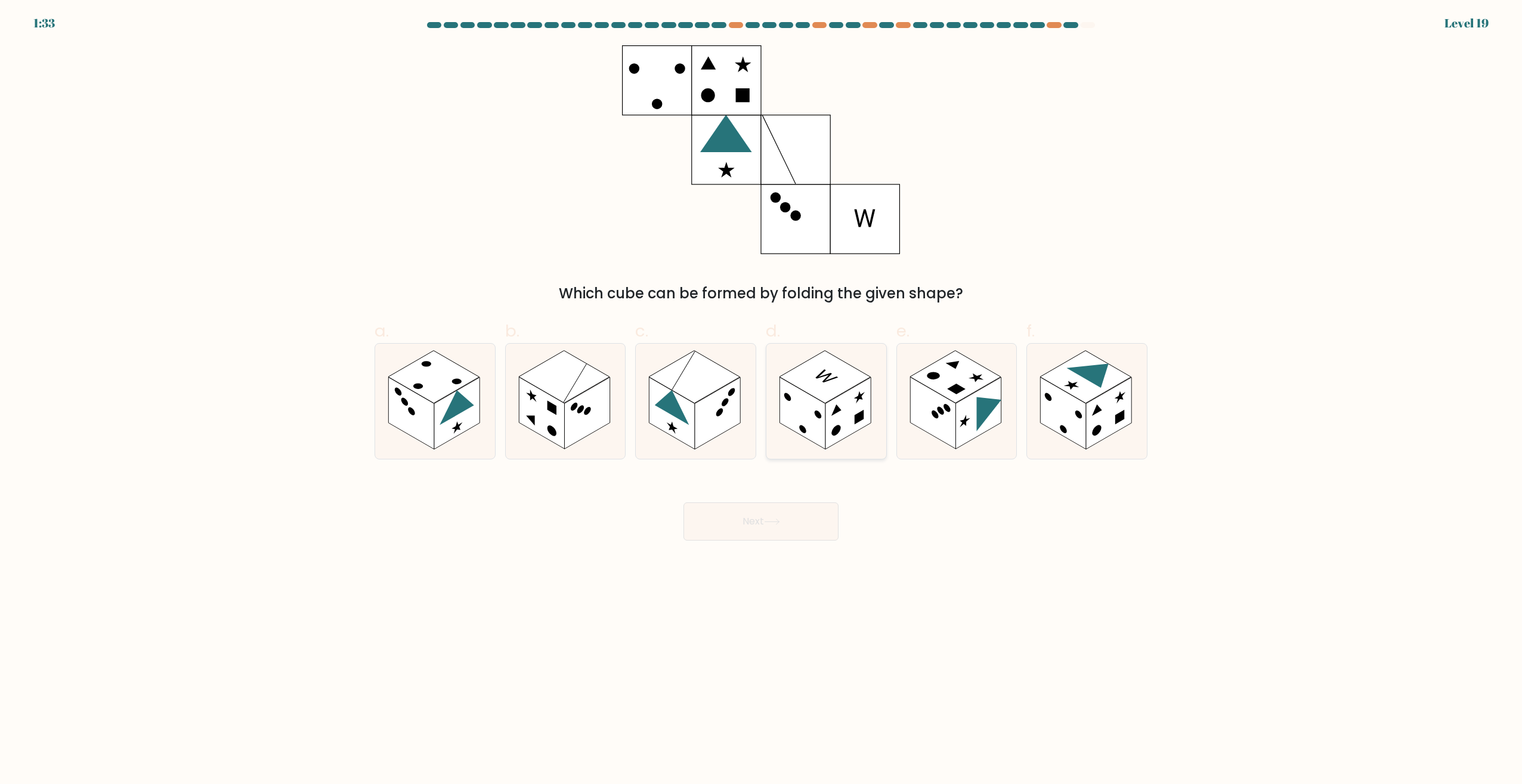
click at [844, 427] on rect at bounding box center [848, 414] width 45 height 72
click at [762, 399] on input "d." at bounding box center [761, 396] width 1 height 7
radio input "true"
click at [794, 520] on button "Next" at bounding box center [761, 521] width 155 height 38
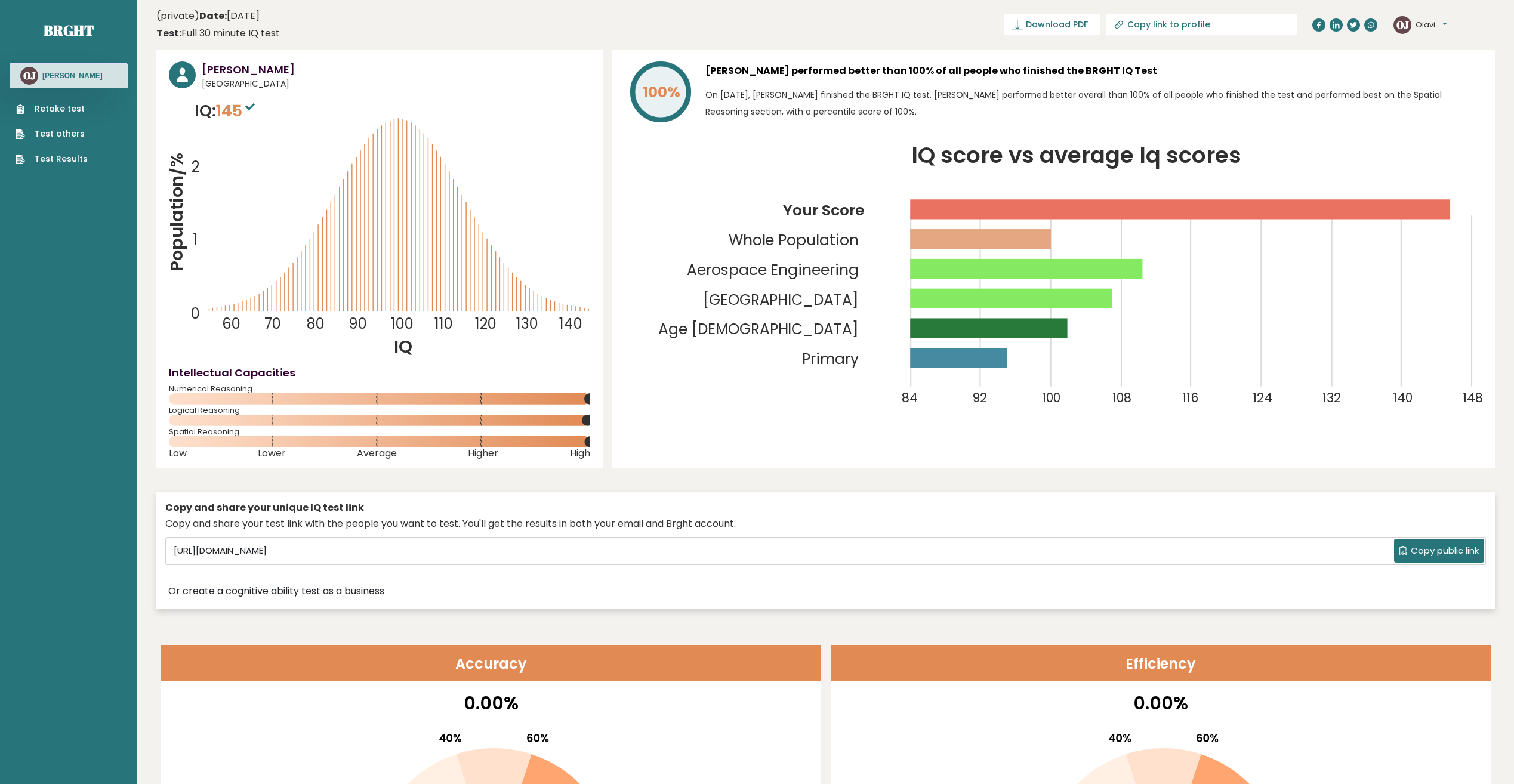
click at [632, 244] on icon "IQ score vs average Iq scores 84 92 100 108 116 124 132 140 148 Your Score Whol…" at bounding box center [1053, 286] width 858 height 282
